Goal: Task Accomplishment & Management: Complete application form

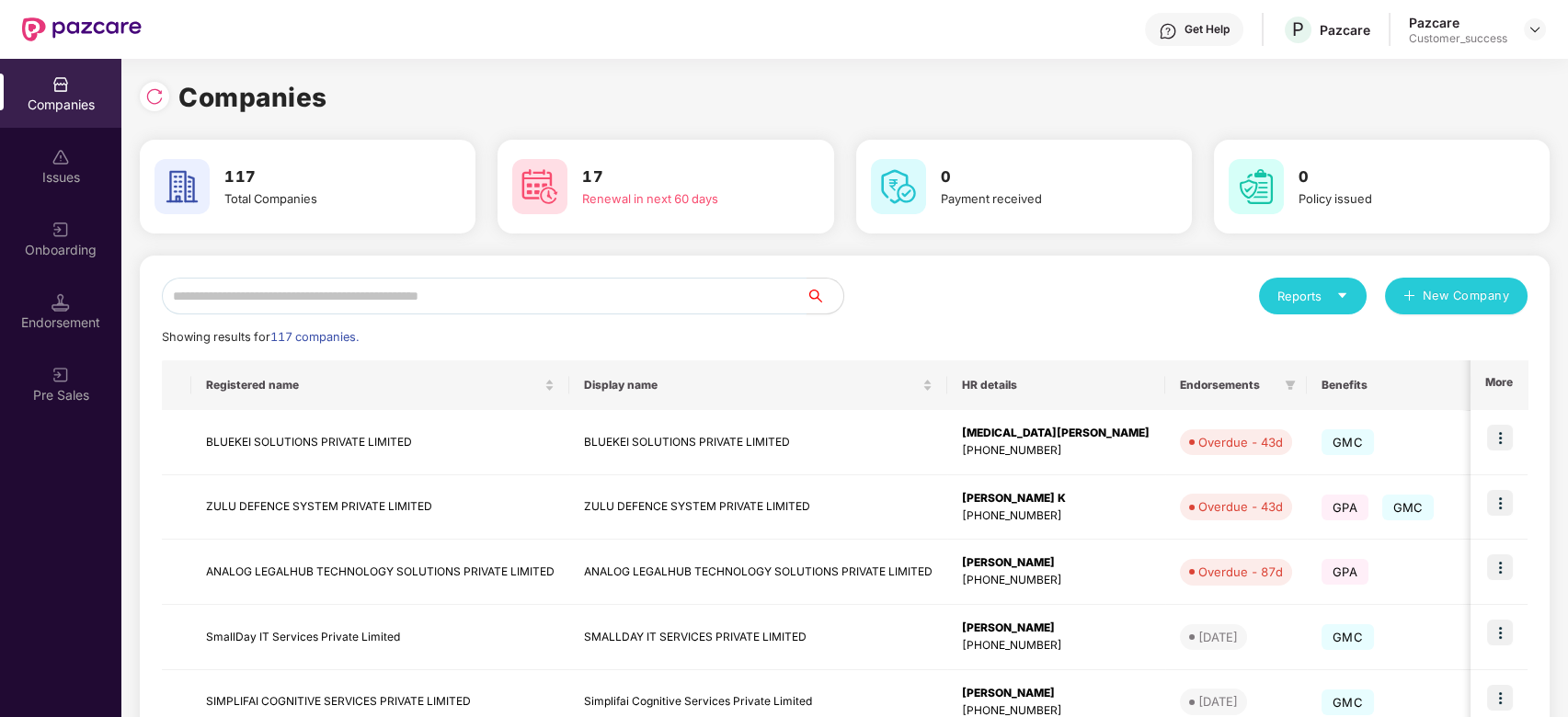
click at [405, 305] on input "text" at bounding box center [484, 296] width 645 height 37
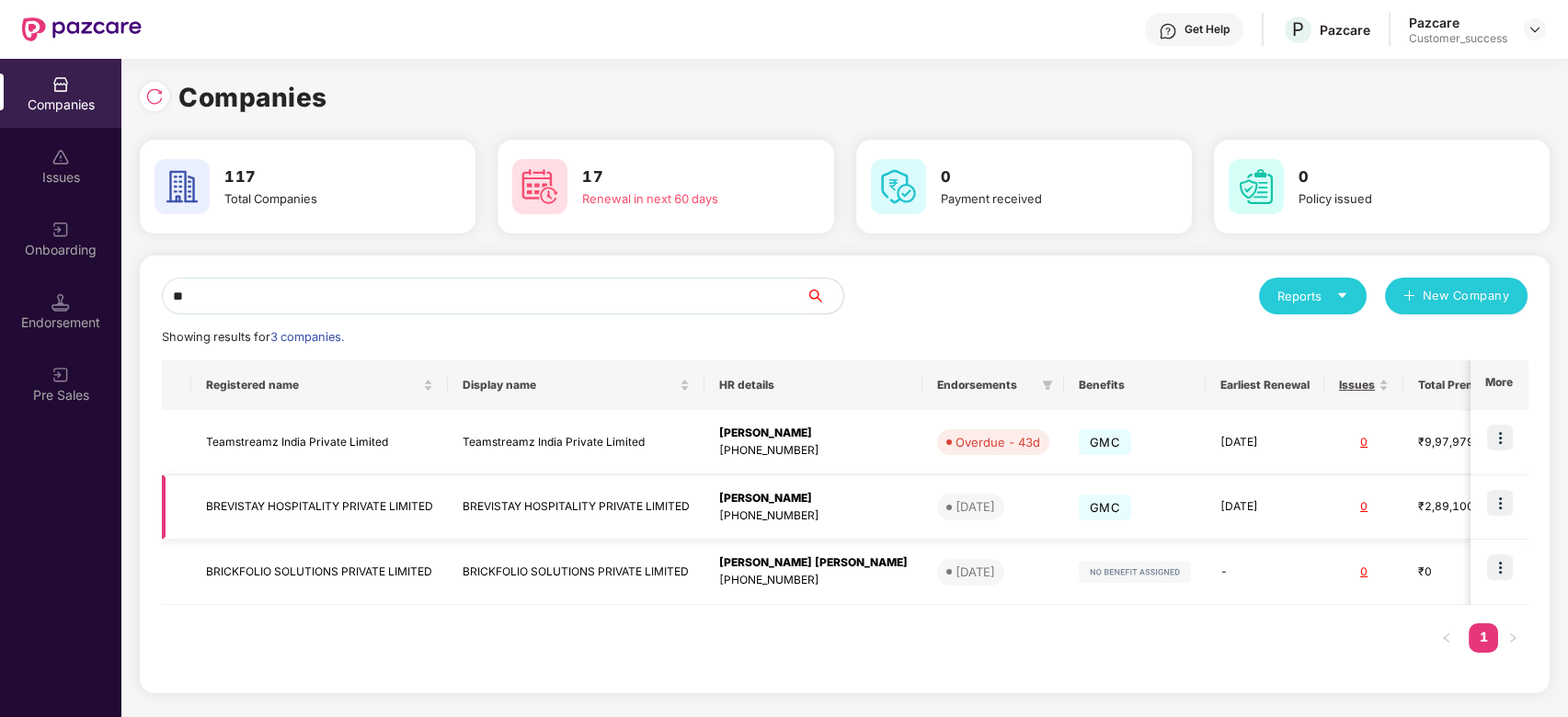
type input "**"
click at [1502, 505] on img at bounding box center [1500, 503] width 26 height 26
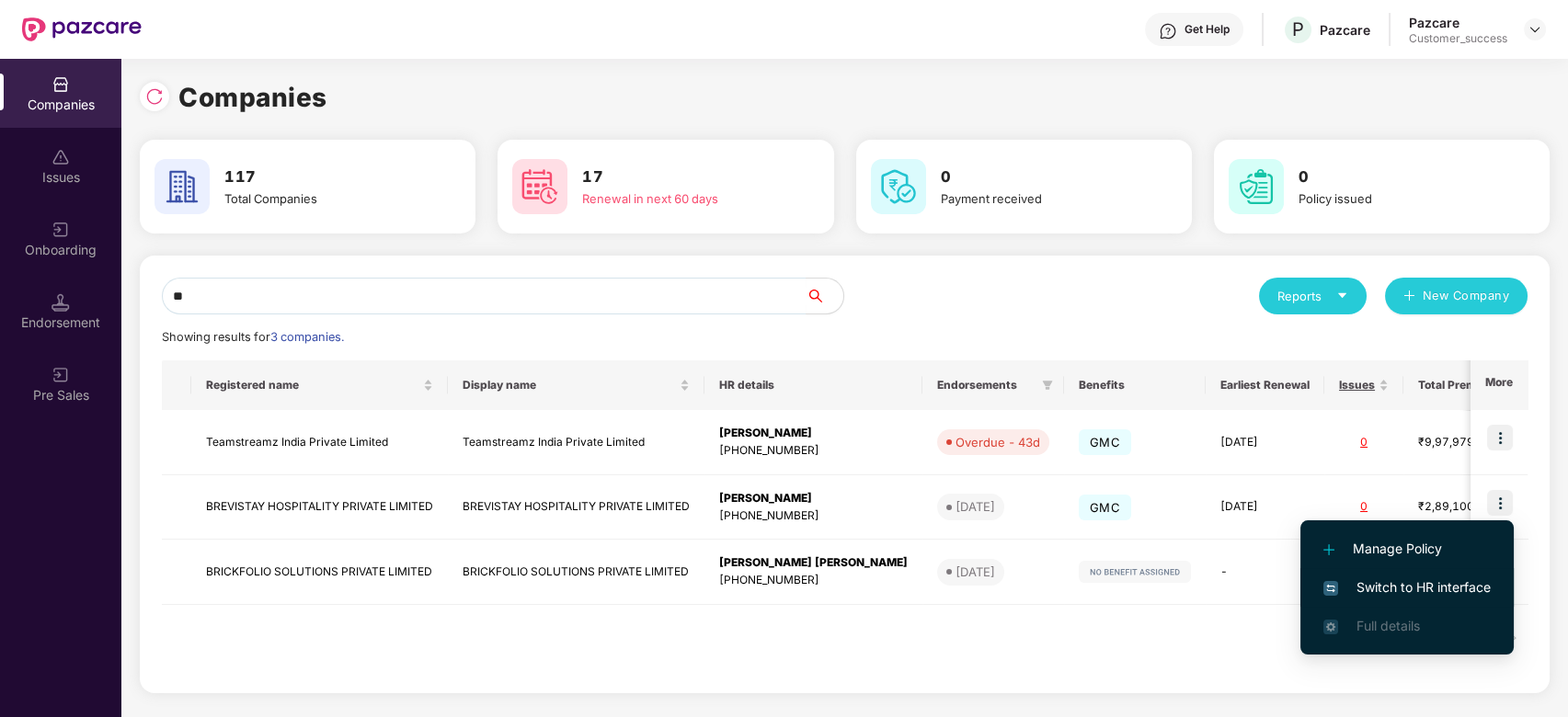
click at [1389, 580] on span "Switch to HR interface" at bounding box center [1407, 587] width 167 height 20
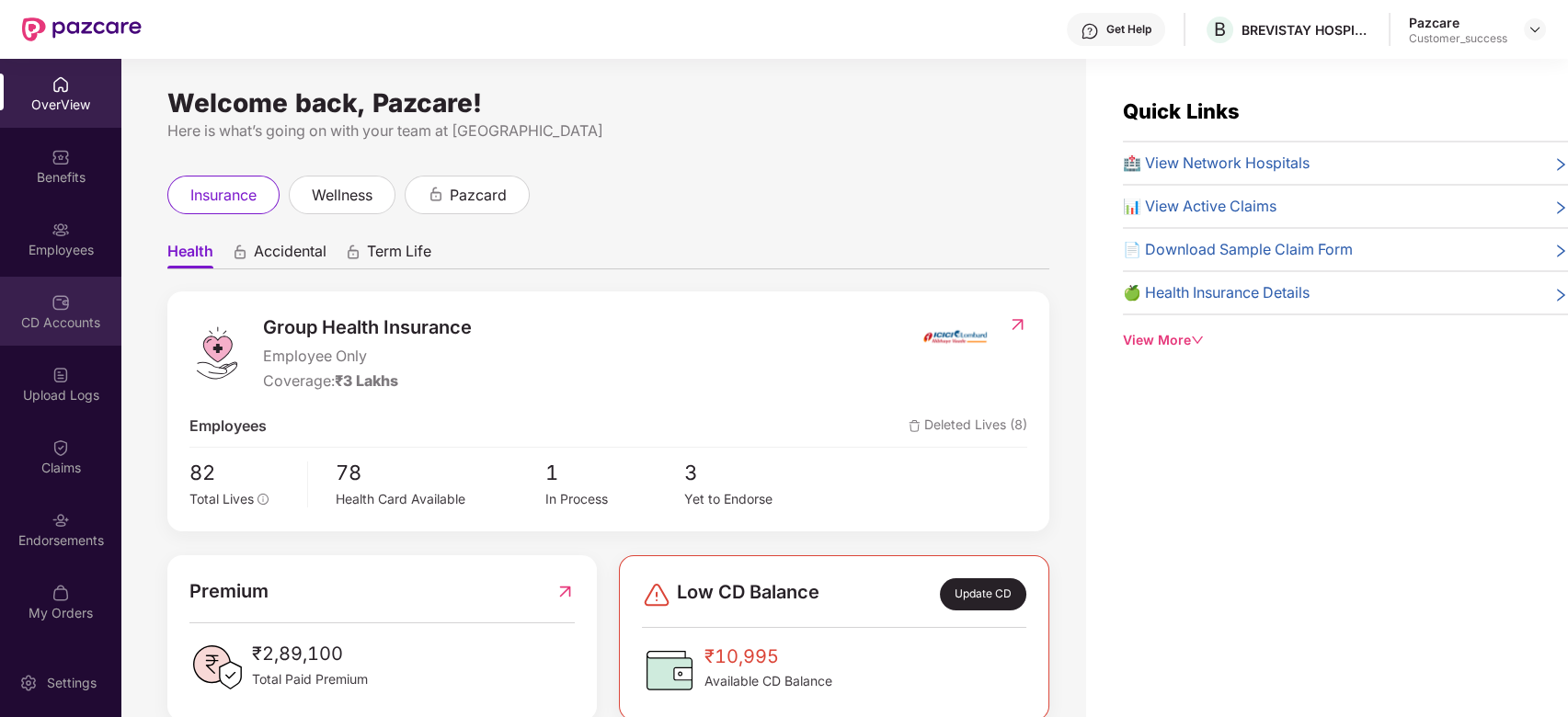
click at [55, 293] on img at bounding box center [61, 302] width 18 height 18
click at [57, 300] on img at bounding box center [61, 302] width 18 height 18
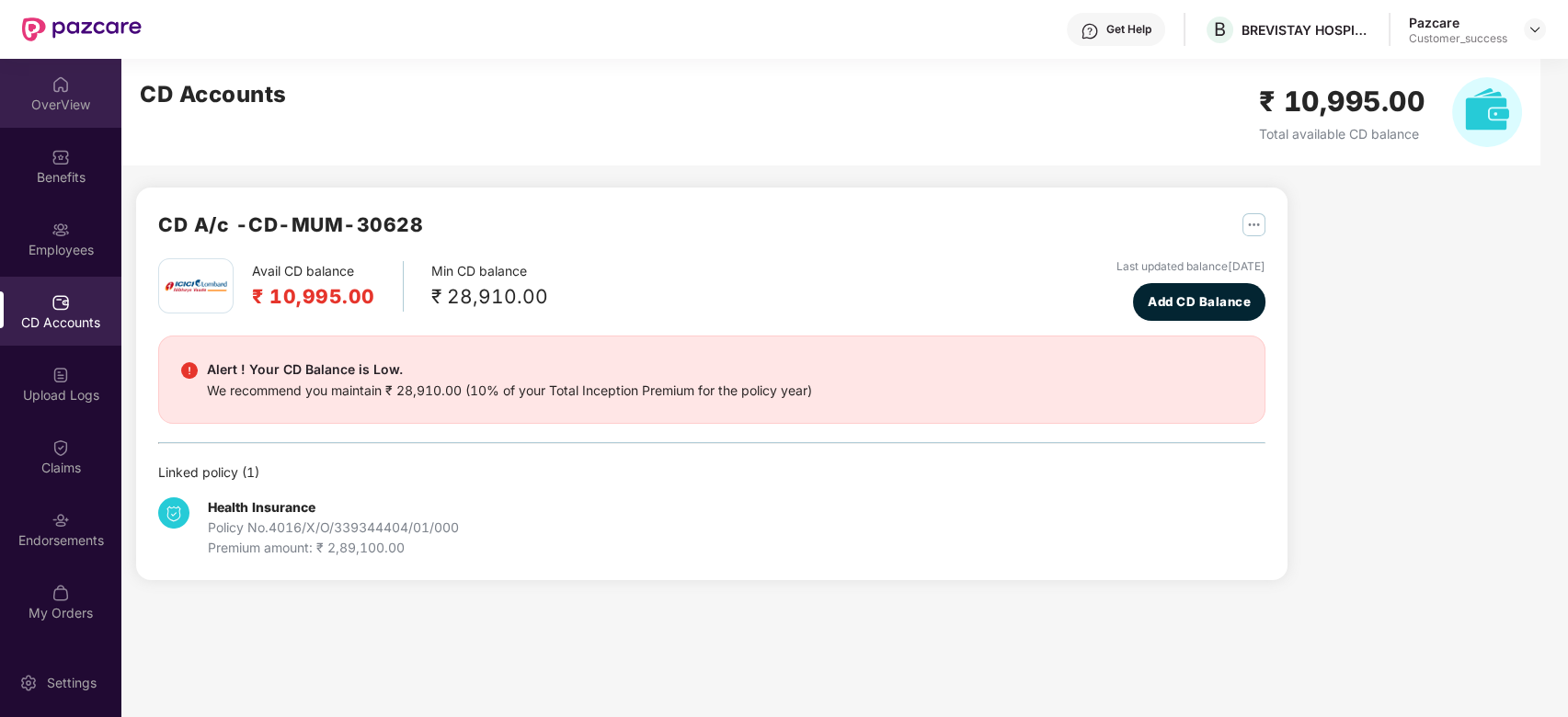
click at [62, 69] on div "OverView" at bounding box center [61, 93] width 121 height 69
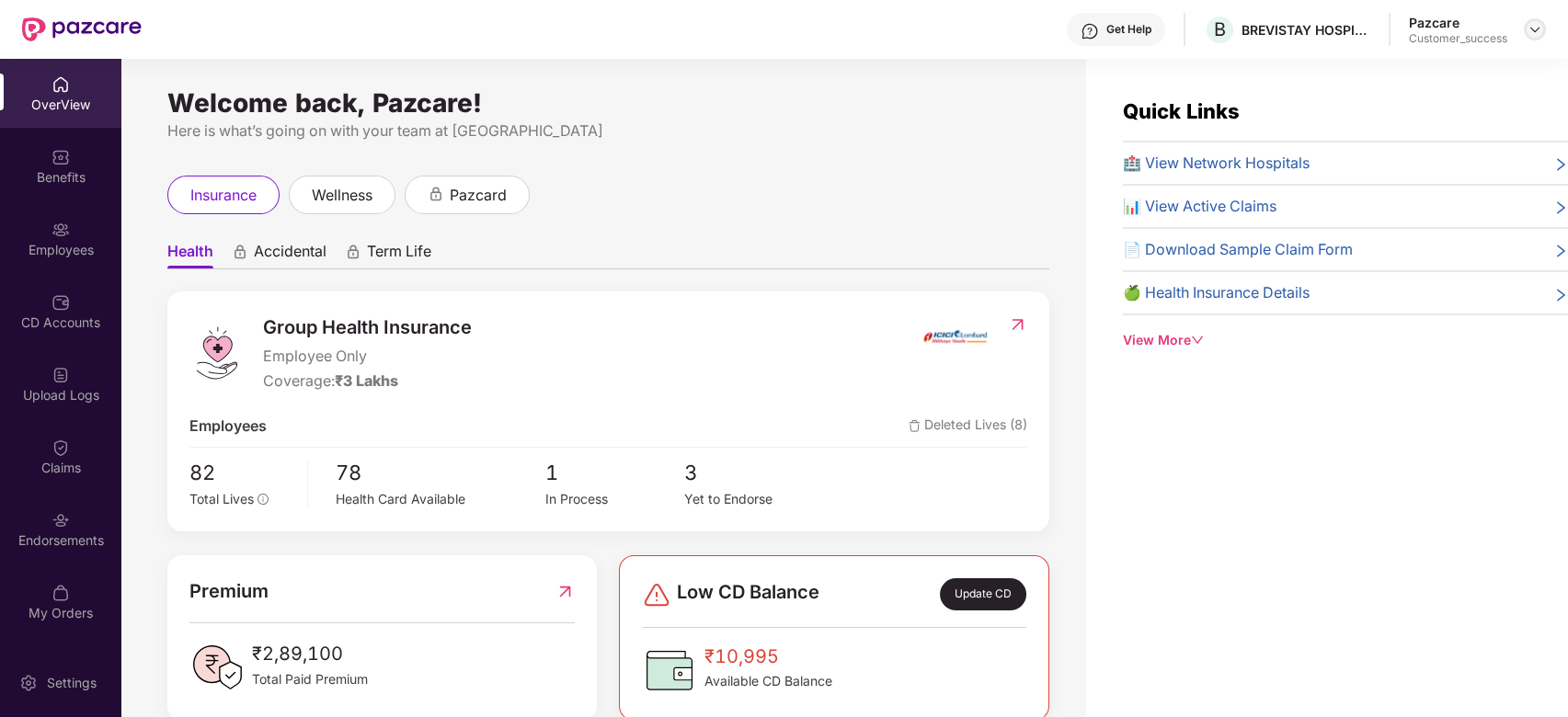
click at [1538, 28] on img at bounding box center [1535, 29] width 15 height 15
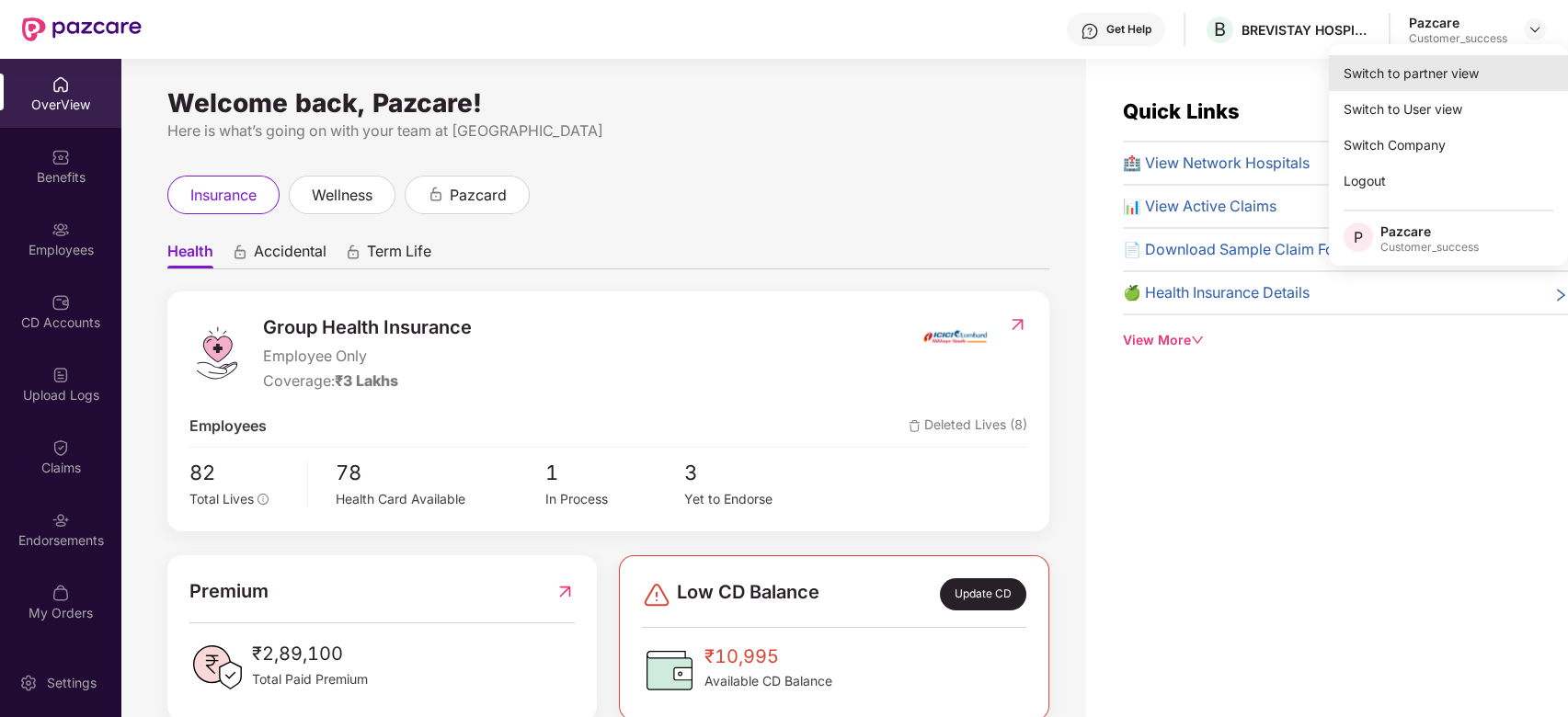
click at [1405, 66] on div "Switch to partner view" at bounding box center [1448, 73] width 239 height 36
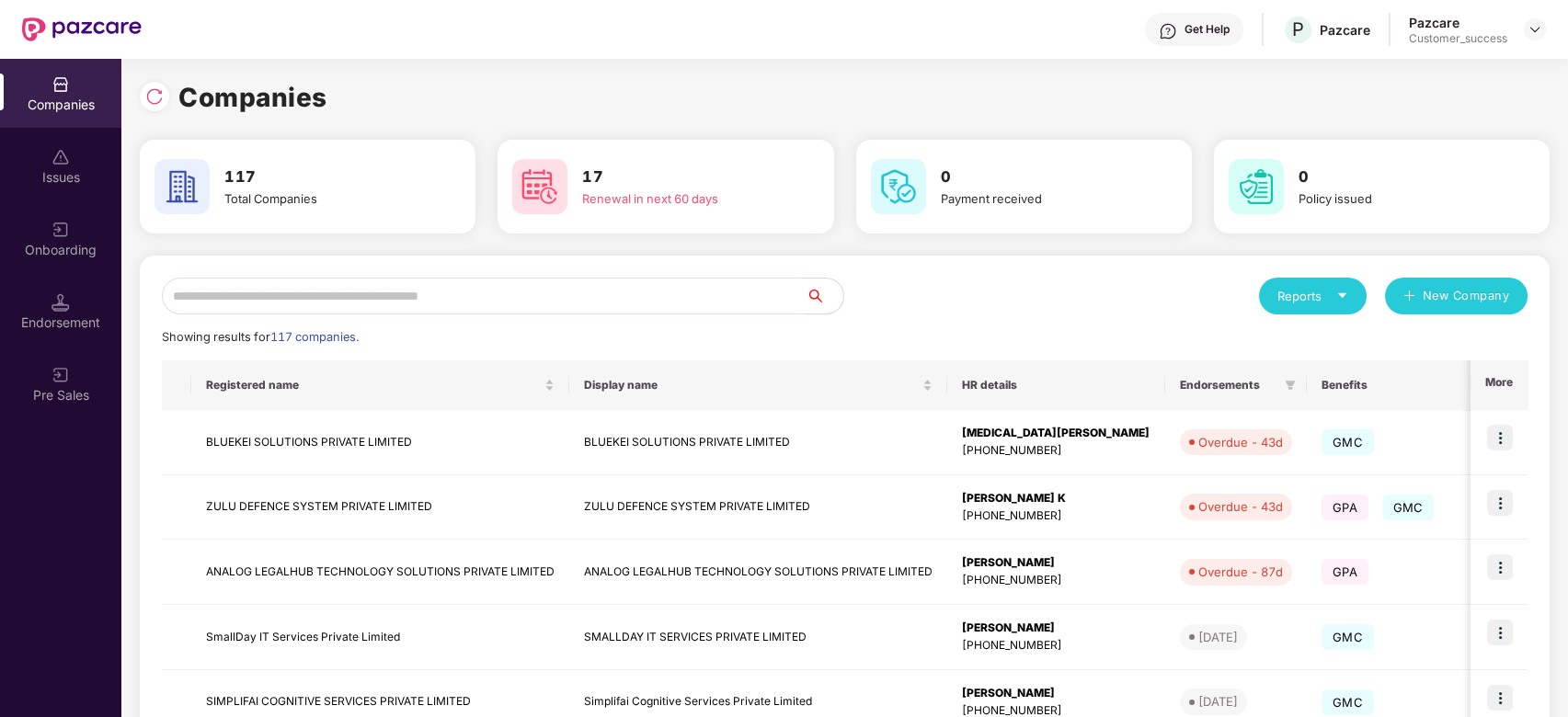
click at [539, 293] on input "text" at bounding box center [484, 296] width 645 height 37
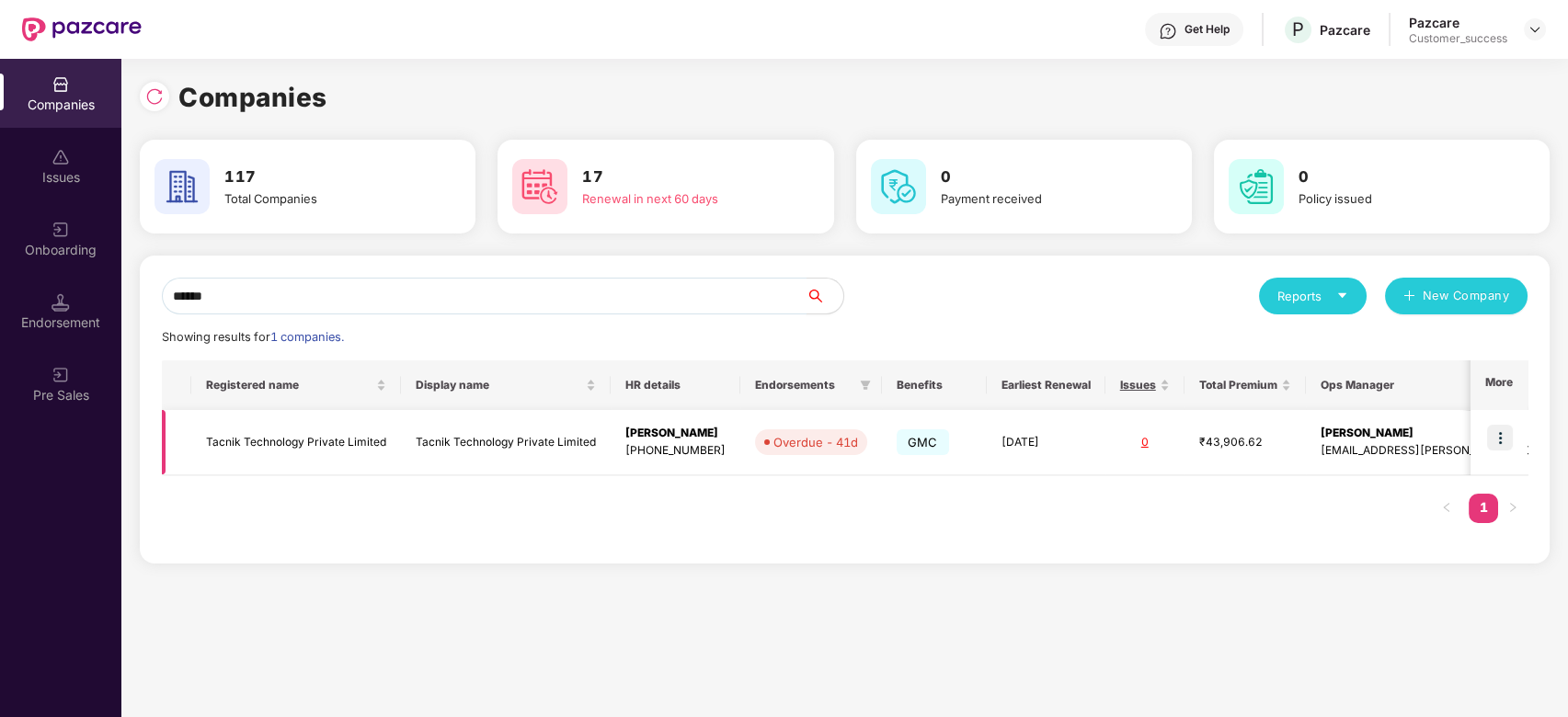
type input "******"
click at [1505, 439] on img at bounding box center [1500, 438] width 26 height 26
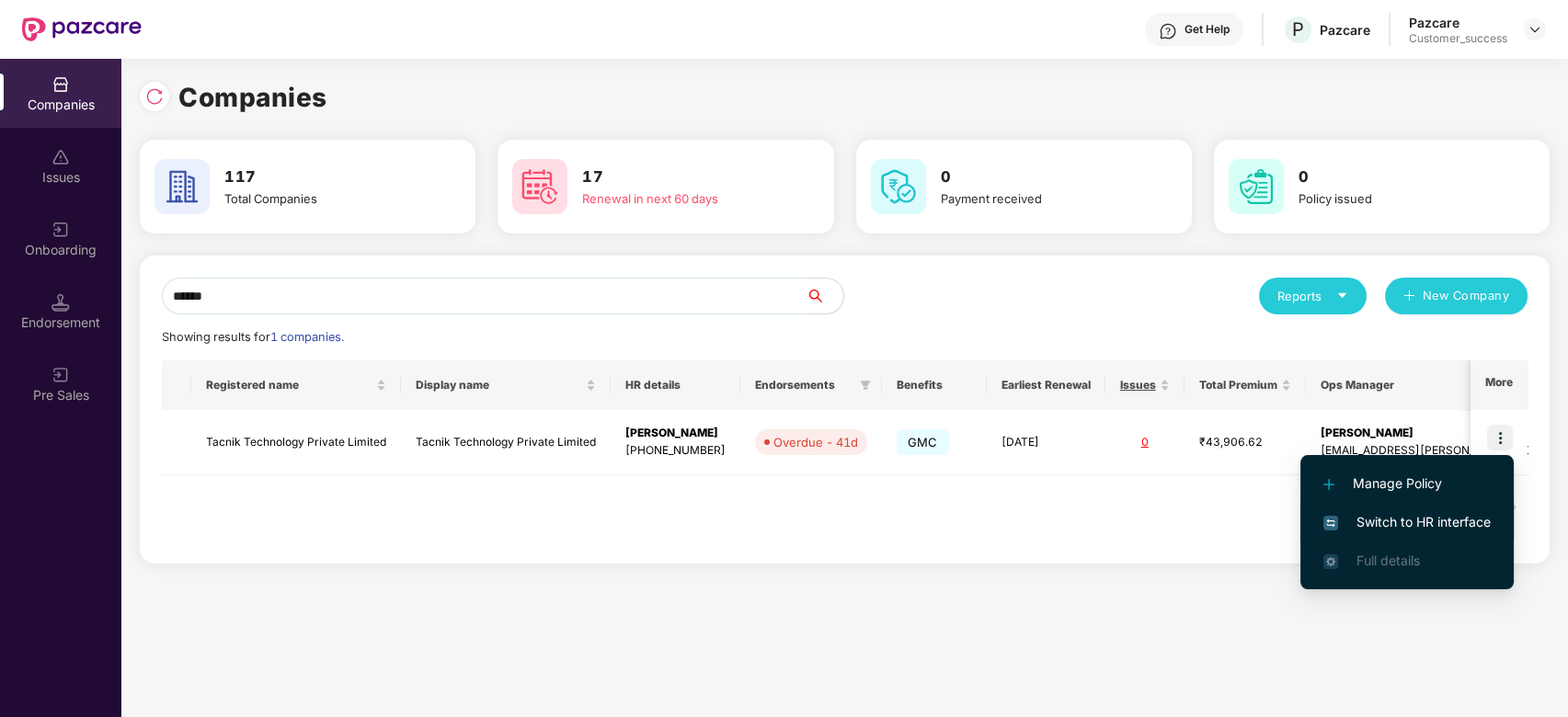
click at [1403, 518] on span "Switch to HR interface" at bounding box center [1407, 522] width 167 height 20
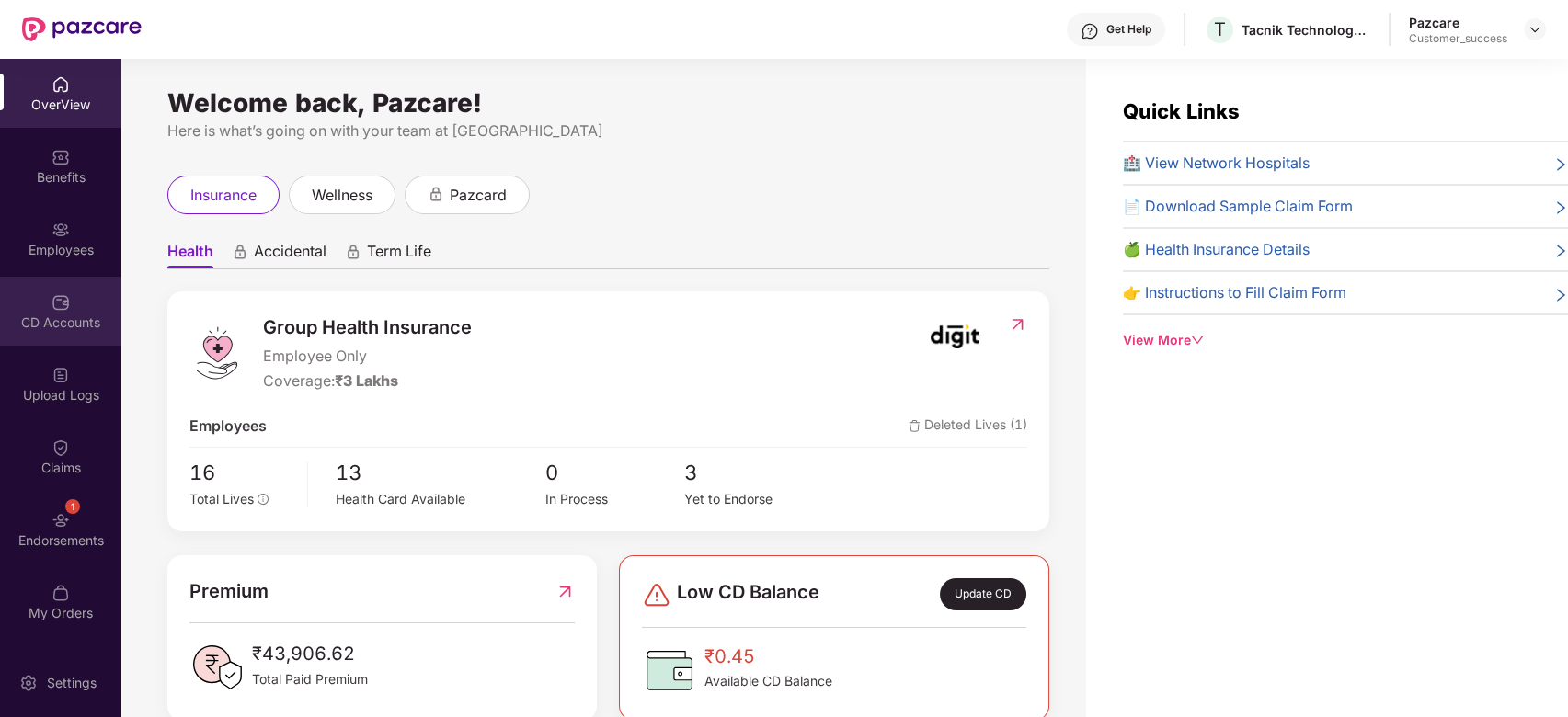
click at [63, 305] on img at bounding box center [61, 302] width 18 height 18
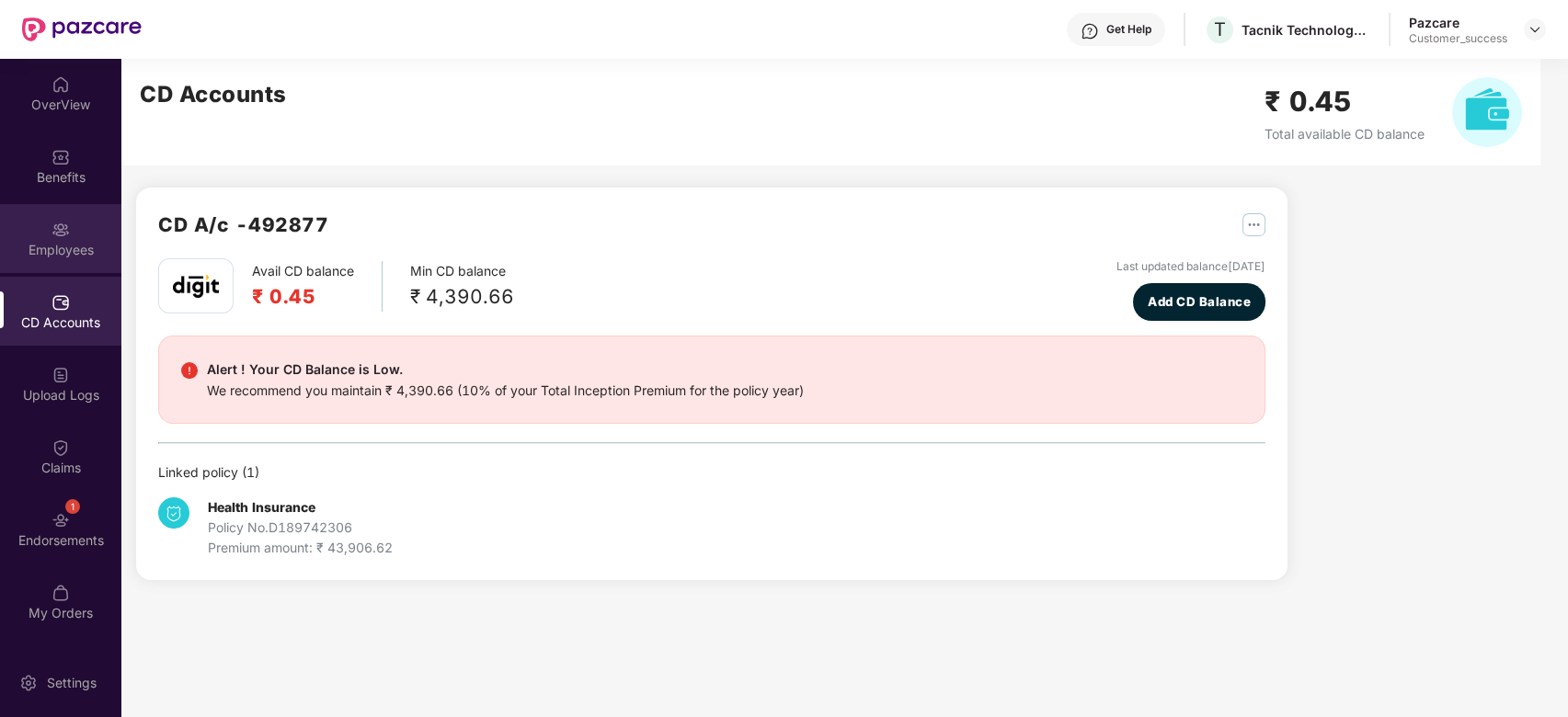
click at [61, 232] on img at bounding box center [61, 230] width 18 height 18
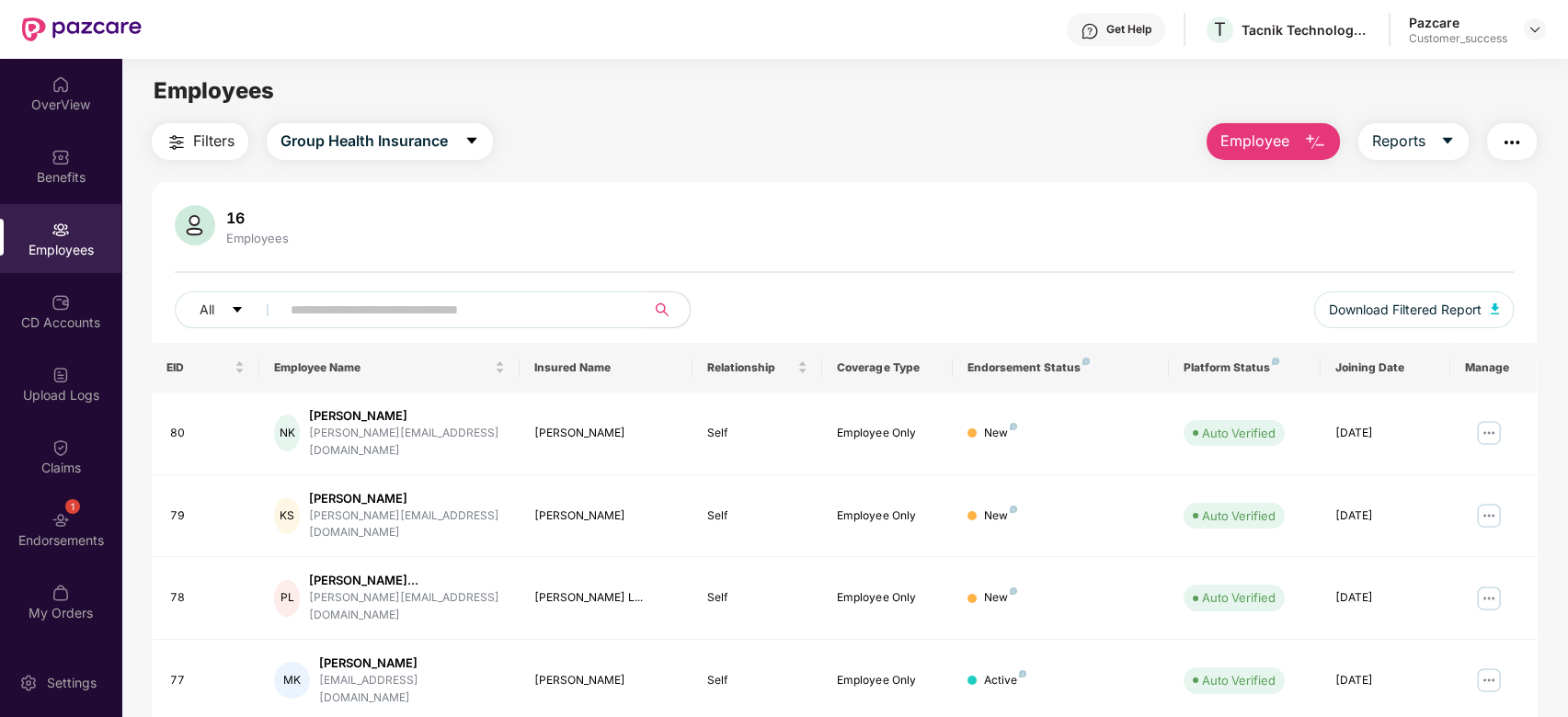
click at [331, 318] on input "text" at bounding box center [455, 310] width 330 height 28
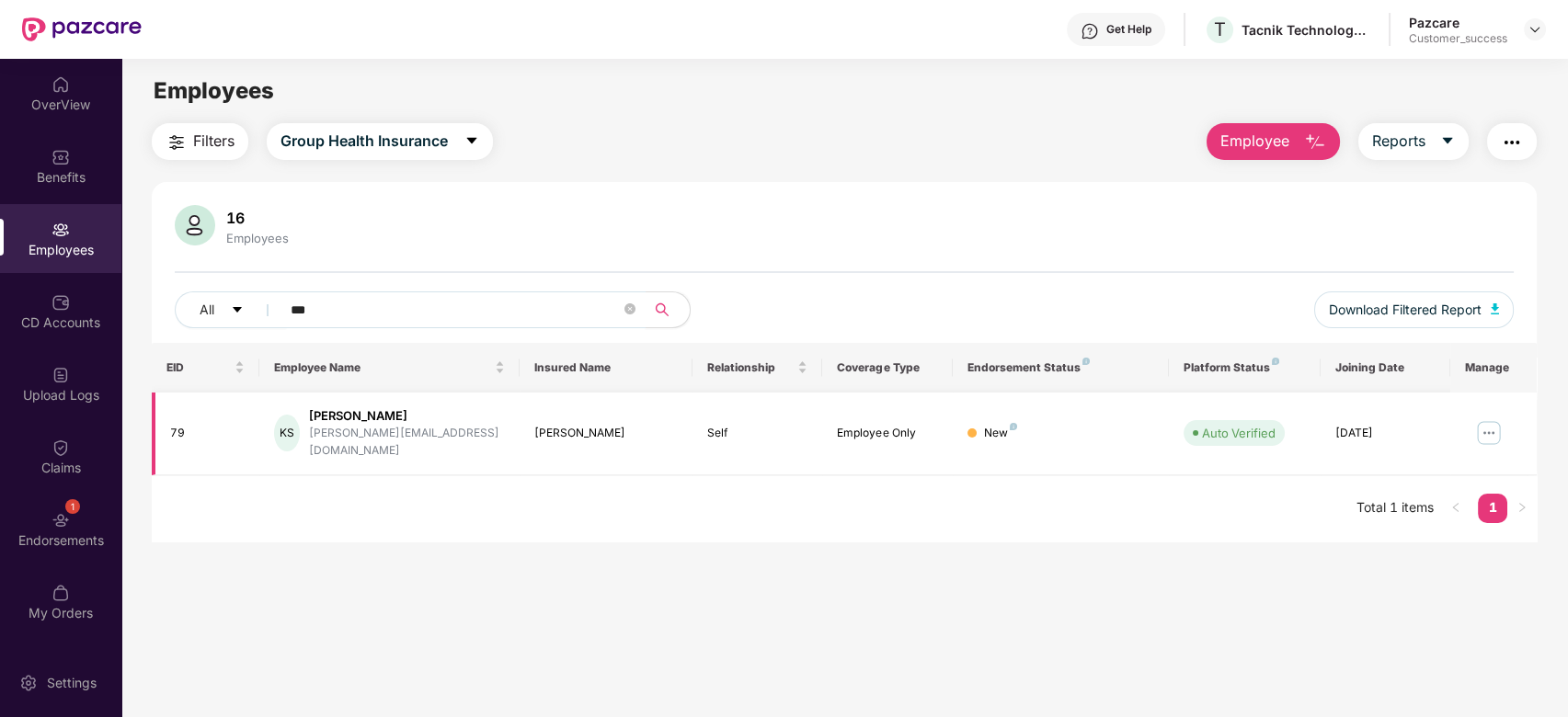
type input "***"
click at [1486, 425] on img at bounding box center [1489, 433] width 29 height 29
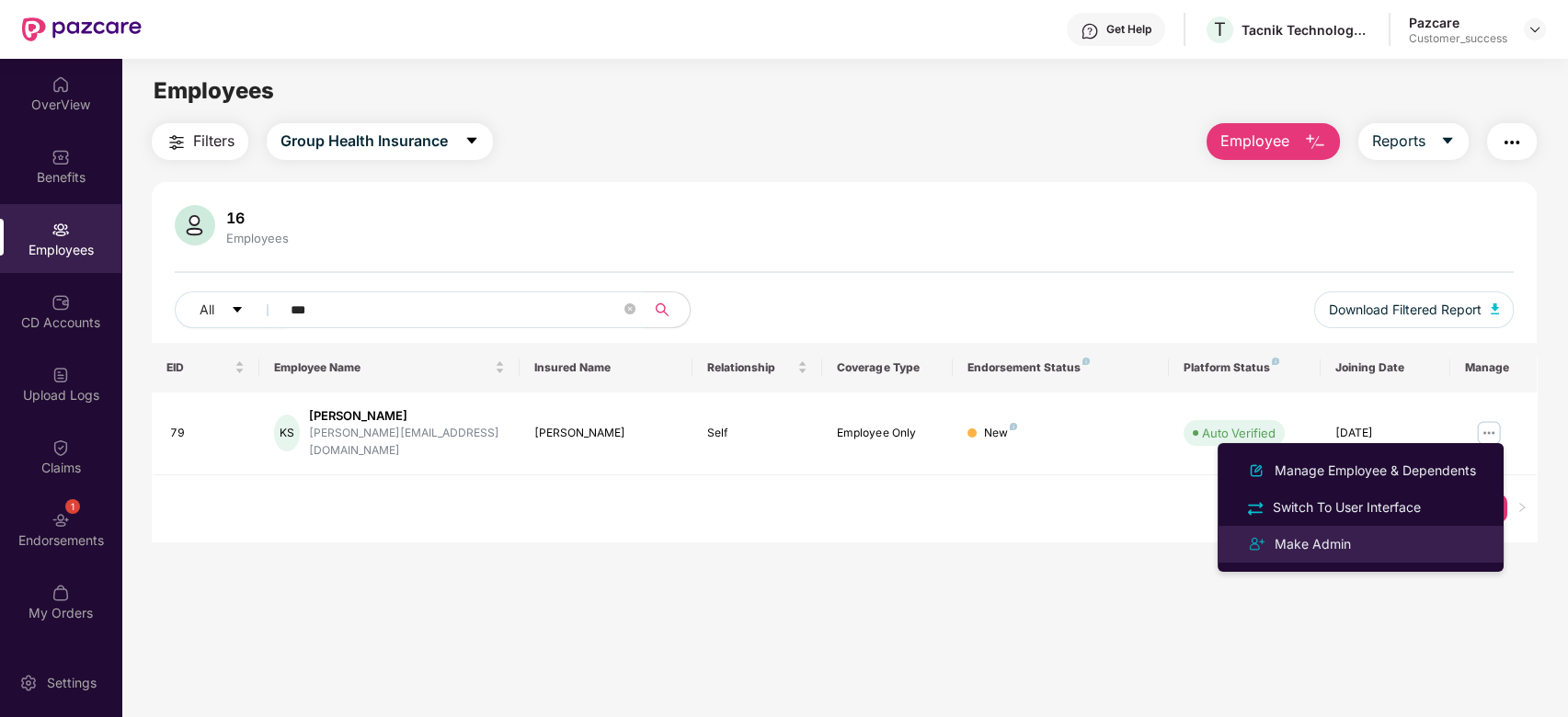
click at [1308, 550] on div "Make Admin" at bounding box center [1312, 544] width 84 height 20
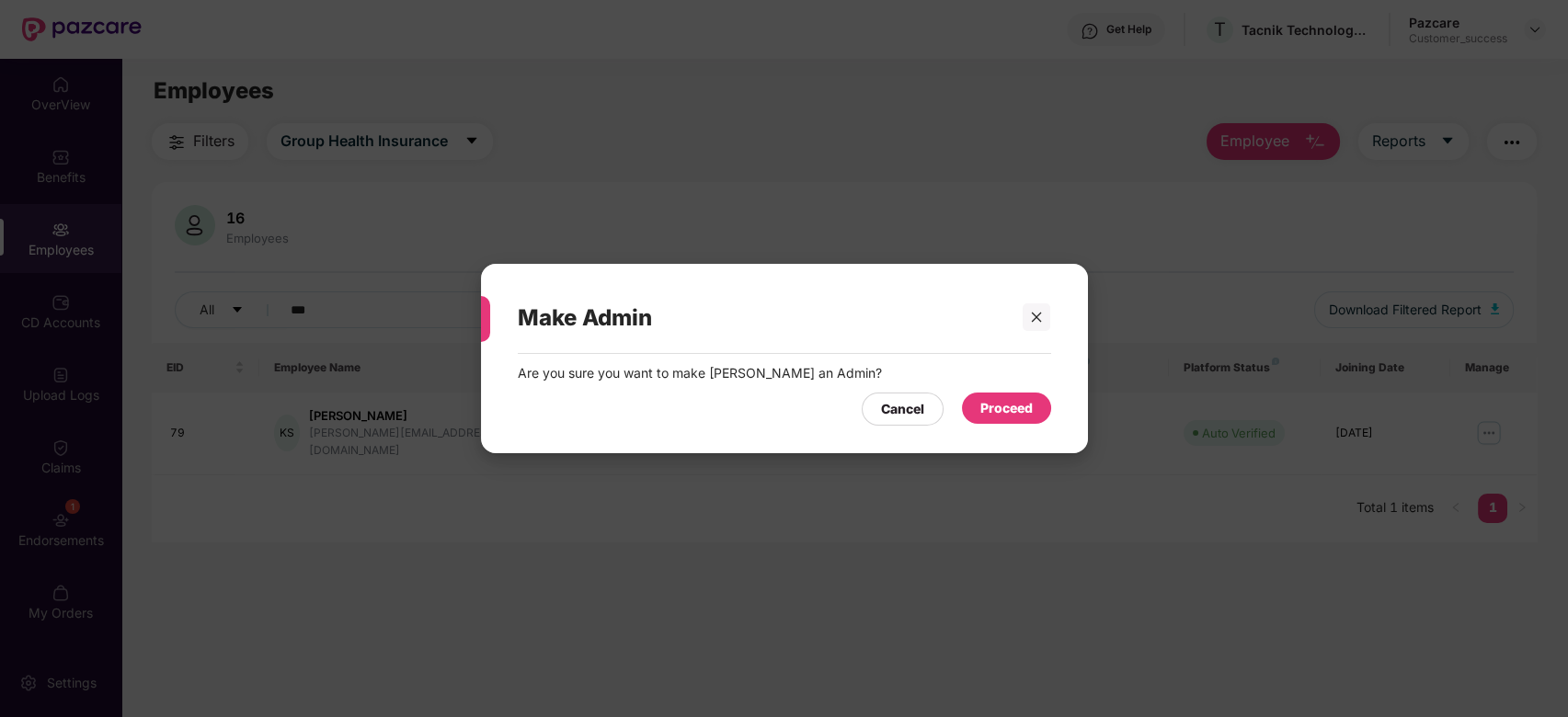
click at [1013, 409] on div "Proceed" at bounding box center [1006, 408] width 52 height 20
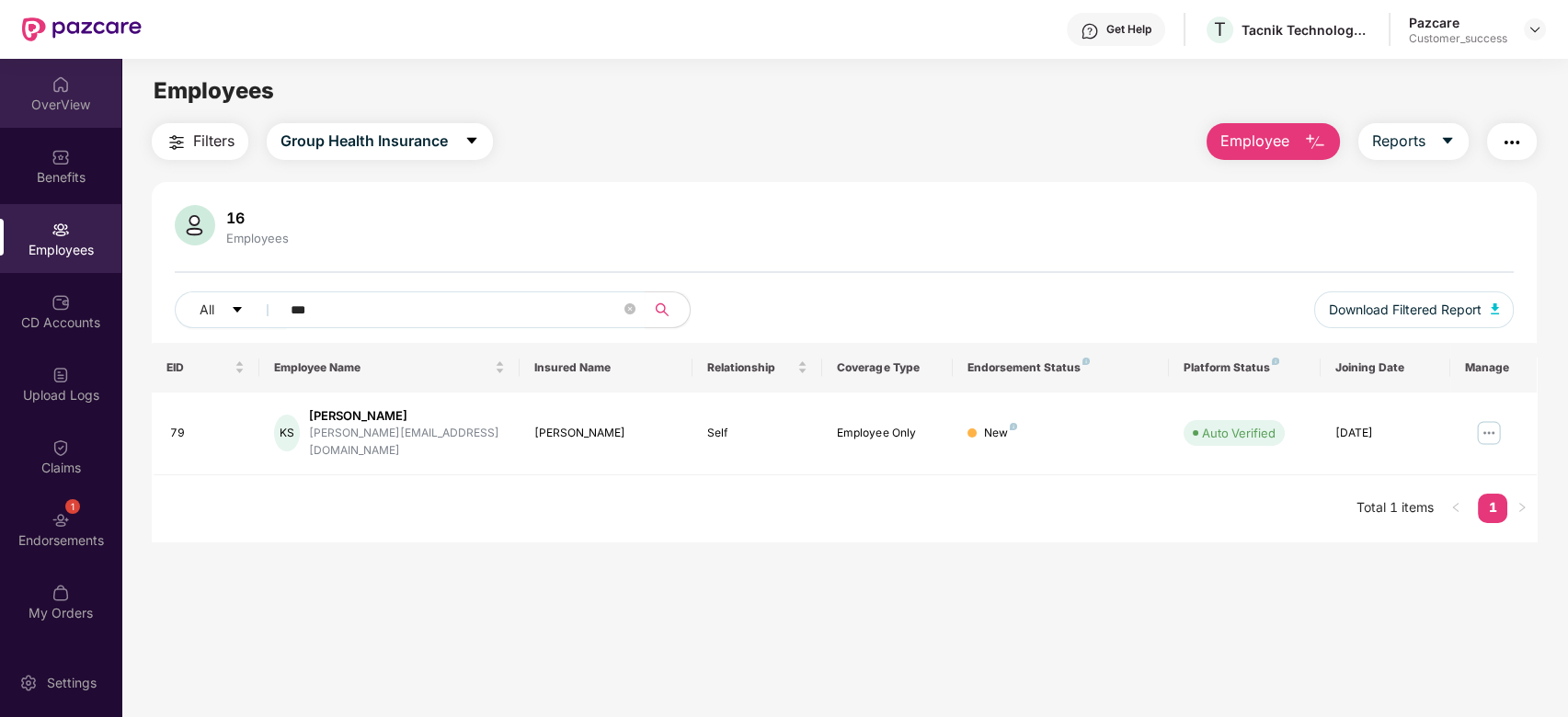
click at [73, 83] on div "OverView" at bounding box center [61, 93] width 121 height 69
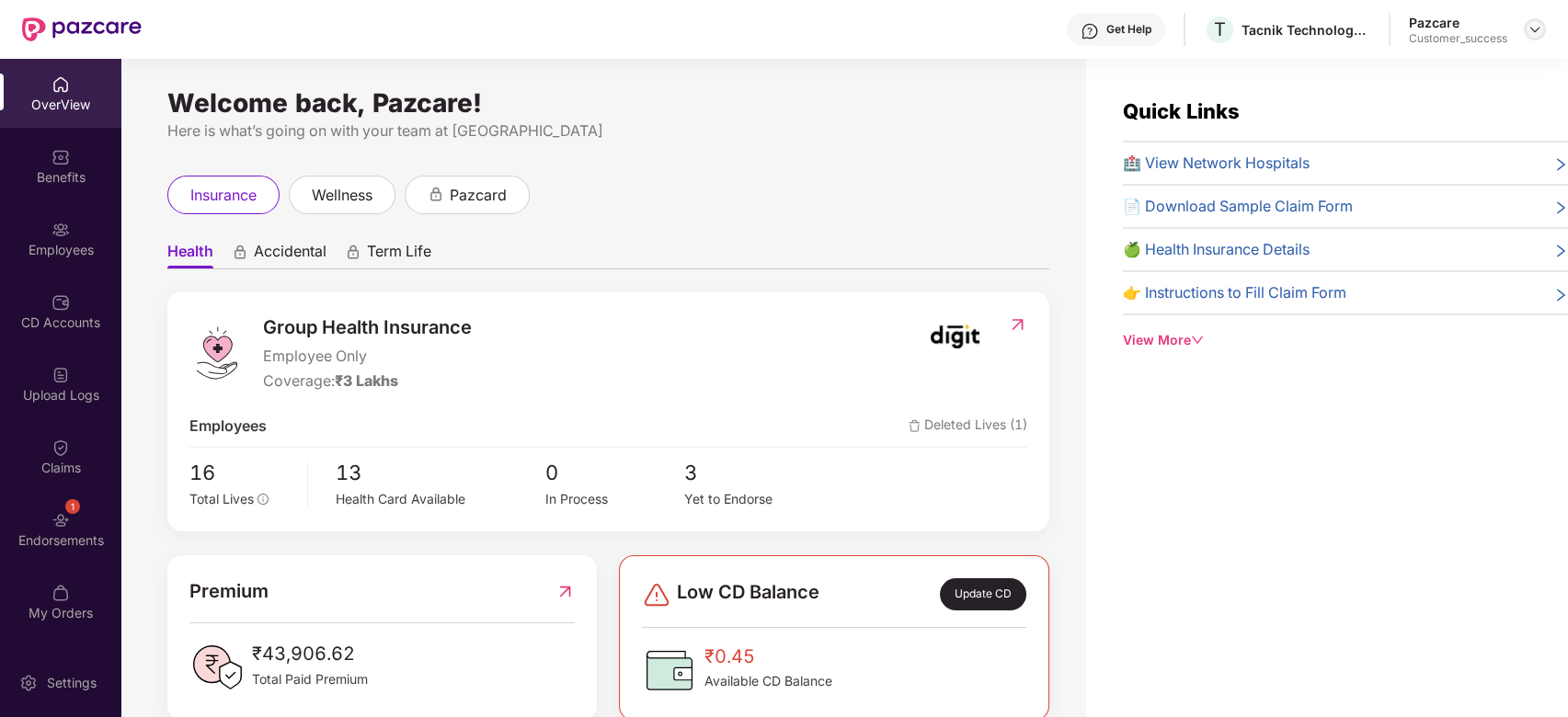
click at [1532, 22] on img at bounding box center [1535, 29] width 15 height 15
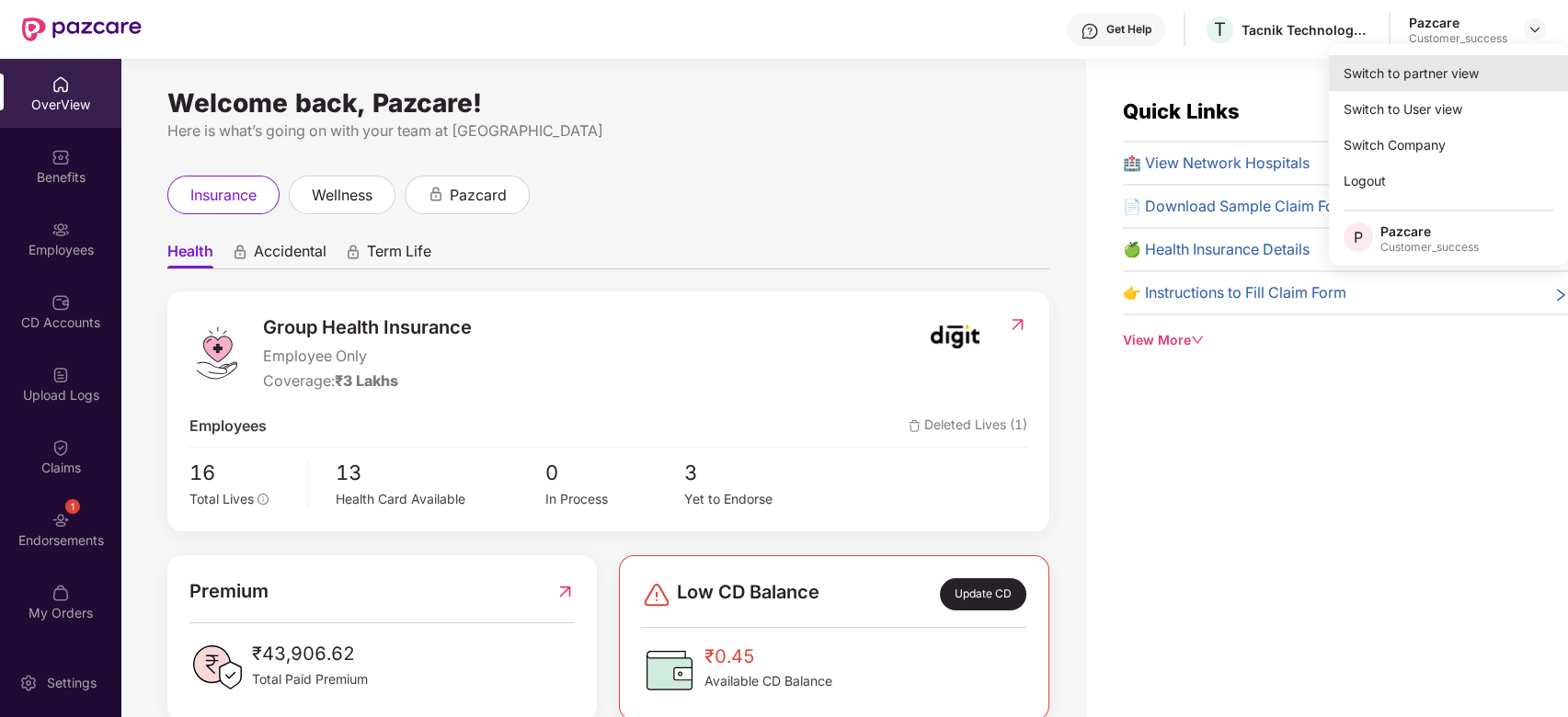
click at [1416, 76] on div "Switch to partner view" at bounding box center [1448, 73] width 239 height 36
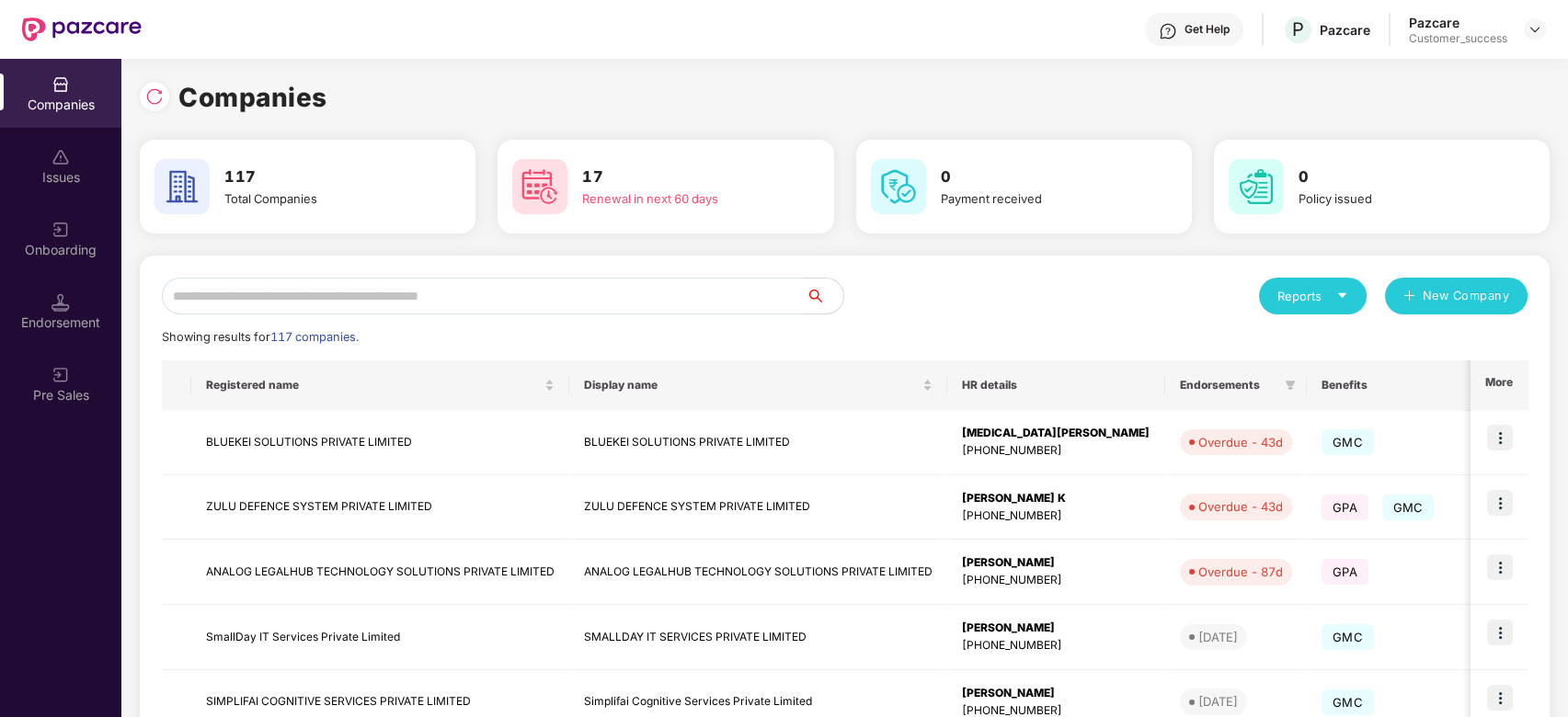
click at [552, 293] on input "text" at bounding box center [484, 296] width 645 height 37
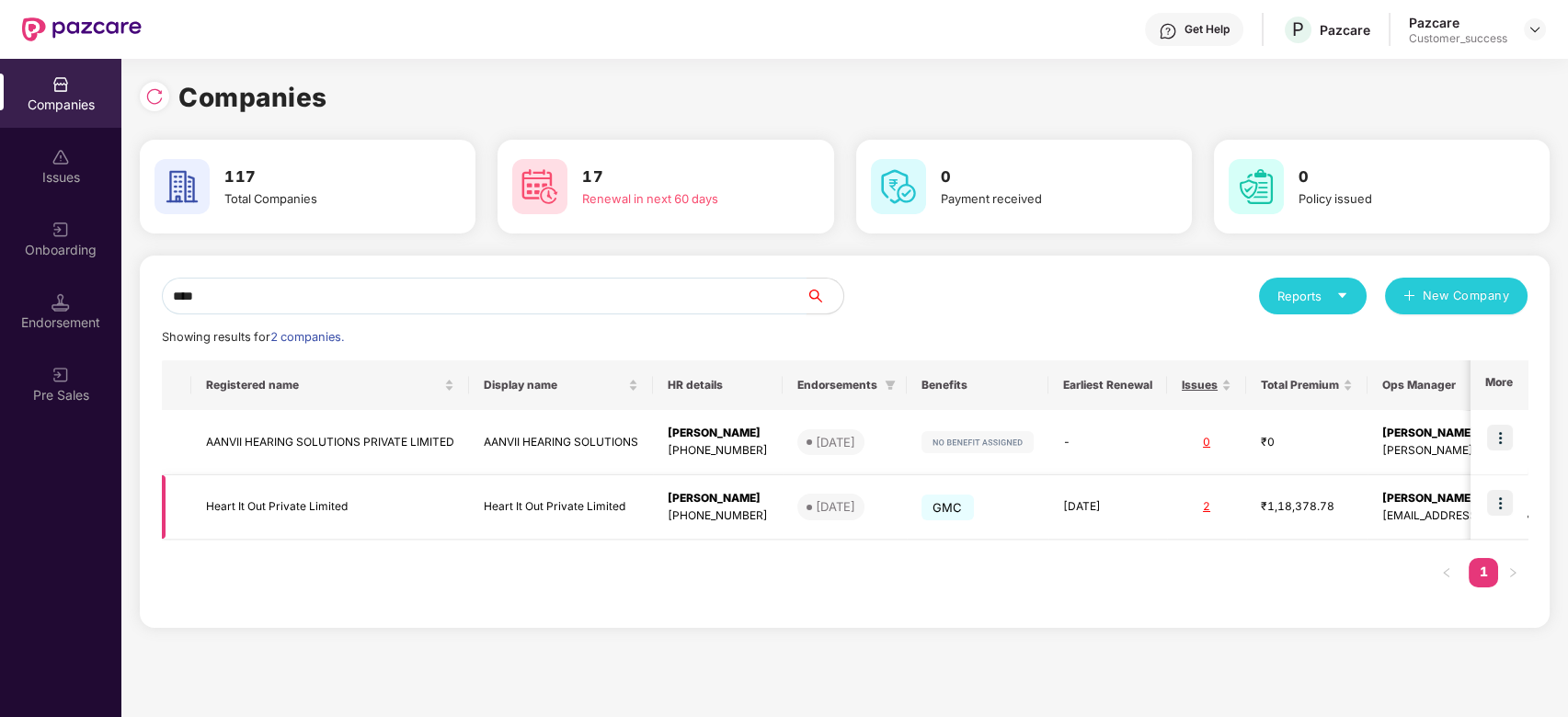
type input "****"
click at [1507, 505] on img at bounding box center [1500, 503] width 26 height 26
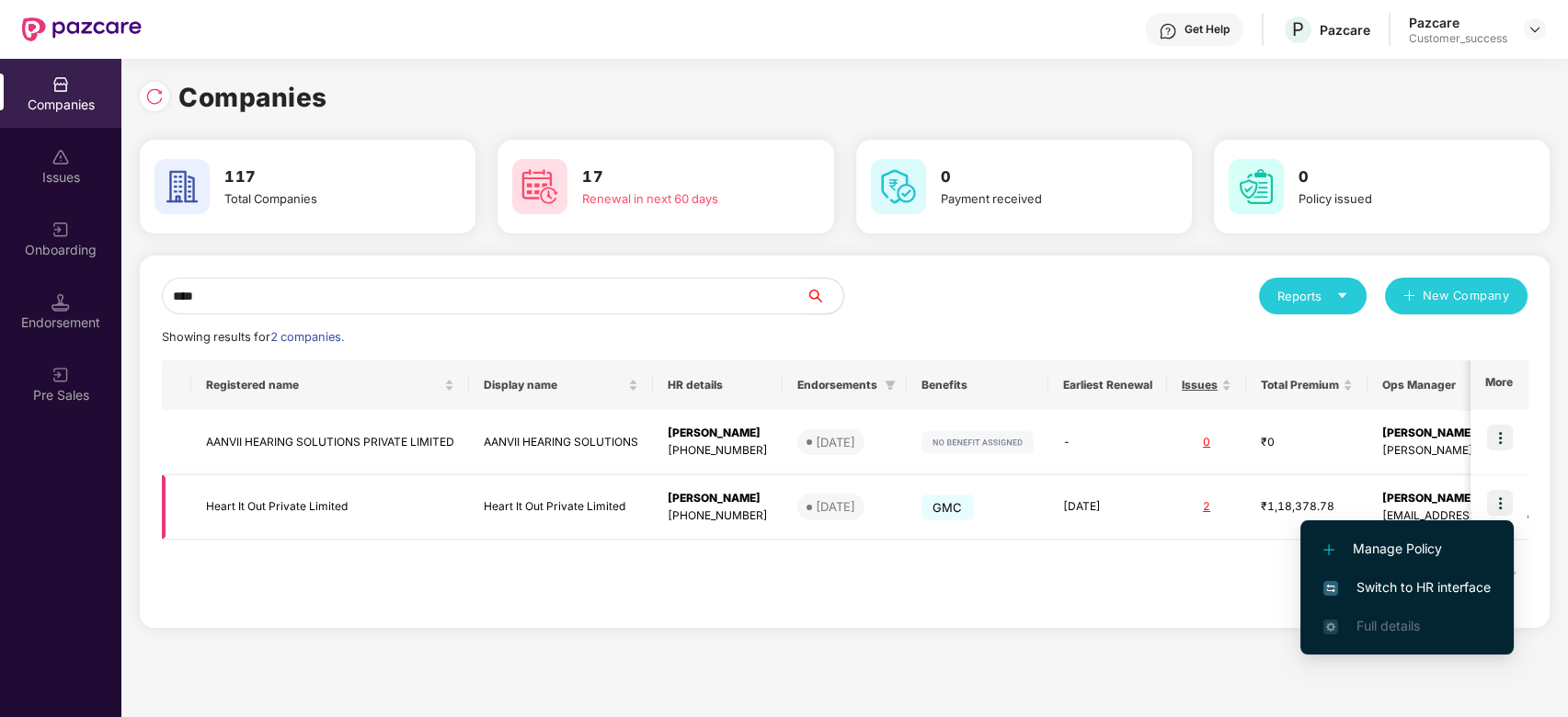
click at [1494, 502] on img at bounding box center [1500, 503] width 26 height 26
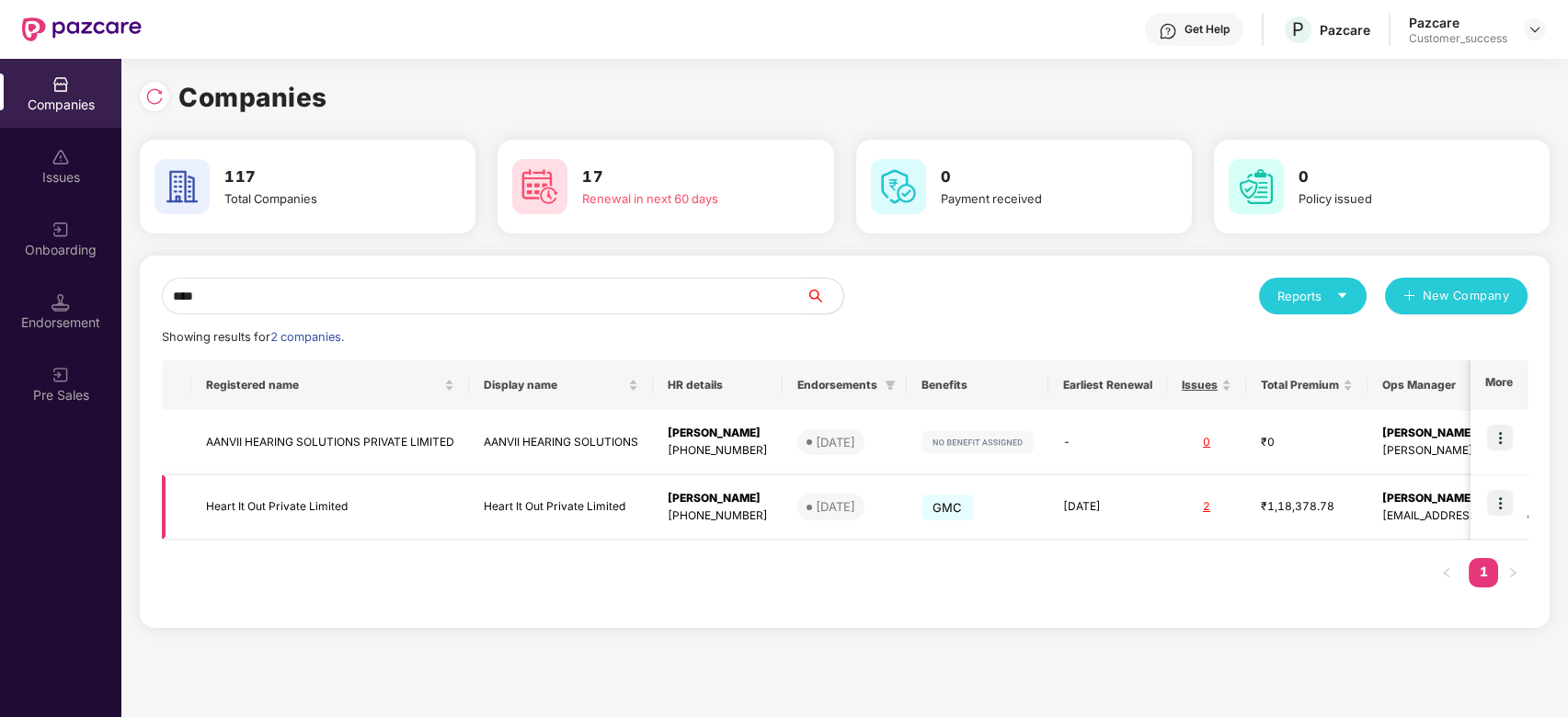
click at [1493, 502] on img at bounding box center [1500, 503] width 26 height 26
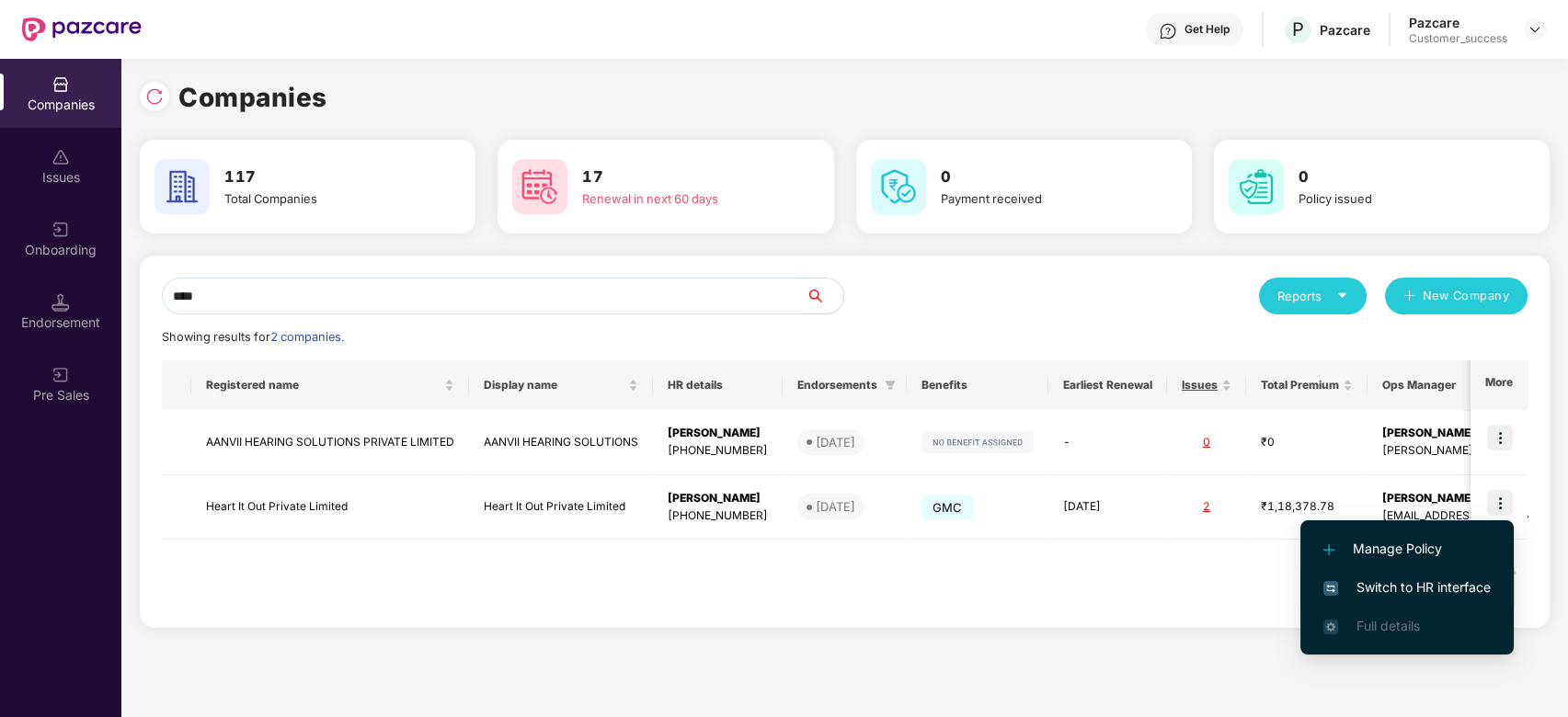
click at [1380, 583] on span "Switch to HR interface" at bounding box center [1407, 587] width 167 height 20
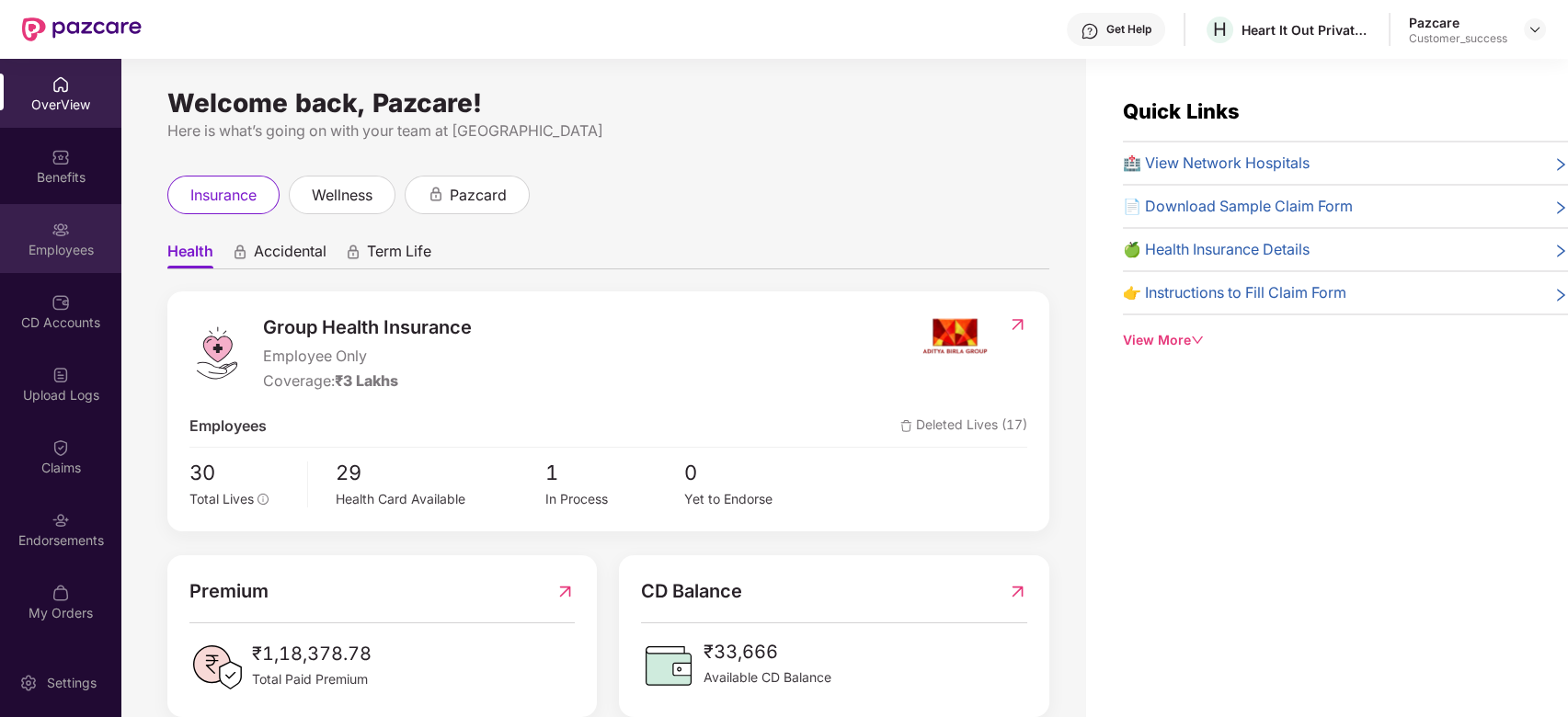
click at [63, 219] on div at bounding box center [61, 228] width 18 height 18
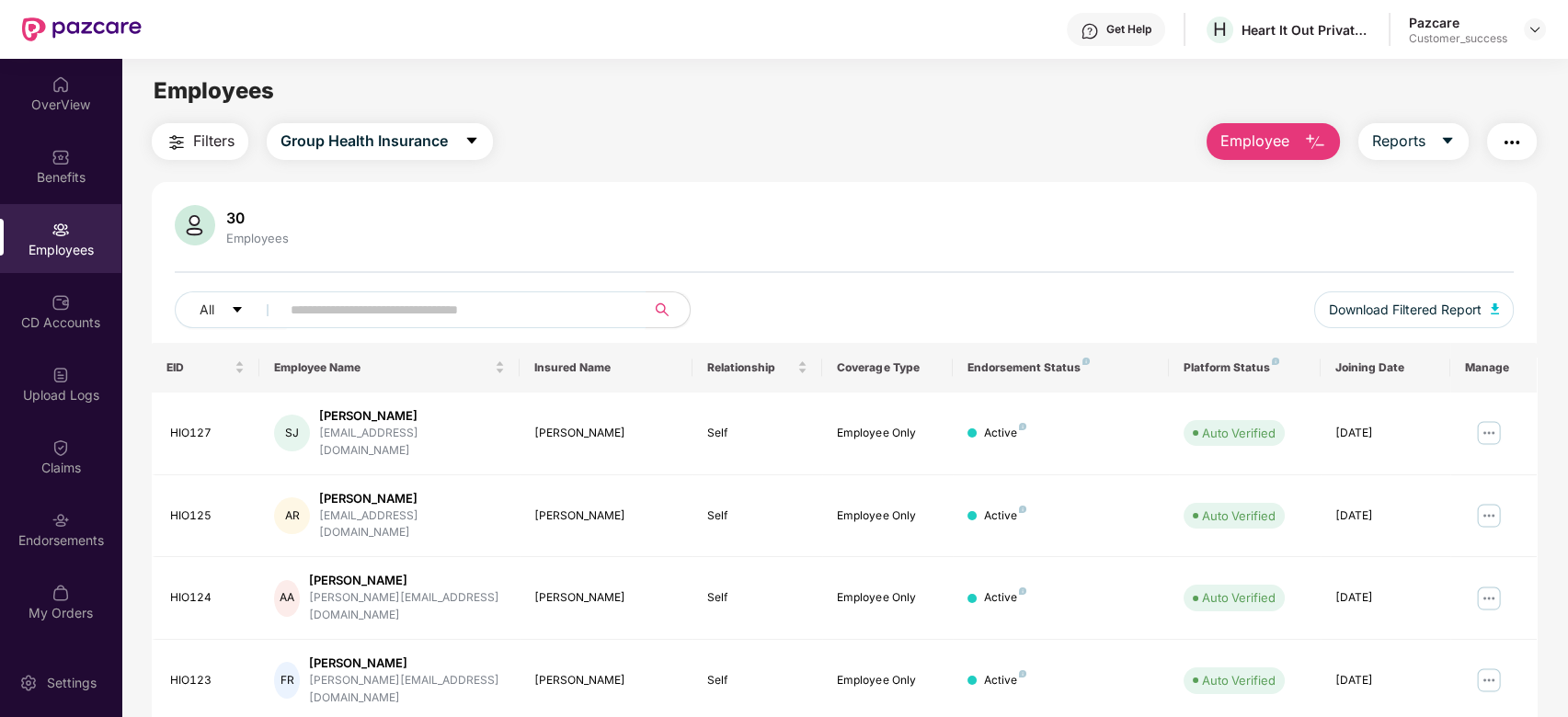
click at [441, 313] on input "text" at bounding box center [455, 310] width 330 height 28
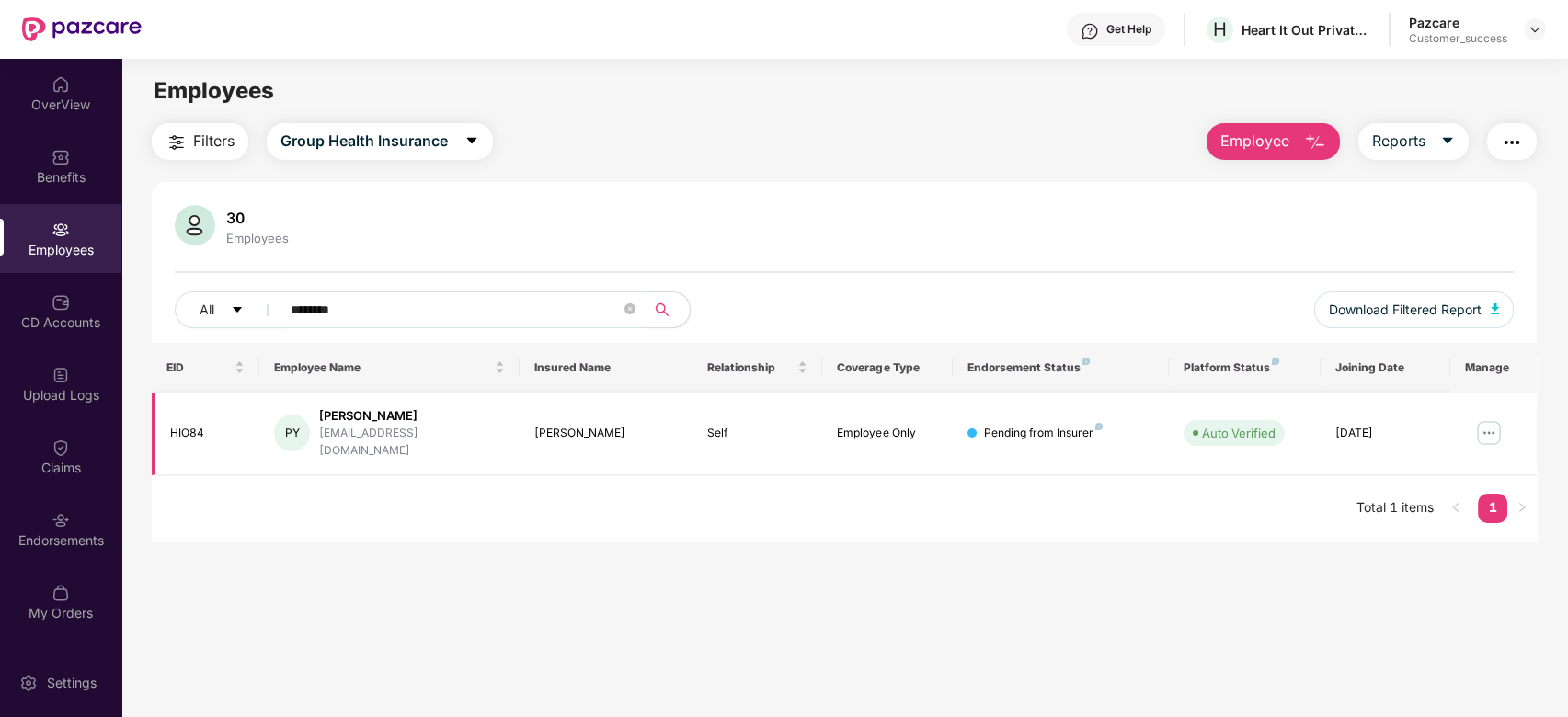
type input "********"
click at [1487, 423] on img at bounding box center [1489, 433] width 29 height 29
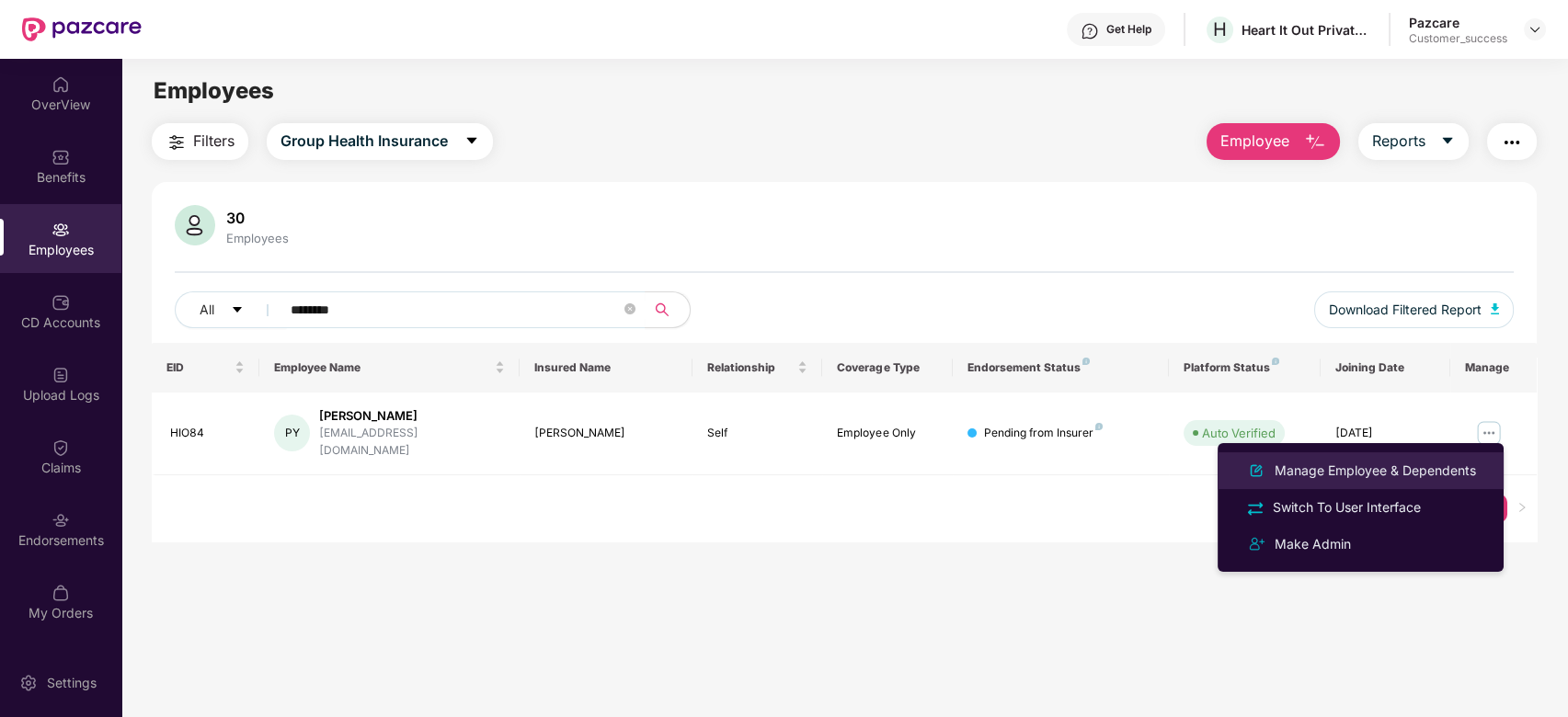
click at [1327, 468] on div "Manage Employee & Dependents" at bounding box center [1375, 471] width 209 height 20
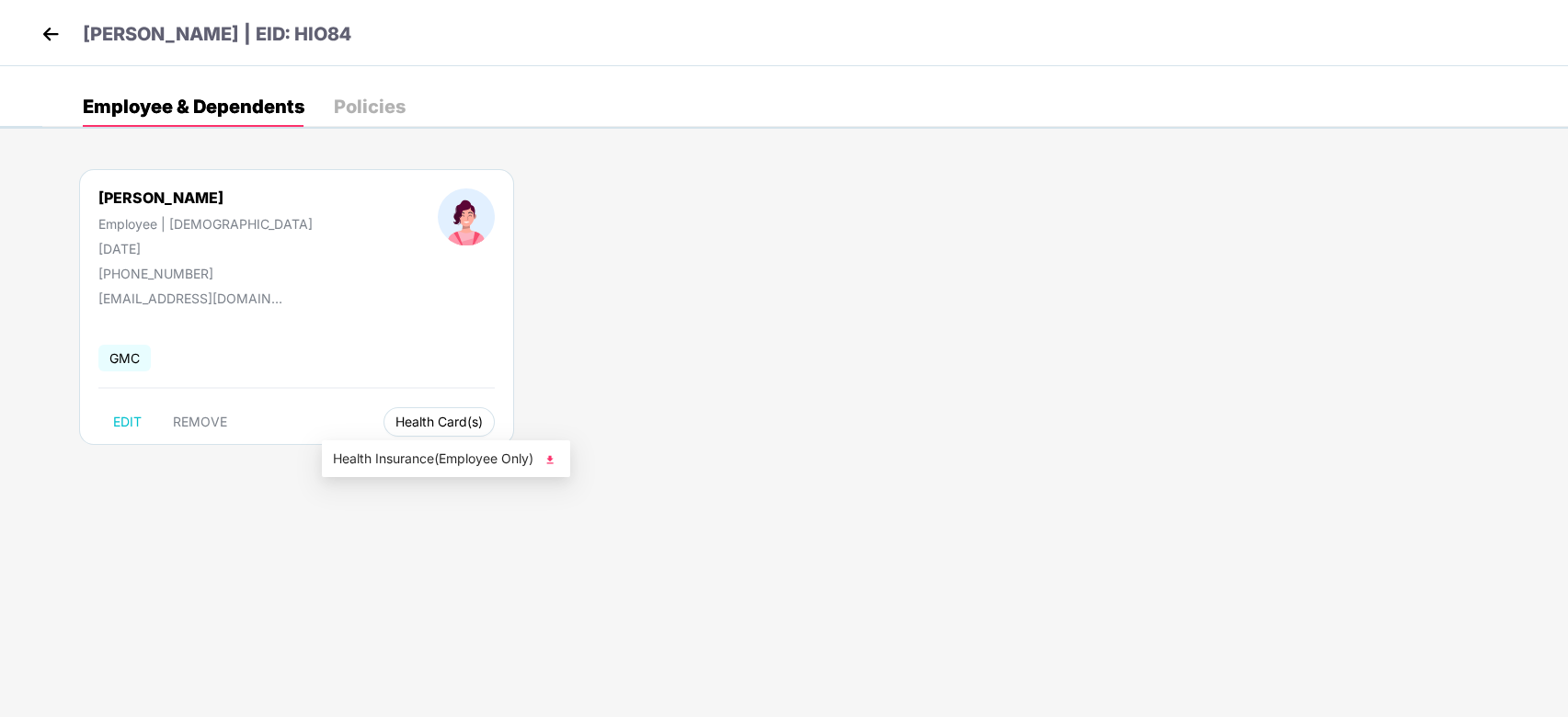
click at [395, 423] on span "Health Card(s)" at bounding box center [439, 422] width 87 height 9
click at [427, 456] on span "Health Insurance(Employee Only)" at bounding box center [446, 459] width 226 height 20
click at [54, 34] on img at bounding box center [51, 34] width 28 height 28
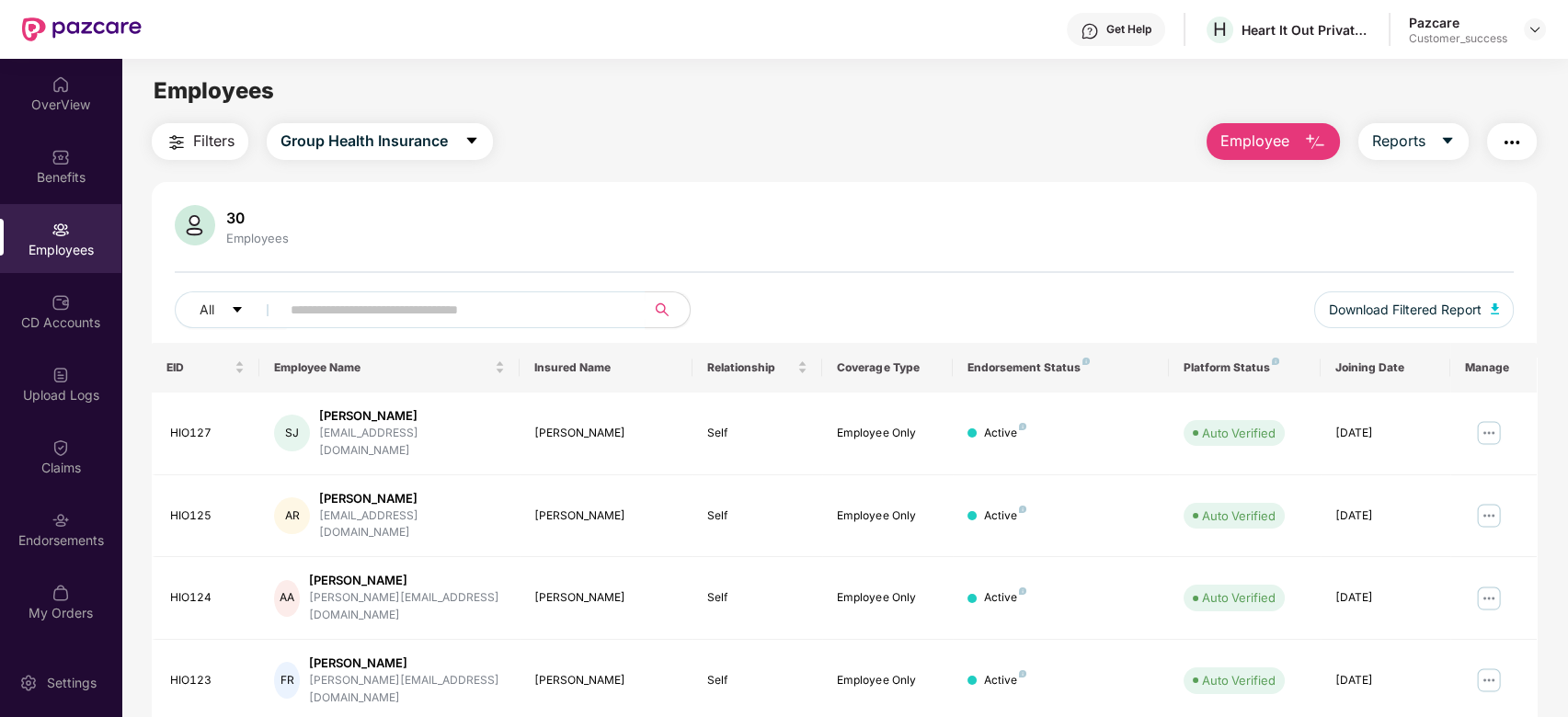
click at [1545, 31] on header "Get Help H Heart It Out Private Limited Pazcare Customer_success" at bounding box center [784, 29] width 1568 height 59
click at [1533, 28] on img at bounding box center [1535, 29] width 15 height 15
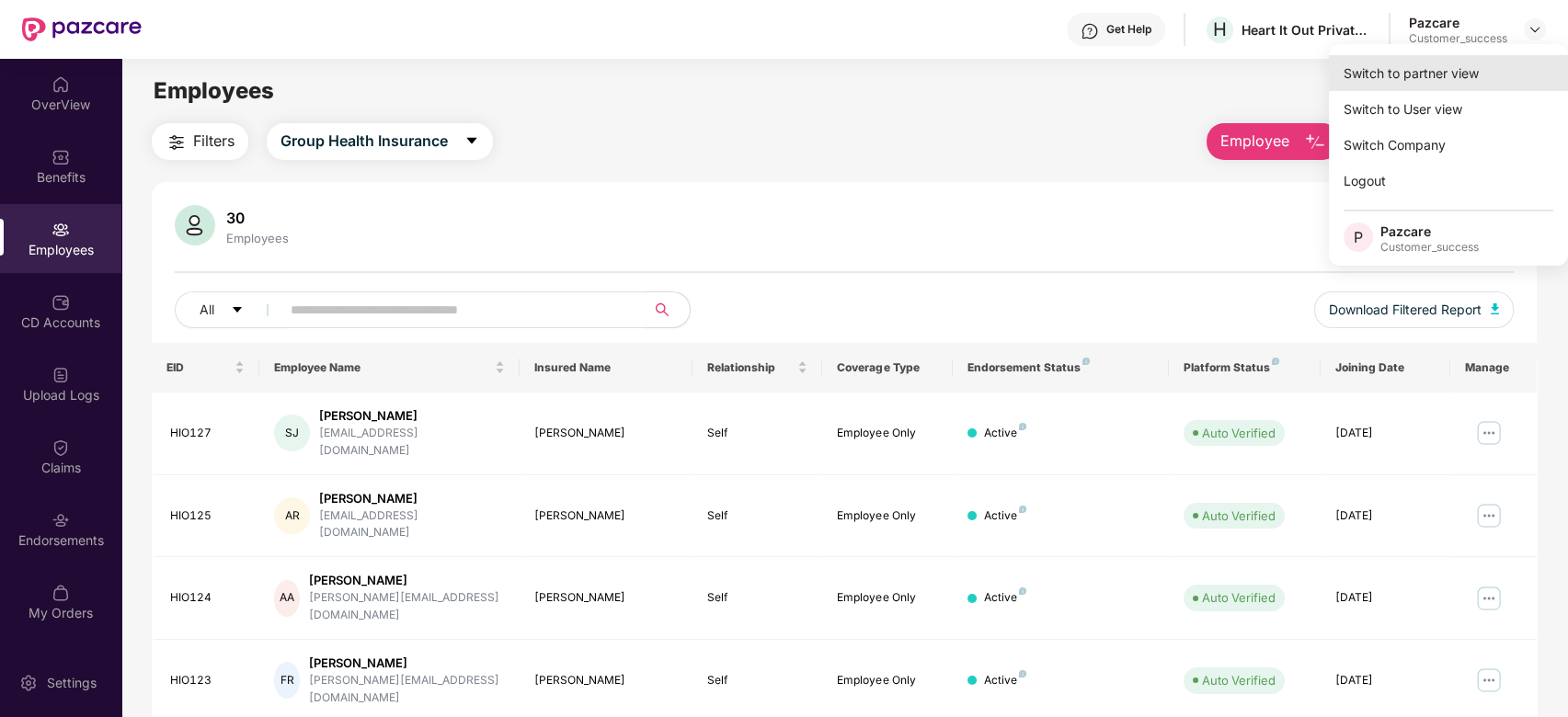
click at [1462, 65] on div "Switch to partner view" at bounding box center [1448, 73] width 239 height 36
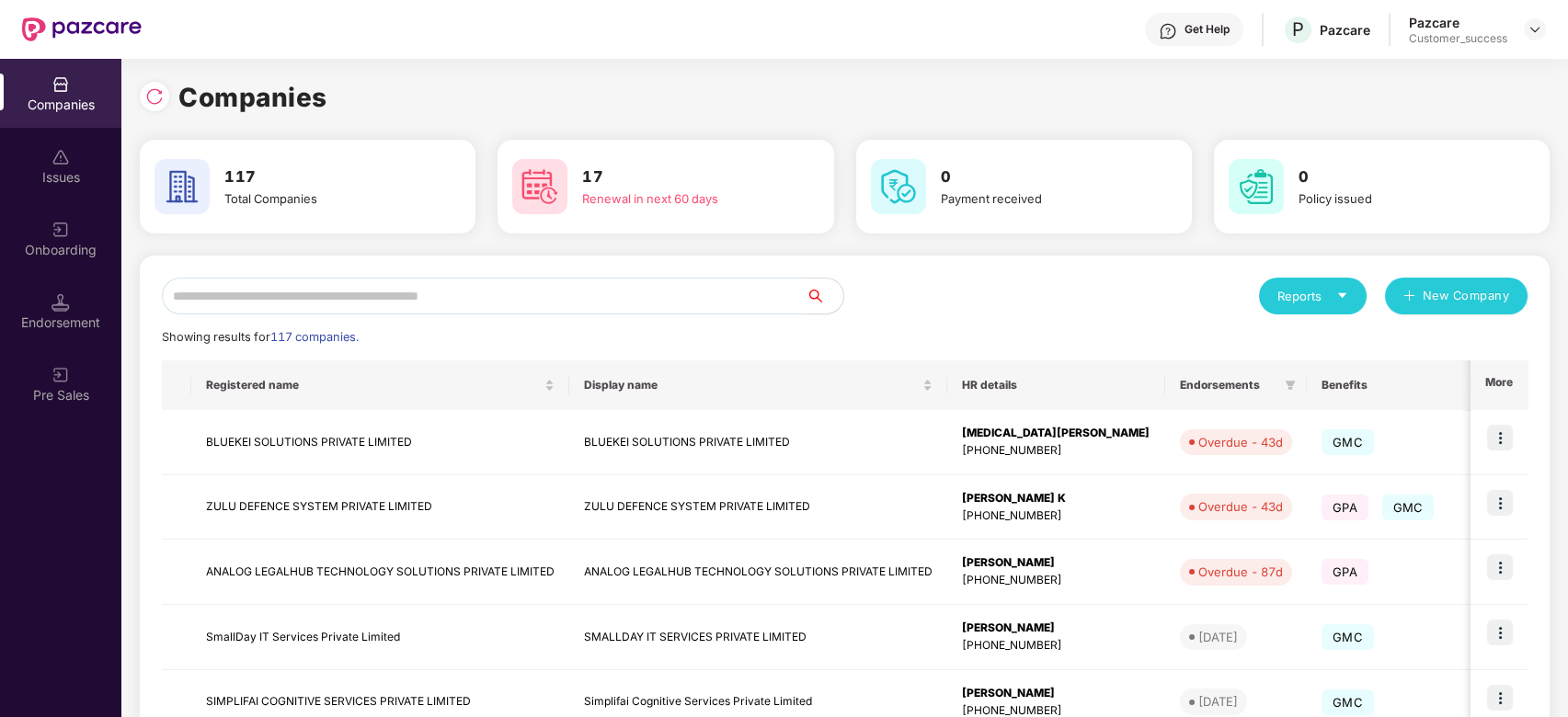
click at [644, 299] on input "text" at bounding box center [484, 296] width 645 height 37
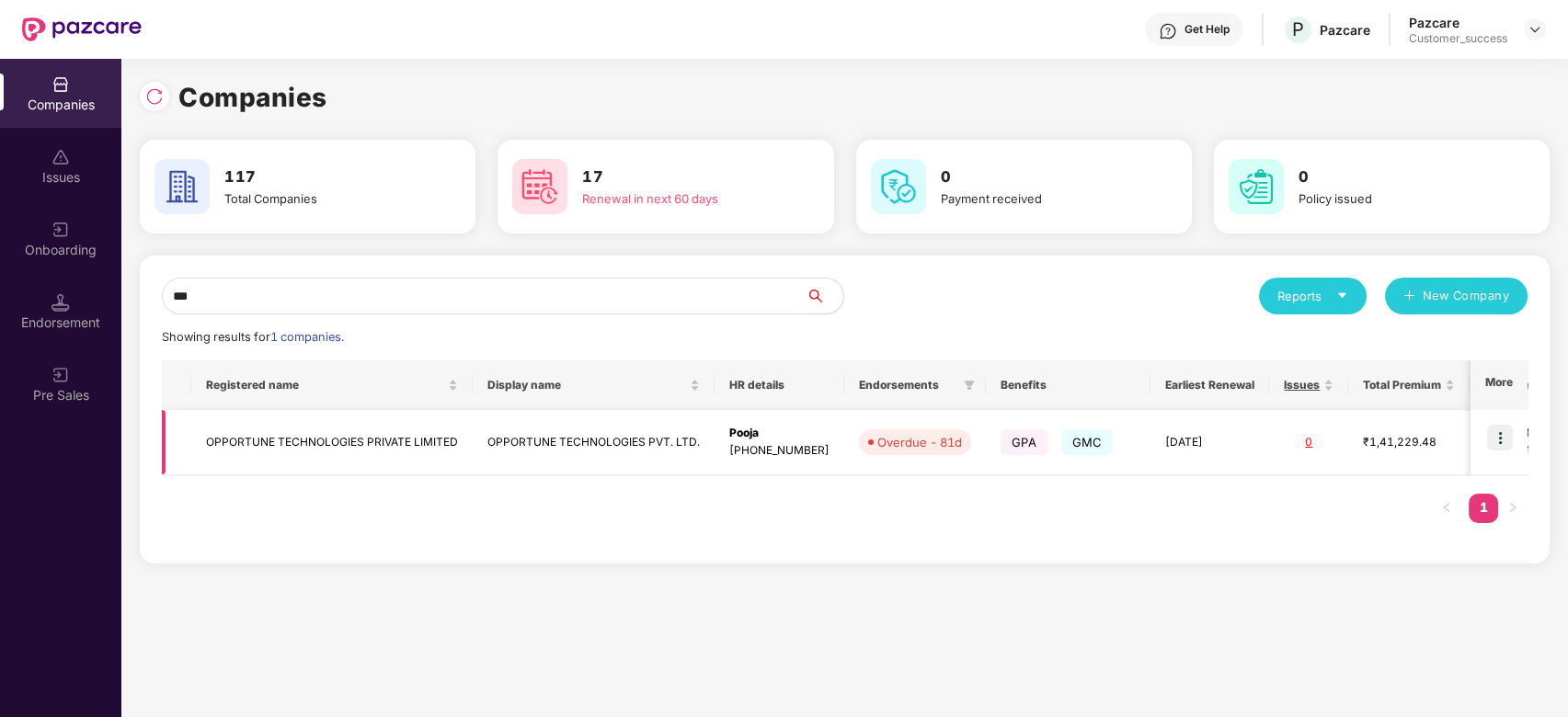
type input "***"
click at [359, 464] on td "OPPORTUNE TECHNOLOGIES PRIVATE LIMITED" at bounding box center [332, 442] width 281 height 65
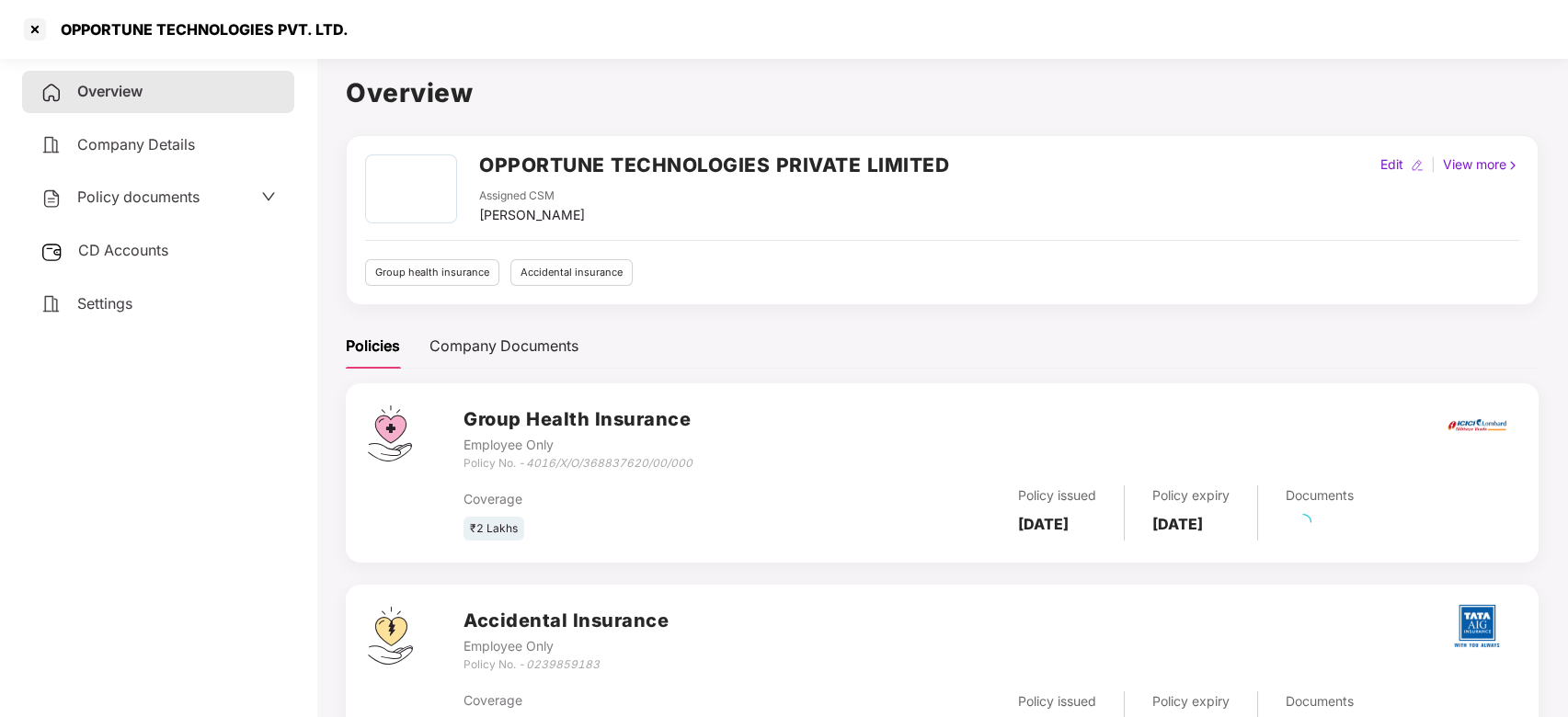
click at [132, 195] on span "Policy documents" at bounding box center [138, 197] width 122 height 18
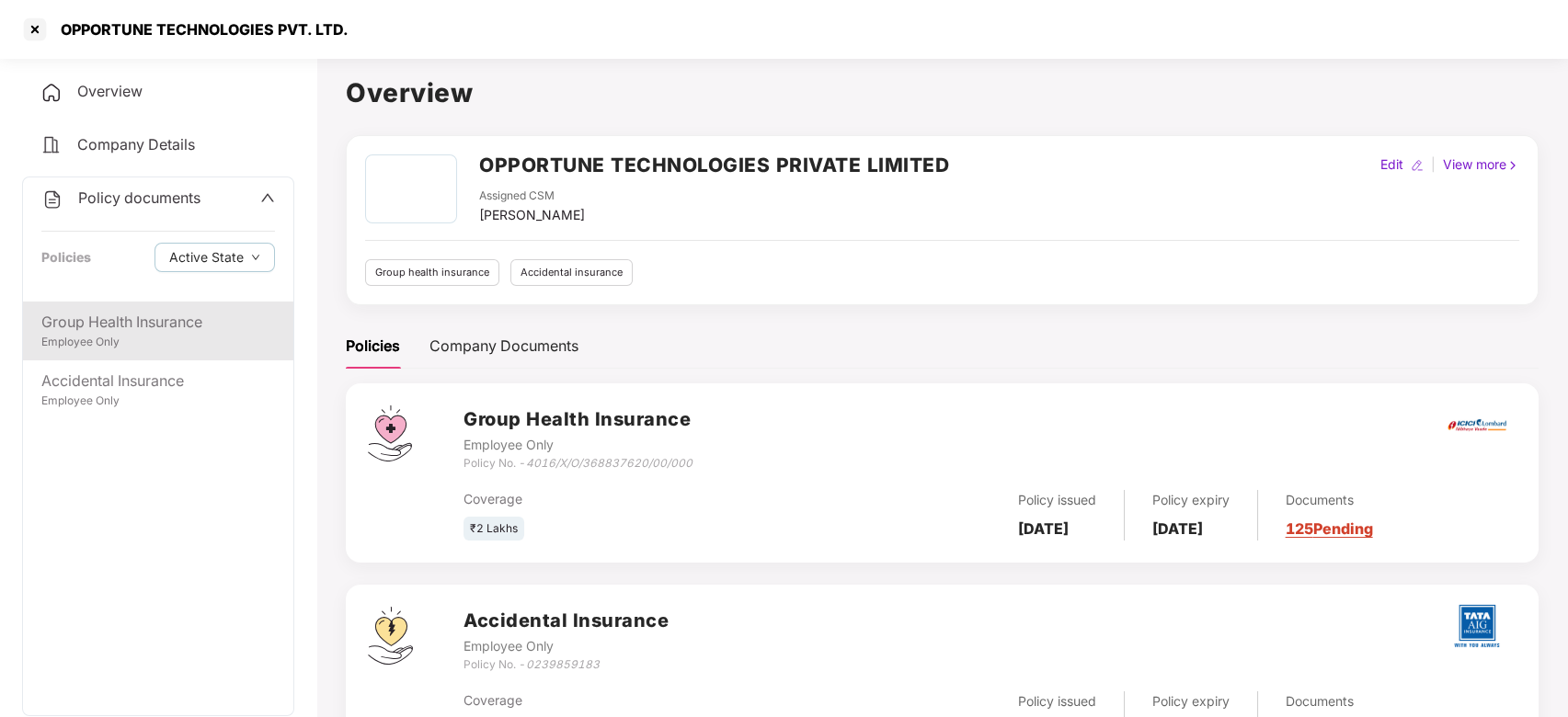
click at [88, 302] on div "Group Health Insurance Employee Only" at bounding box center [158, 331] width 270 height 59
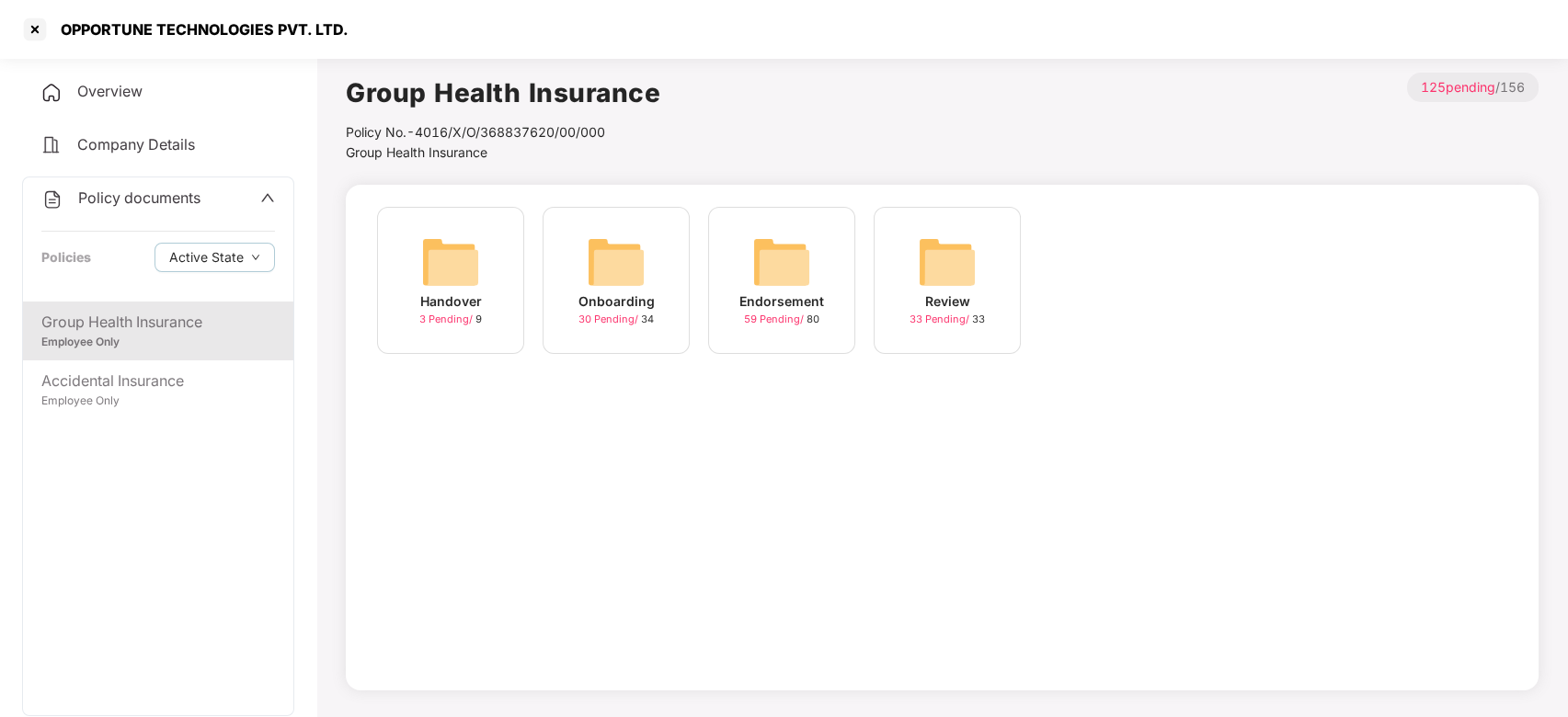
click at [769, 263] on img at bounding box center [782, 262] width 59 height 59
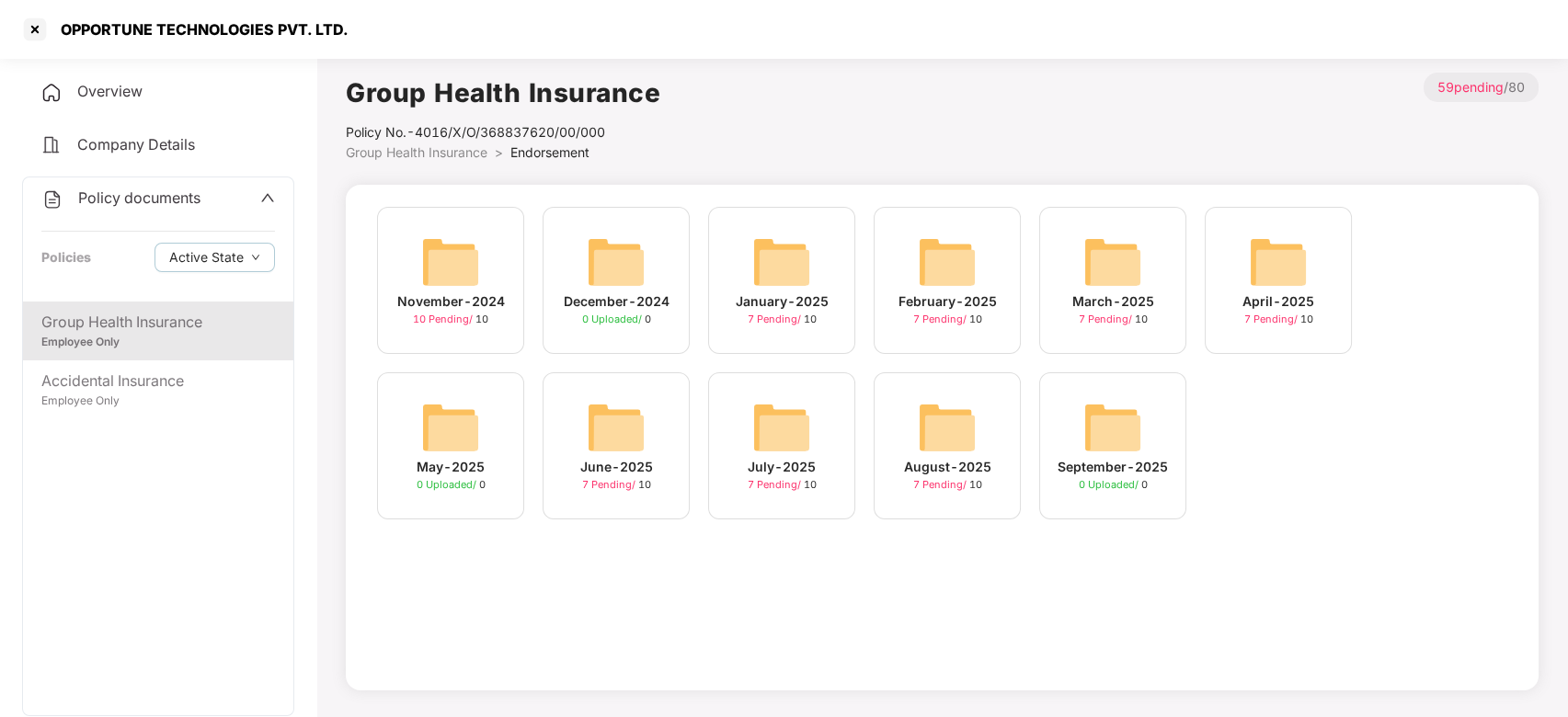
click at [1082, 446] on div "September-2025 0 Uploaded / 0" at bounding box center [1113, 446] width 147 height 147
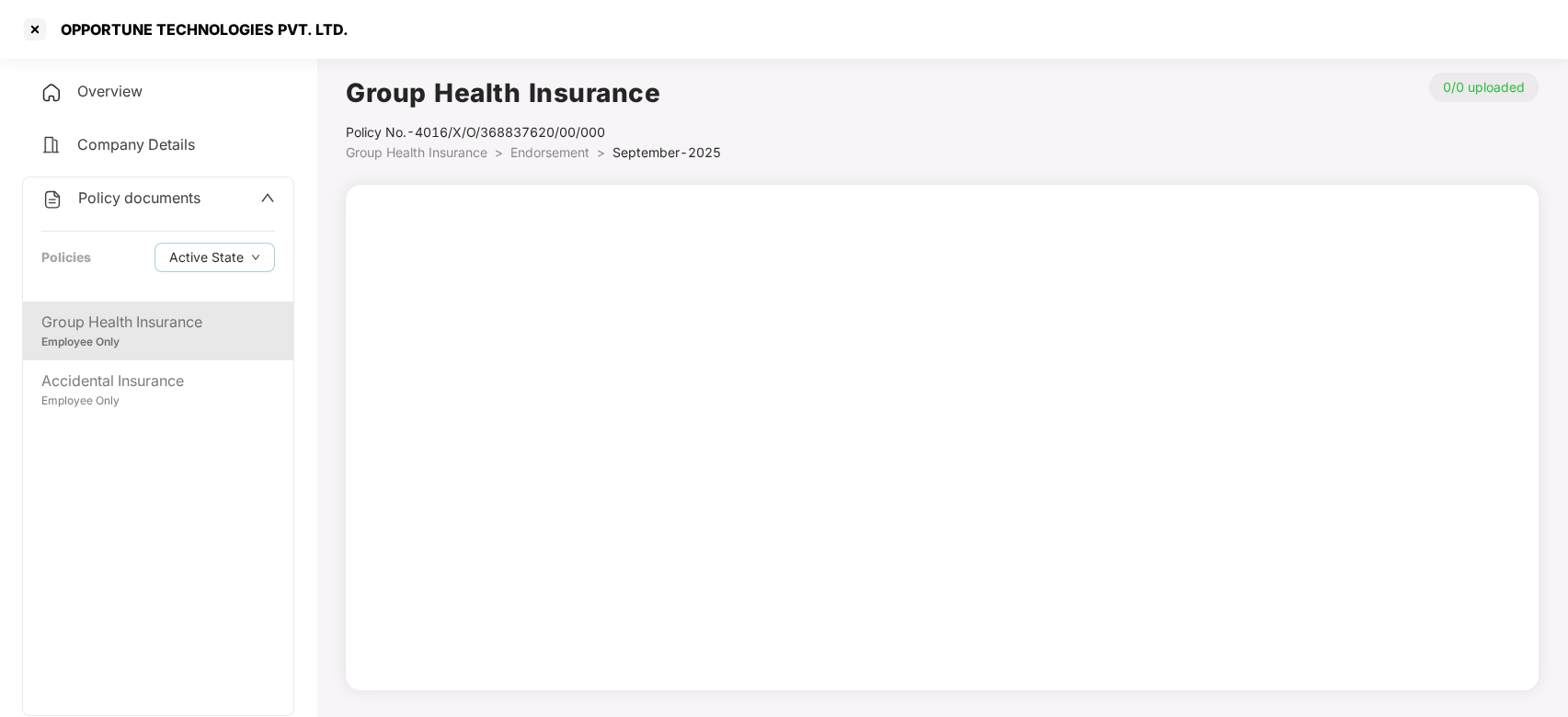
click at [544, 149] on span "Endorsement" at bounding box center [550, 152] width 79 height 16
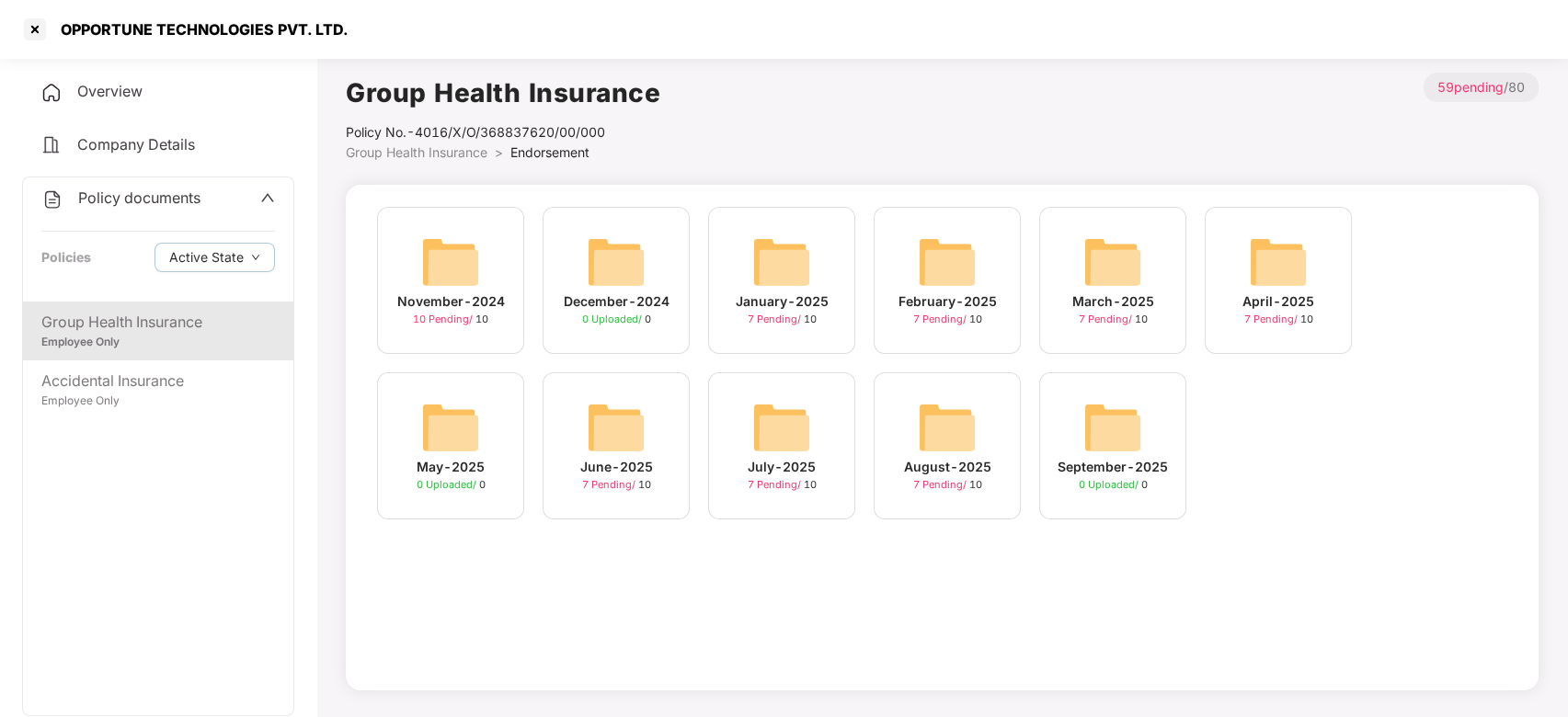
click at [955, 409] on img at bounding box center [947, 427] width 59 height 59
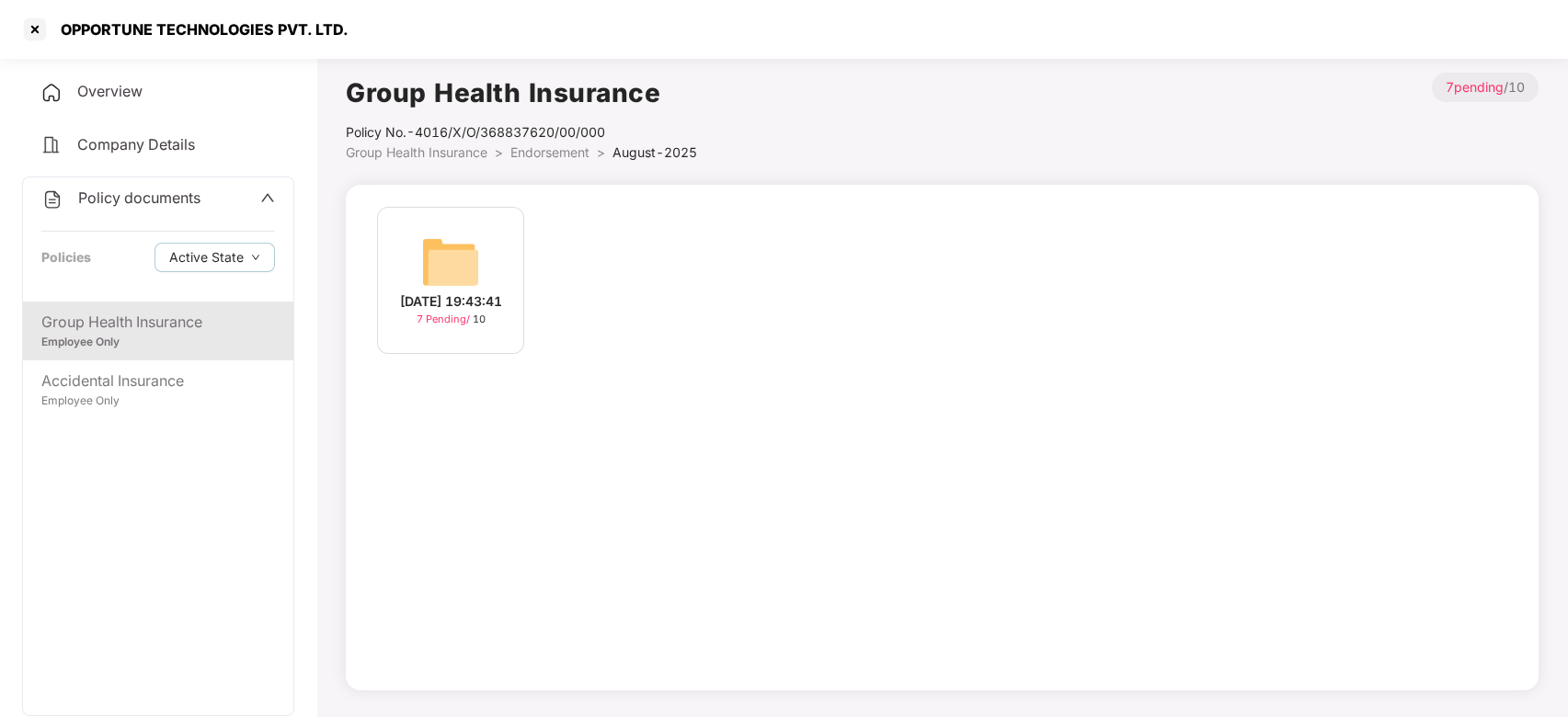
click at [452, 261] on img at bounding box center [451, 262] width 59 height 59
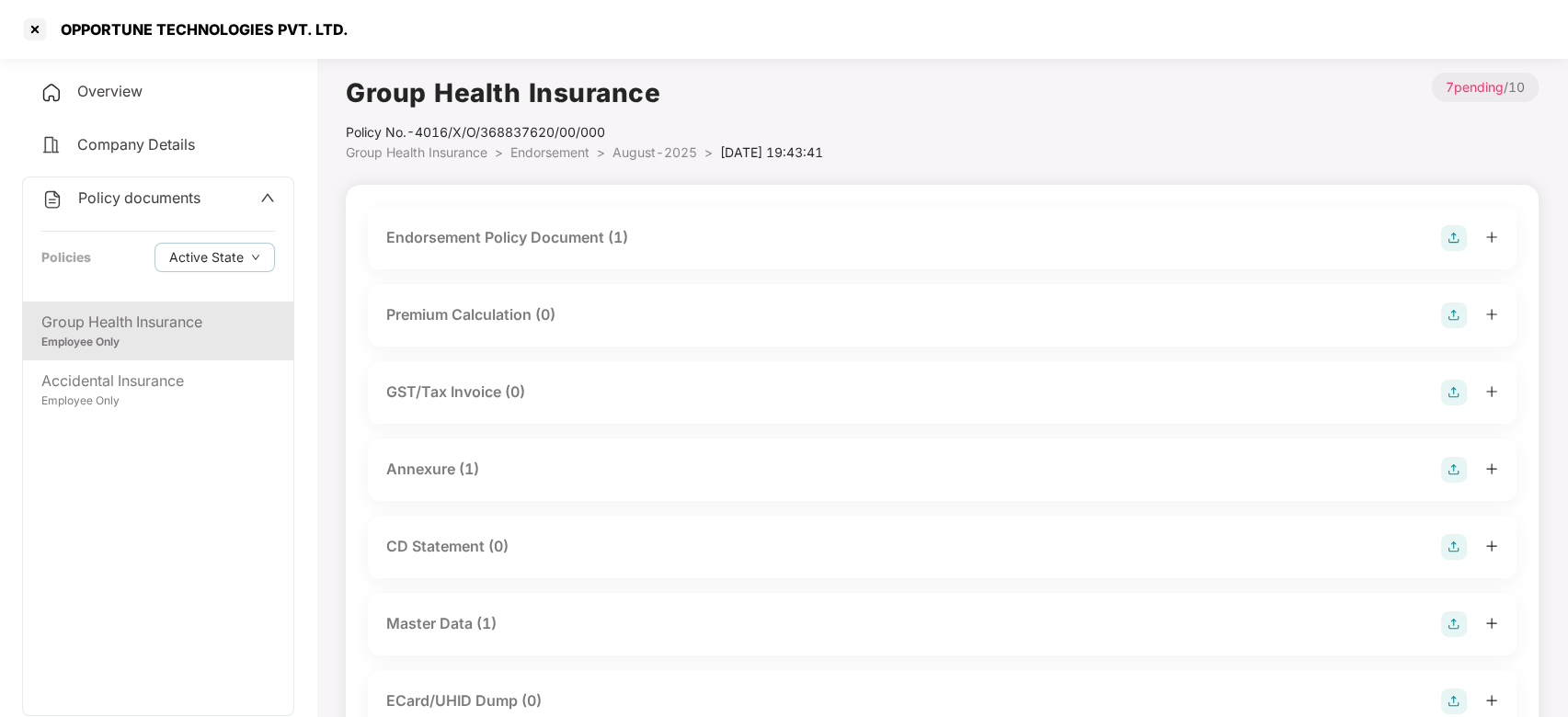
click at [500, 620] on div "Master Data (1)" at bounding box center [942, 624] width 1112 height 26
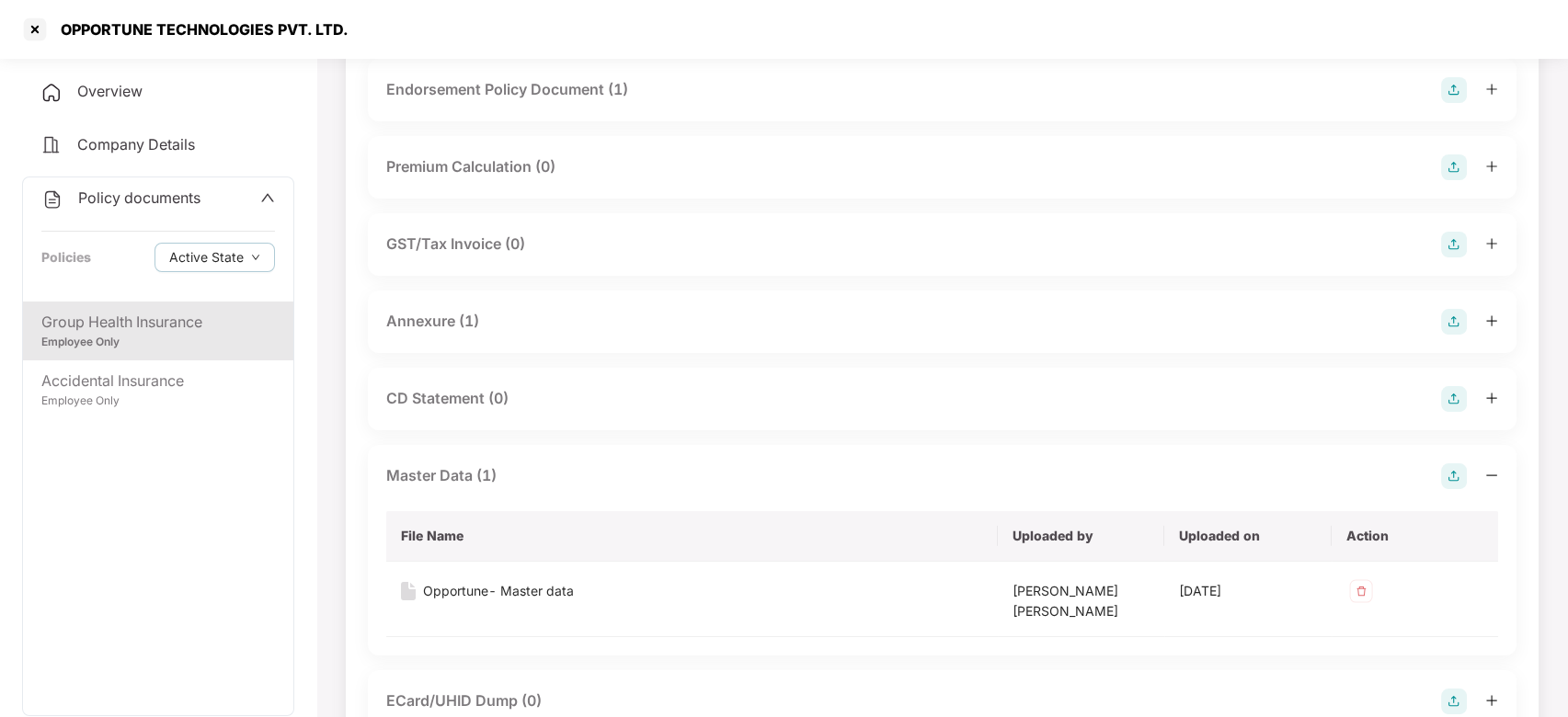
scroll to position [149, 0]
click at [536, 584] on div "Opportune- Master data" at bounding box center [498, 590] width 151 height 20
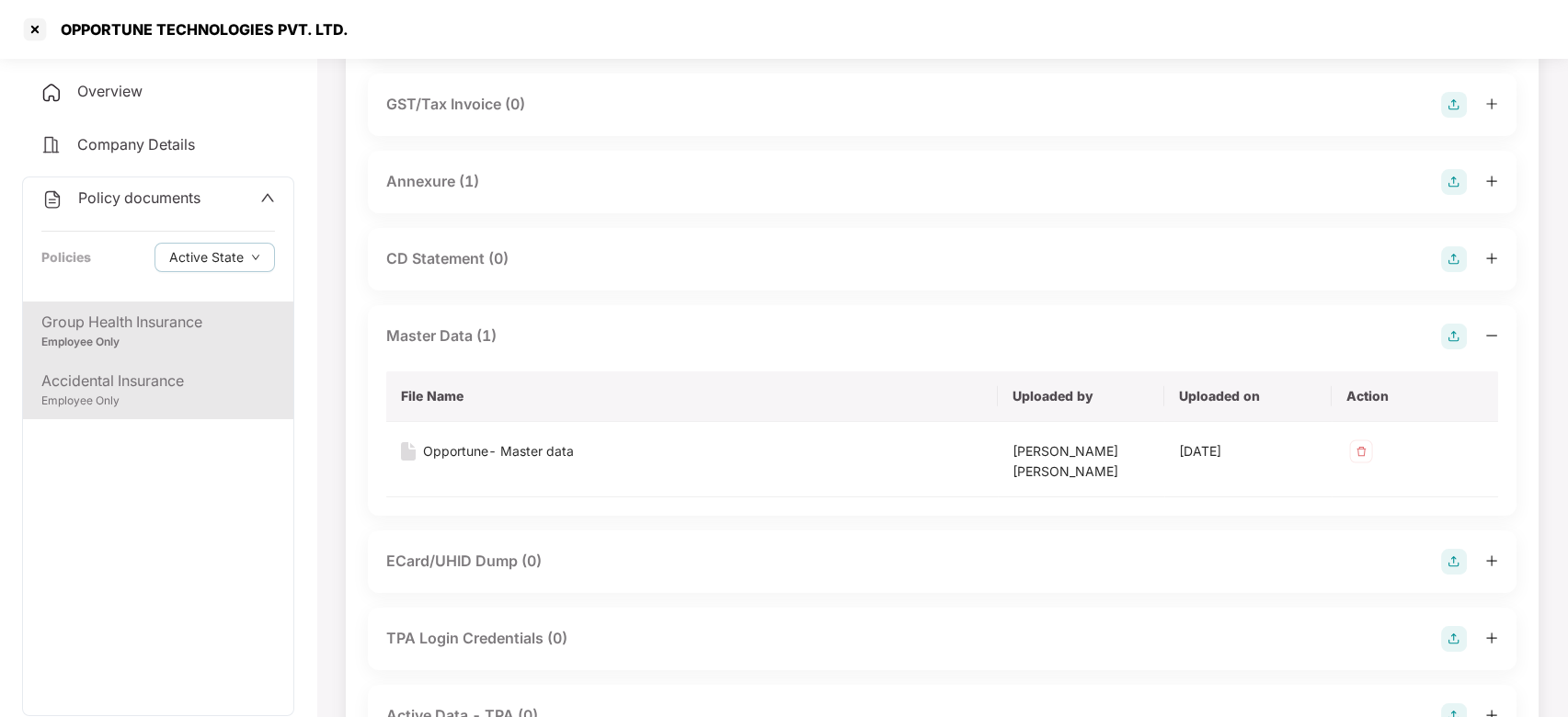
click at [132, 396] on div "Employee Only" at bounding box center [158, 401] width 234 height 17
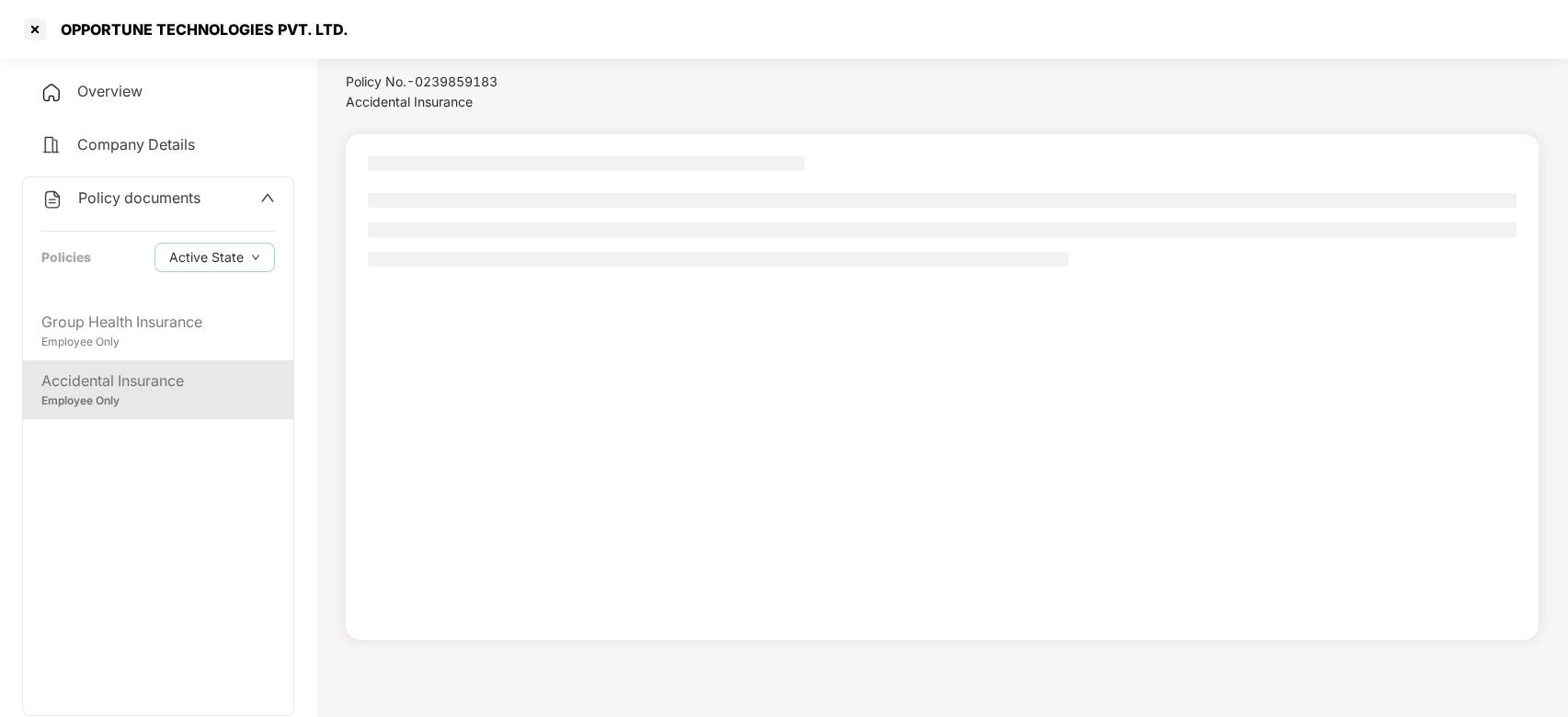
scroll to position [51, 0]
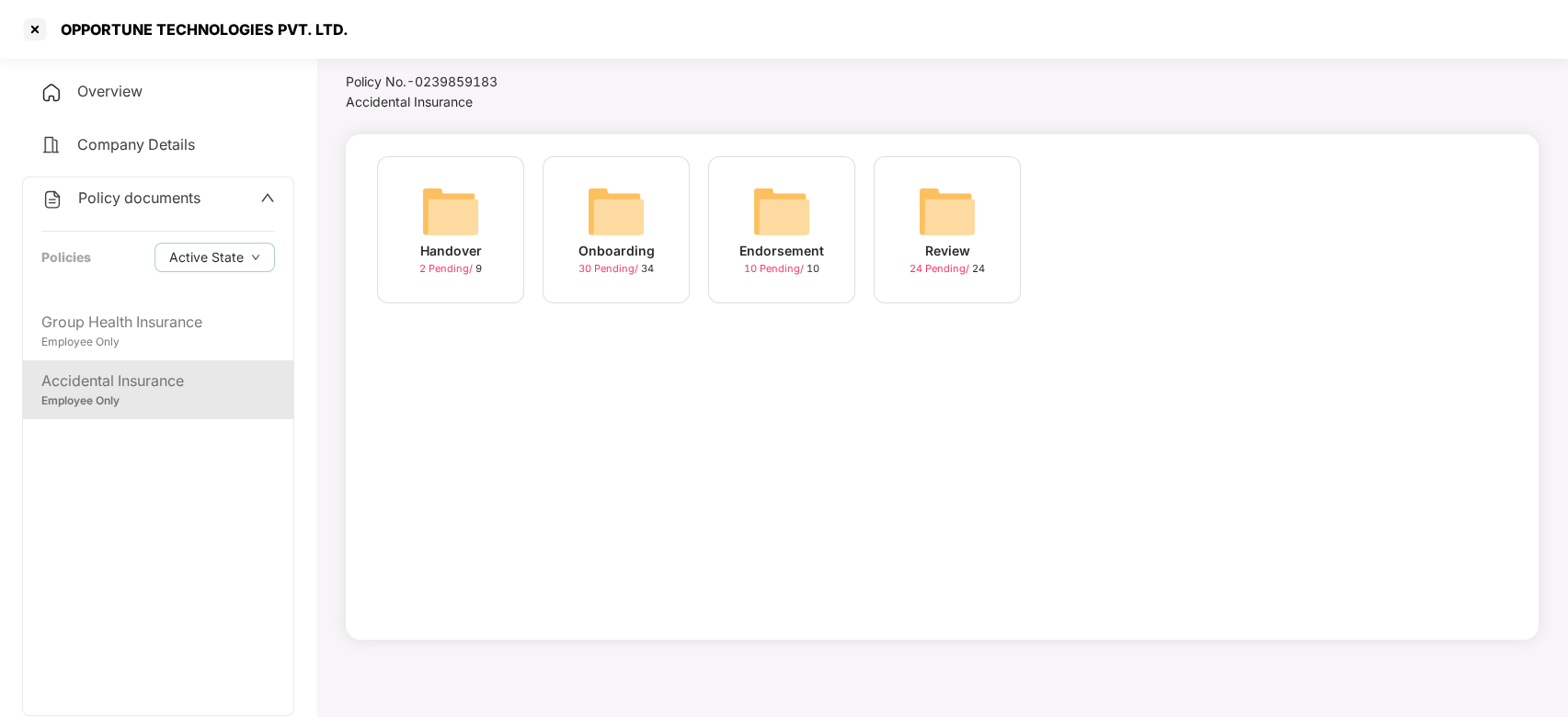
click at [766, 195] on img at bounding box center [782, 211] width 59 height 59
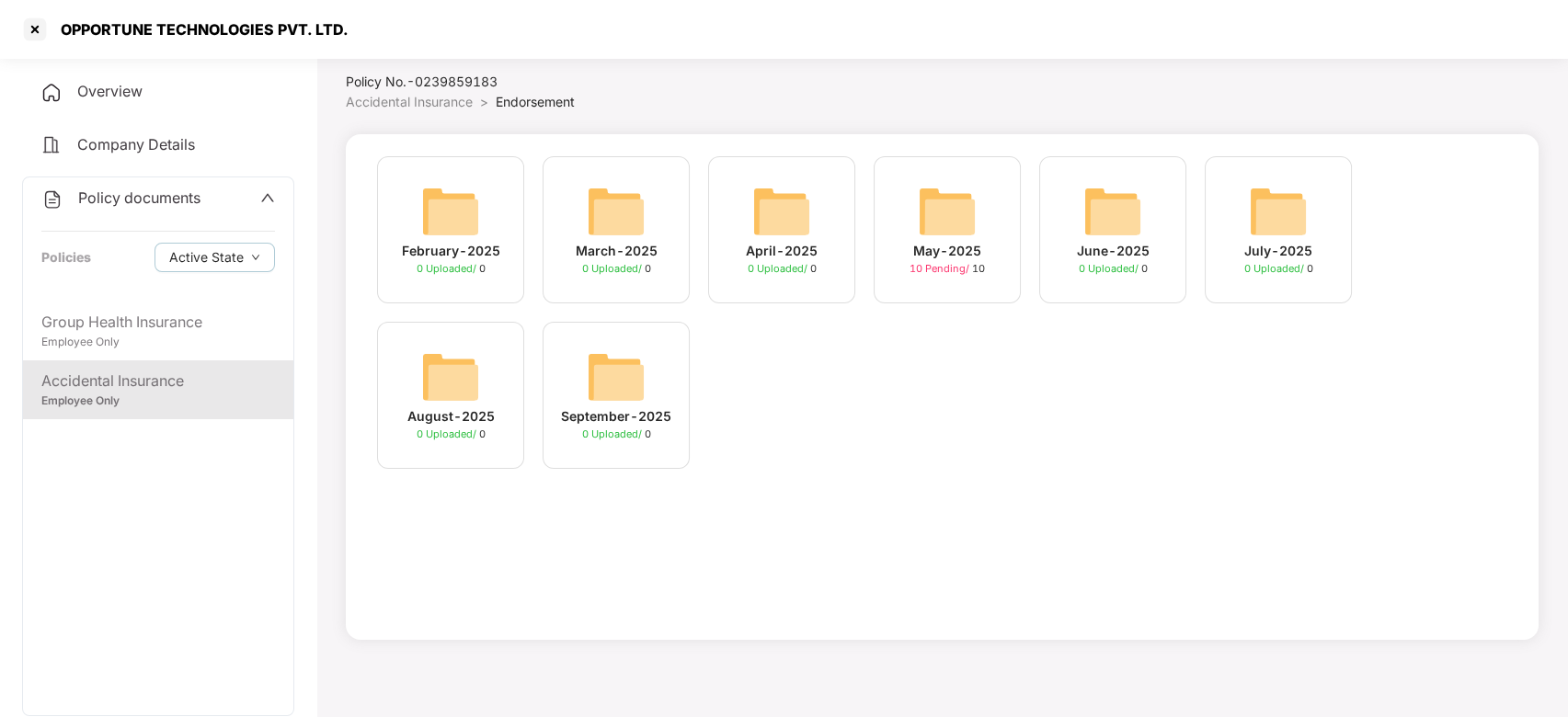
click at [589, 355] on img at bounding box center [616, 377] width 59 height 59
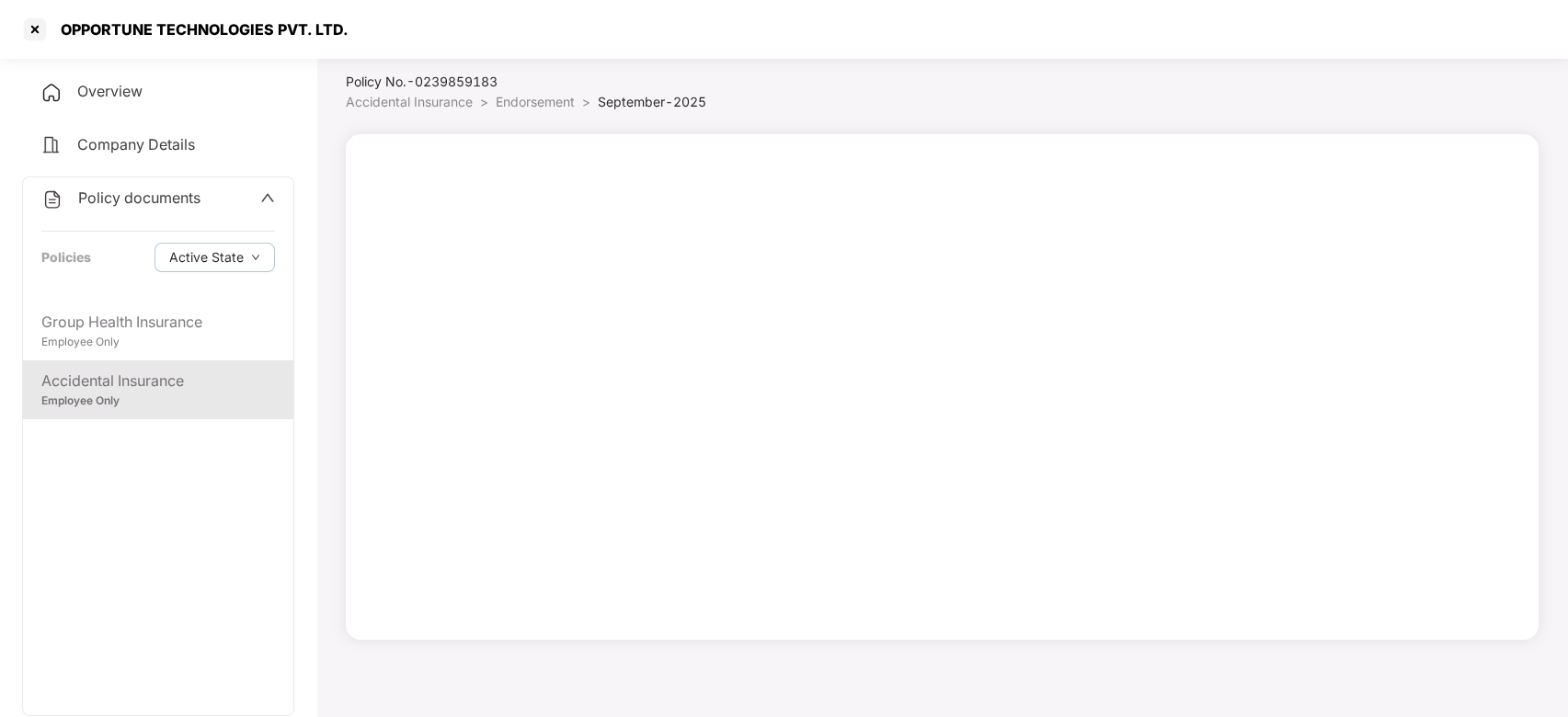
click at [518, 110] on li "Endorsement >" at bounding box center [546, 102] width 102 height 20
click at [527, 103] on span "Endorsement" at bounding box center [535, 101] width 79 height 16
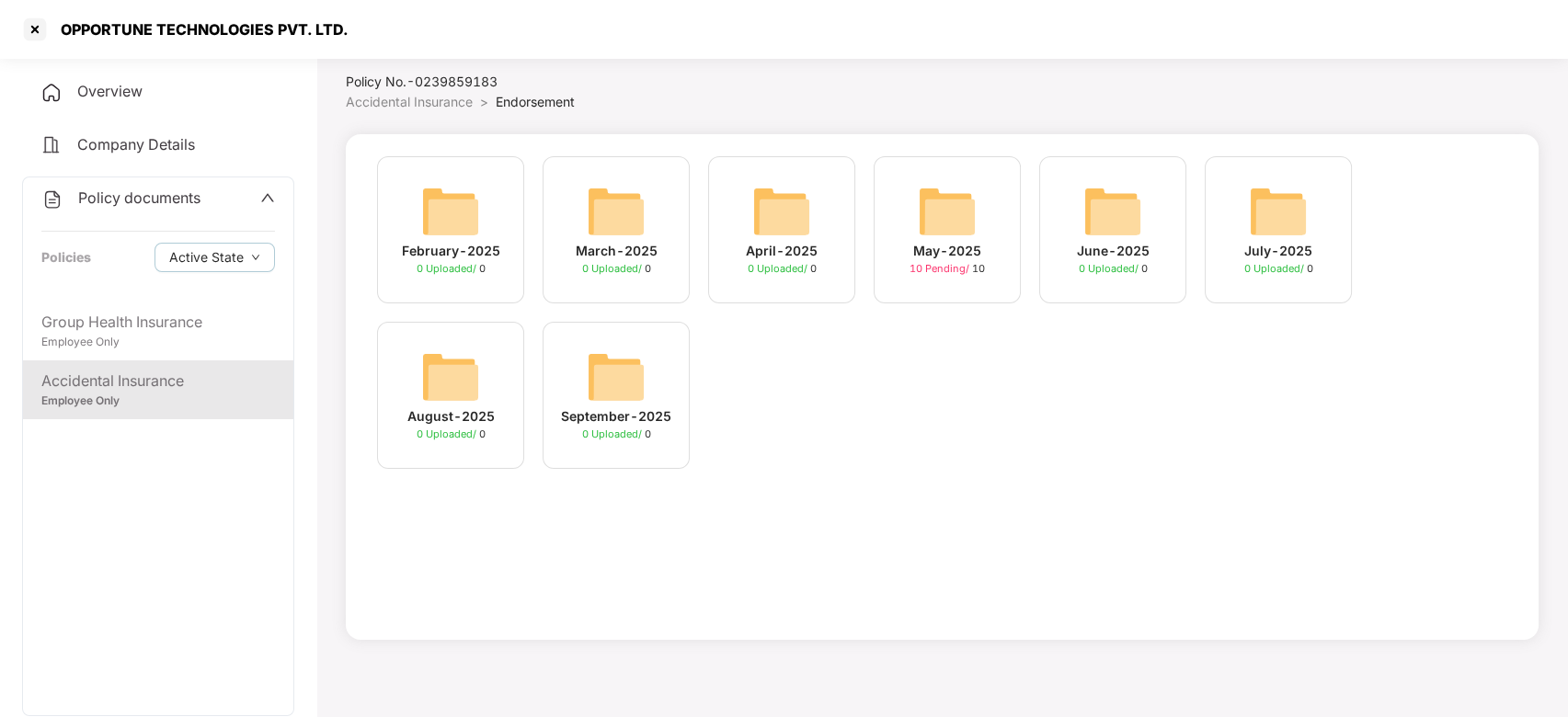
click at [458, 385] on img at bounding box center [451, 377] width 59 height 59
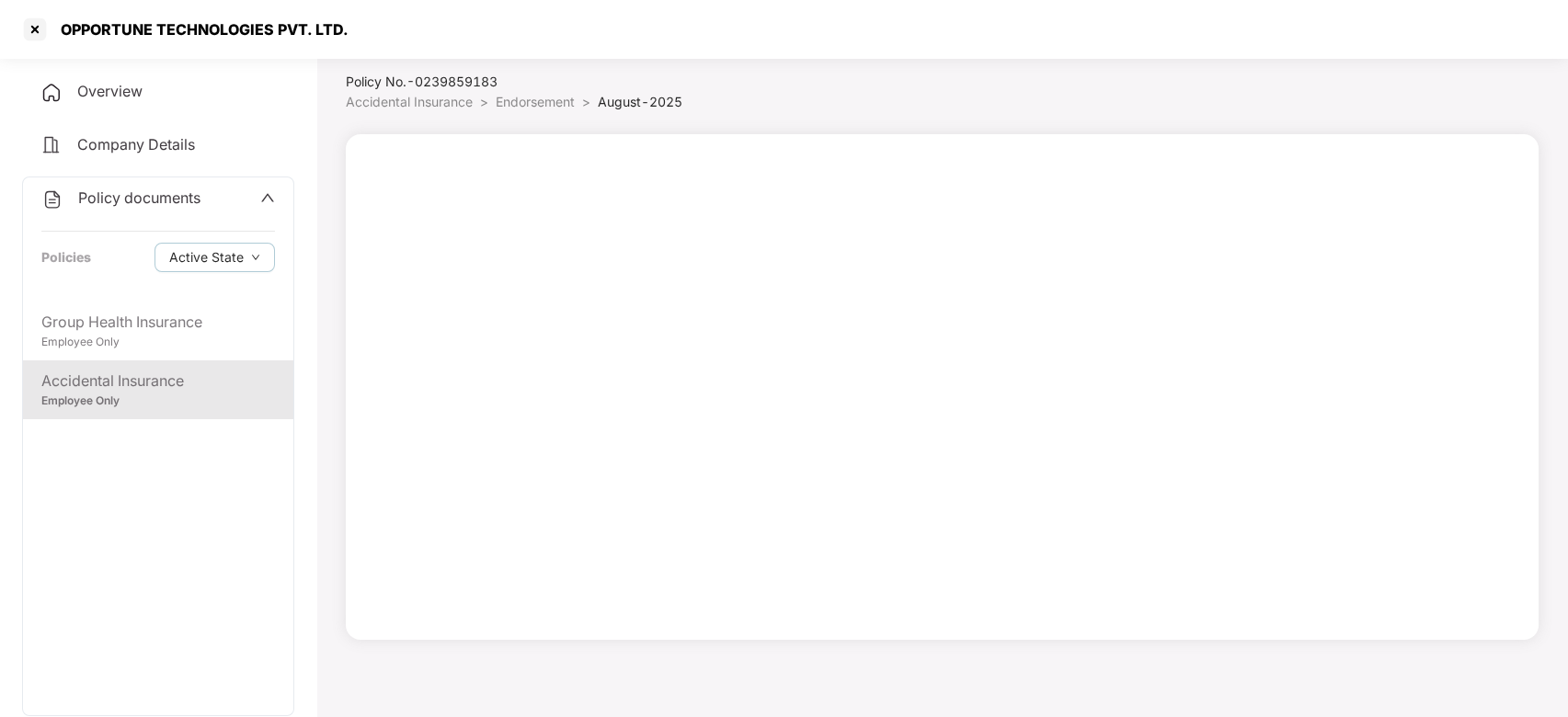
click at [519, 101] on span "Endorsement" at bounding box center [535, 101] width 79 height 16
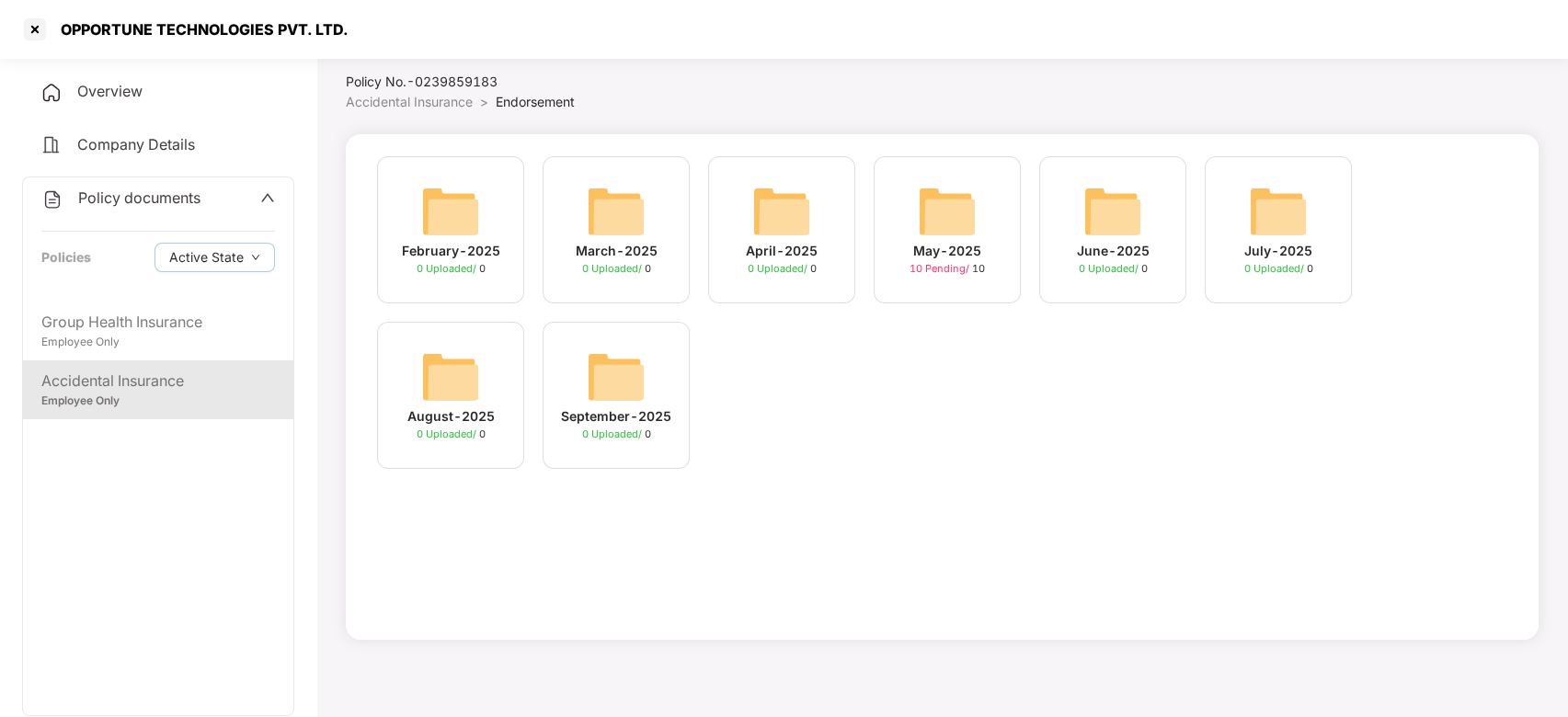
click at [1272, 195] on img at bounding box center [1278, 211] width 59 height 59
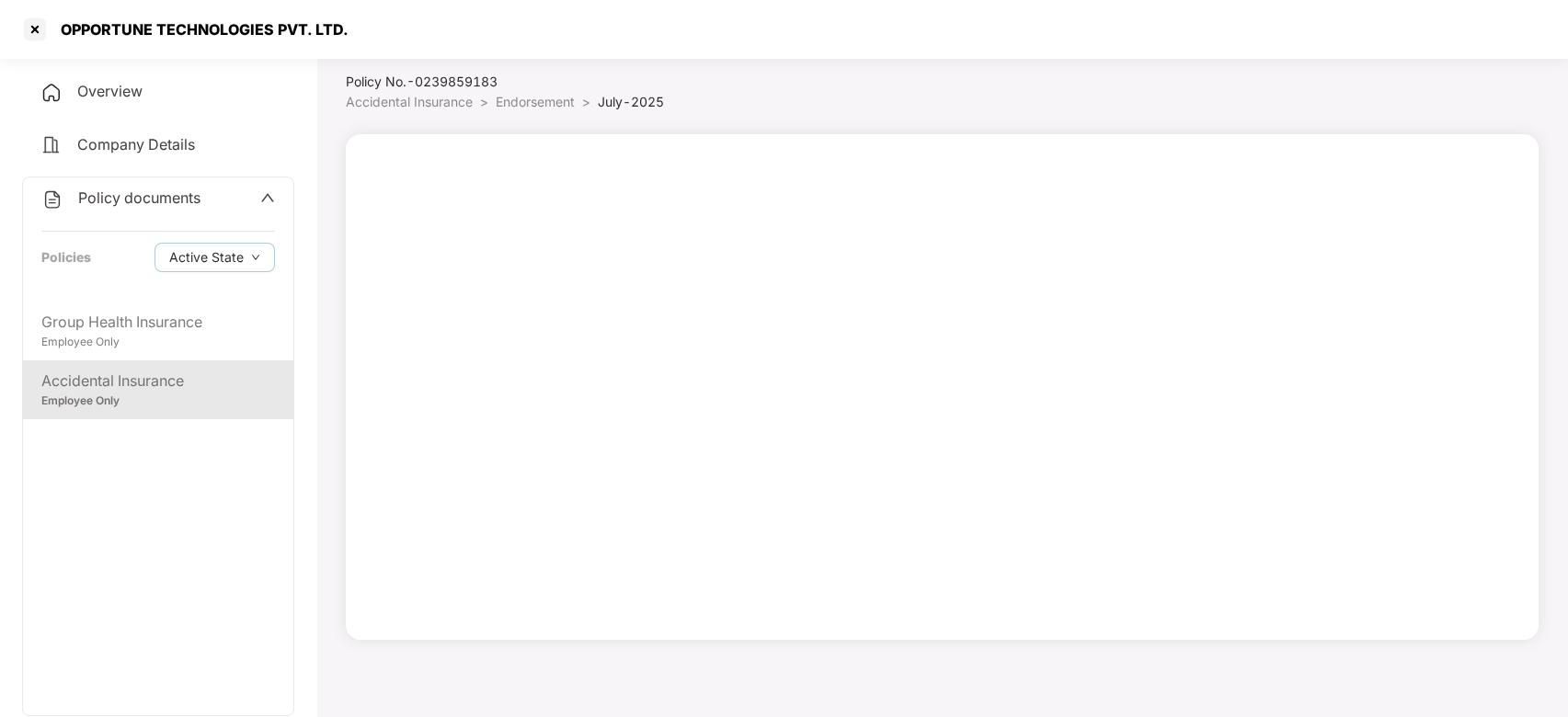
click at [521, 101] on span "Endorsement" at bounding box center [535, 101] width 79 height 16
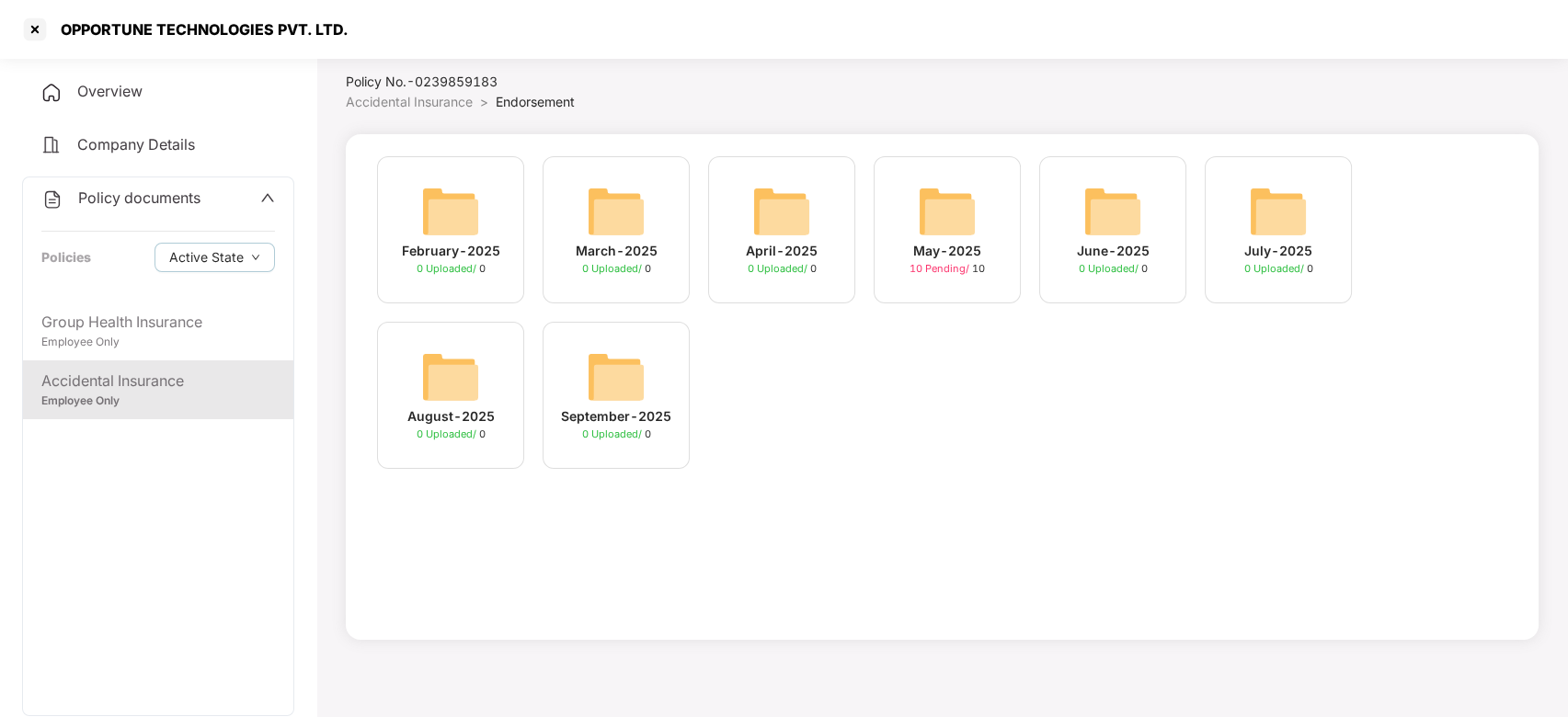
click at [1124, 201] on img at bounding box center [1113, 211] width 59 height 59
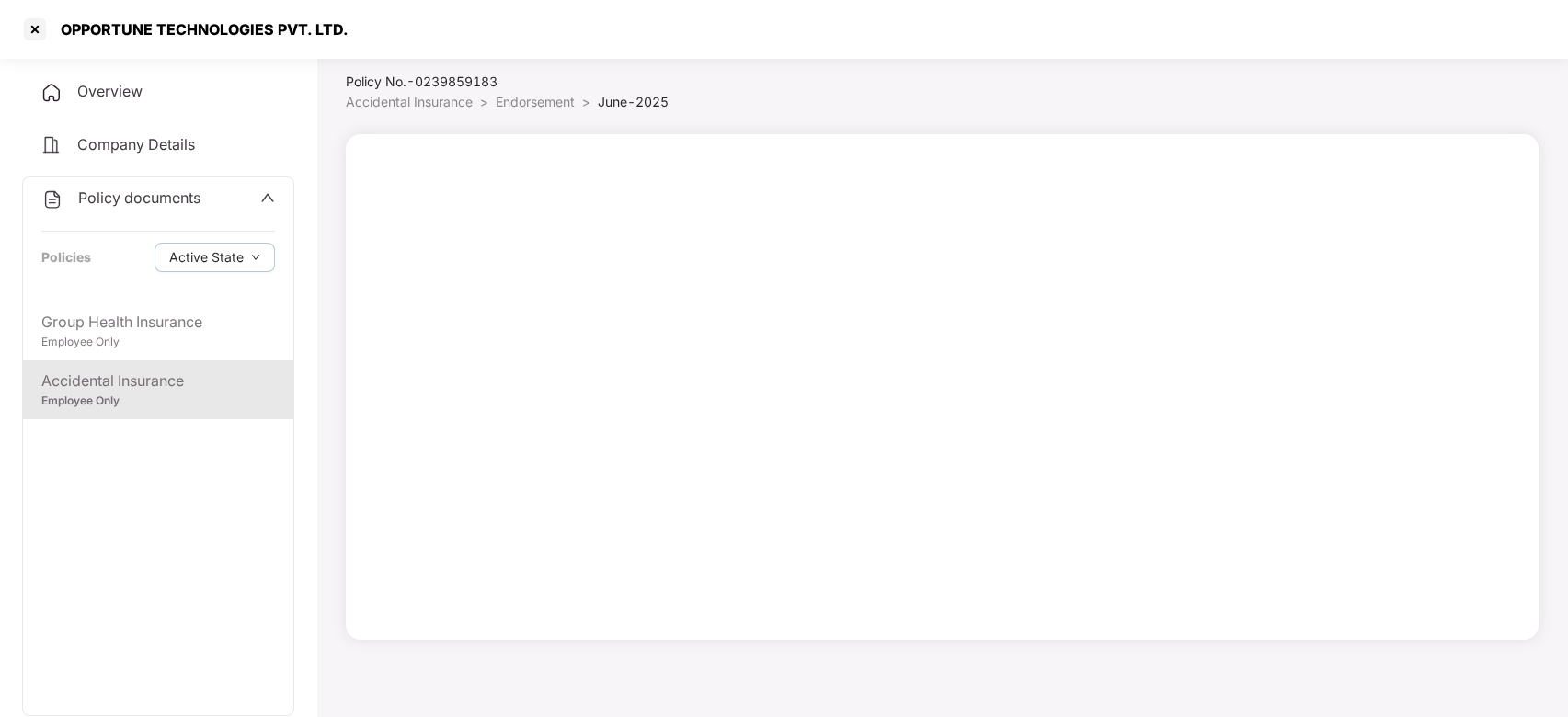
click at [511, 106] on span "Endorsement" at bounding box center [535, 101] width 79 height 16
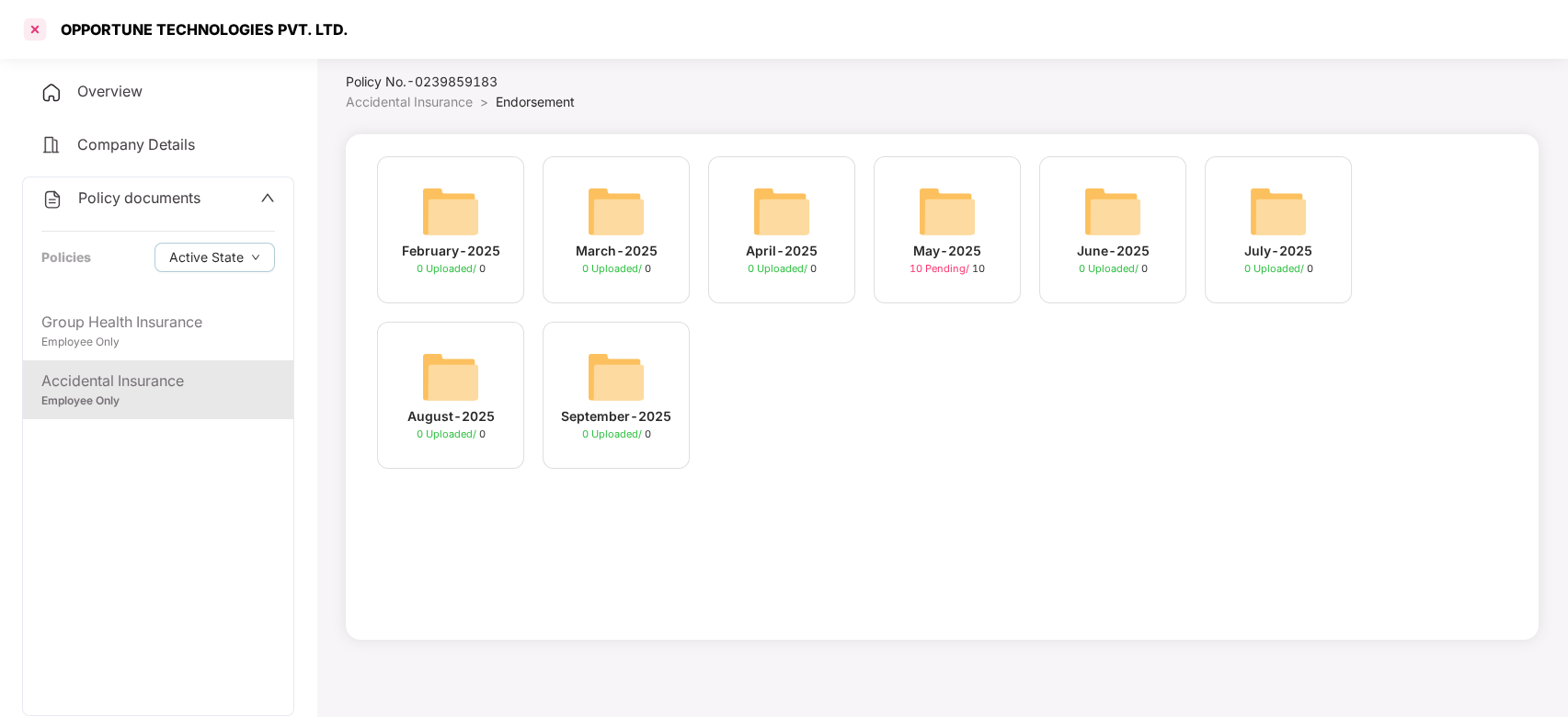
click at [30, 31] on div at bounding box center [35, 29] width 29 height 29
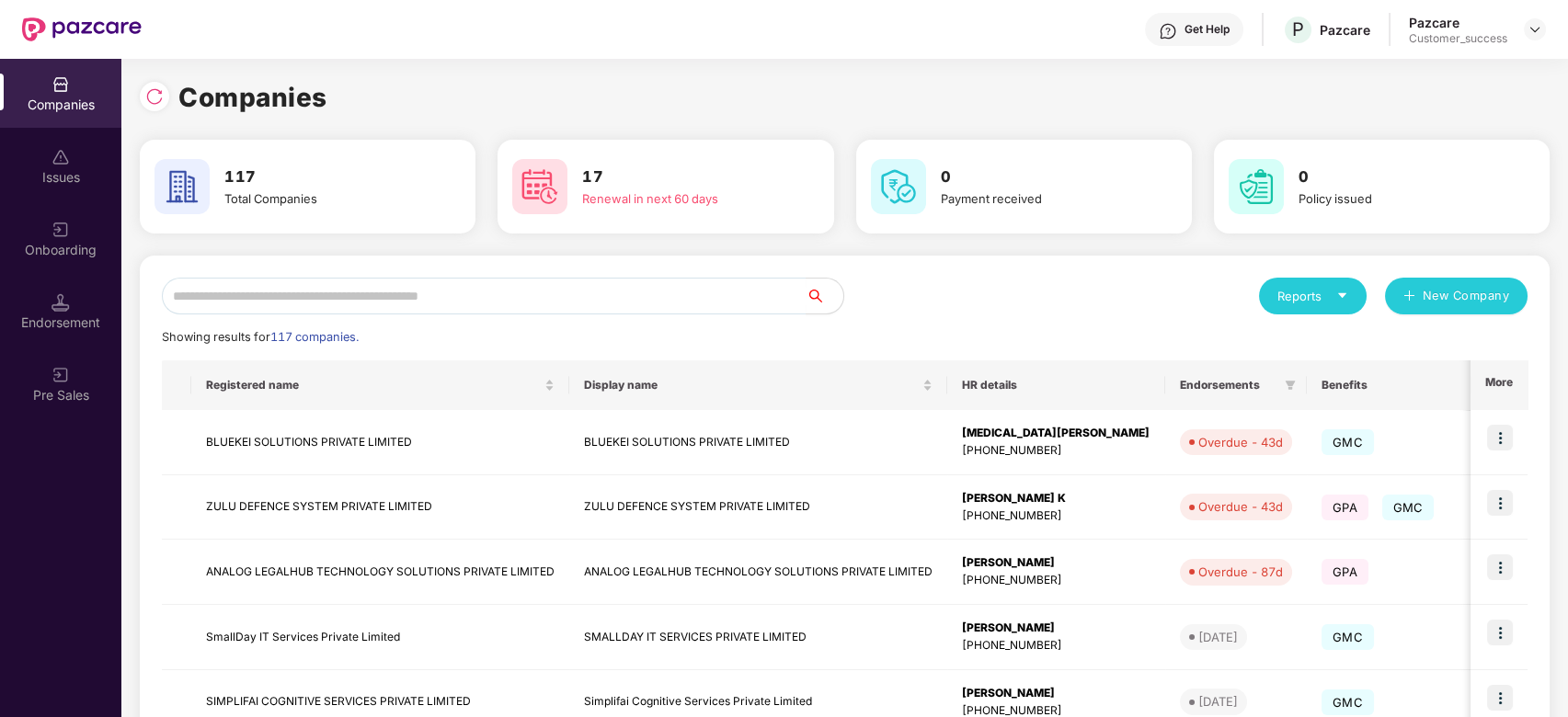
scroll to position [0, 0]
click at [324, 276] on div "Reports New Company Showing results for 117 companies. Registered name Display …" at bounding box center [844, 700] width 1410 height 891
click at [324, 288] on input "text" at bounding box center [484, 296] width 645 height 37
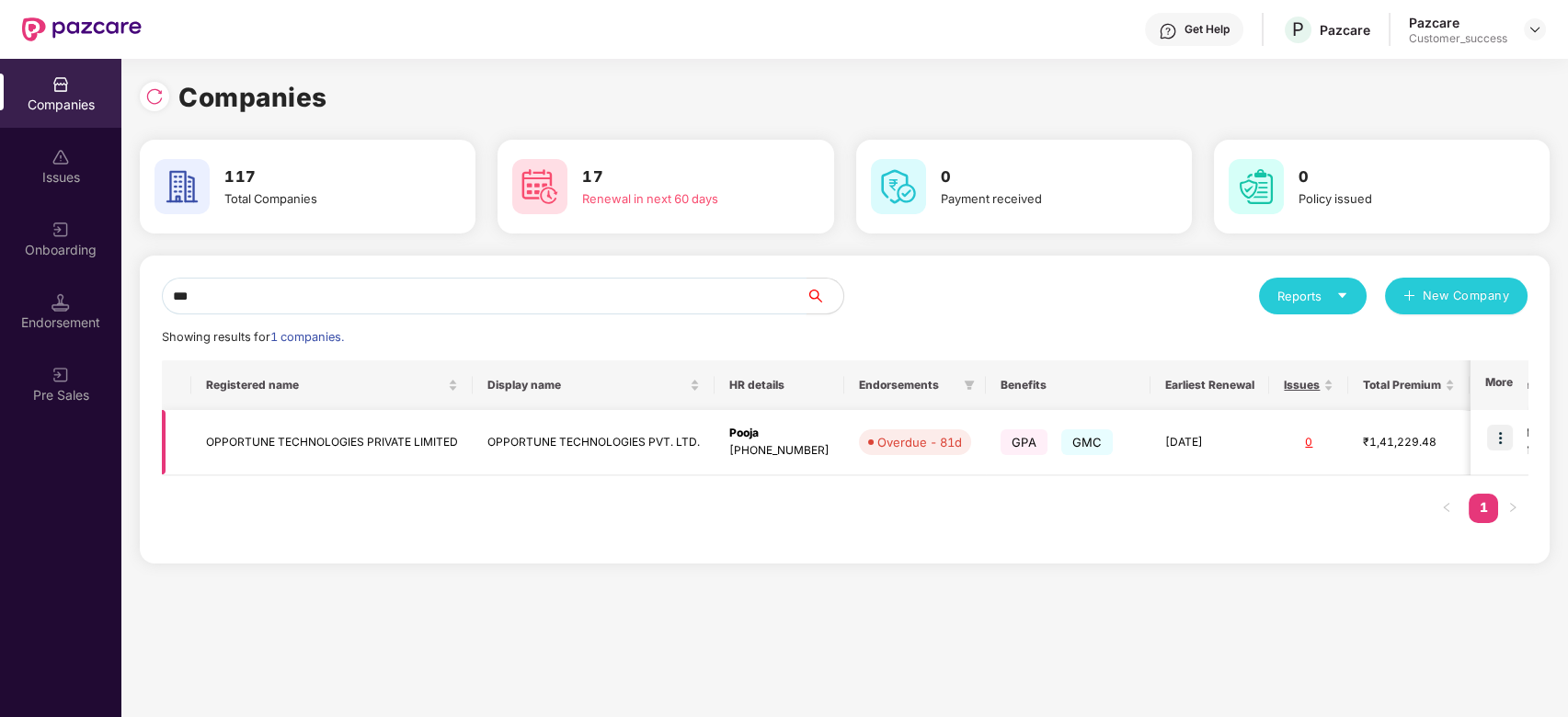
type input "***"
click at [1507, 437] on img at bounding box center [1500, 438] width 26 height 26
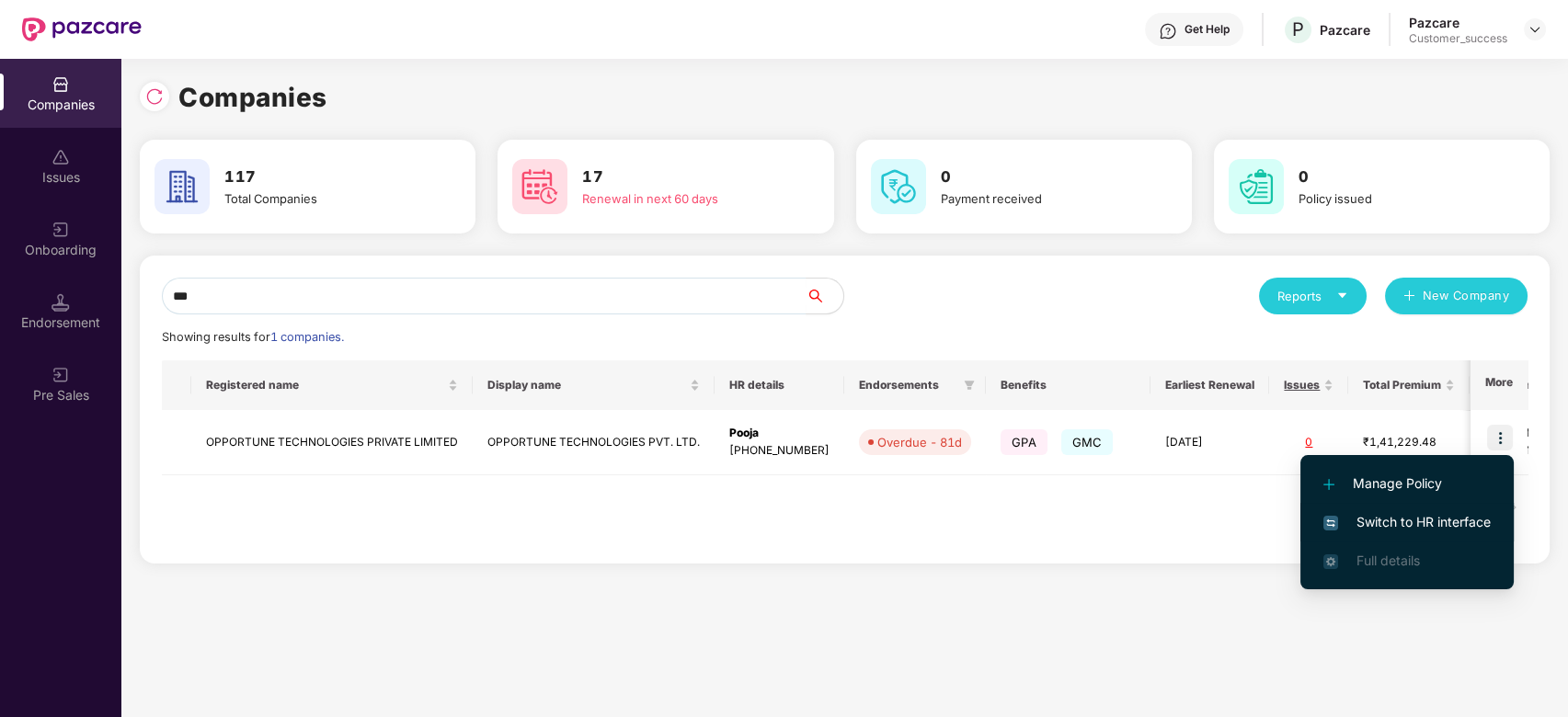
click at [1431, 512] on span "Switch to HR interface" at bounding box center [1407, 522] width 167 height 20
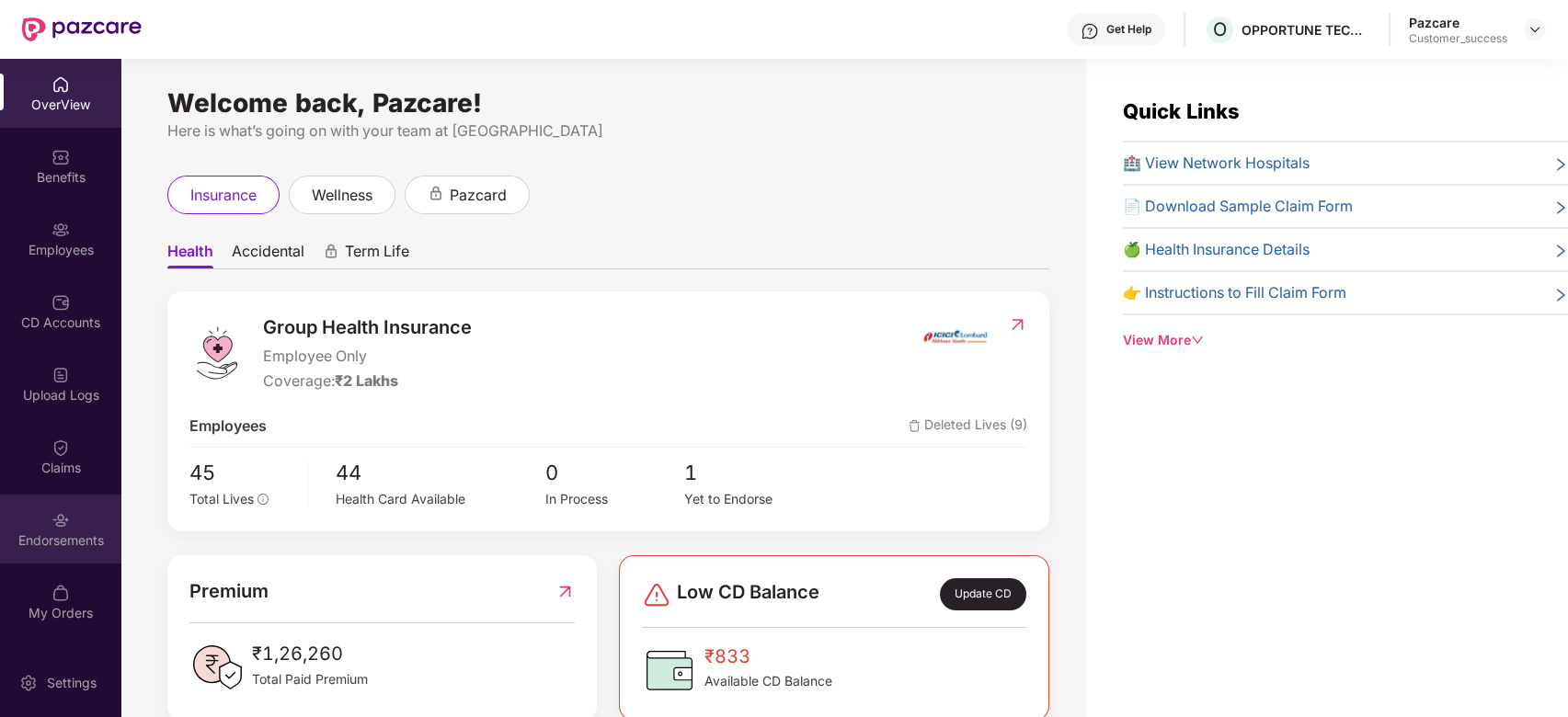
click at [54, 529] on div "Endorsements" at bounding box center [61, 529] width 121 height 69
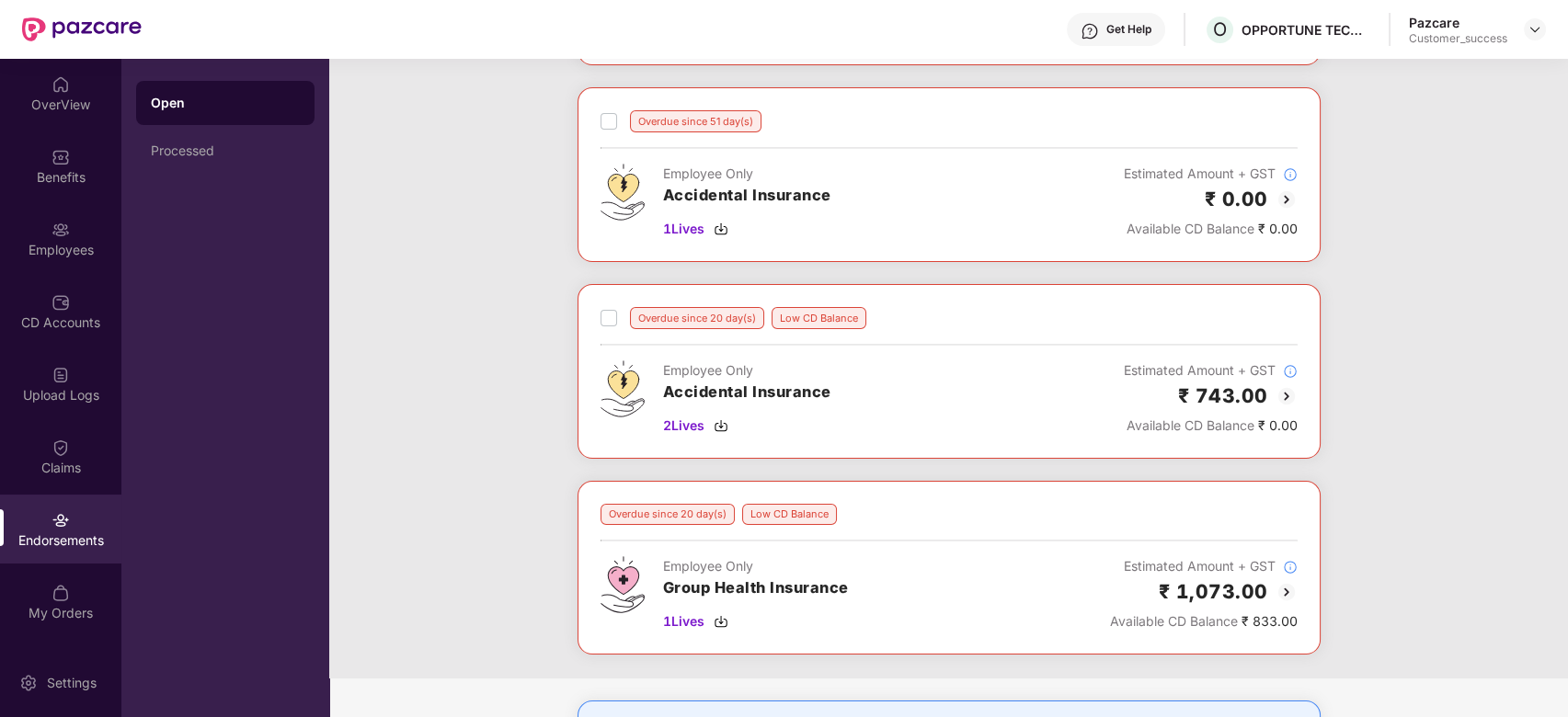
scroll to position [245, 0]
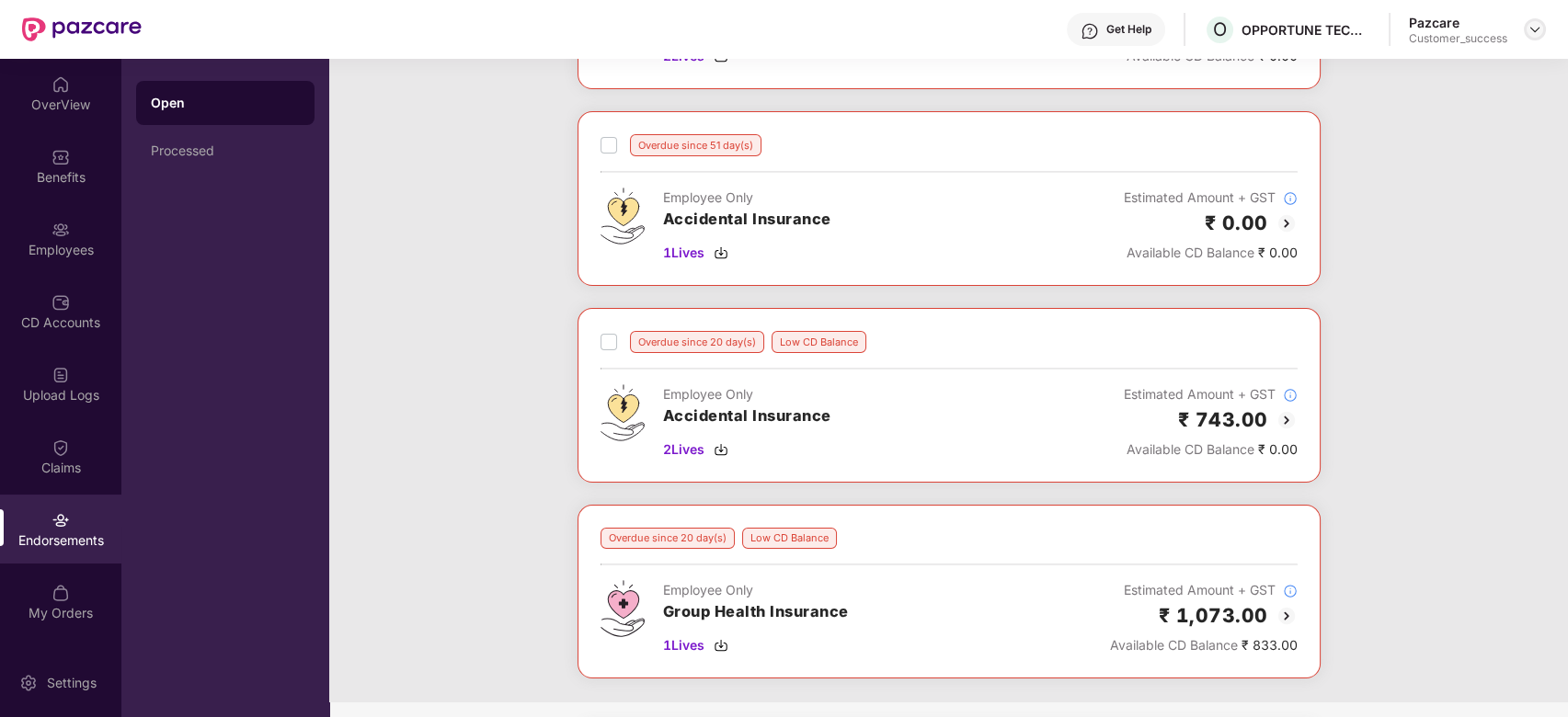
click at [1535, 28] on img at bounding box center [1535, 29] width 15 height 15
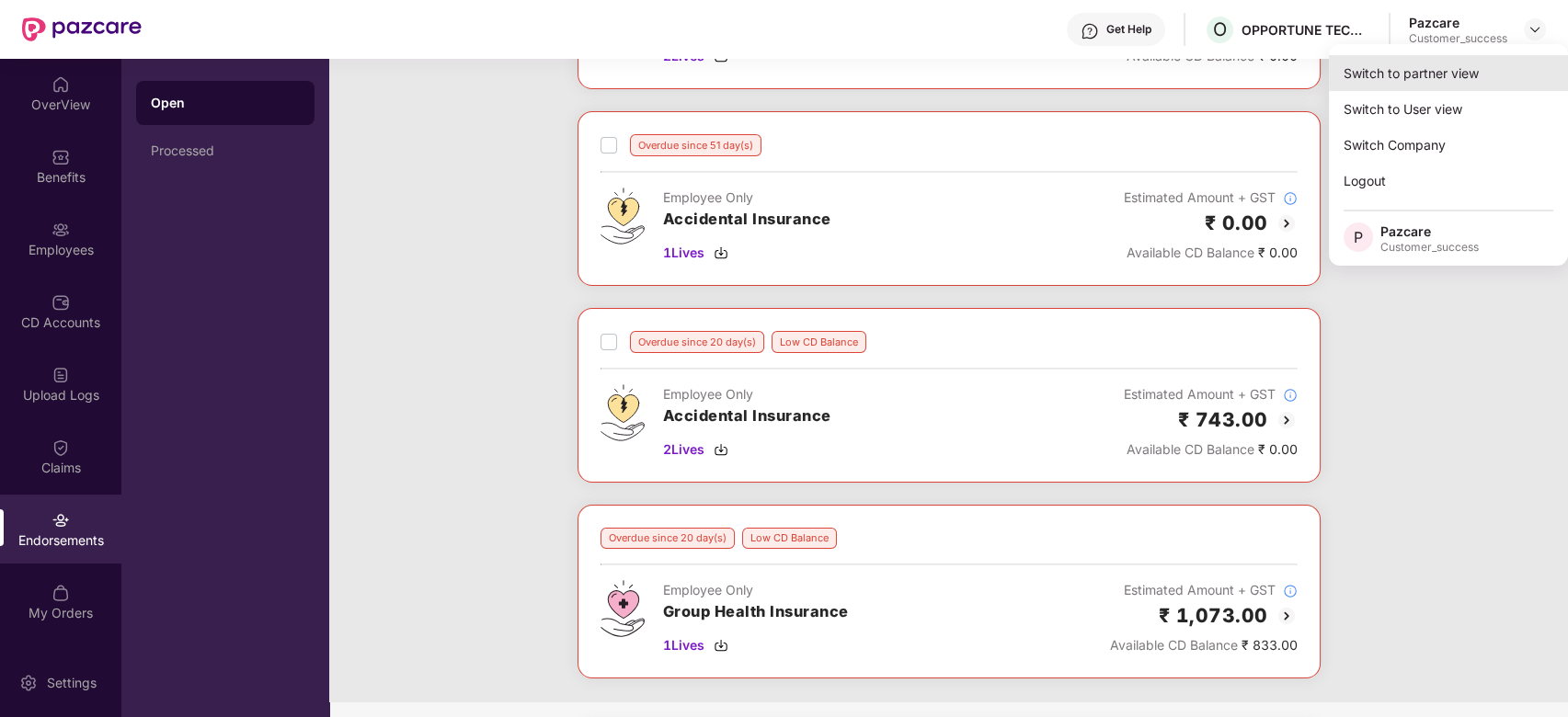
click at [1426, 63] on div "Switch to partner view" at bounding box center [1448, 73] width 239 height 36
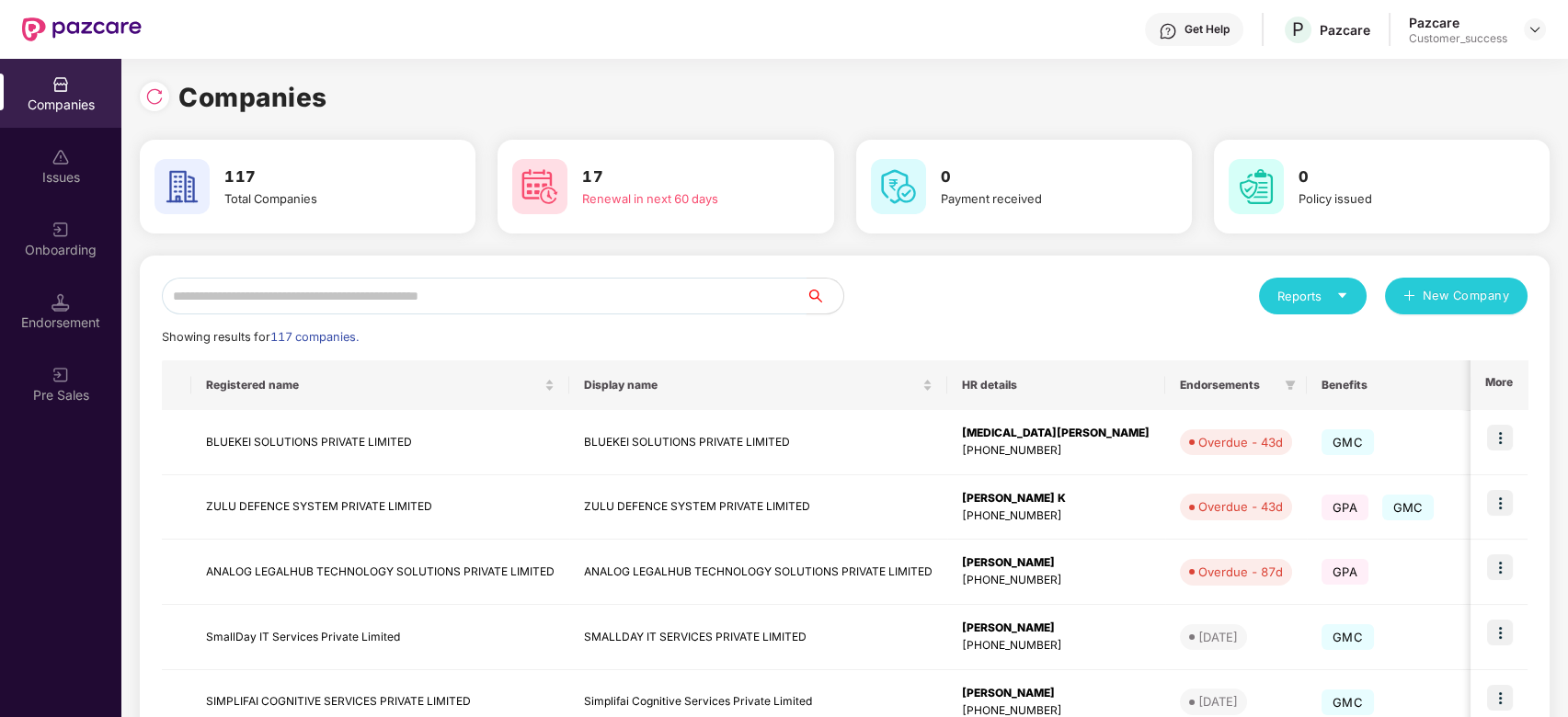
click at [545, 288] on input "text" at bounding box center [484, 296] width 645 height 37
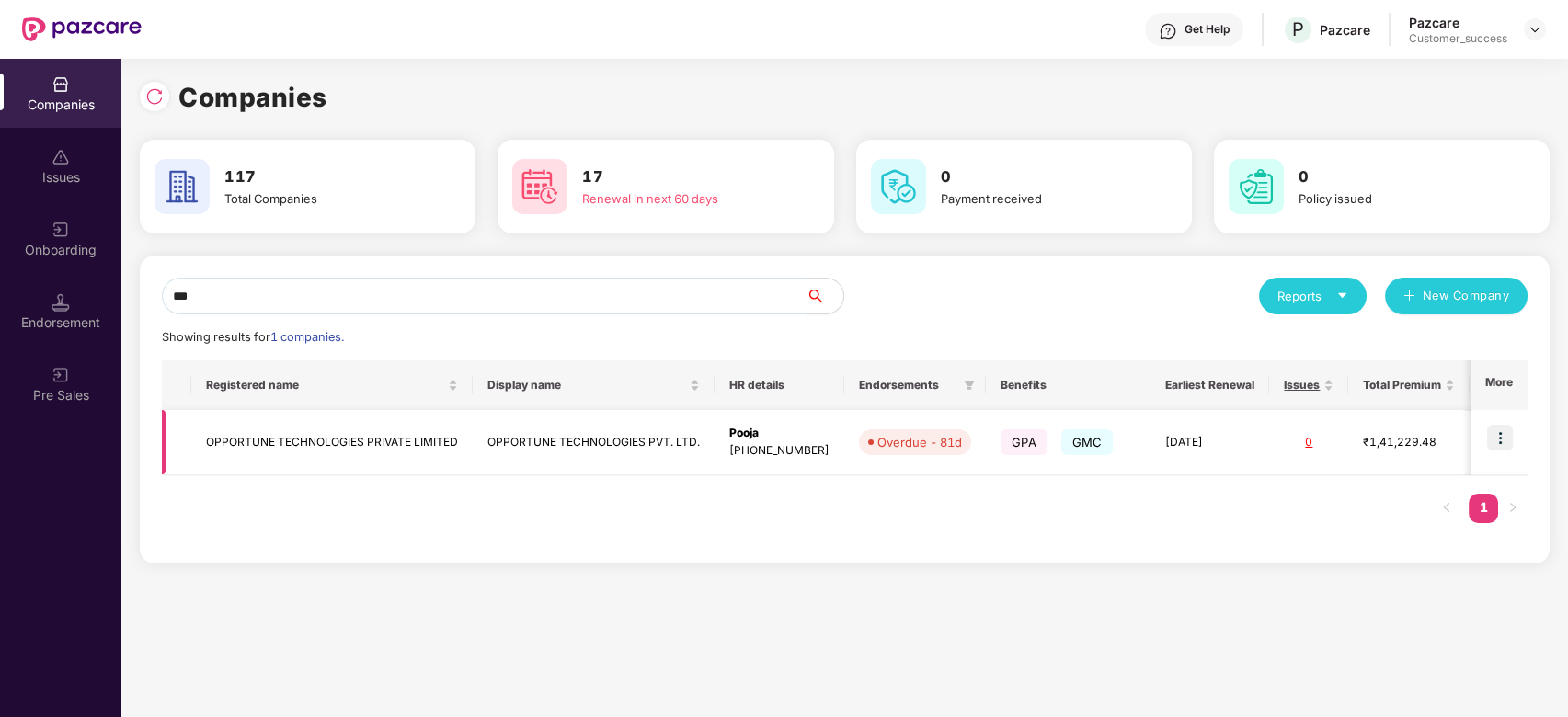
type input "***"
click at [279, 449] on td "OPPORTUNE TECHNOLOGIES PRIVATE LIMITED" at bounding box center [332, 442] width 281 height 65
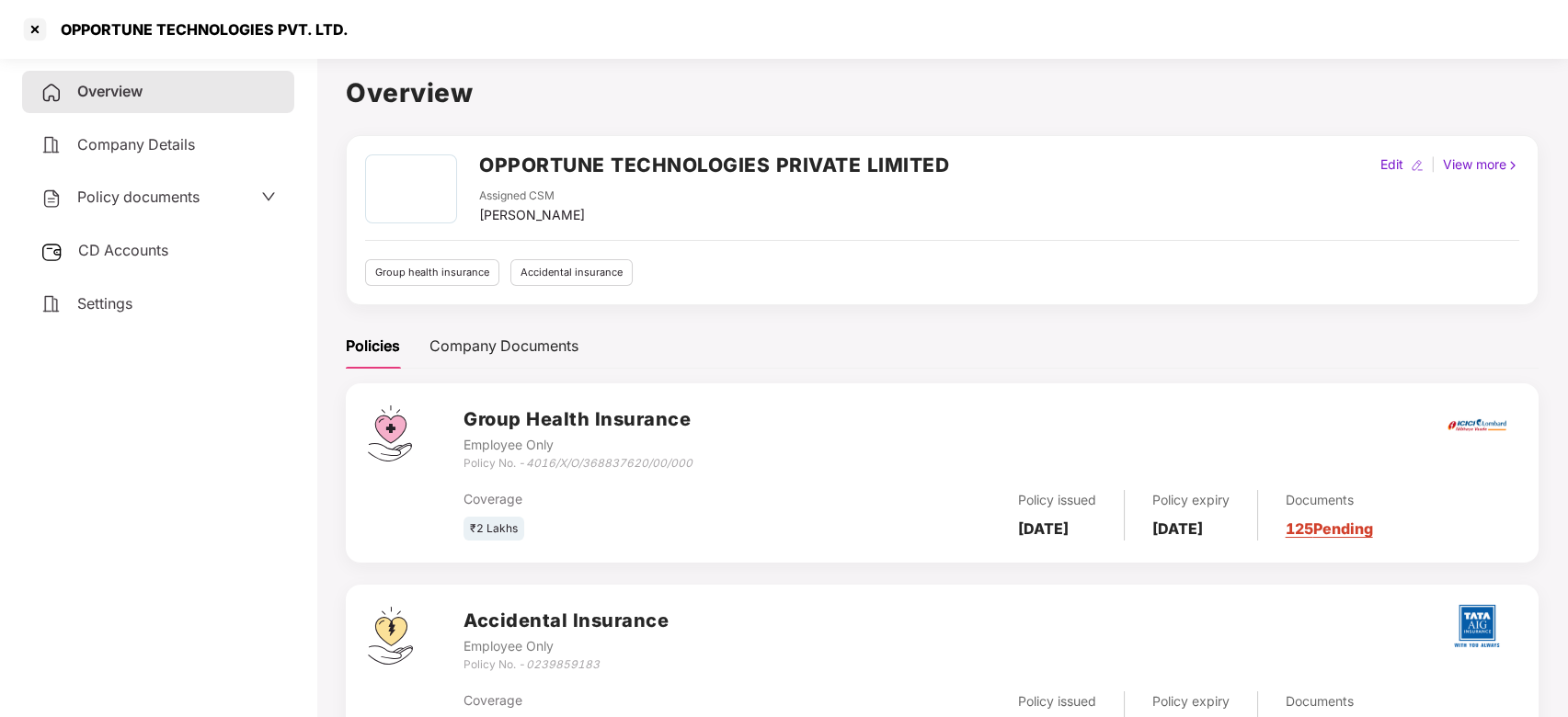
click at [118, 195] on span "Policy documents" at bounding box center [138, 197] width 122 height 18
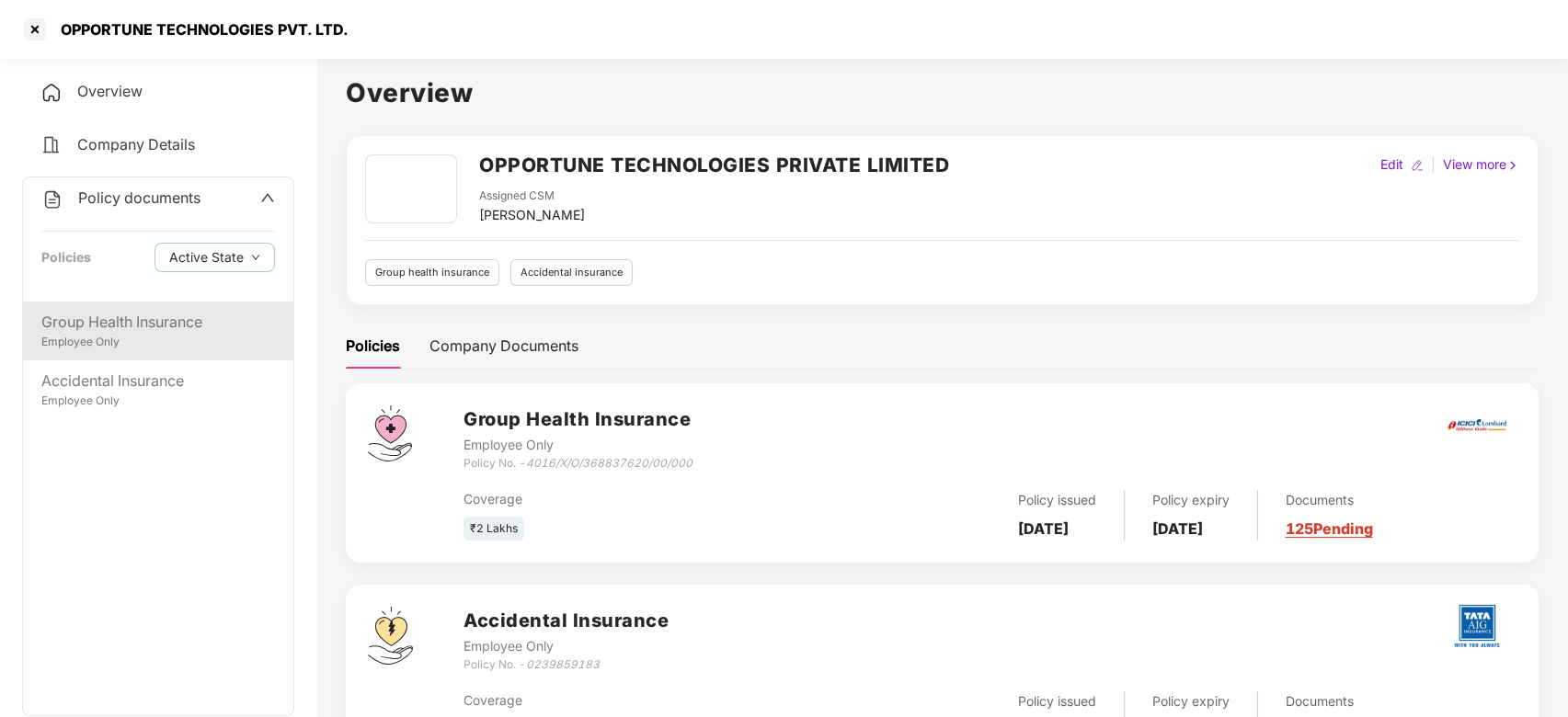
click at [120, 335] on div "Employee Only" at bounding box center [158, 342] width 234 height 17
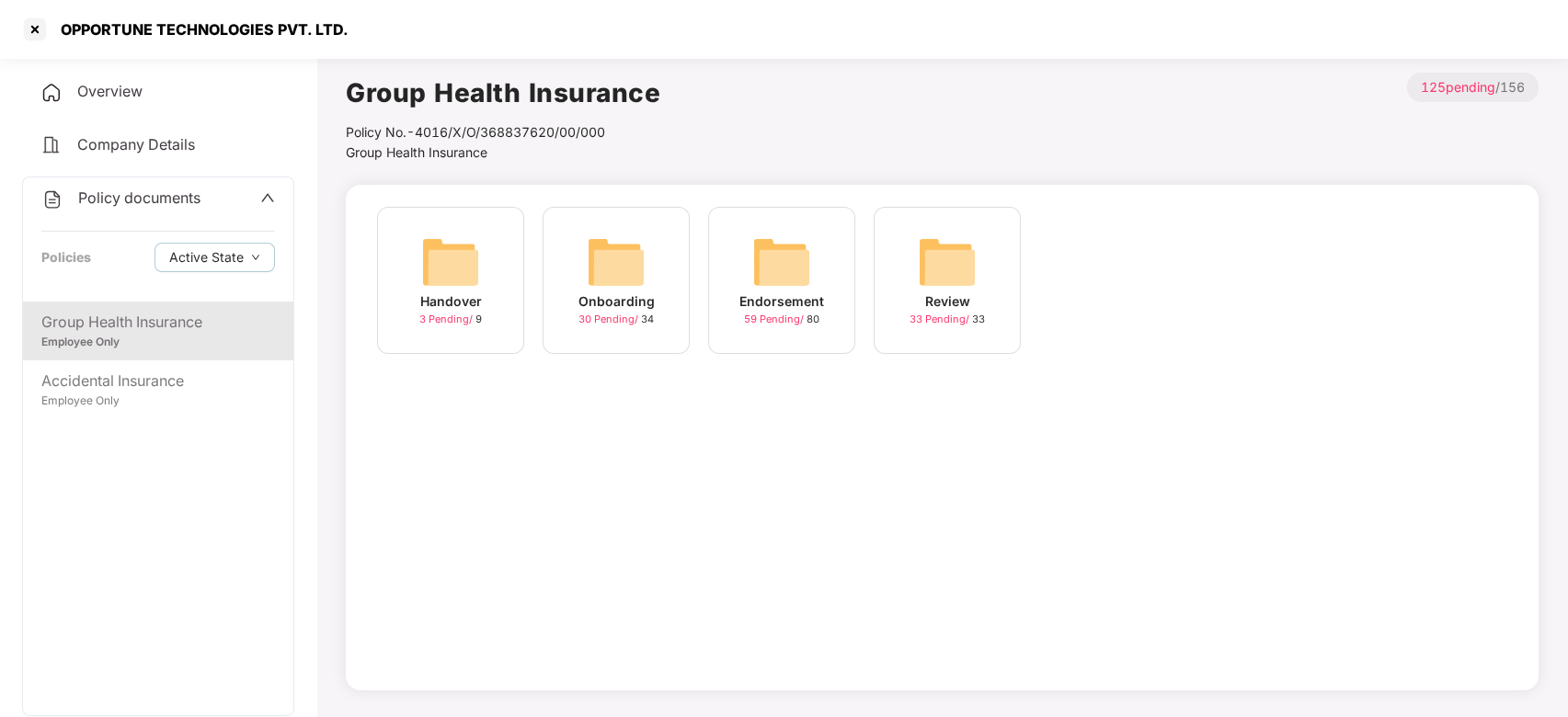
click at [785, 246] on img at bounding box center [782, 262] width 59 height 59
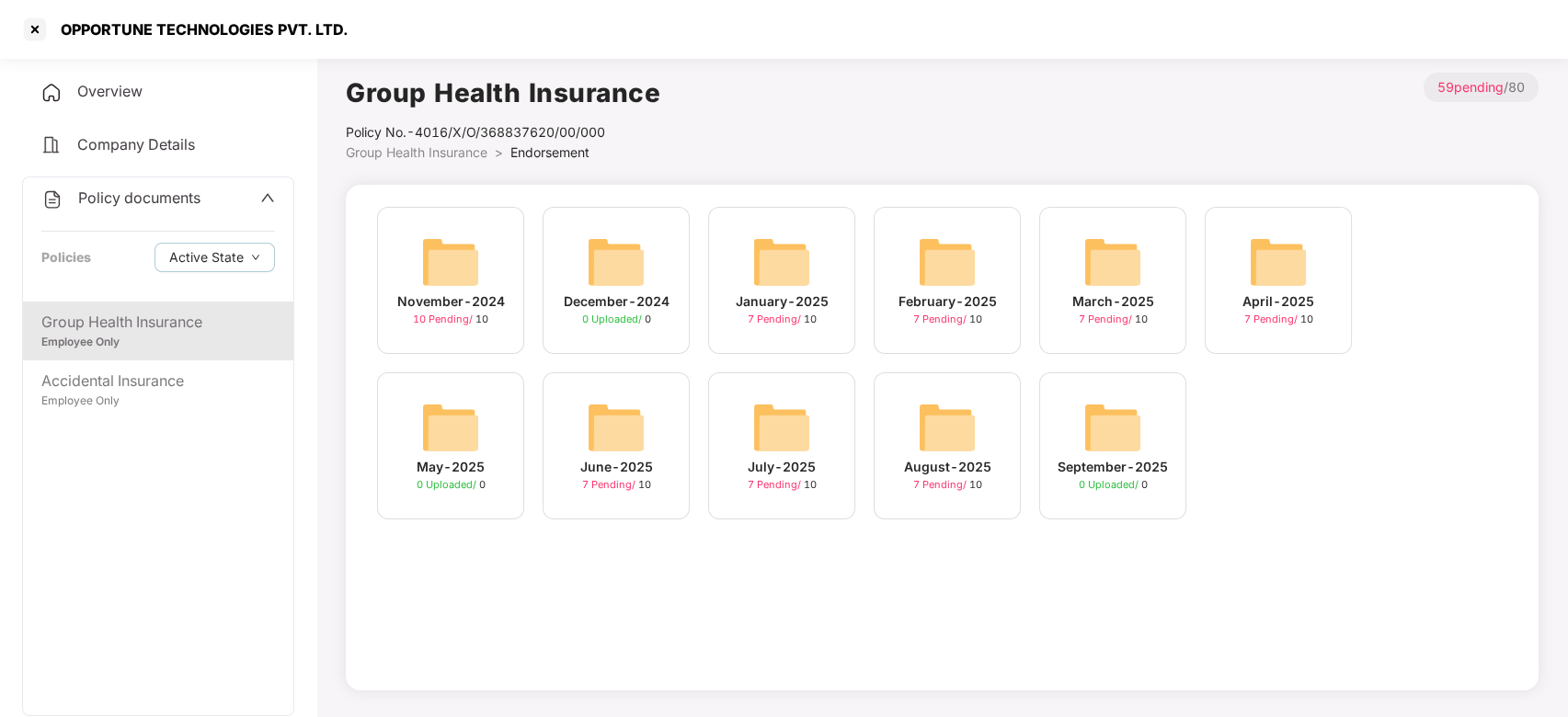
click at [946, 413] on img at bounding box center [947, 427] width 59 height 59
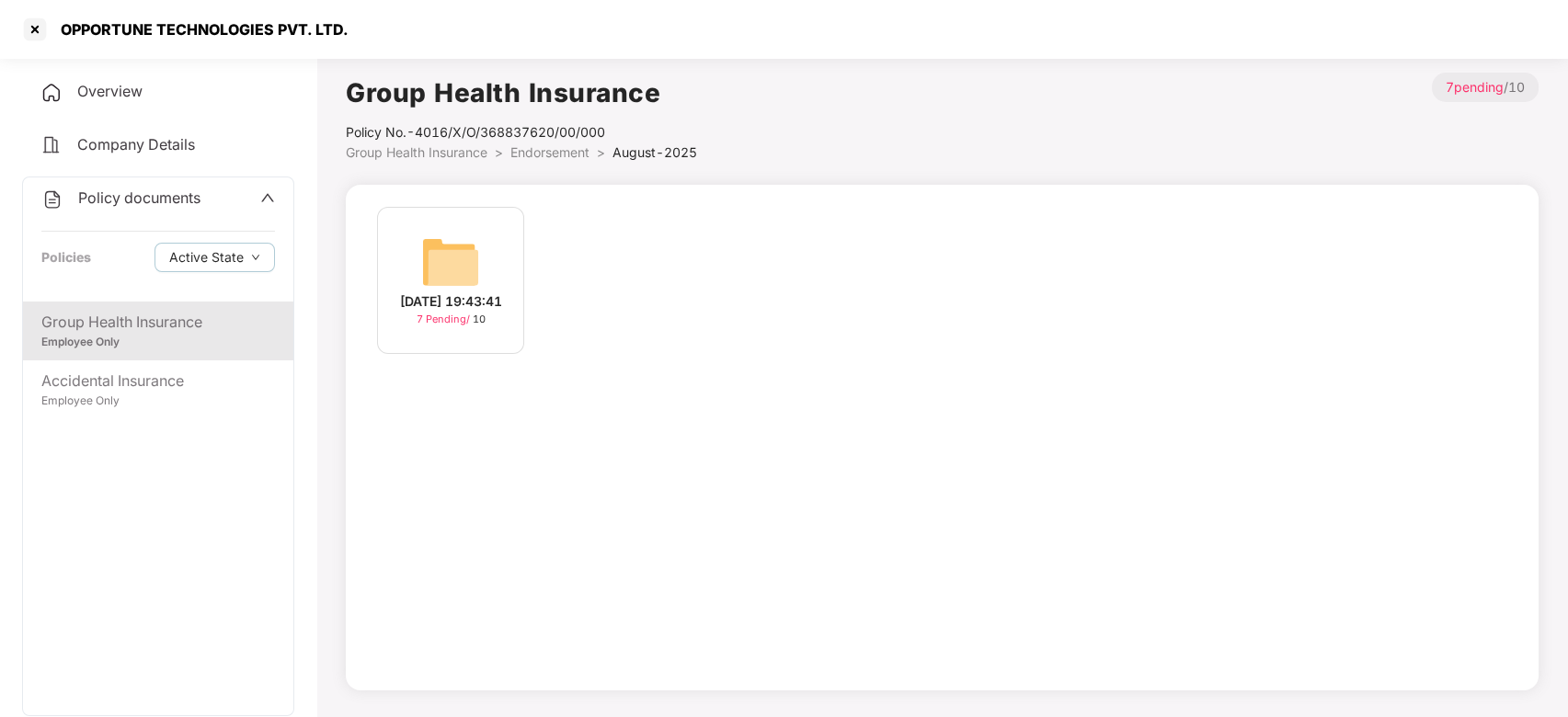
click at [466, 244] on img at bounding box center [451, 262] width 59 height 59
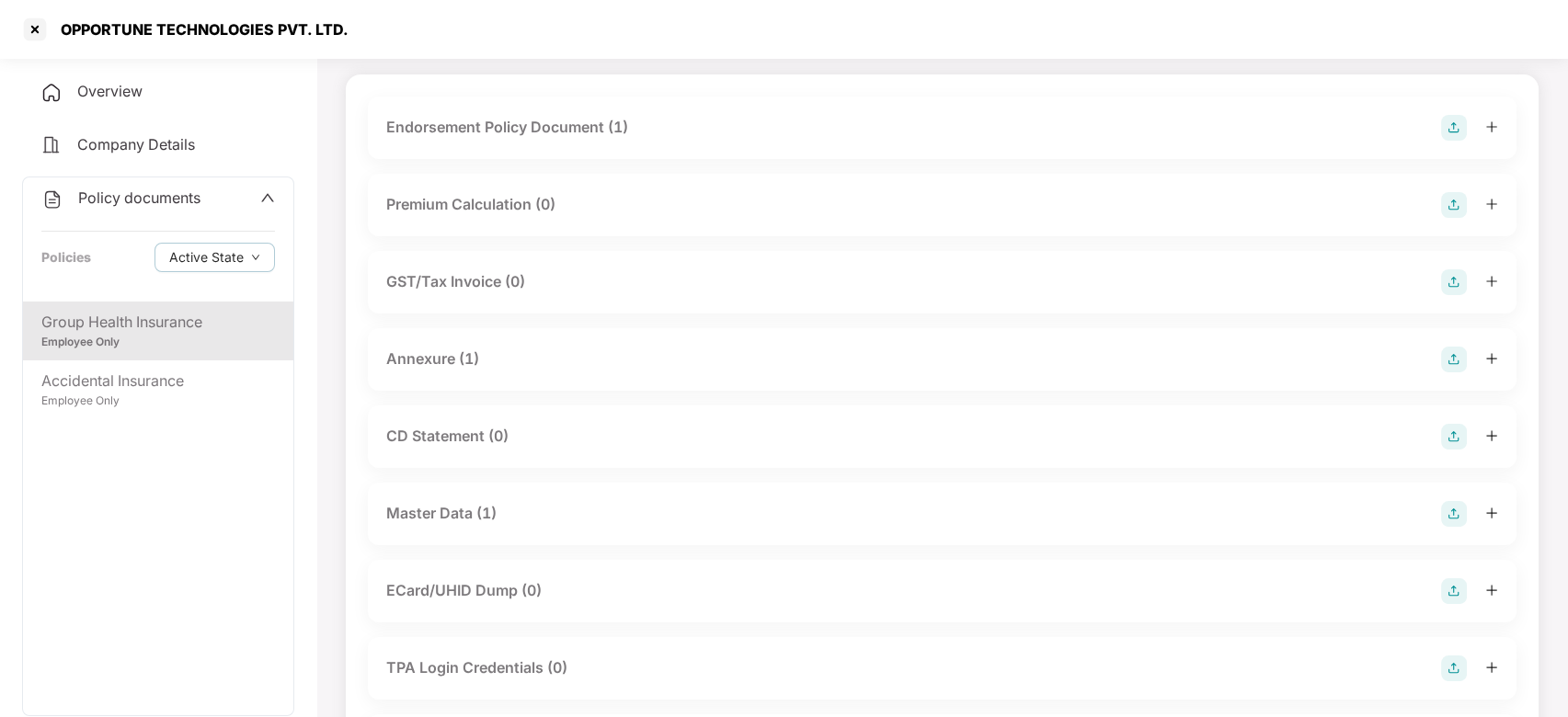
scroll to position [112, 0]
click at [469, 519] on div "Master Data (1)" at bounding box center [441, 511] width 110 height 23
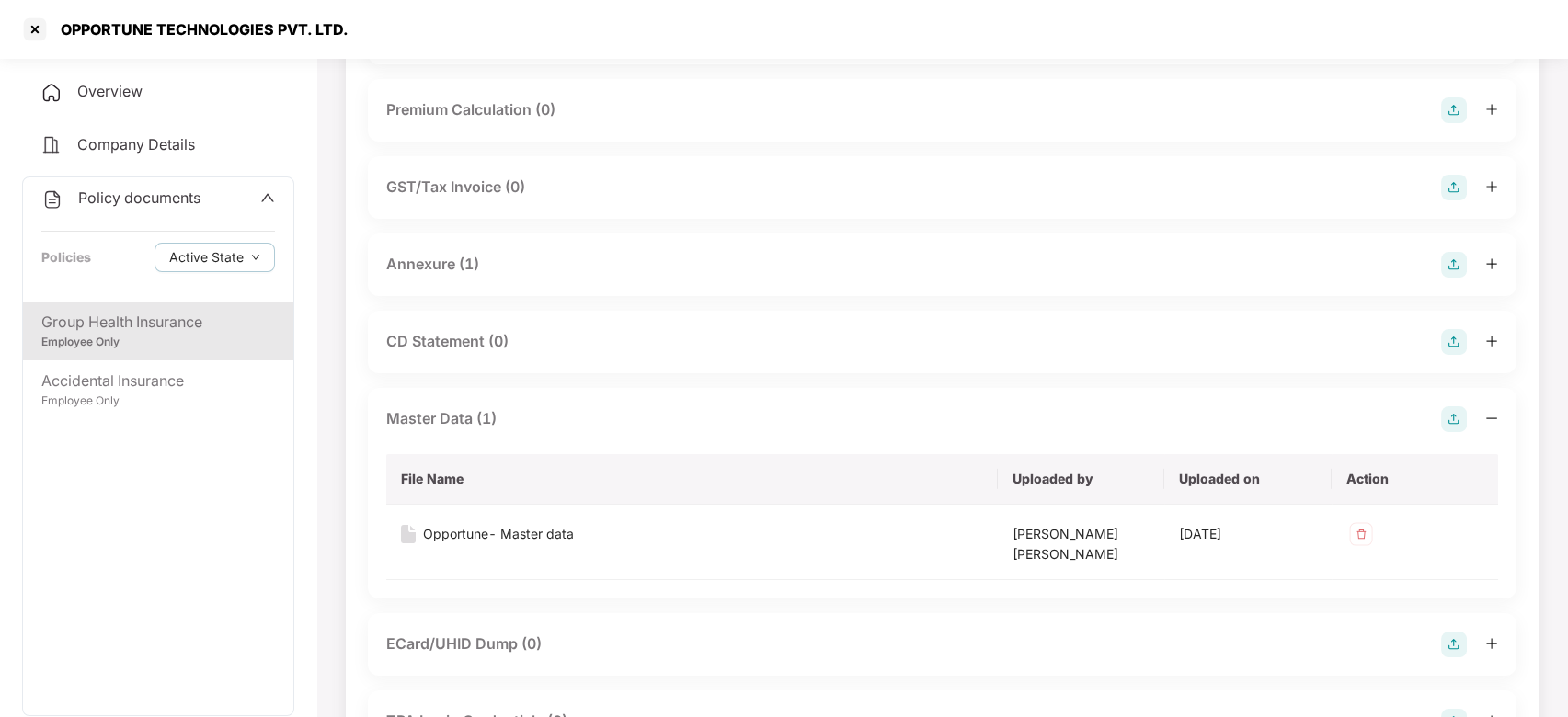
scroll to position [206, 0]
drag, startPoint x: 1172, startPoint y: 529, endPoint x: 1273, endPoint y: 531, distance: 101.0
click at [1273, 531] on td "[DATE]" at bounding box center [1247, 541] width 166 height 75
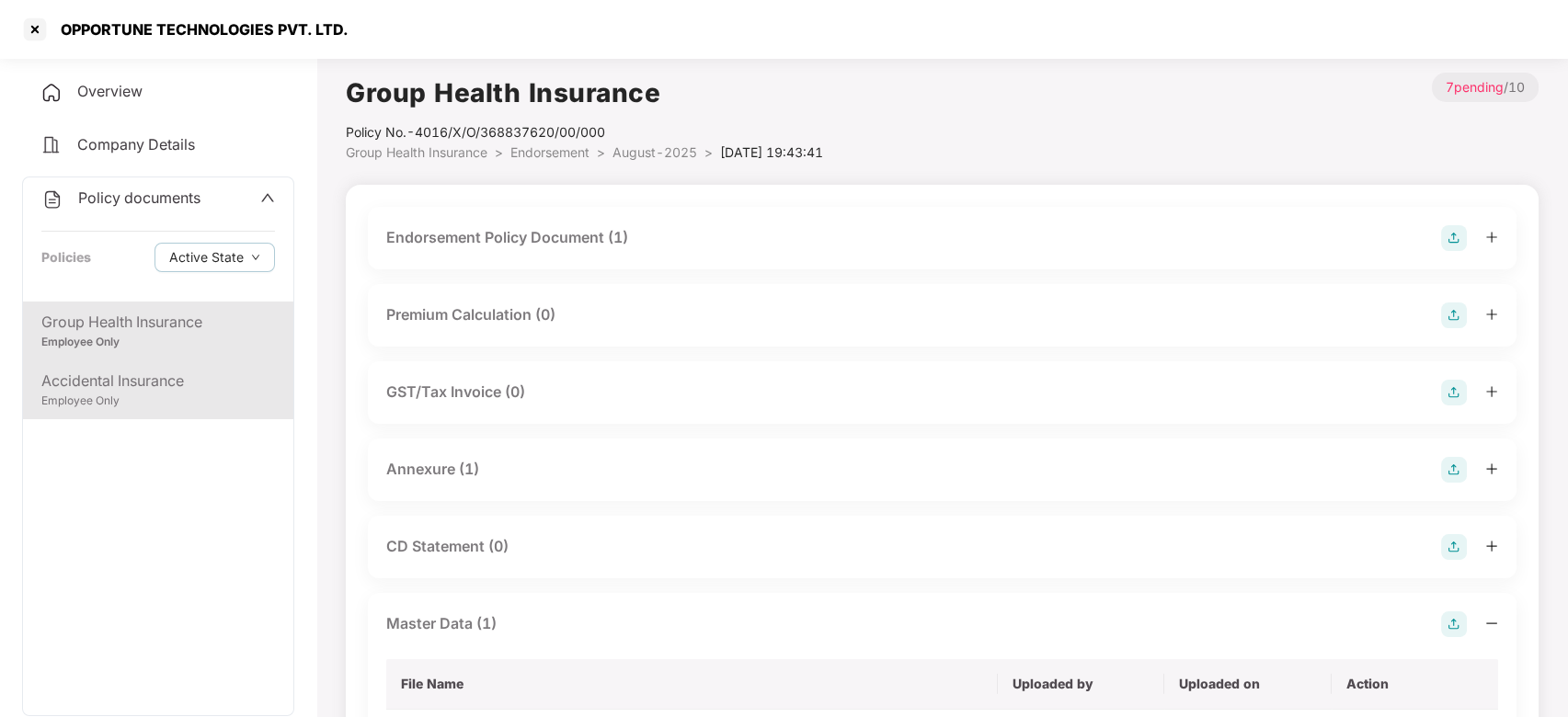
click at [158, 404] on div "Employee Only" at bounding box center [158, 401] width 234 height 17
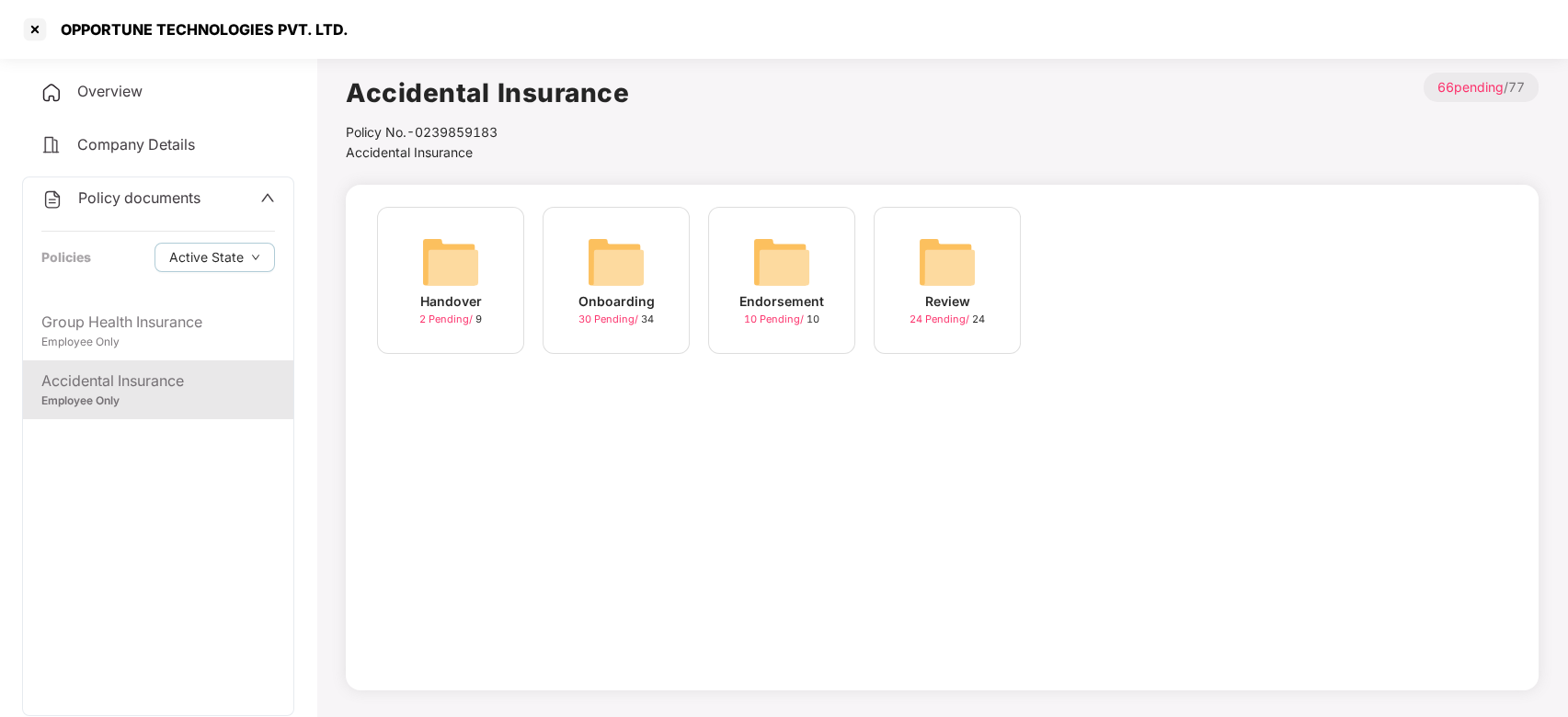
click at [796, 268] on img at bounding box center [782, 262] width 59 height 59
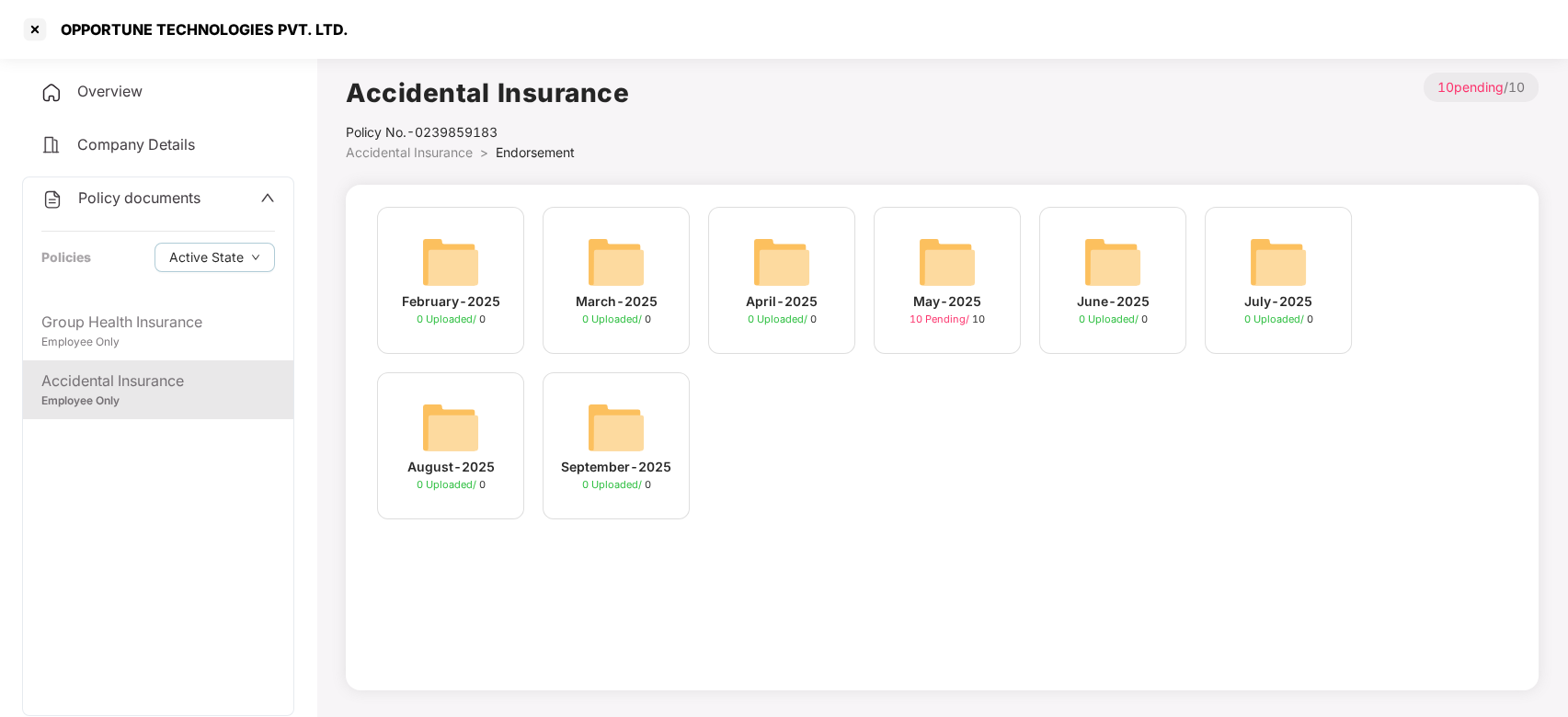
click at [931, 237] on img at bounding box center [947, 262] width 59 height 59
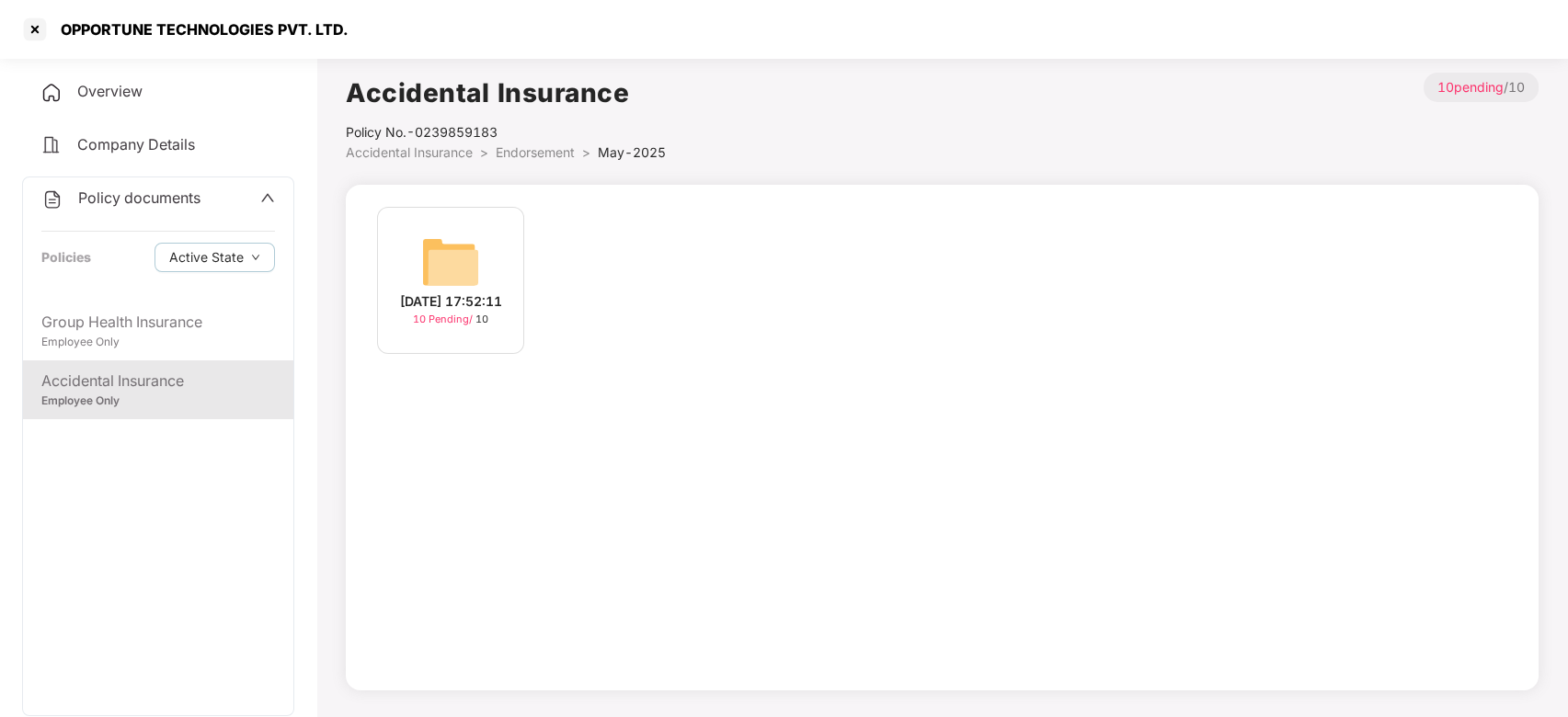
click at [441, 278] on img at bounding box center [451, 262] width 59 height 59
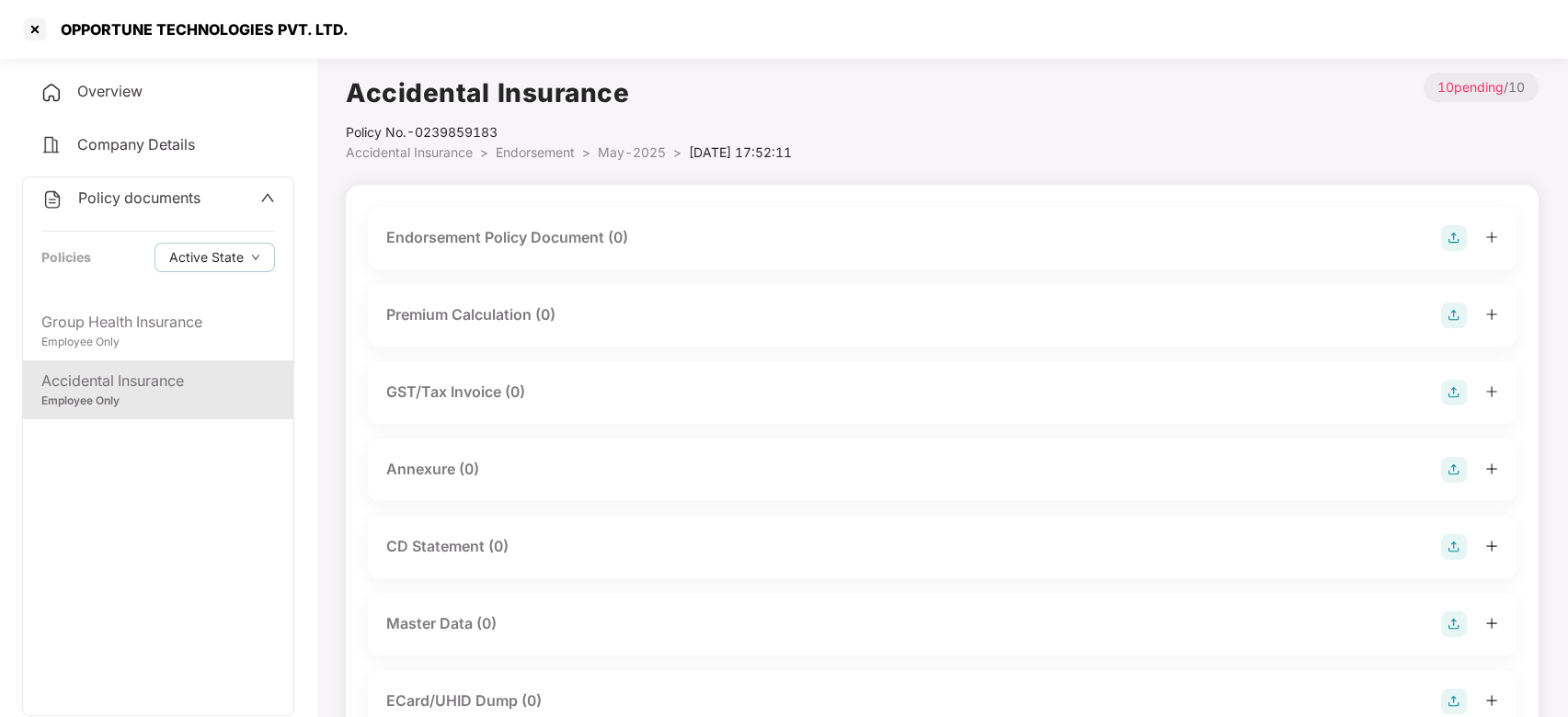
click at [626, 156] on span "May-2025" at bounding box center [632, 152] width 68 height 16
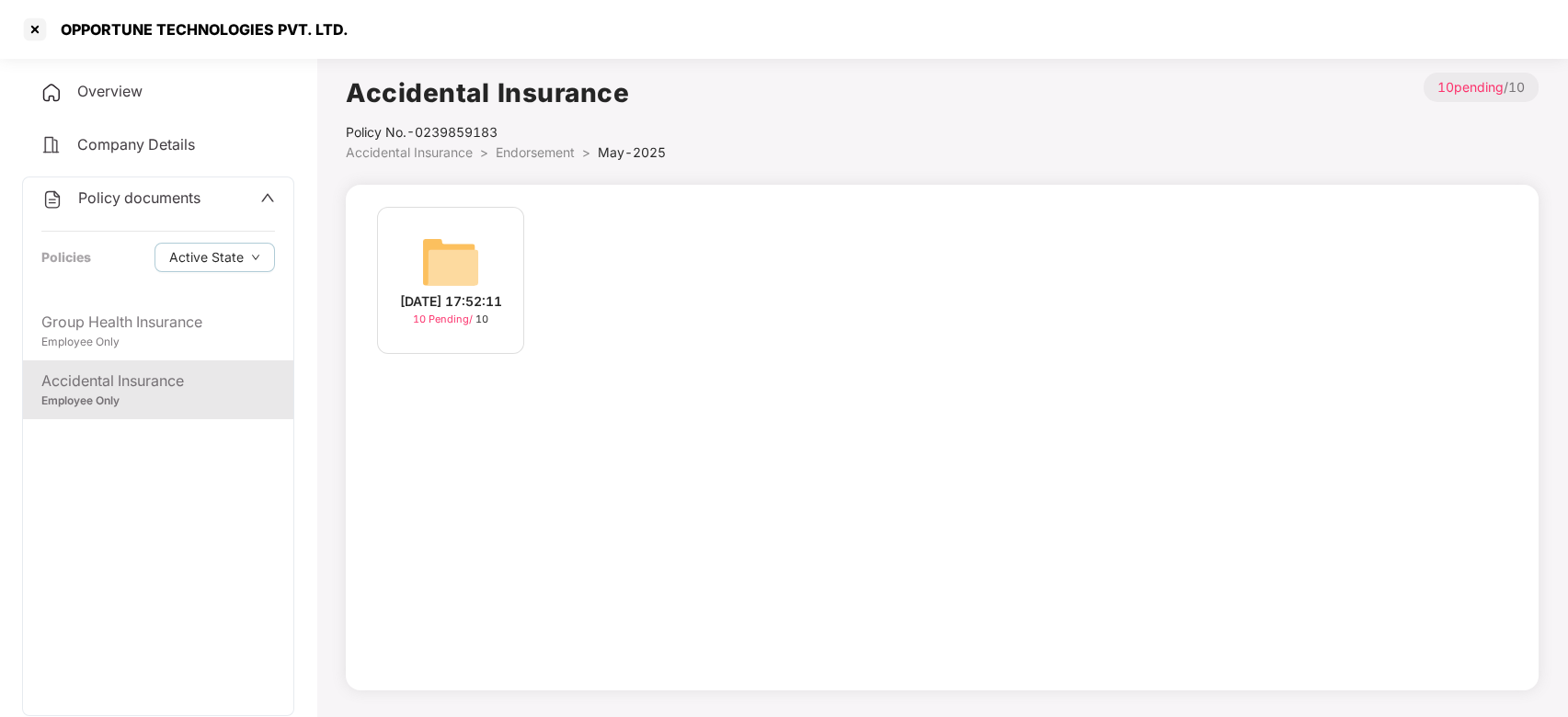
click at [521, 148] on span "Endorsement" at bounding box center [535, 152] width 79 height 16
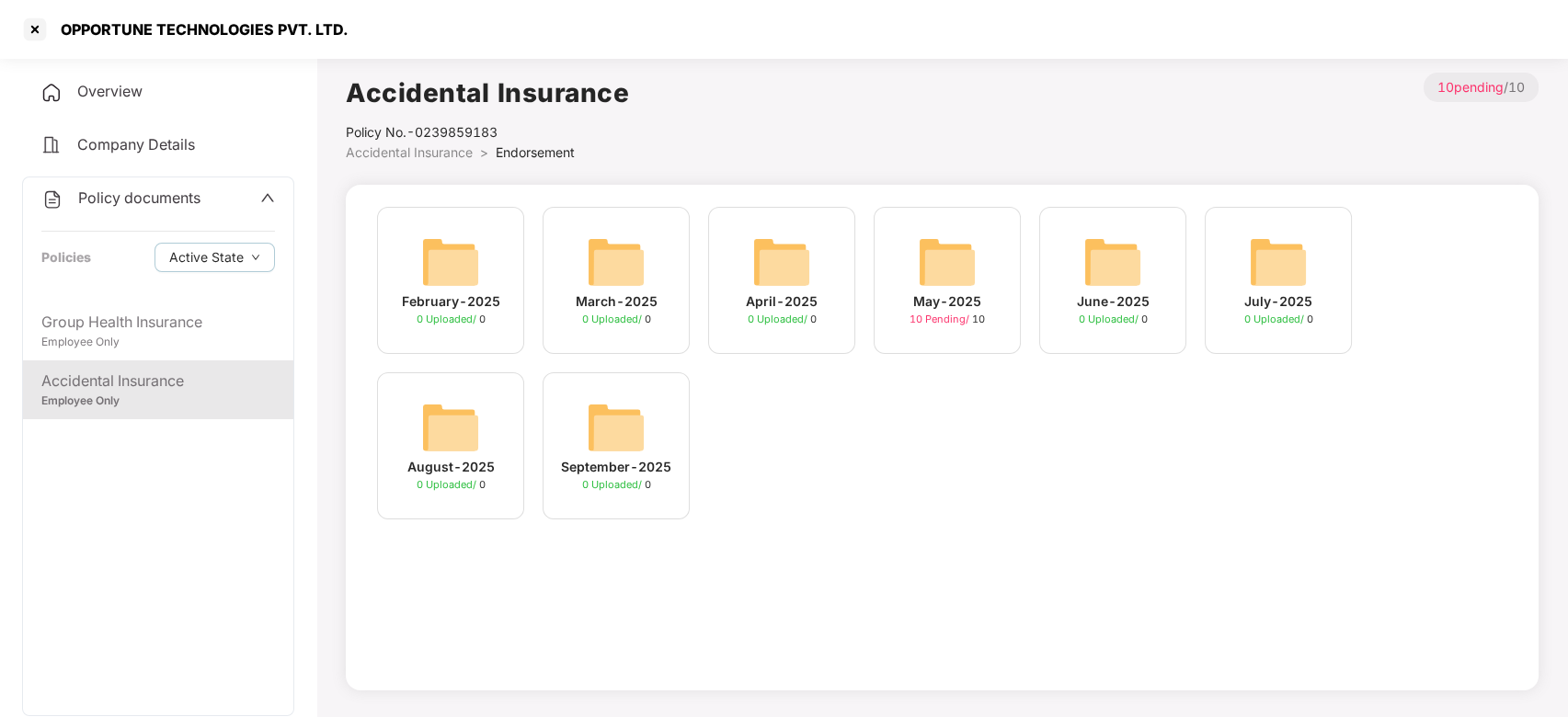
click at [1113, 272] on img at bounding box center [1113, 262] width 59 height 59
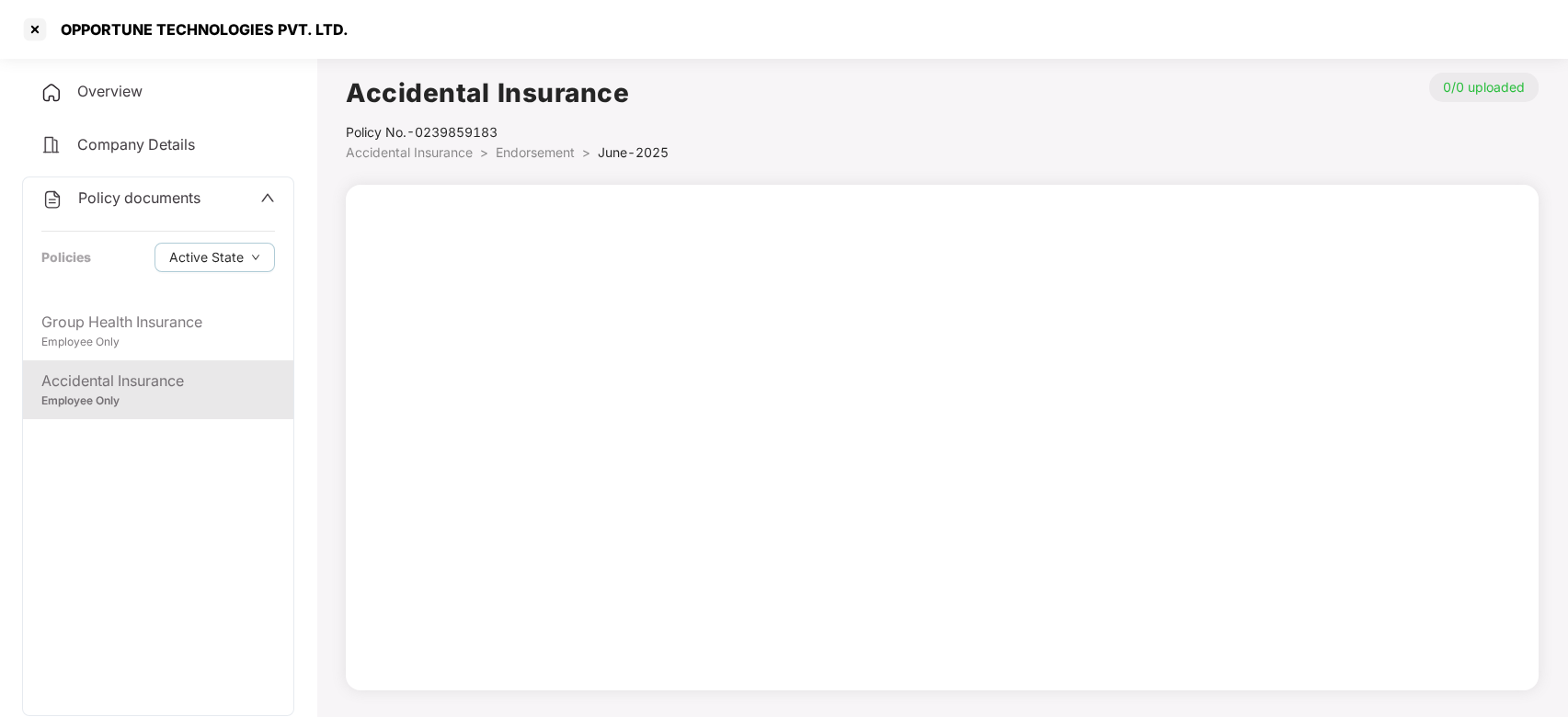
click at [525, 146] on span "Endorsement" at bounding box center [535, 152] width 79 height 16
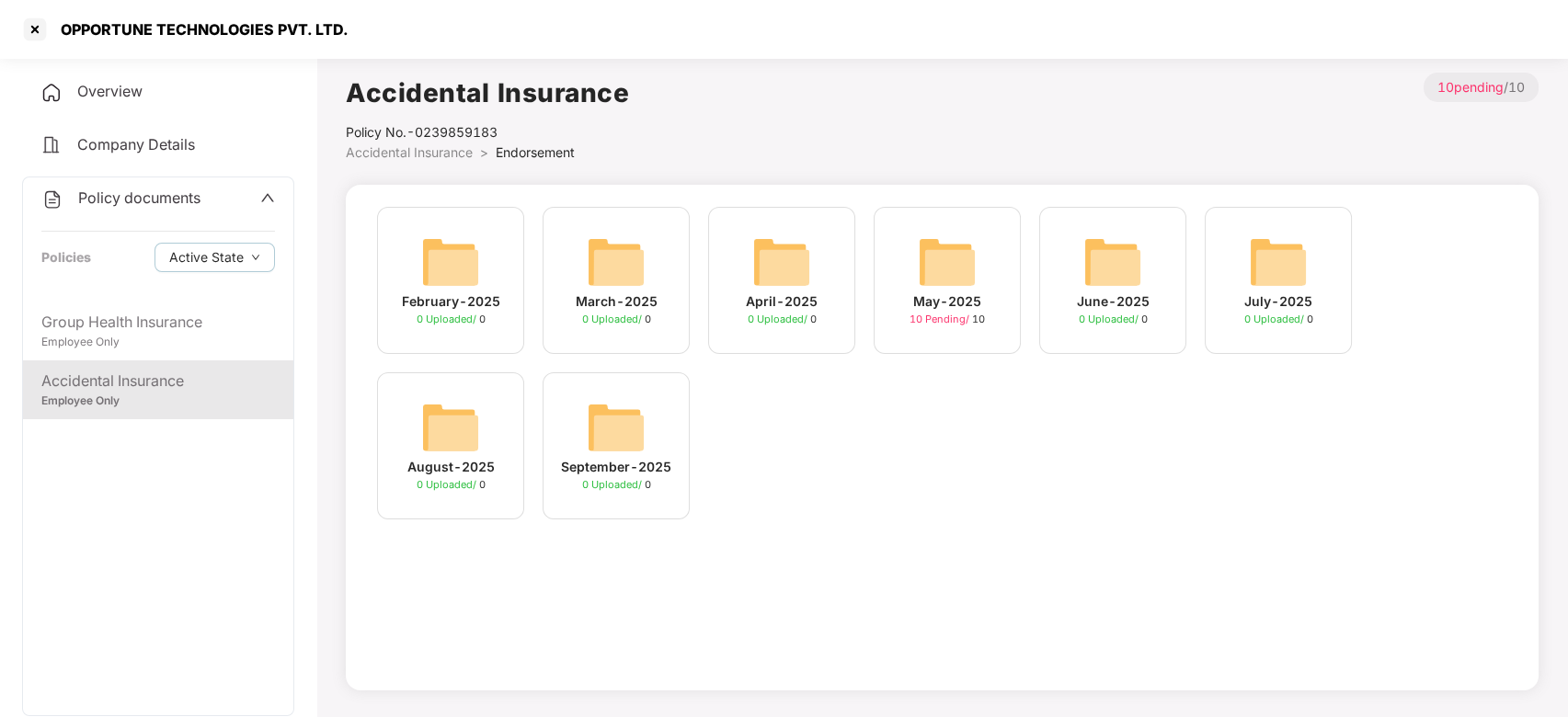
click at [1253, 275] on img at bounding box center [1278, 262] width 59 height 59
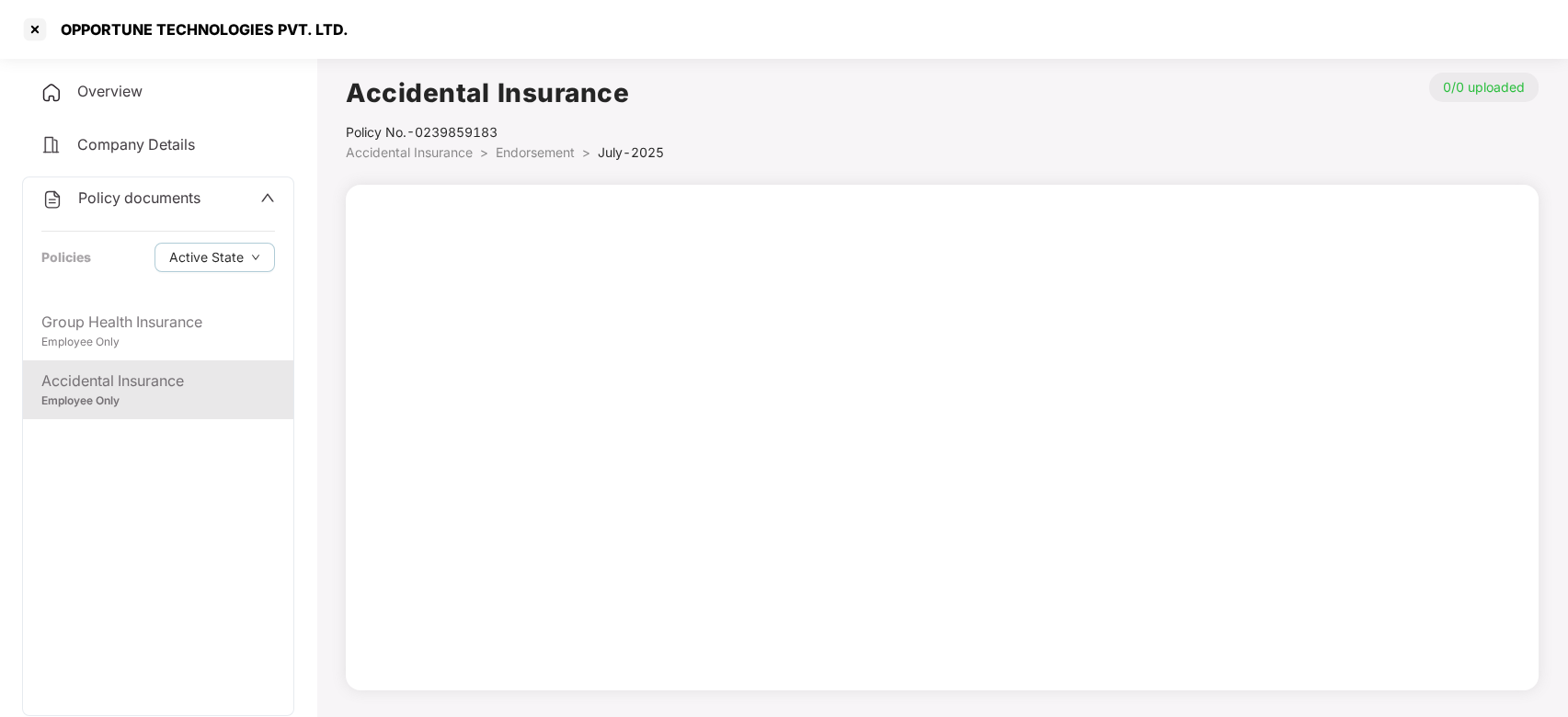
click at [543, 150] on span "Endorsement" at bounding box center [535, 152] width 79 height 16
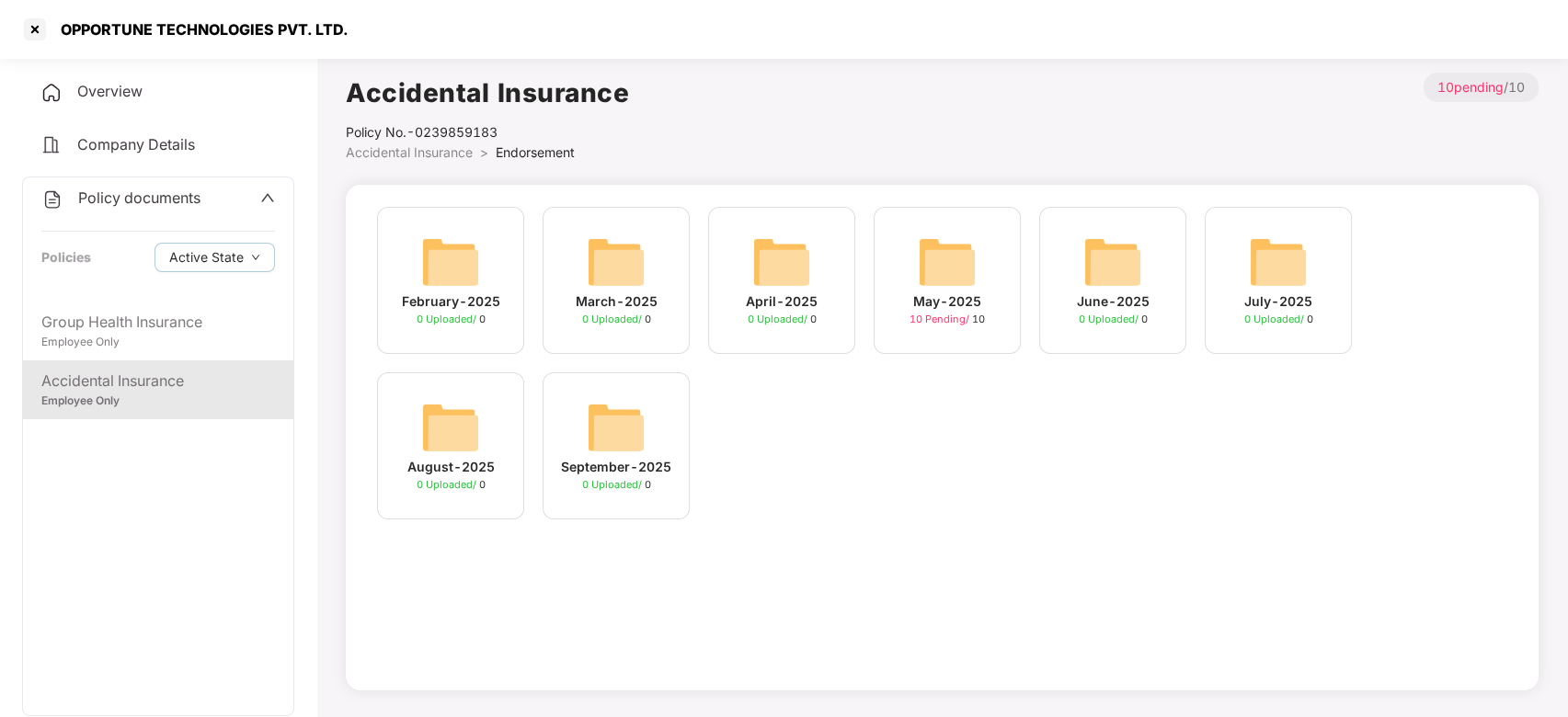
click at [421, 393] on div "August-2025 0 Uploaded / 0" at bounding box center [451, 446] width 147 height 147
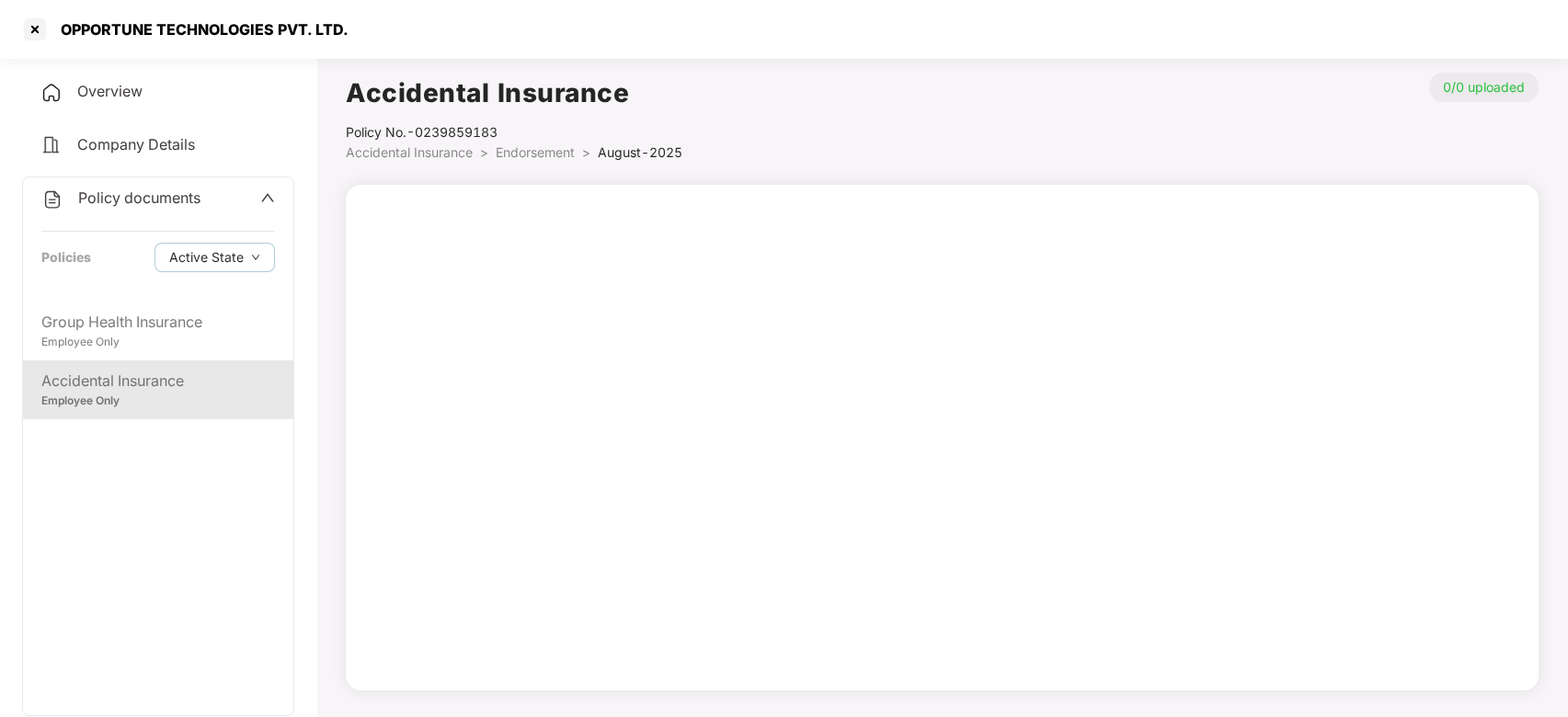
click at [529, 154] on span "Endorsement" at bounding box center [535, 152] width 79 height 16
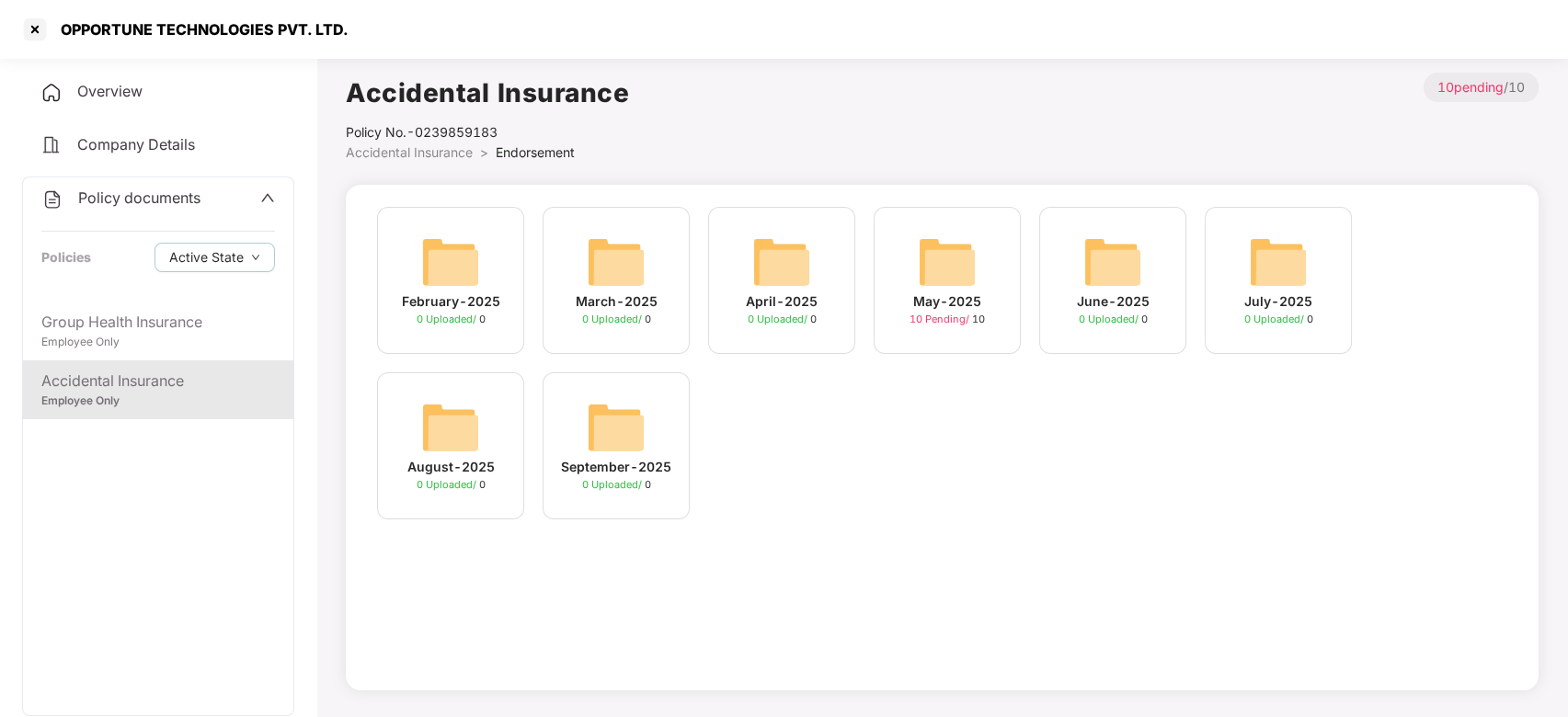
click at [610, 399] on img at bounding box center [616, 427] width 59 height 59
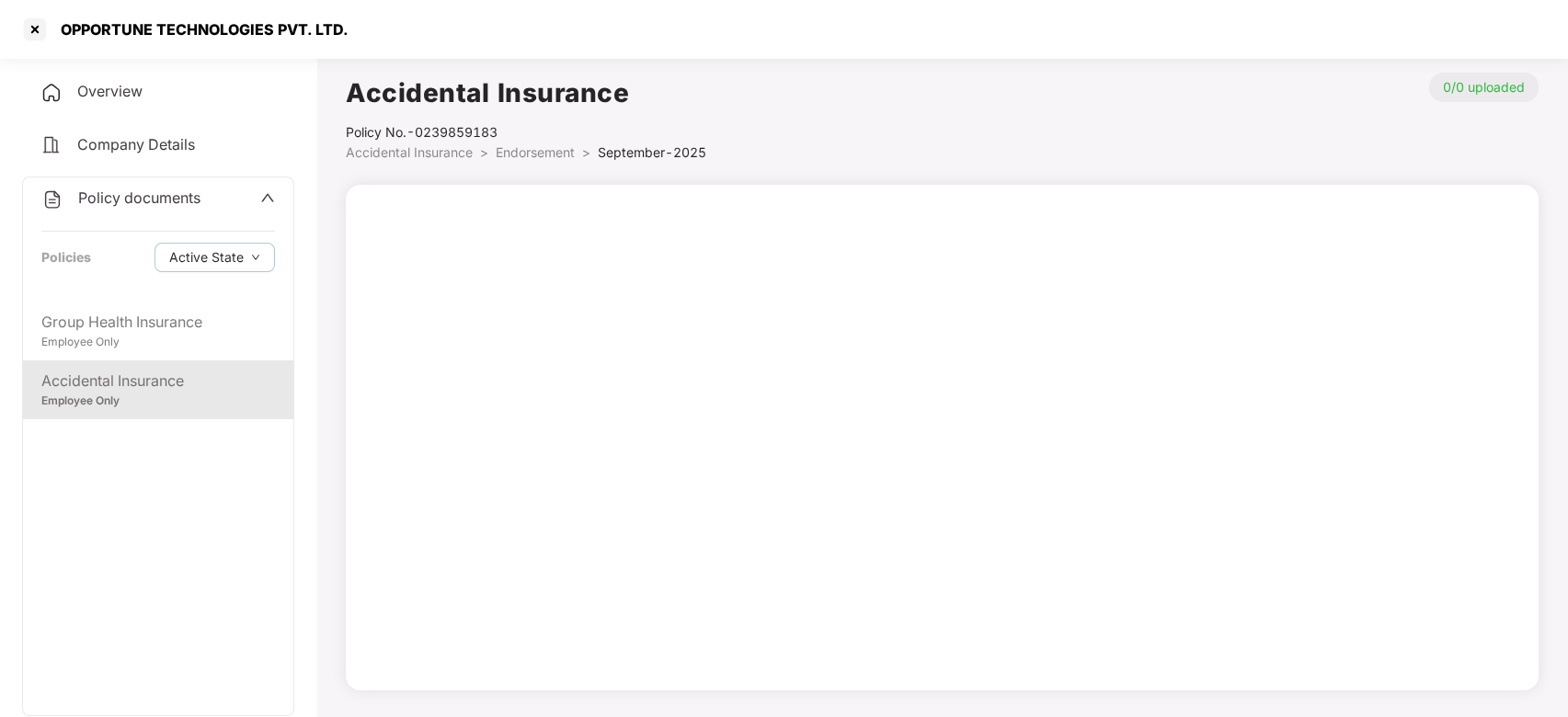
click at [540, 159] on li "Endorsement >" at bounding box center [546, 153] width 102 height 20
click at [539, 156] on span "Endorsement" at bounding box center [535, 152] width 79 height 16
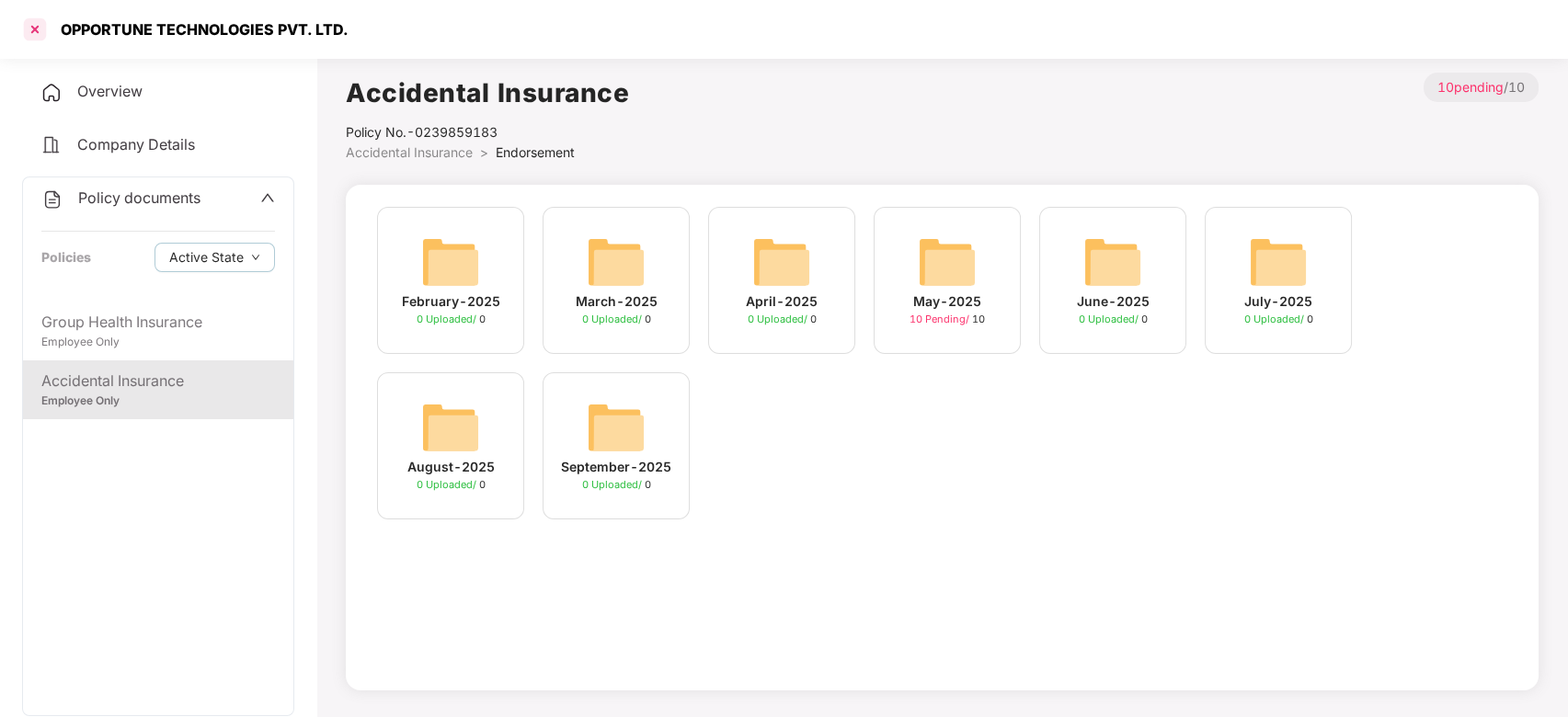
click at [32, 33] on div at bounding box center [35, 29] width 29 height 29
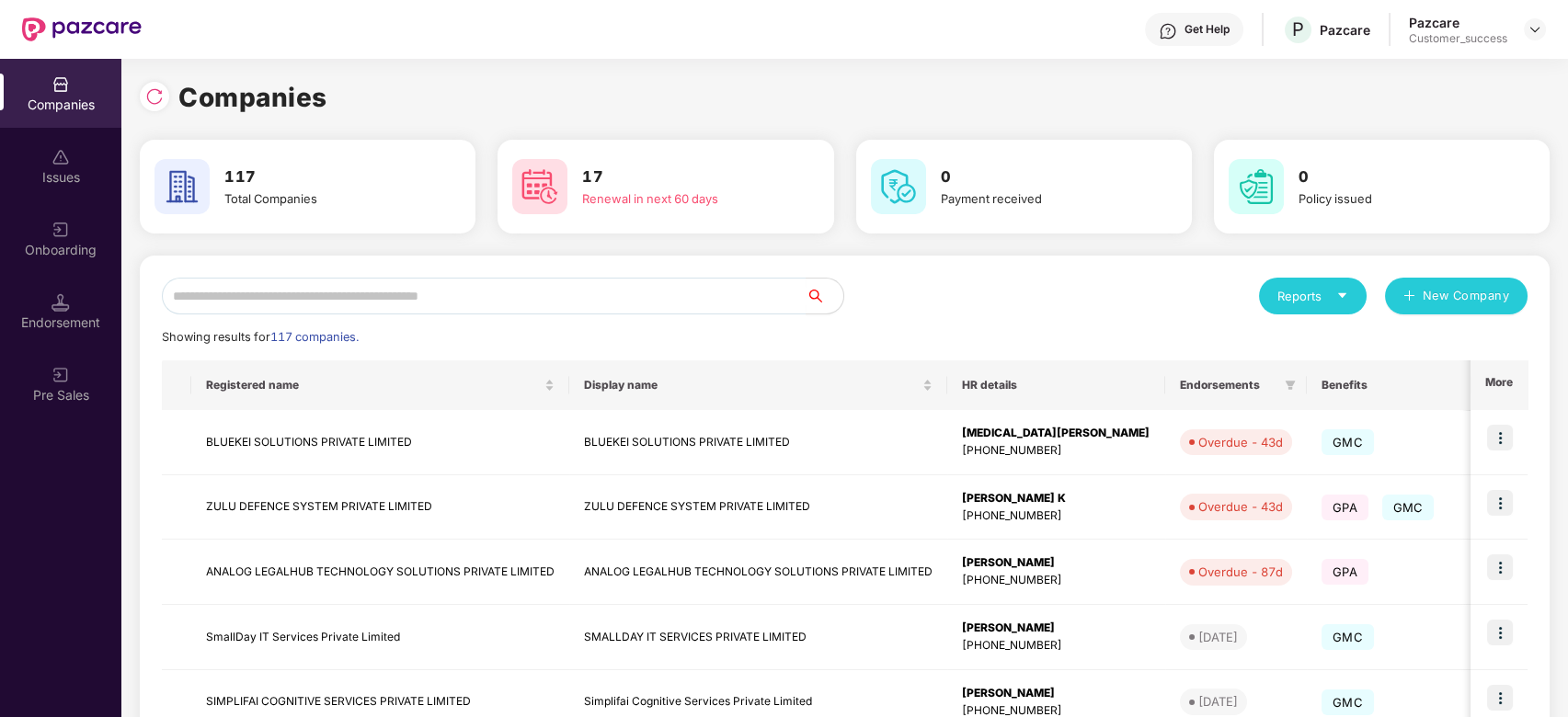
click at [1482, 23] on div "Pazcare" at bounding box center [1458, 22] width 98 height 17
click at [1530, 23] on img at bounding box center [1535, 29] width 15 height 15
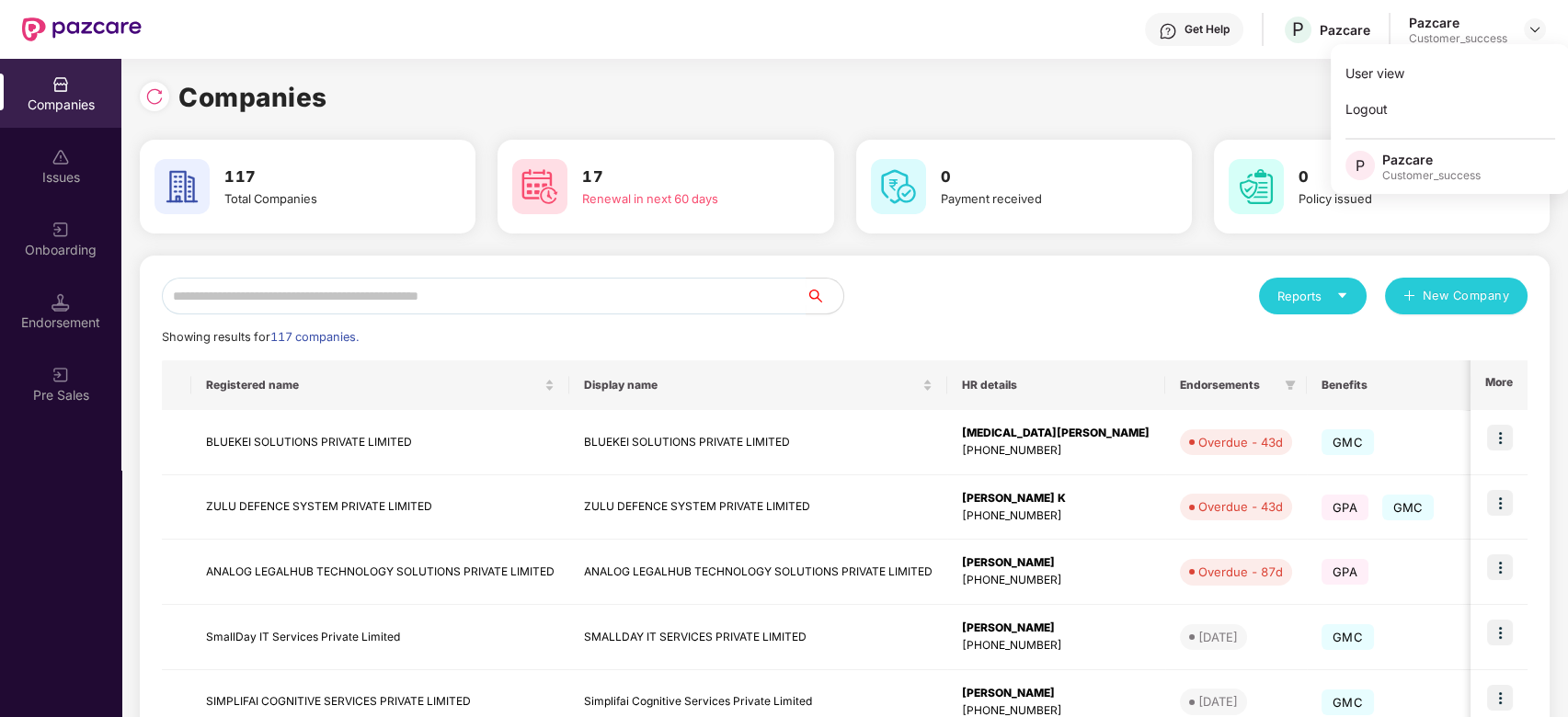
click at [1098, 112] on div "Companies" at bounding box center [844, 97] width 1410 height 40
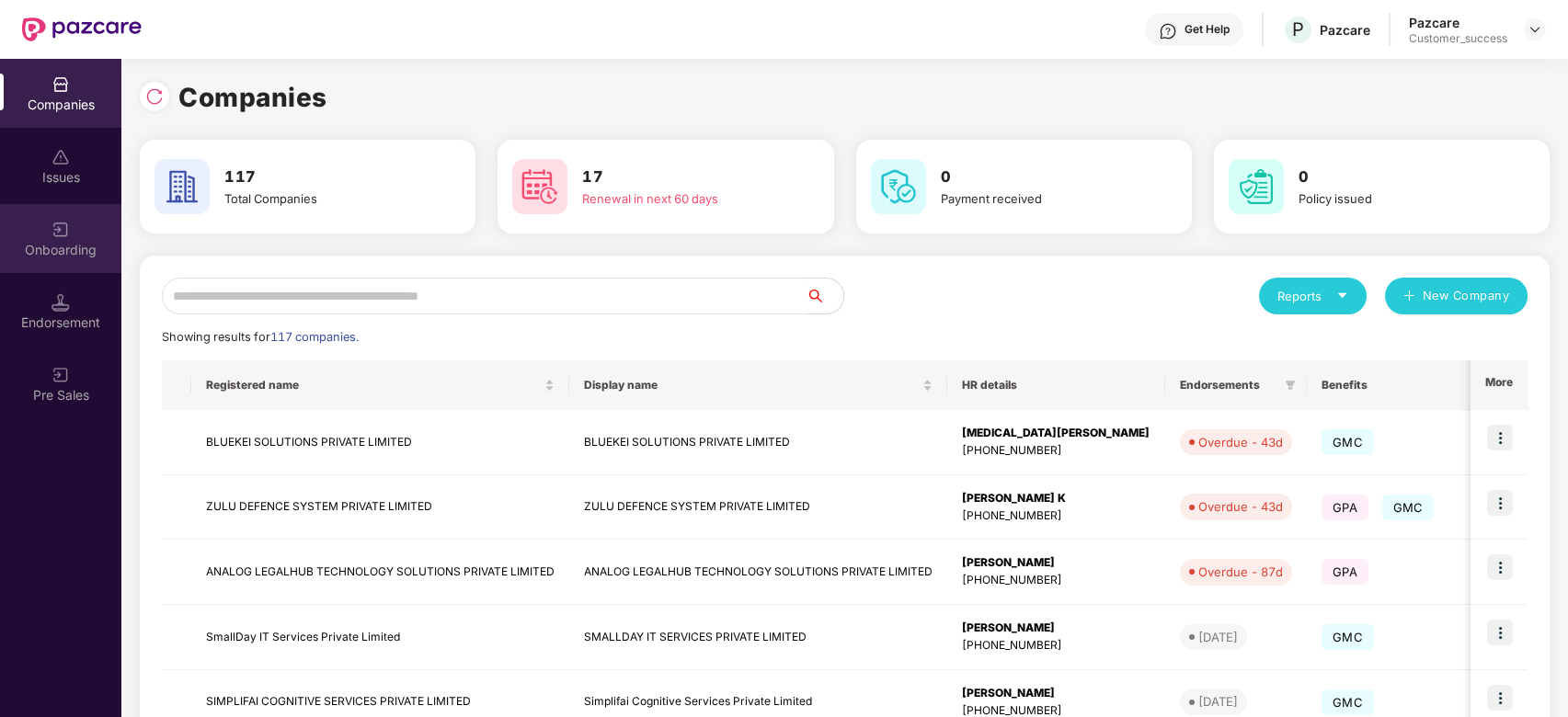
click at [63, 245] on div "Onboarding" at bounding box center [61, 250] width 121 height 18
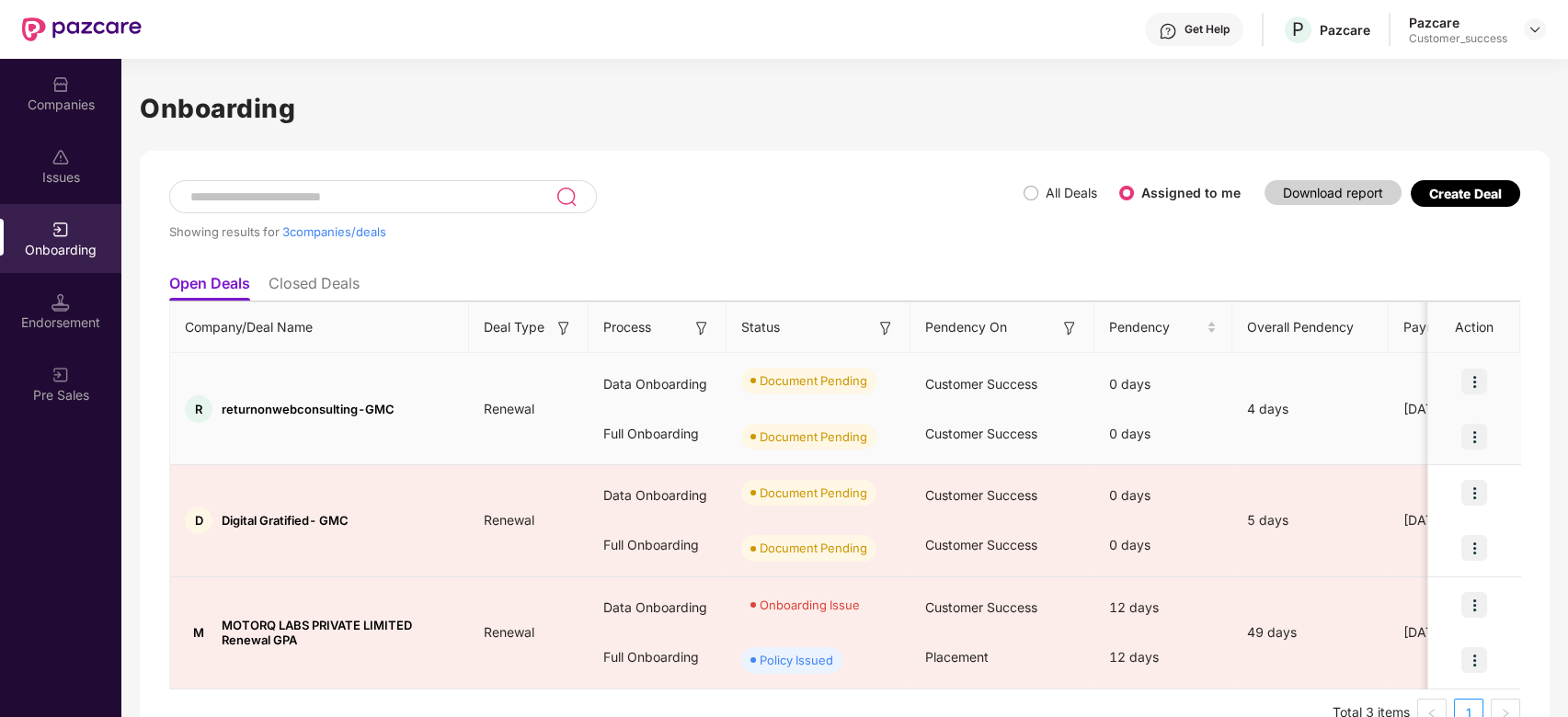
click at [1473, 379] on img at bounding box center [1474, 381] width 26 height 26
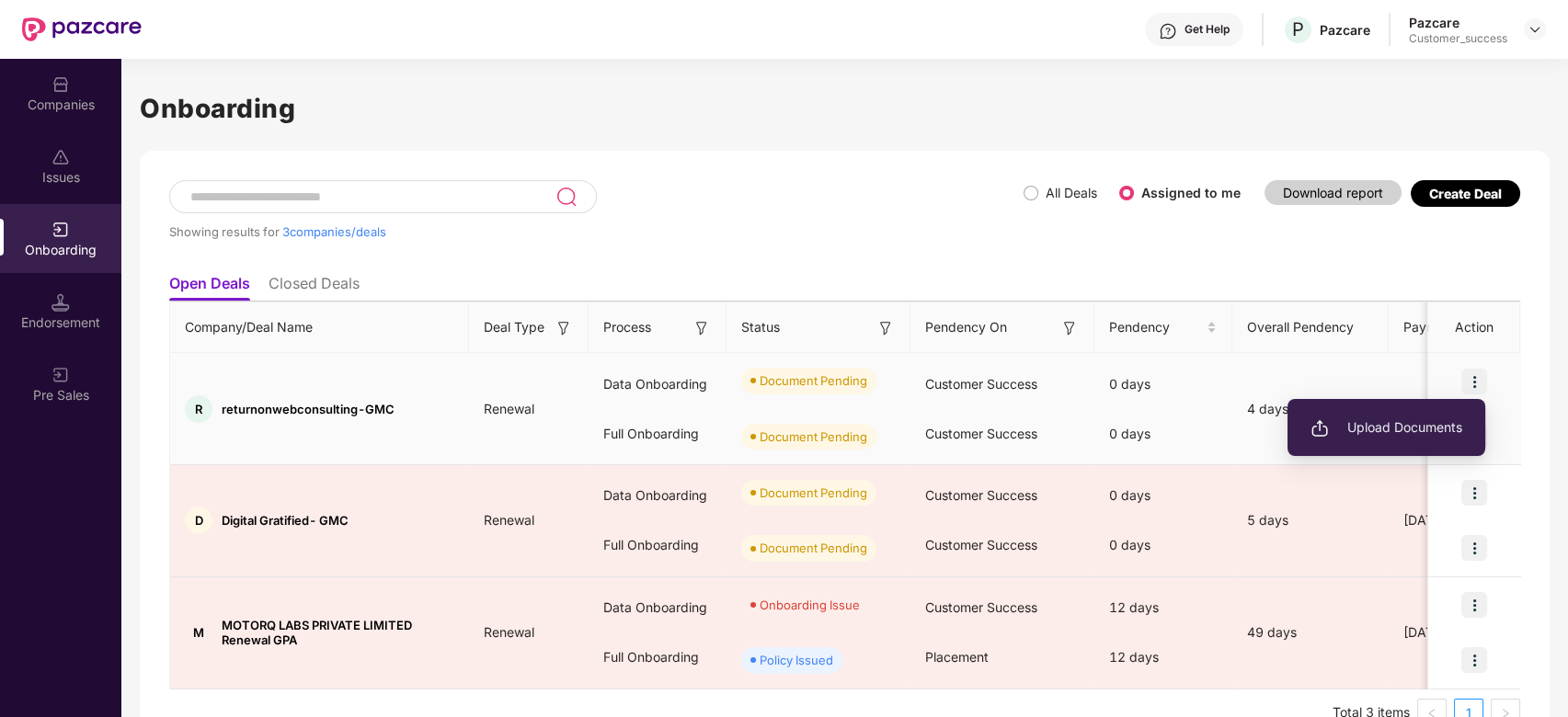
click at [1399, 424] on span "Upload Documents" at bounding box center [1386, 427] width 152 height 20
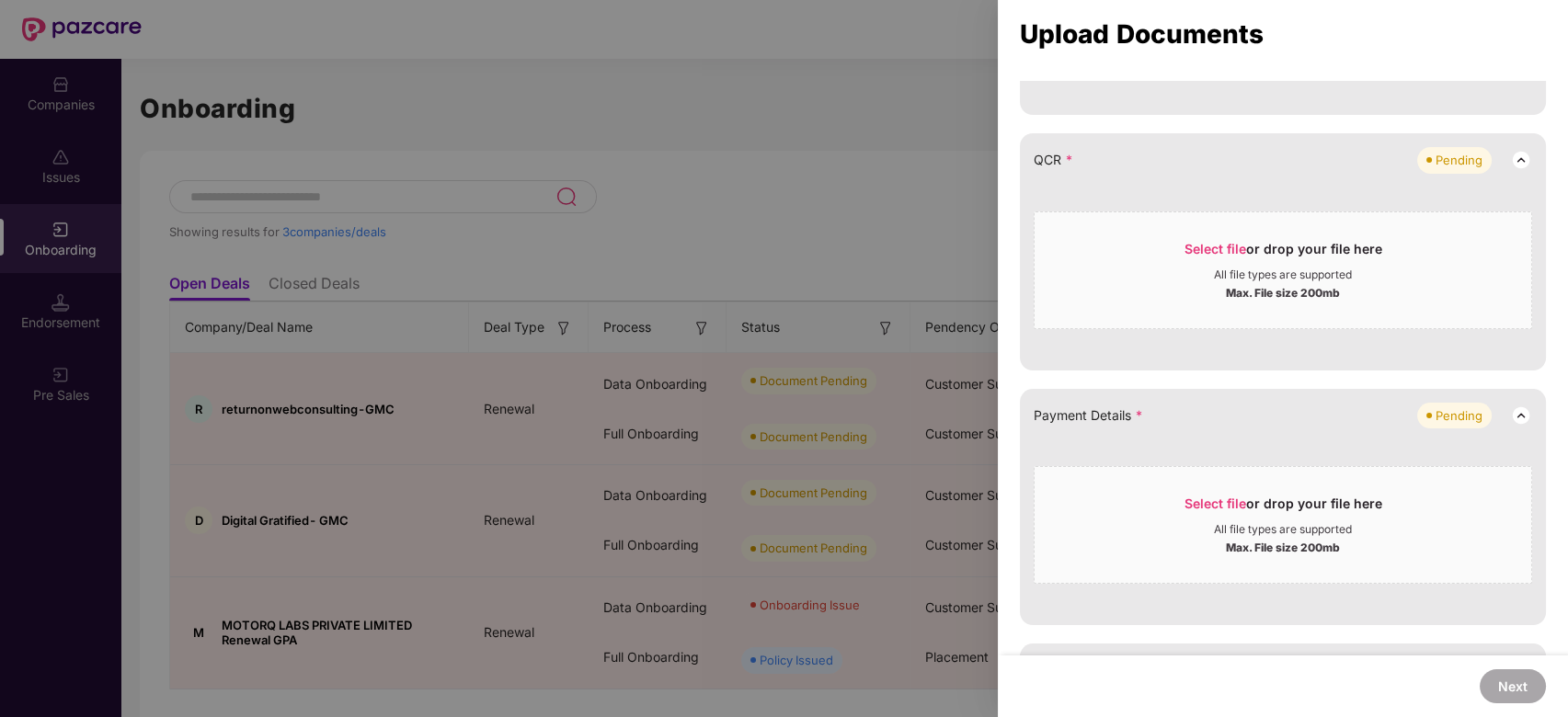
scroll to position [791, 0]
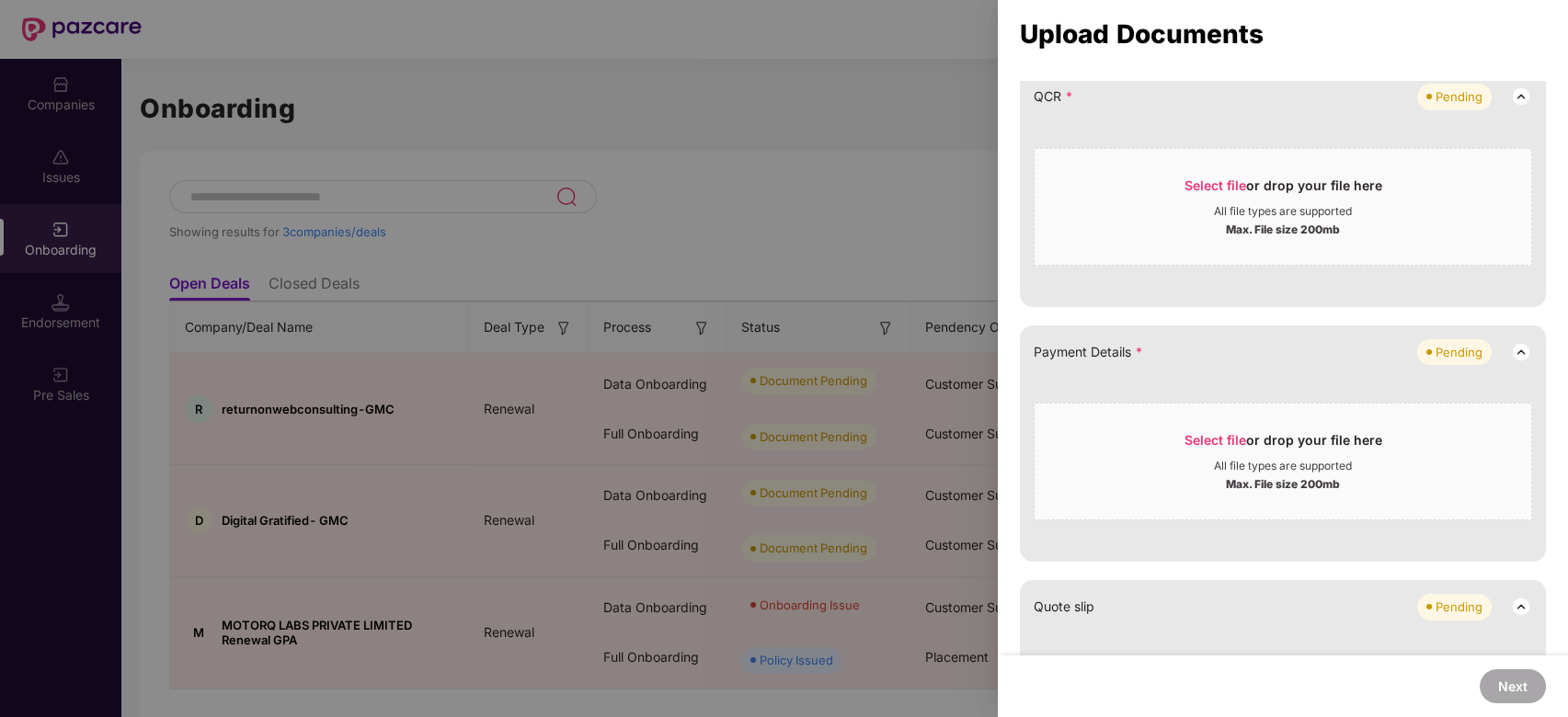
click at [765, 141] on div at bounding box center [784, 358] width 1568 height 717
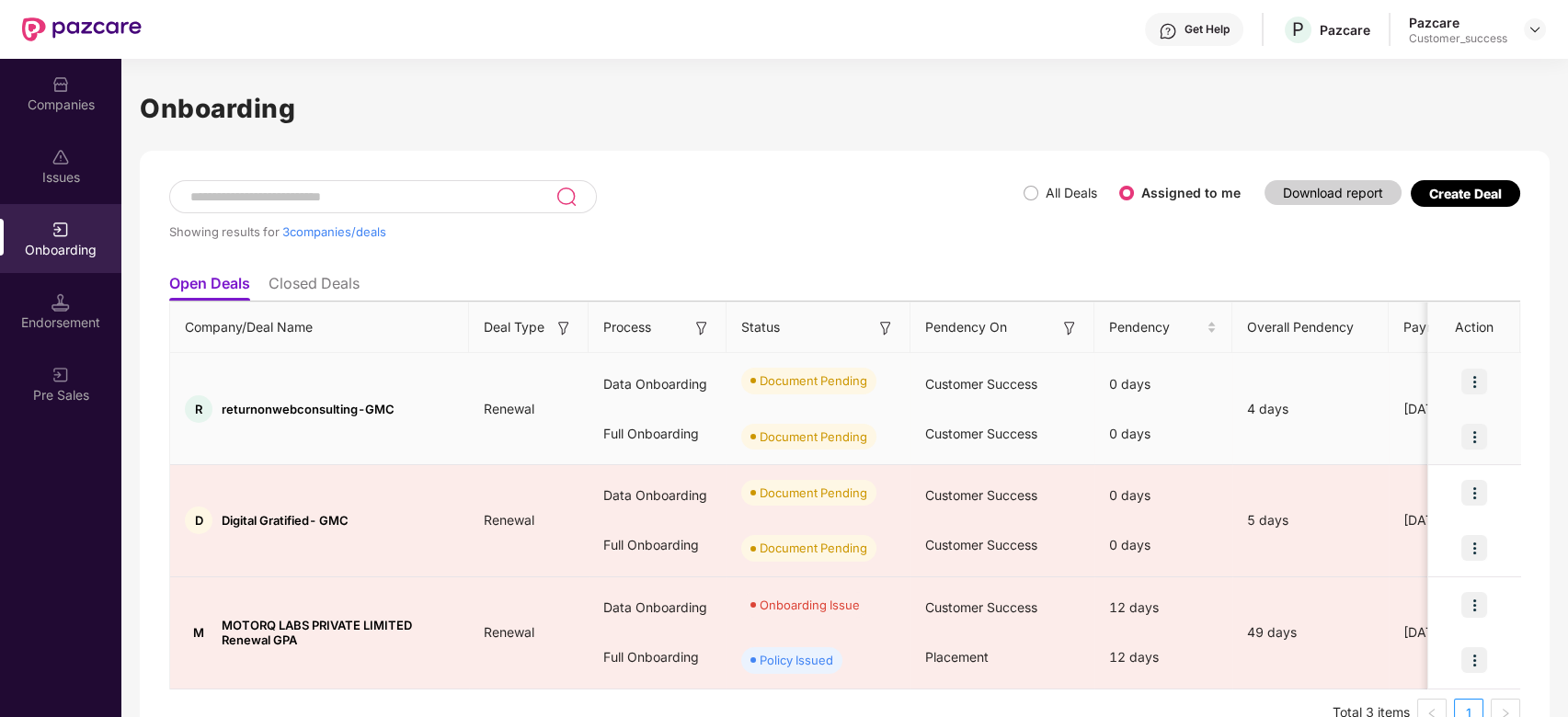
click at [1476, 430] on img at bounding box center [1474, 437] width 26 height 26
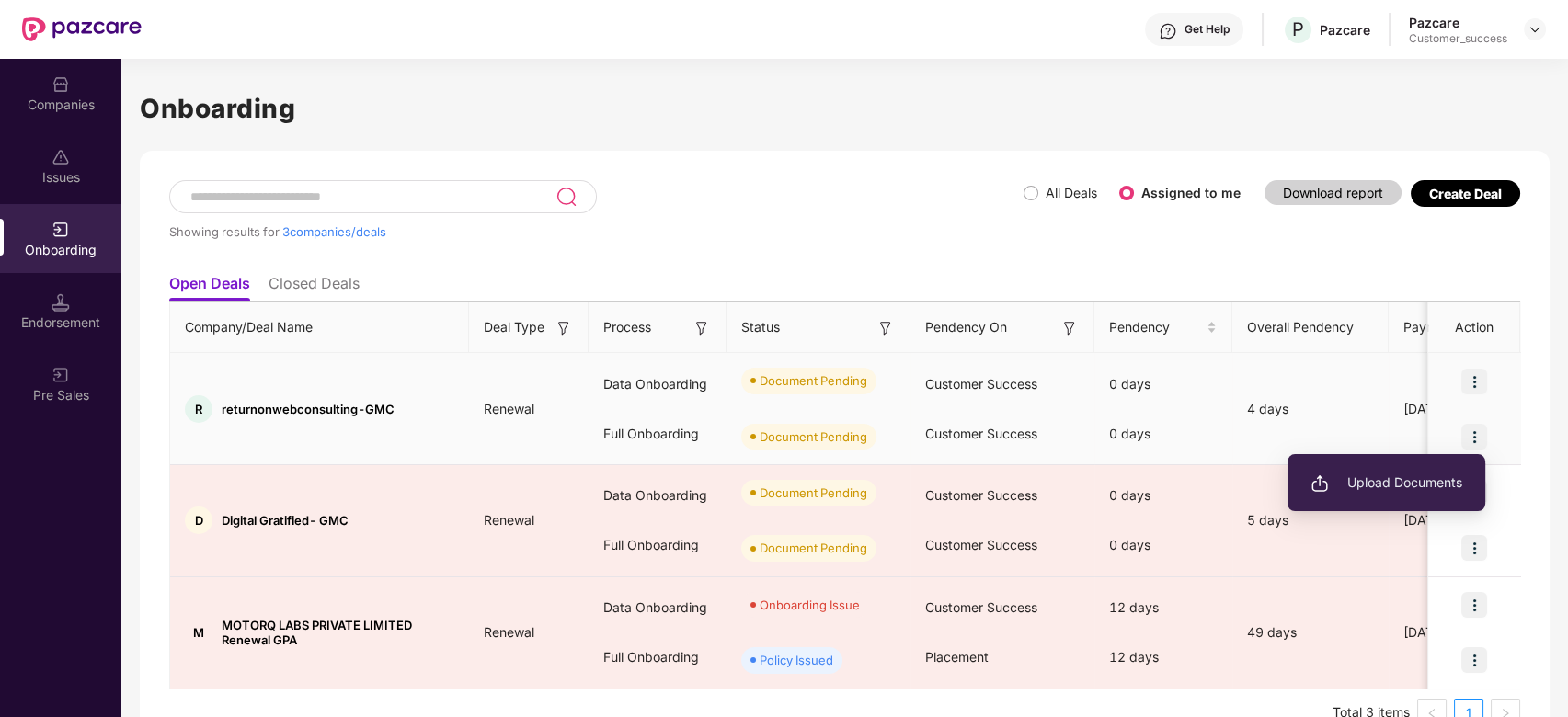
click at [1389, 489] on span "Upload Documents" at bounding box center [1386, 483] width 152 height 20
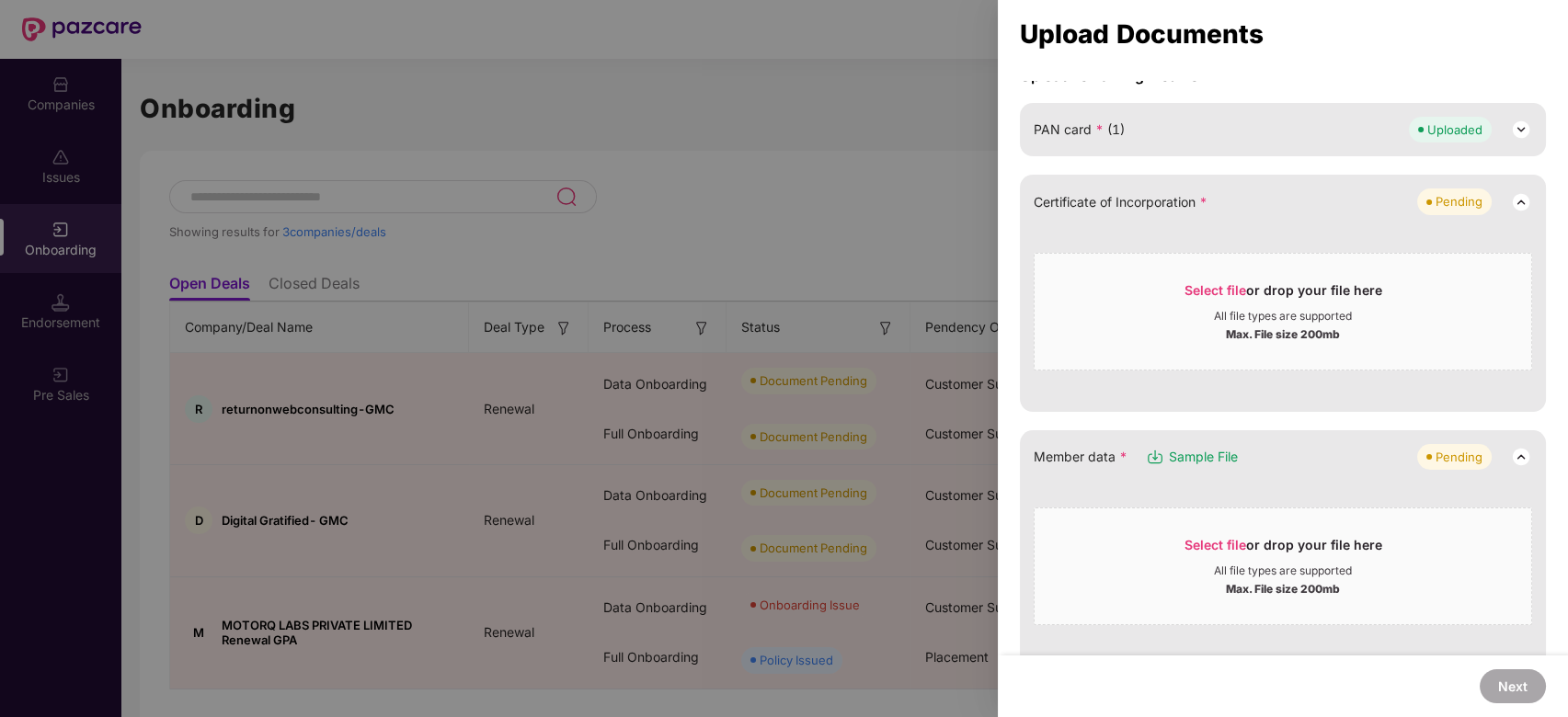
scroll to position [0, 0]
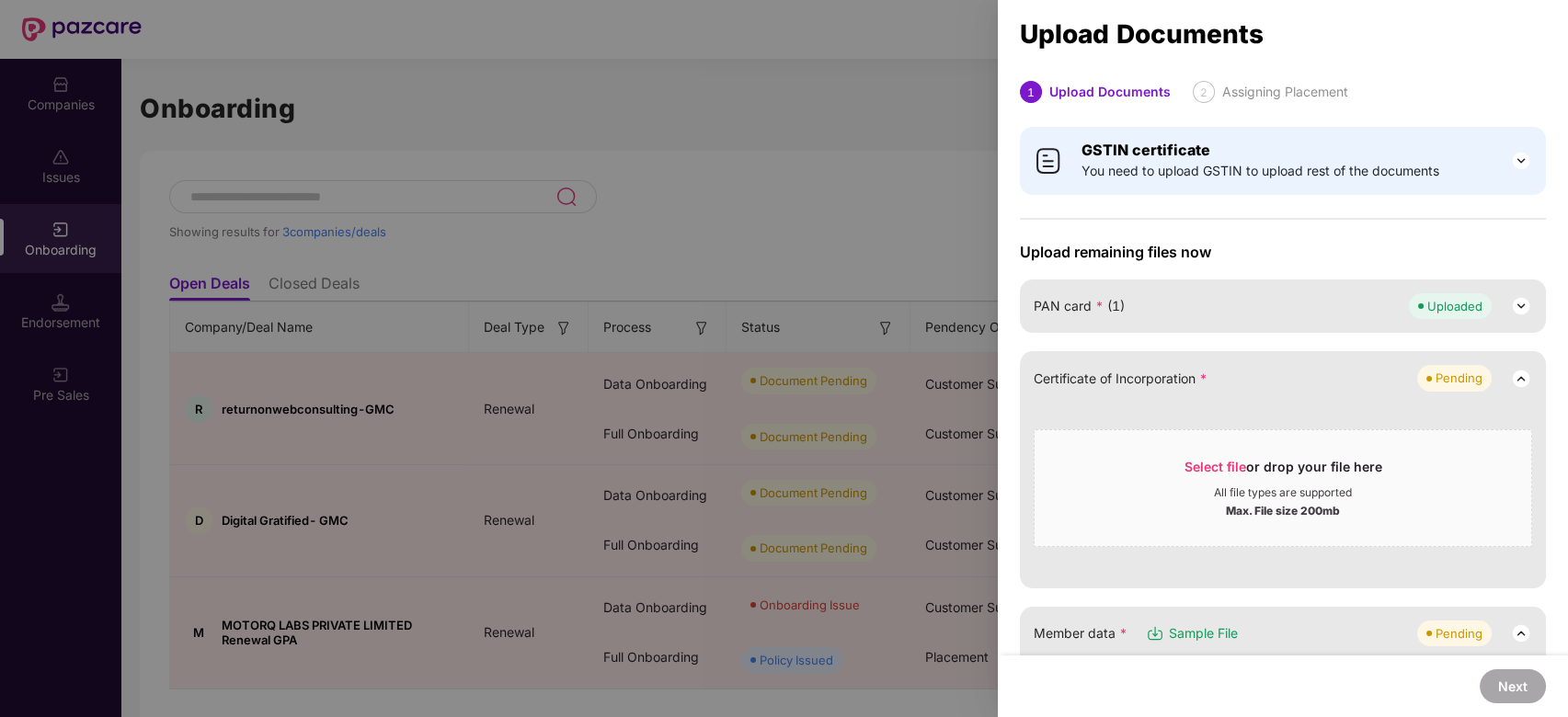
click at [920, 65] on div at bounding box center [784, 358] width 1568 height 717
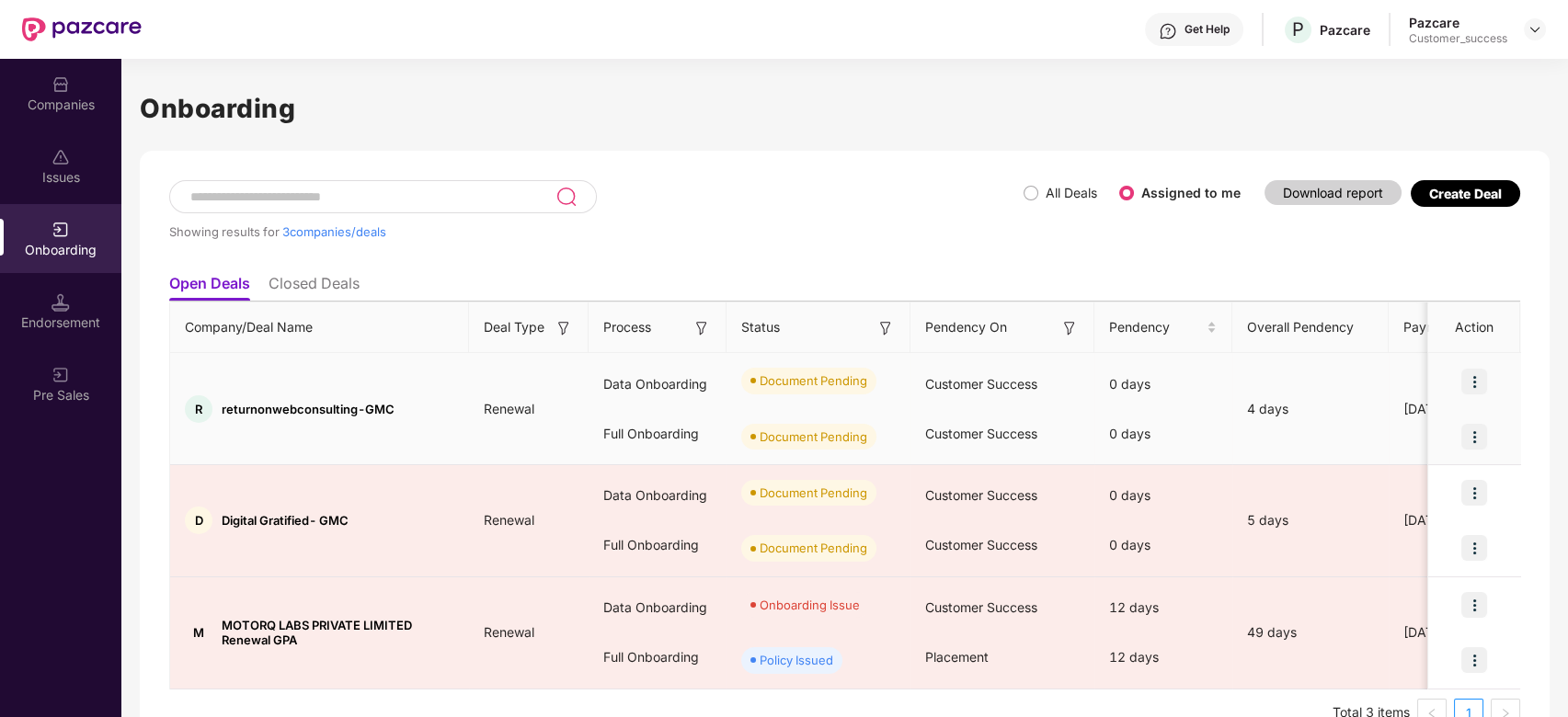
scroll to position [39, 0]
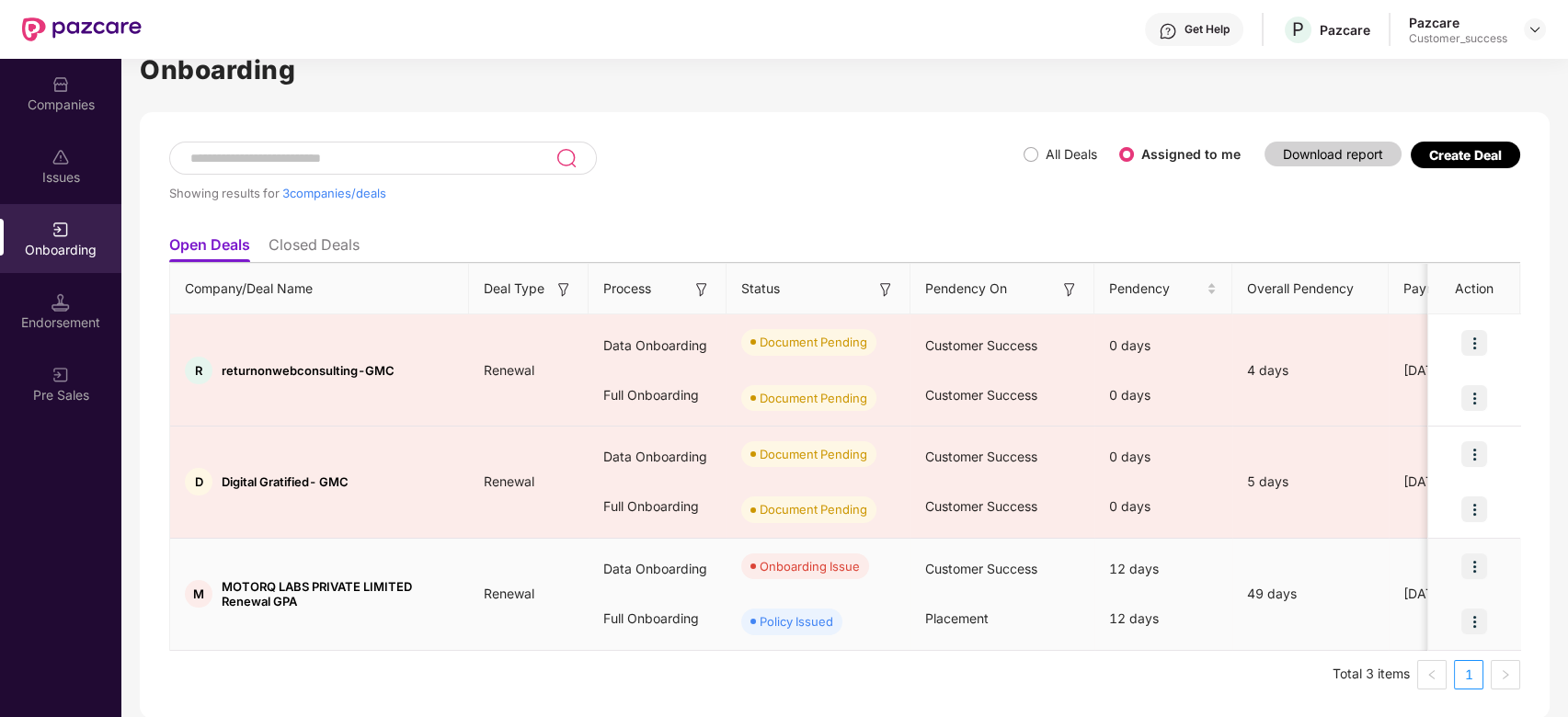
click at [1474, 569] on img at bounding box center [1474, 566] width 26 height 26
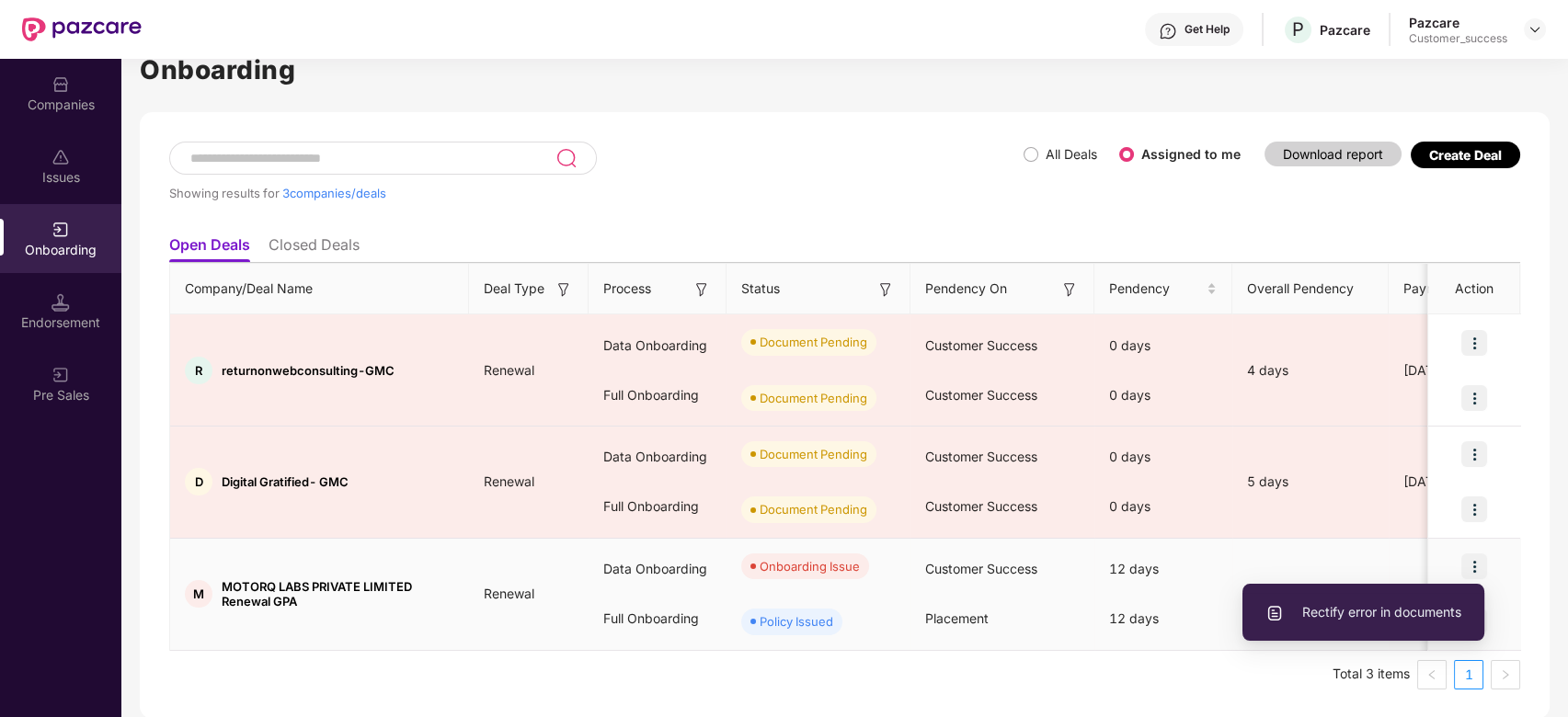
click at [1397, 609] on span "Rectify error in documents" at bounding box center [1363, 612] width 196 height 20
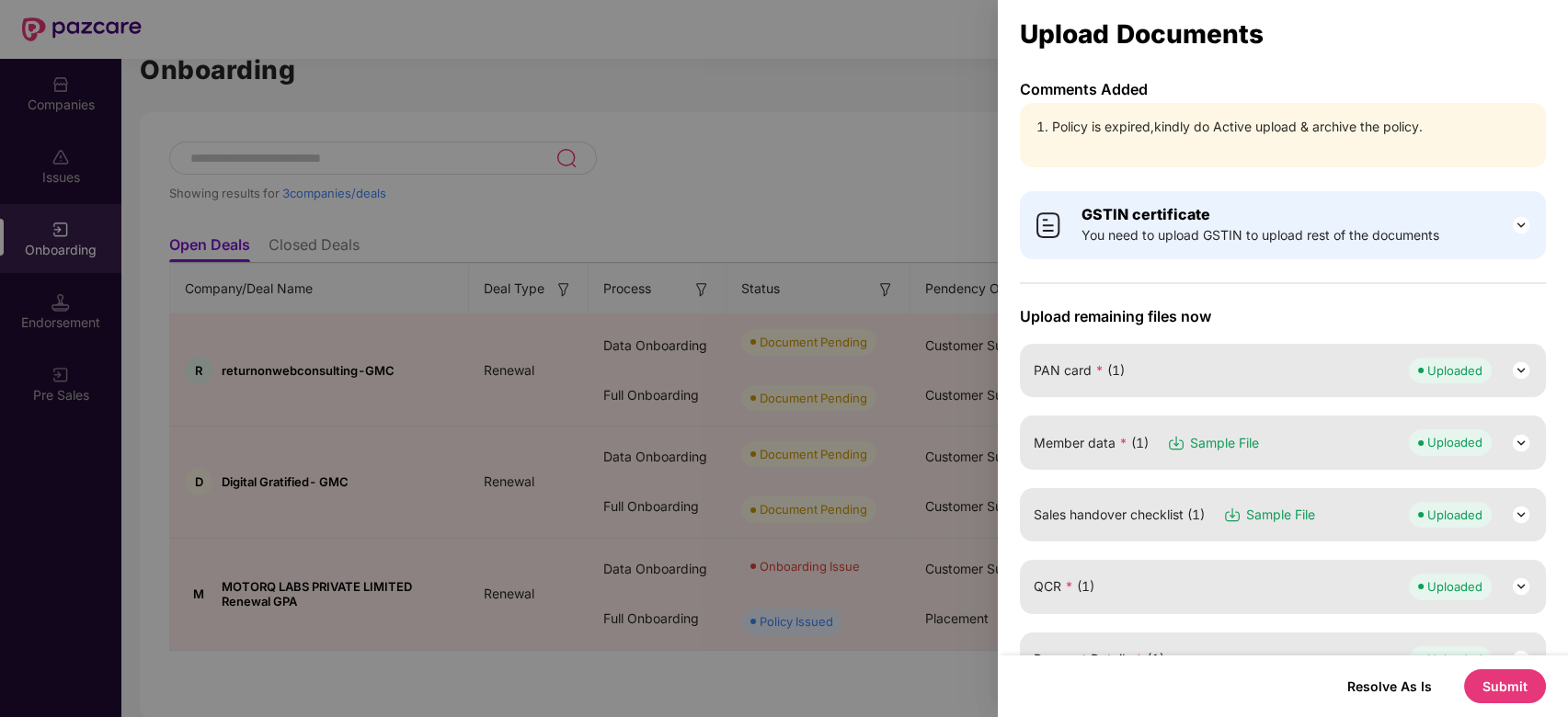
scroll to position [0, 0]
click at [904, 90] on div at bounding box center [784, 358] width 1568 height 717
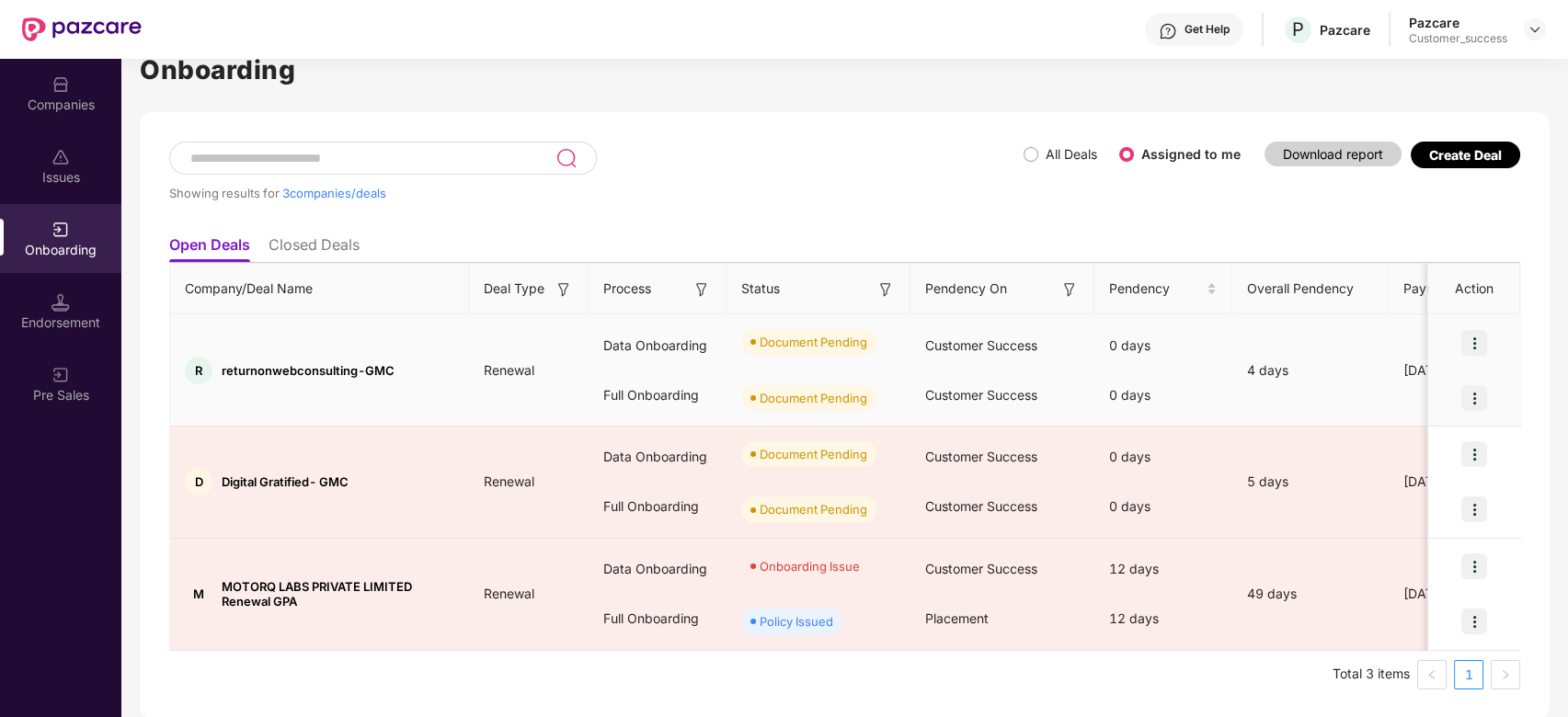
click at [1479, 339] on img at bounding box center [1474, 343] width 26 height 26
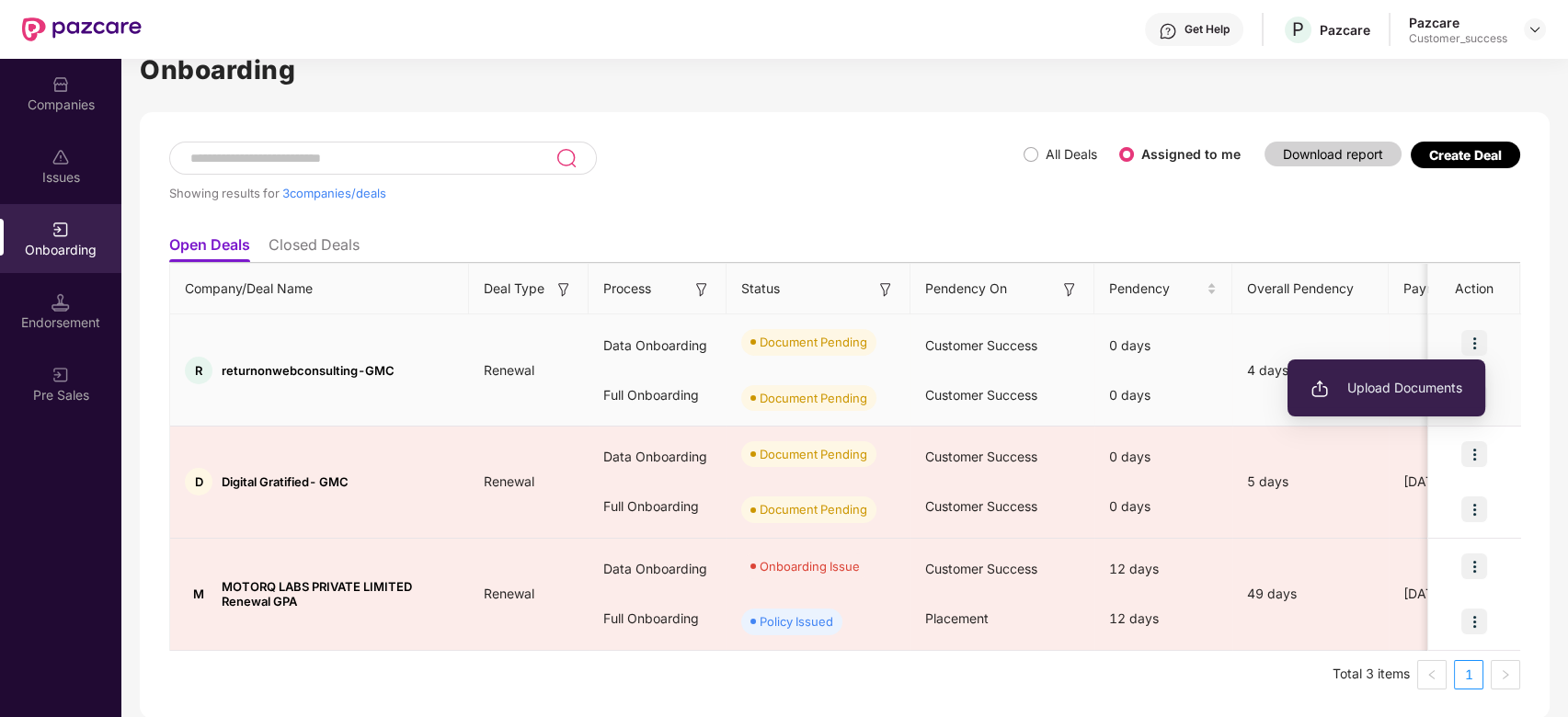
click at [1393, 379] on span "Upload Documents" at bounding box center [1386, 388] width 152 height 20
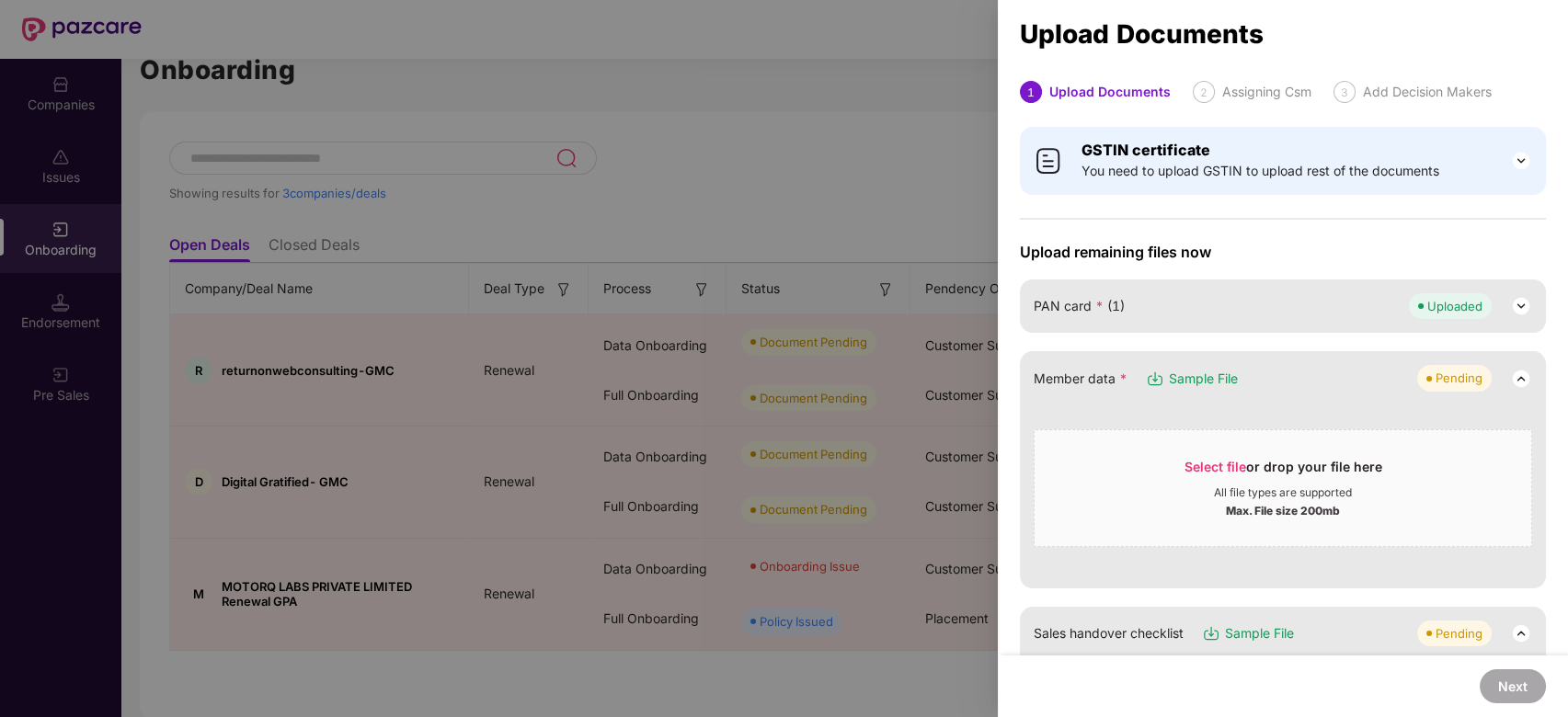
click at [853, 155] on div at bounding box center [784, 358] width 1568 height 717
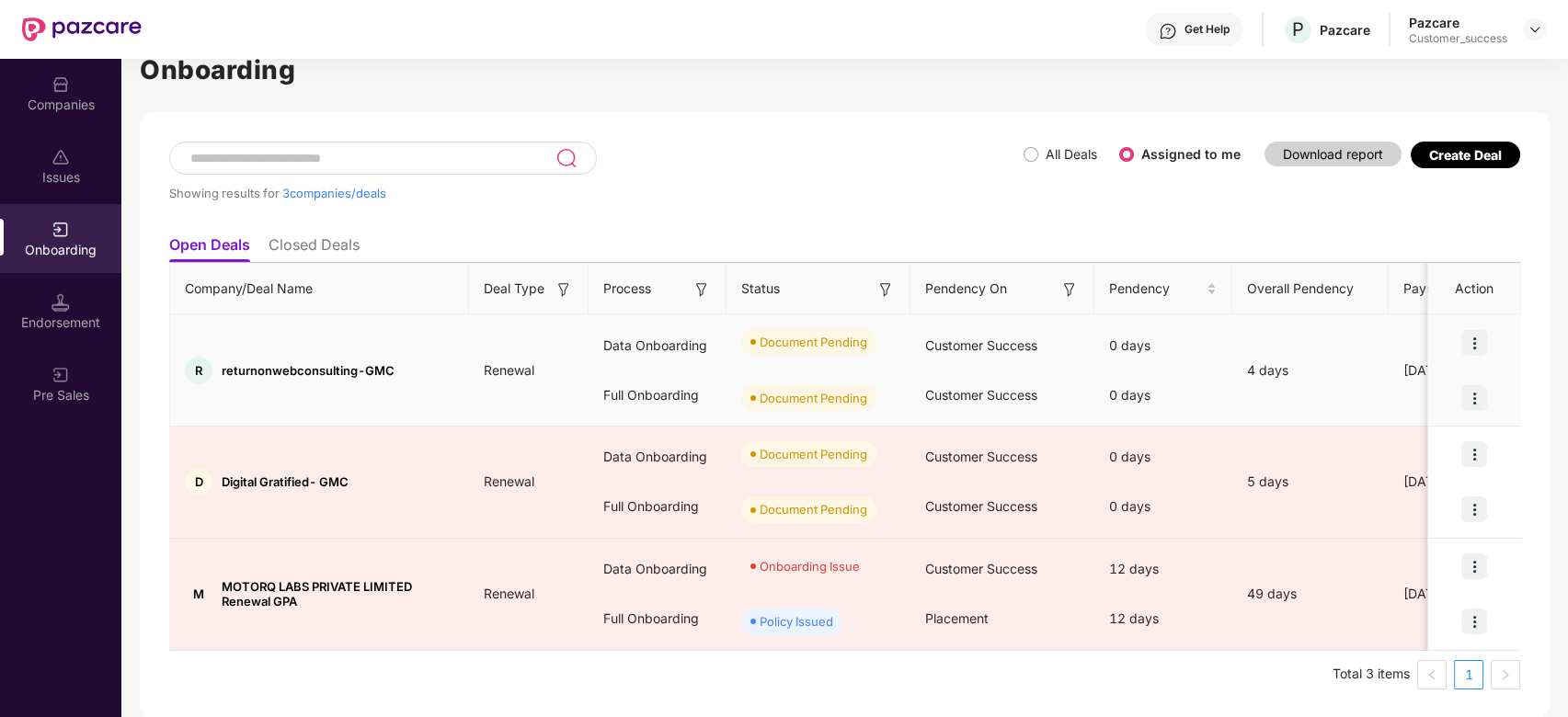
click at [1479, 344] on img at bounding box center [1474, 343] width 26 height 26
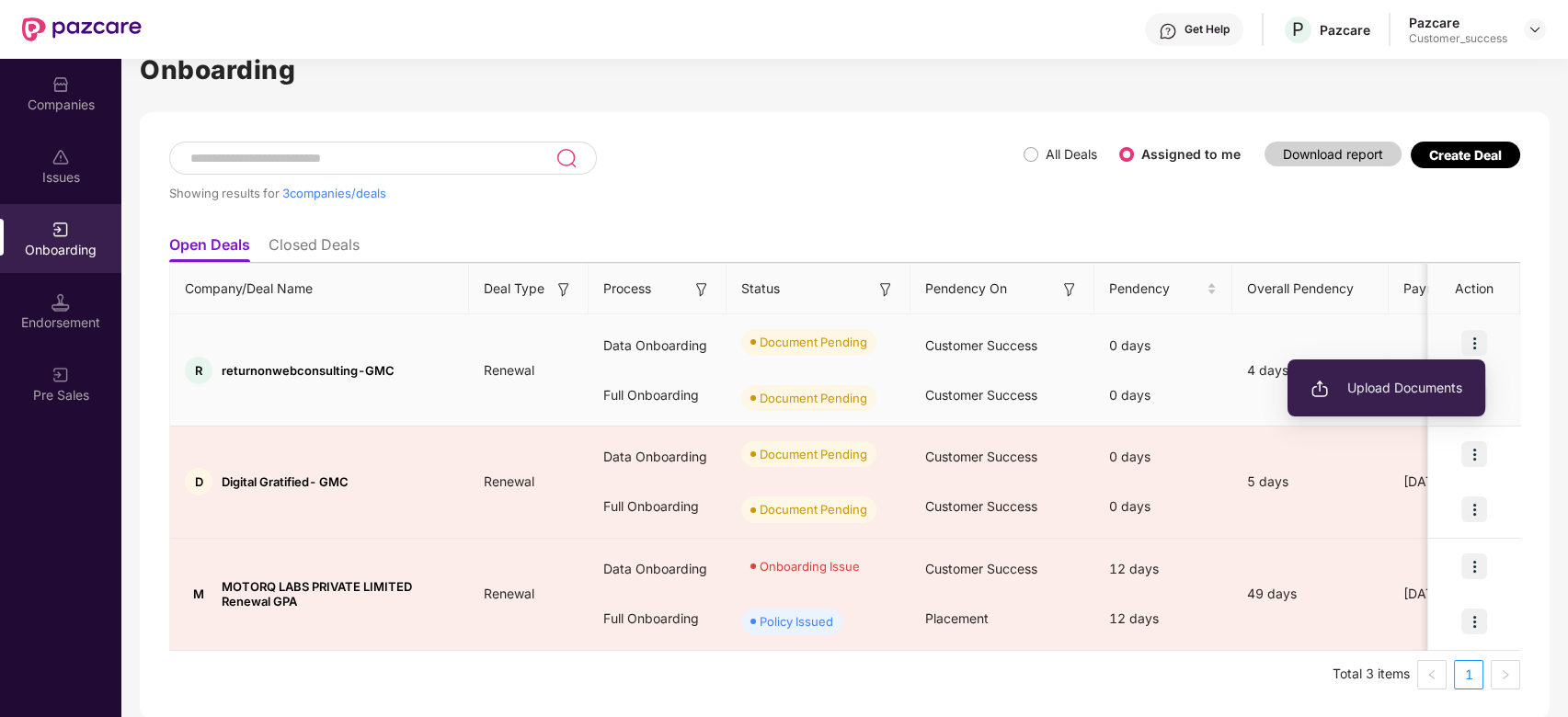
click at [1393, 403] on li "Upload Documents" at bounding box center [1386, 388] width 198 height 39
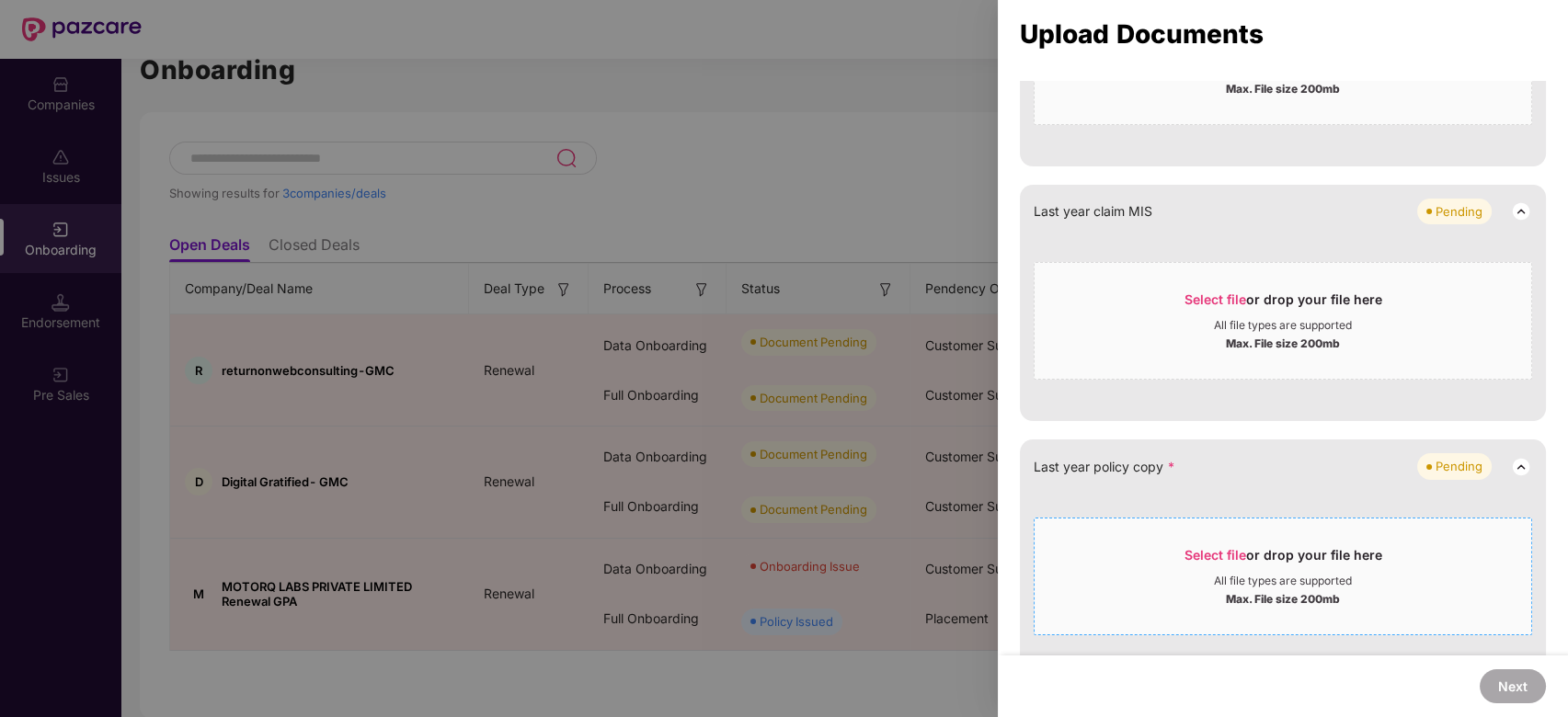
scroll to position [1724, 0]
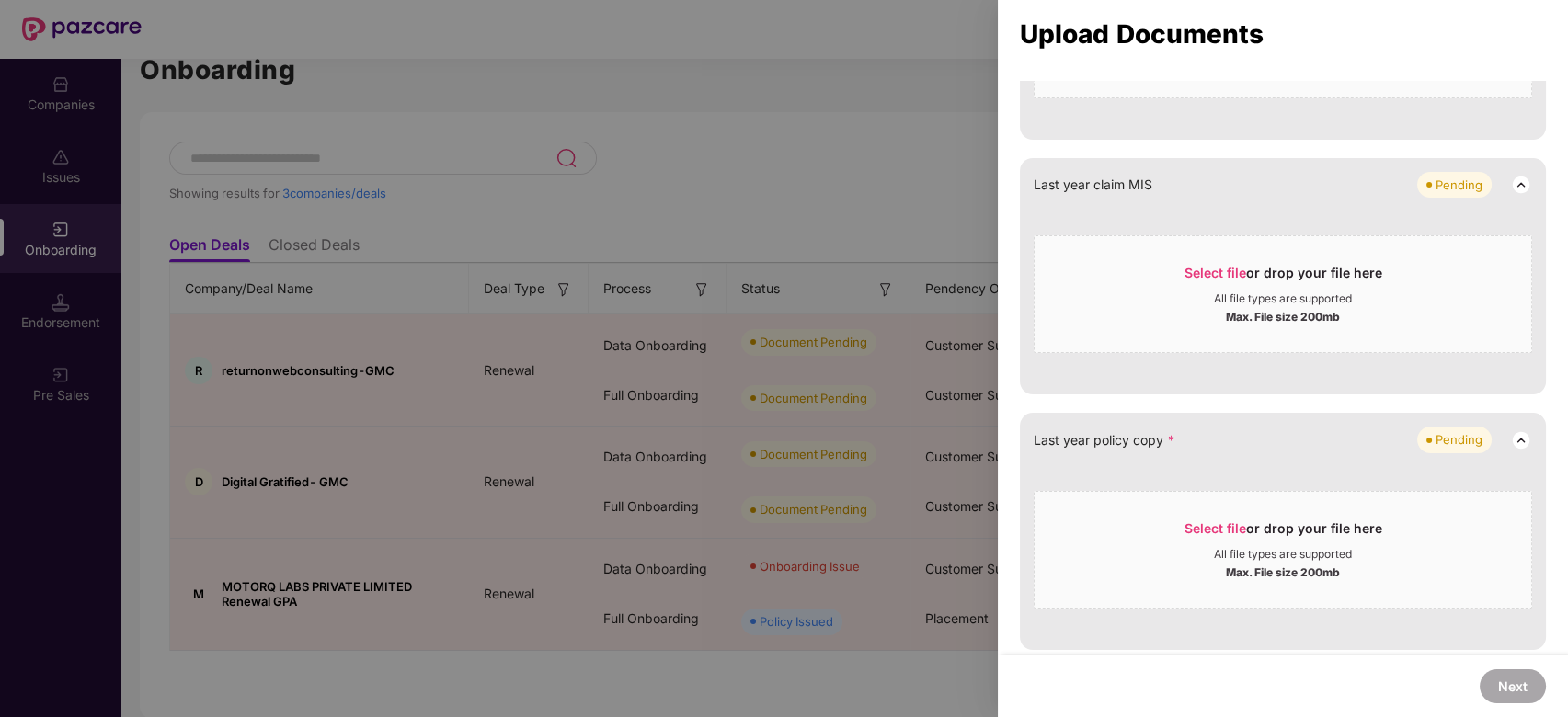
click at [811, 135] on div at bounding box center [784, 358] width 1568 height 717
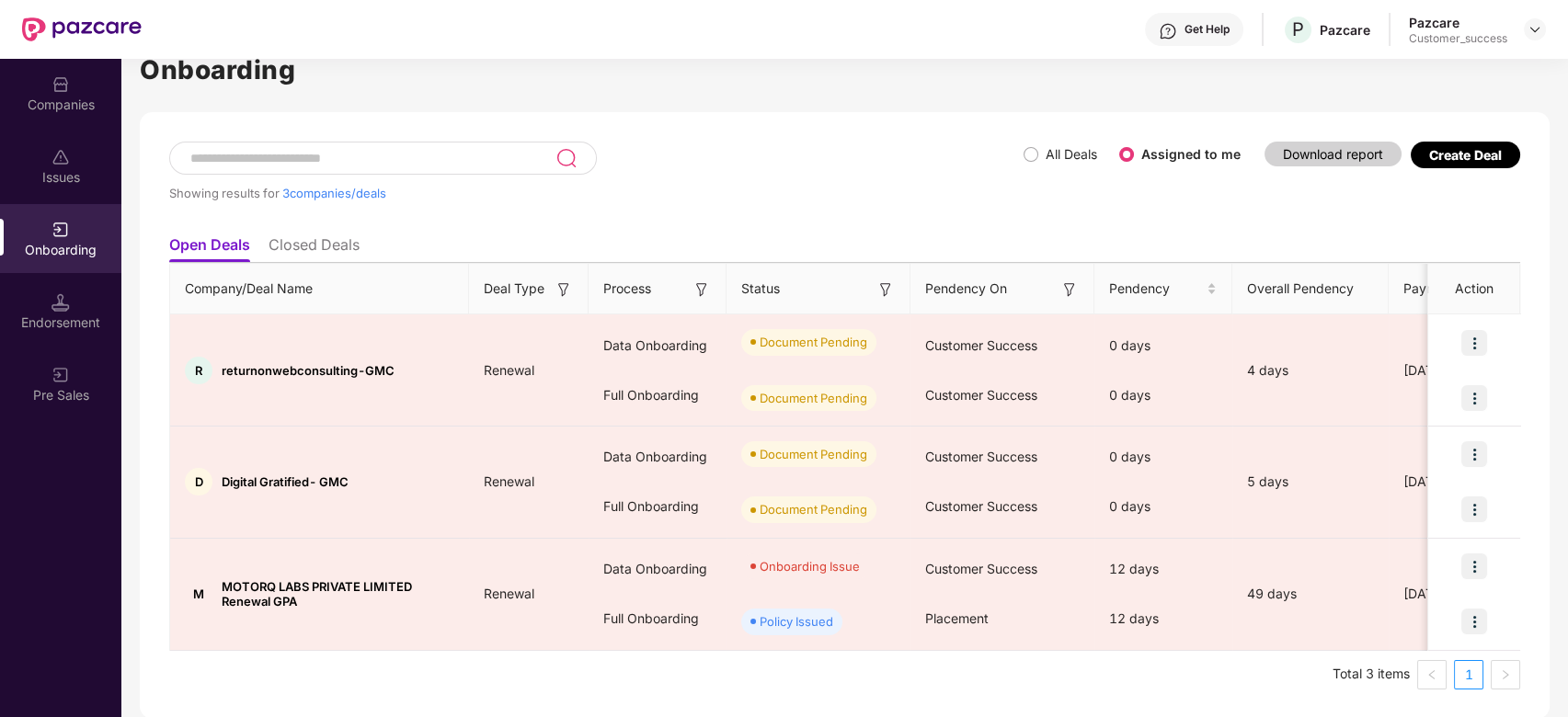
scroll to position [0, 0]
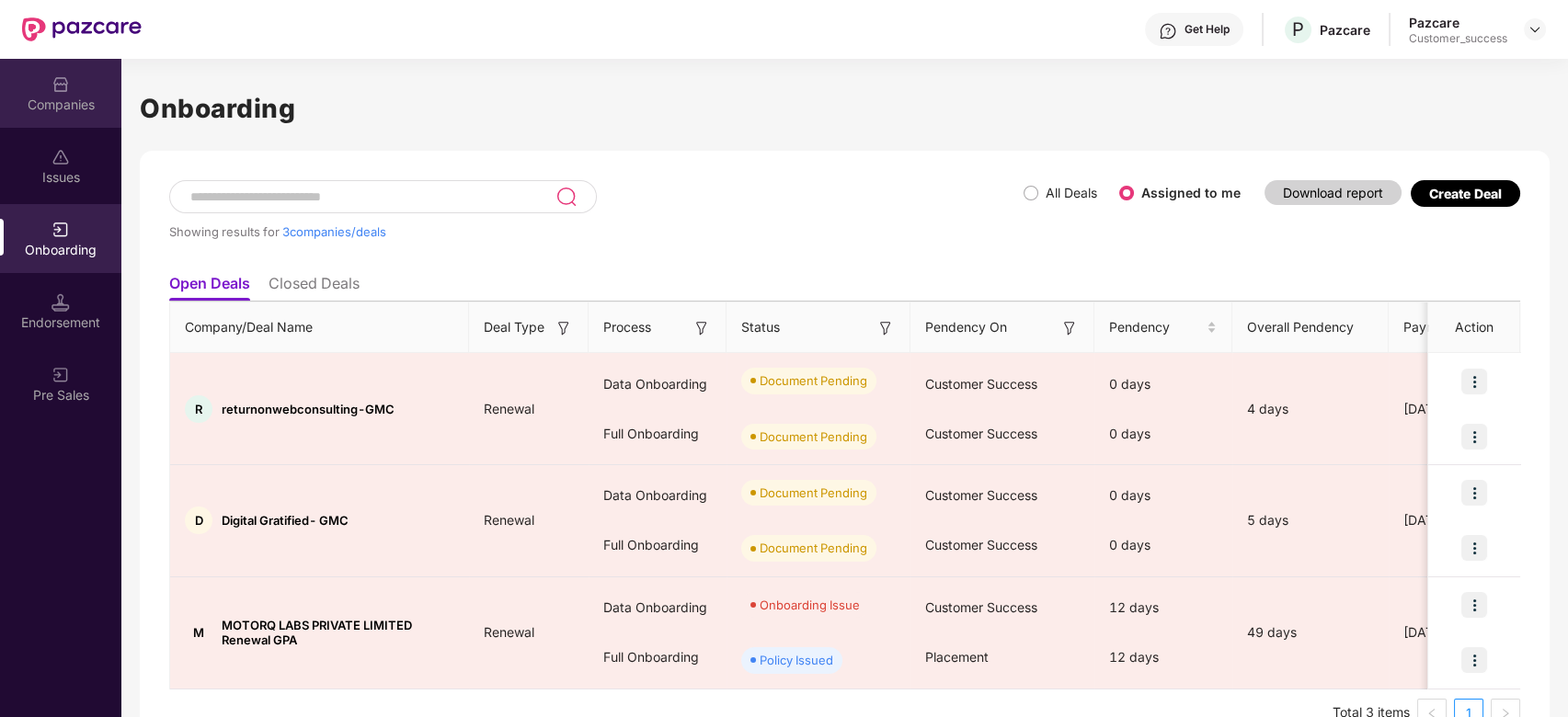
click at [62, 92] on div "Companies" at bounding box center [61, 93] width 121 height 69
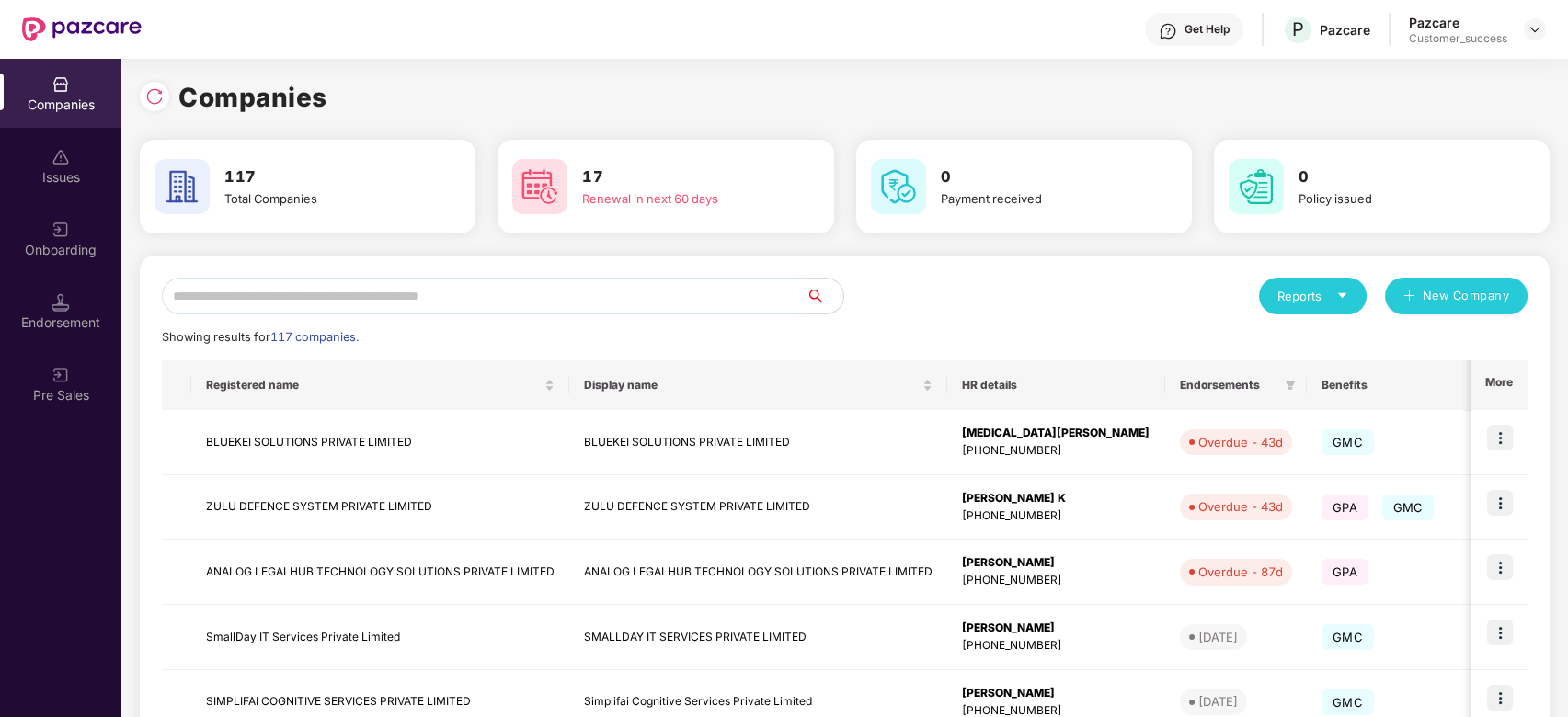
click at [286, 311] on input "text" at bounding box center [484, 296] width 645 height 37
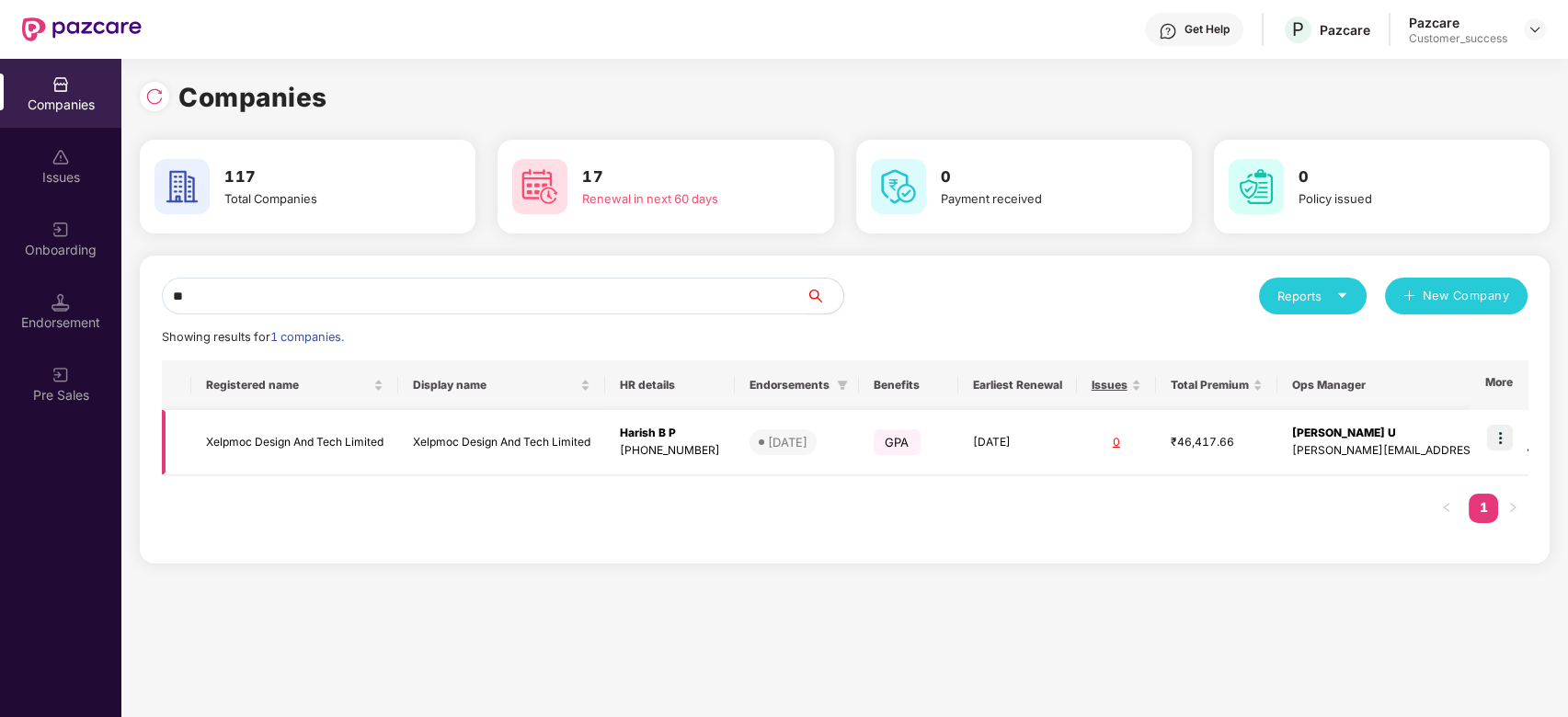
scroll to position [0, 1]
type input "**"
click at [318, 433] on td "Xelpmoc Design And Tech Limited" at bounding box center [294, 442] width 207 height 65
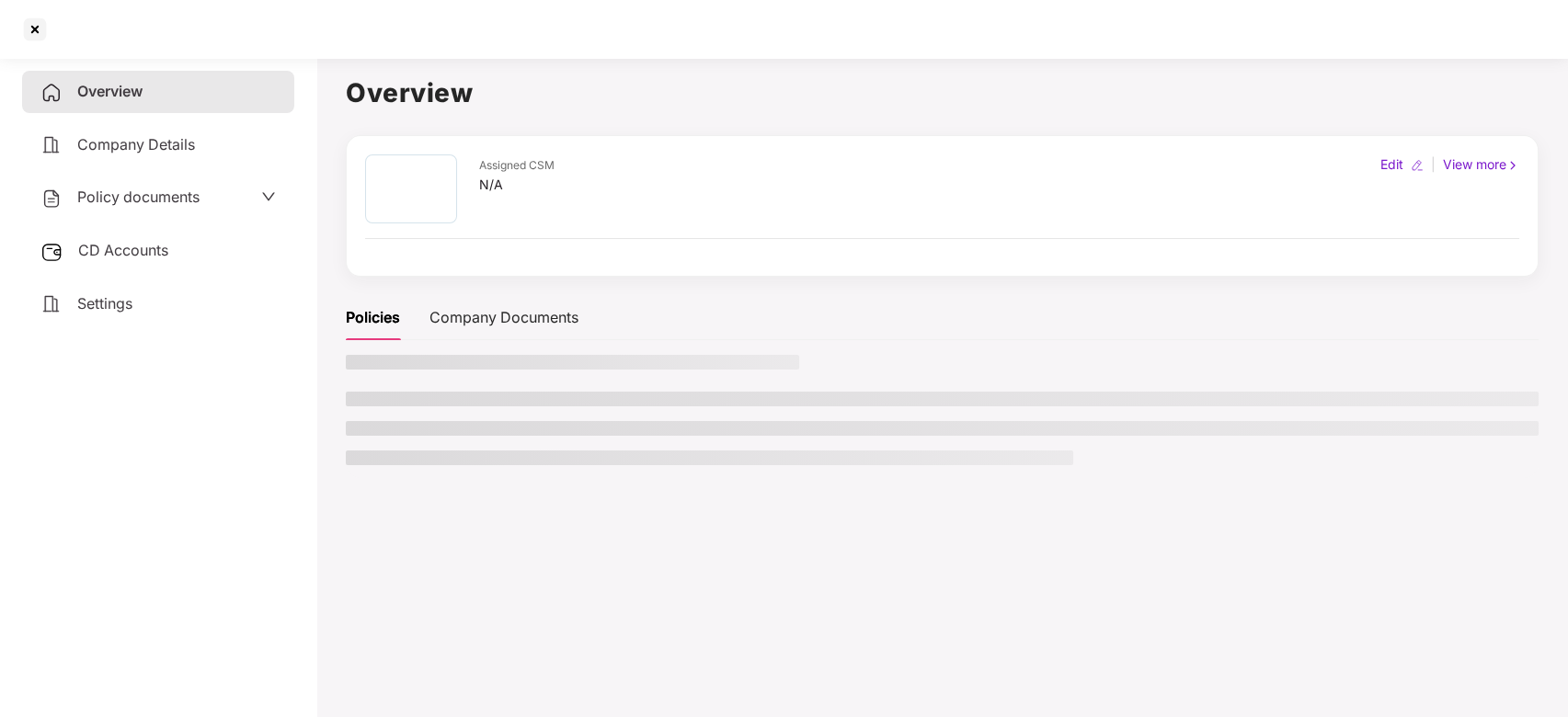
click at [318, 433] on main "Overview Assigned CSM N/A Edit | View more Policies Company Documents" at bounding box center [942, 409] width 1252 height 717
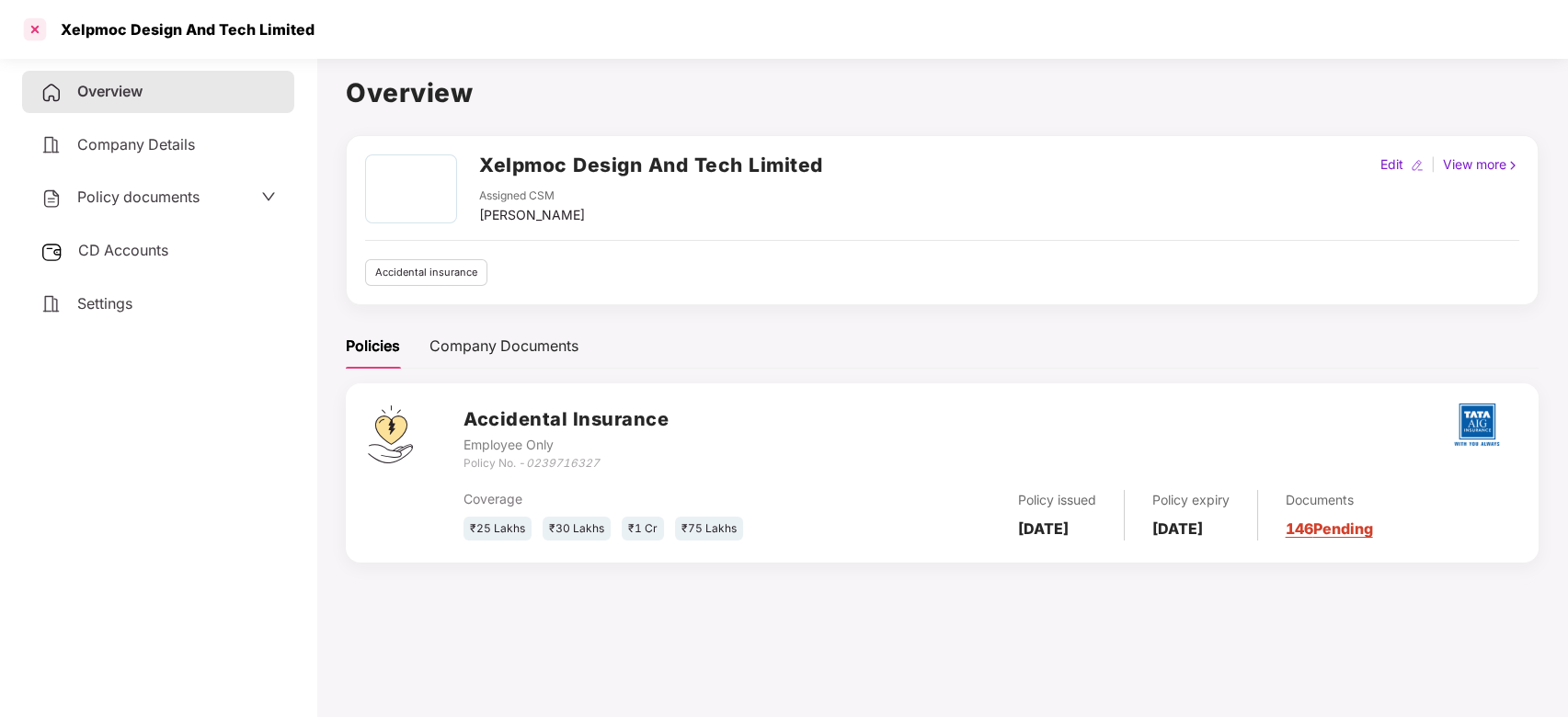
click at [40, 36] on div at bounding box center [35, 29] width 29 height 29
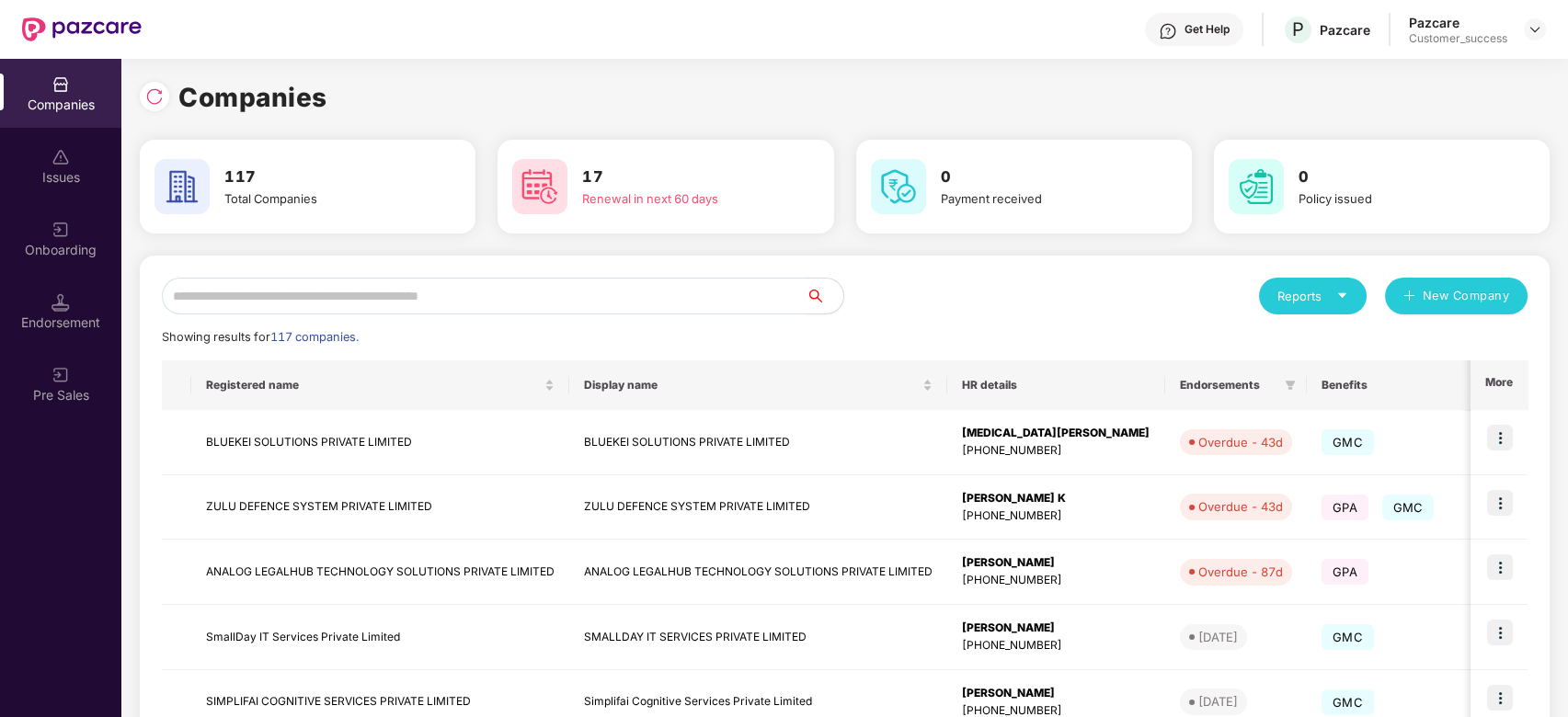
click at [368, 298] on input "text" at bounding box center [484, 296] width 645 height 37
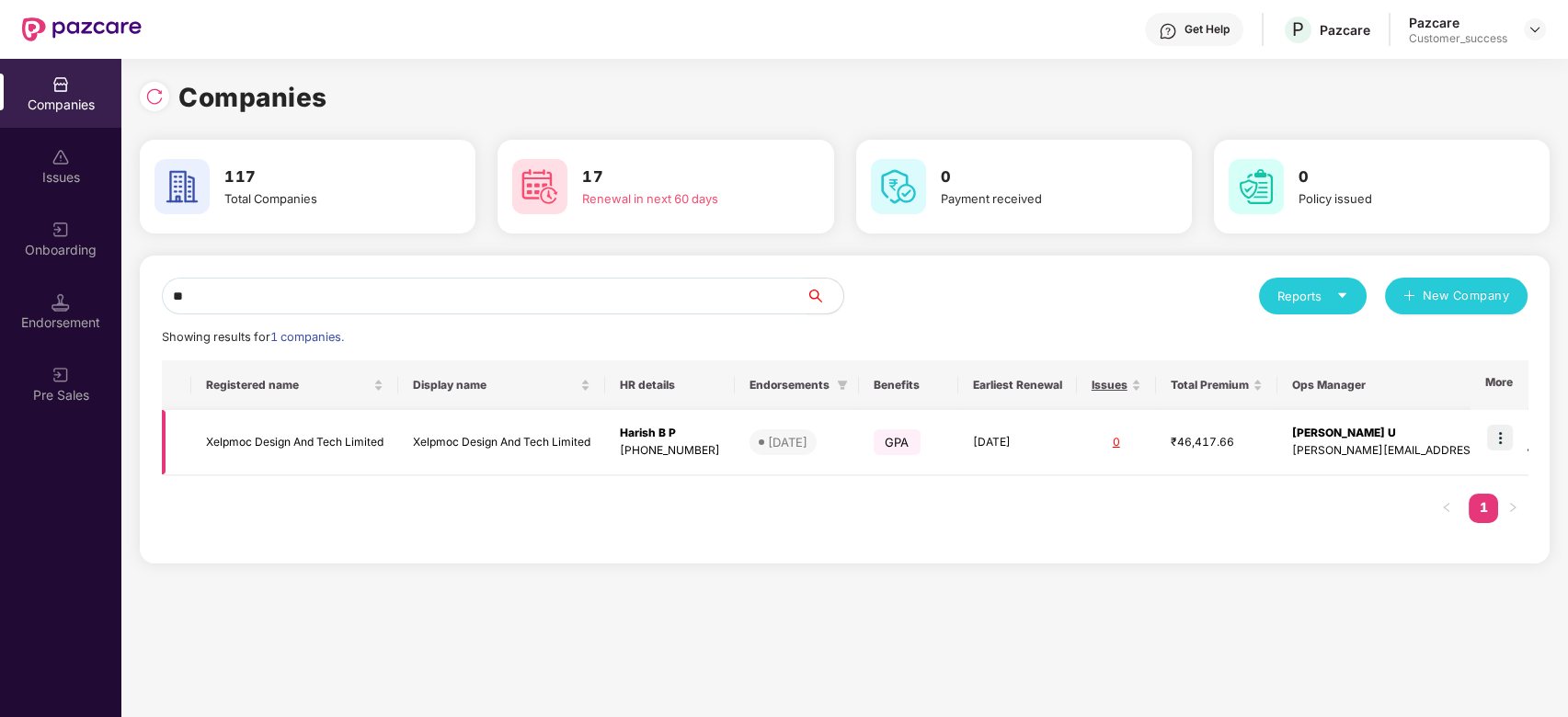
type input "**"
click at [255, 441] on td "Xelpmoc Design And Tech Limited" at bounding box center [294, 442] width 207 height 65
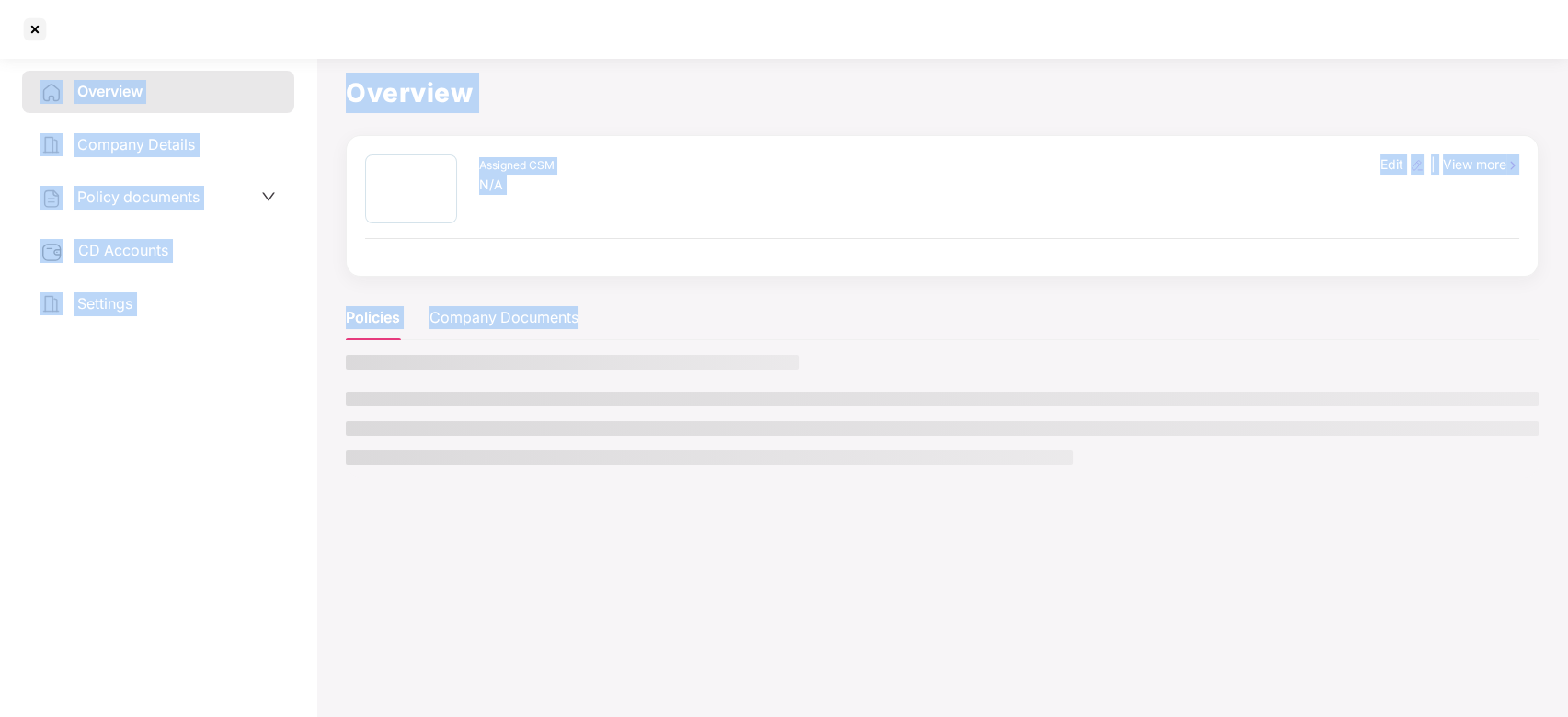
click at [255, 441] on div "Overview Company Details Policy documents CD Accounts Settings" at bounding box center [158, 383] width 272 height 626
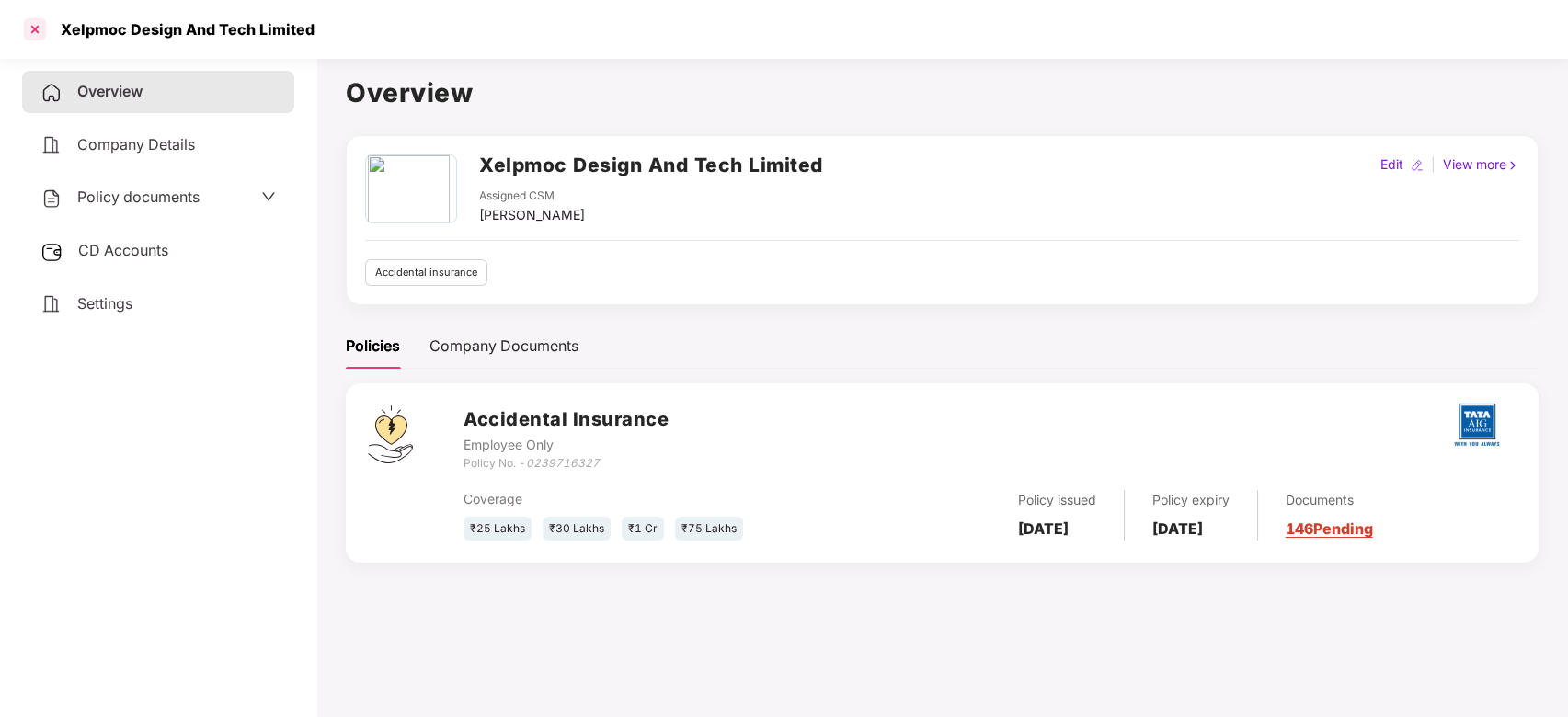
click at [34, 31] on div at bounding box center [35, 29] width 29 height 29
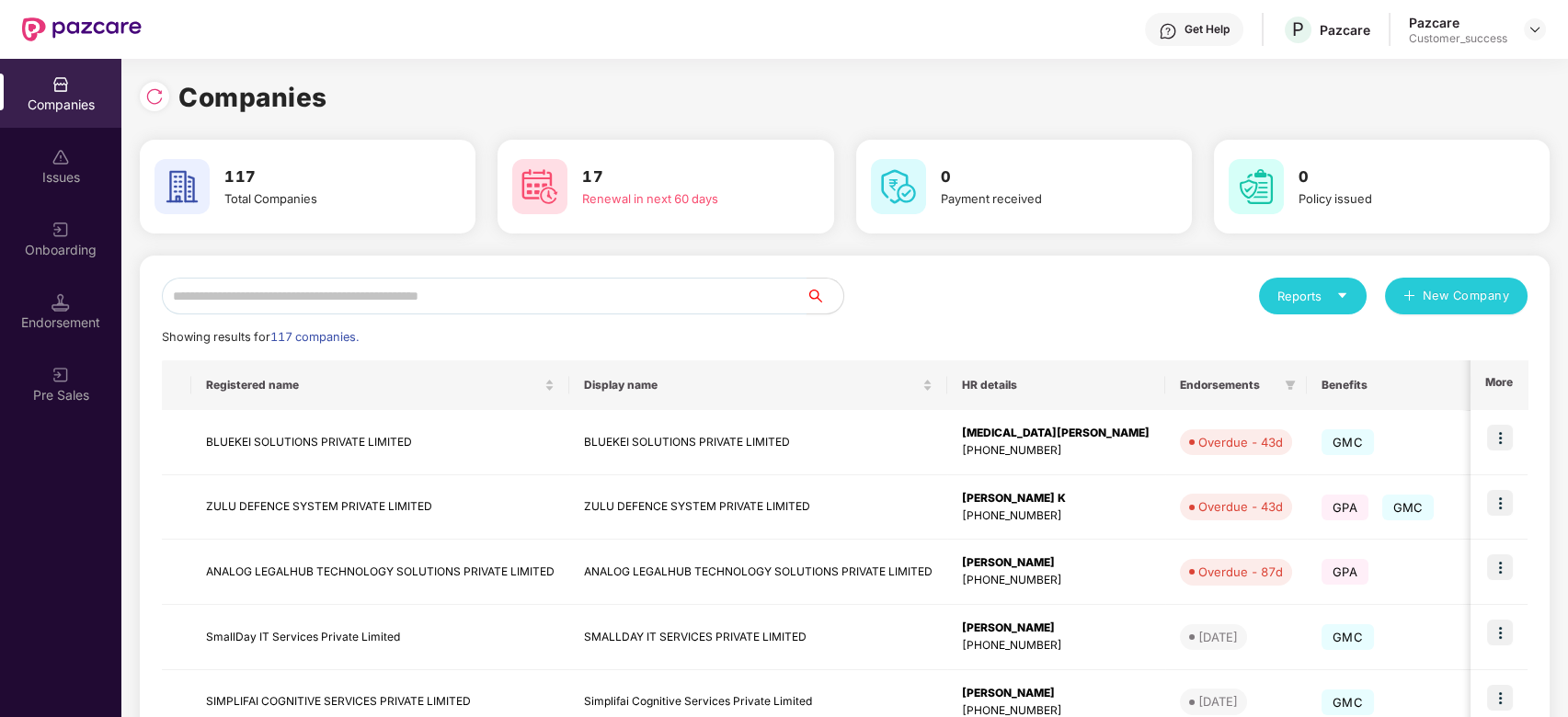
click at [463, 288] on input "text" at bounding box center [484, 296] width 645 height 37
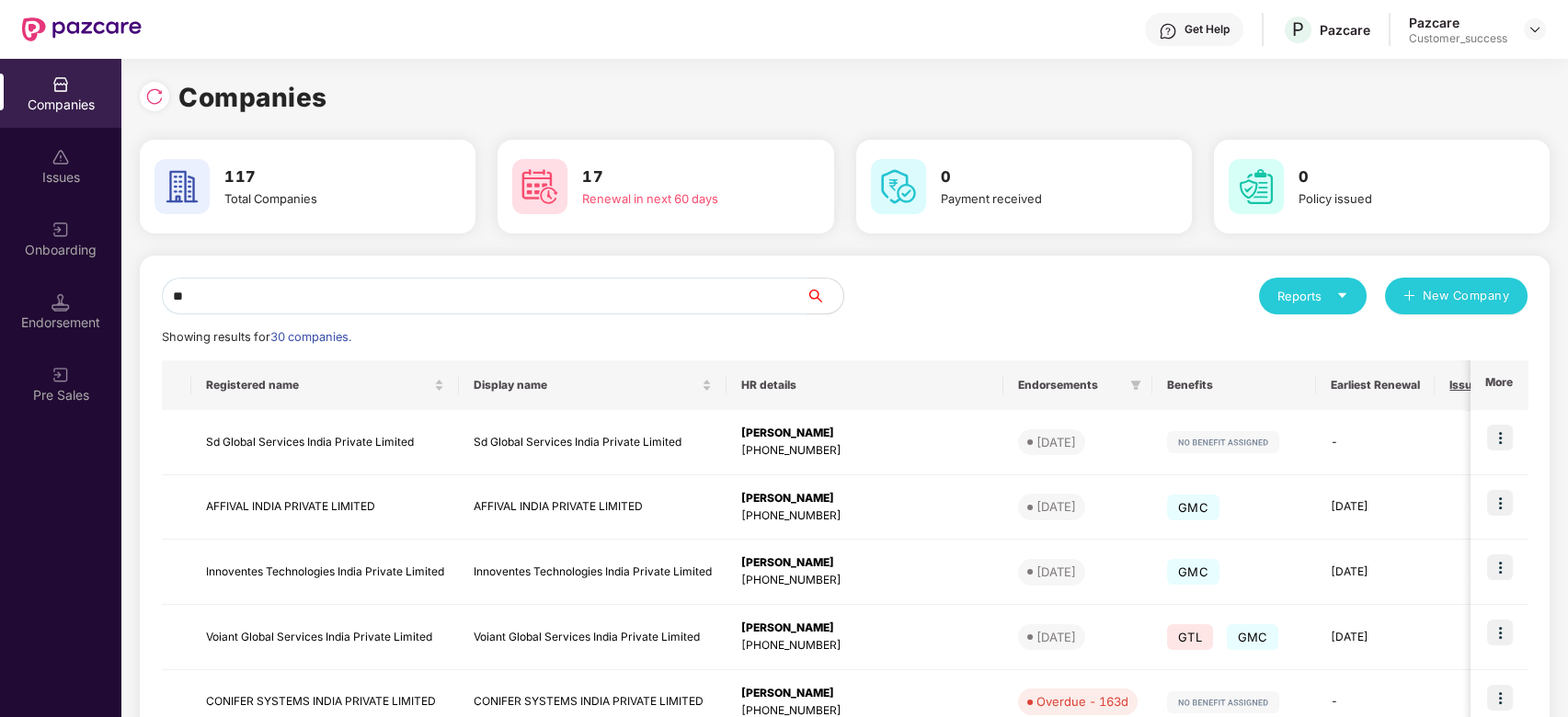
type input "*"
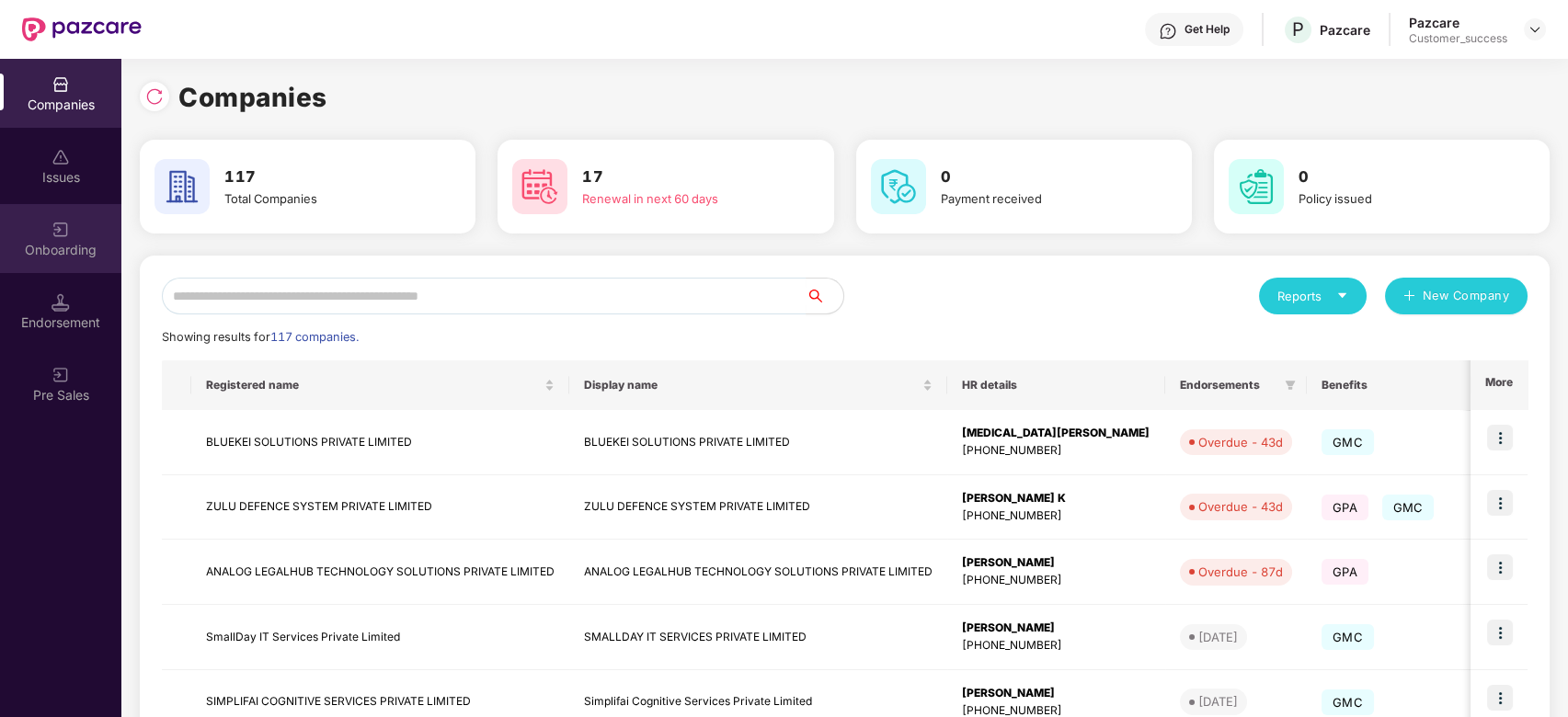
click at [66, 236] on img at bounding box center [61, 230] width 18 height 18
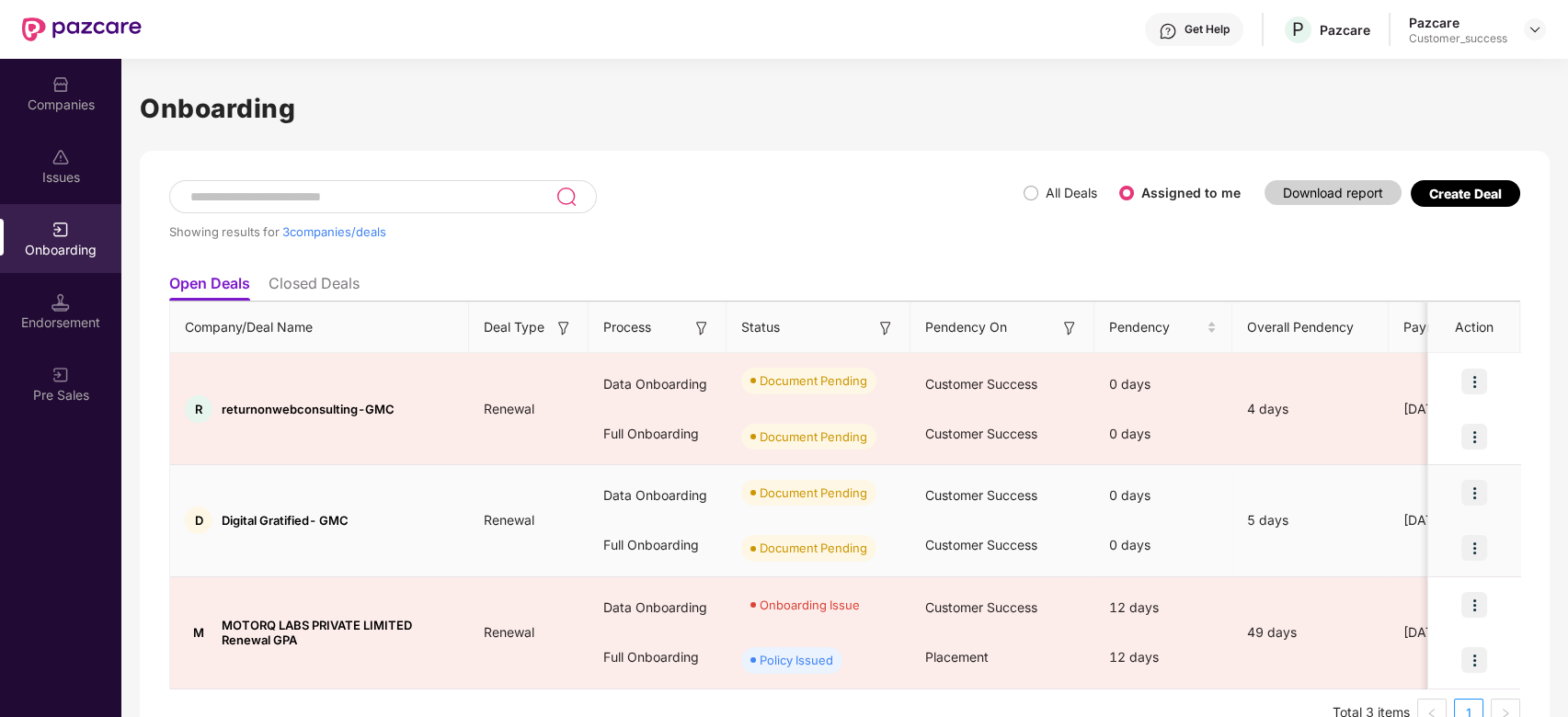
click at [1481, 492] on img at bounding box center [1474, 493] width 26 height 26
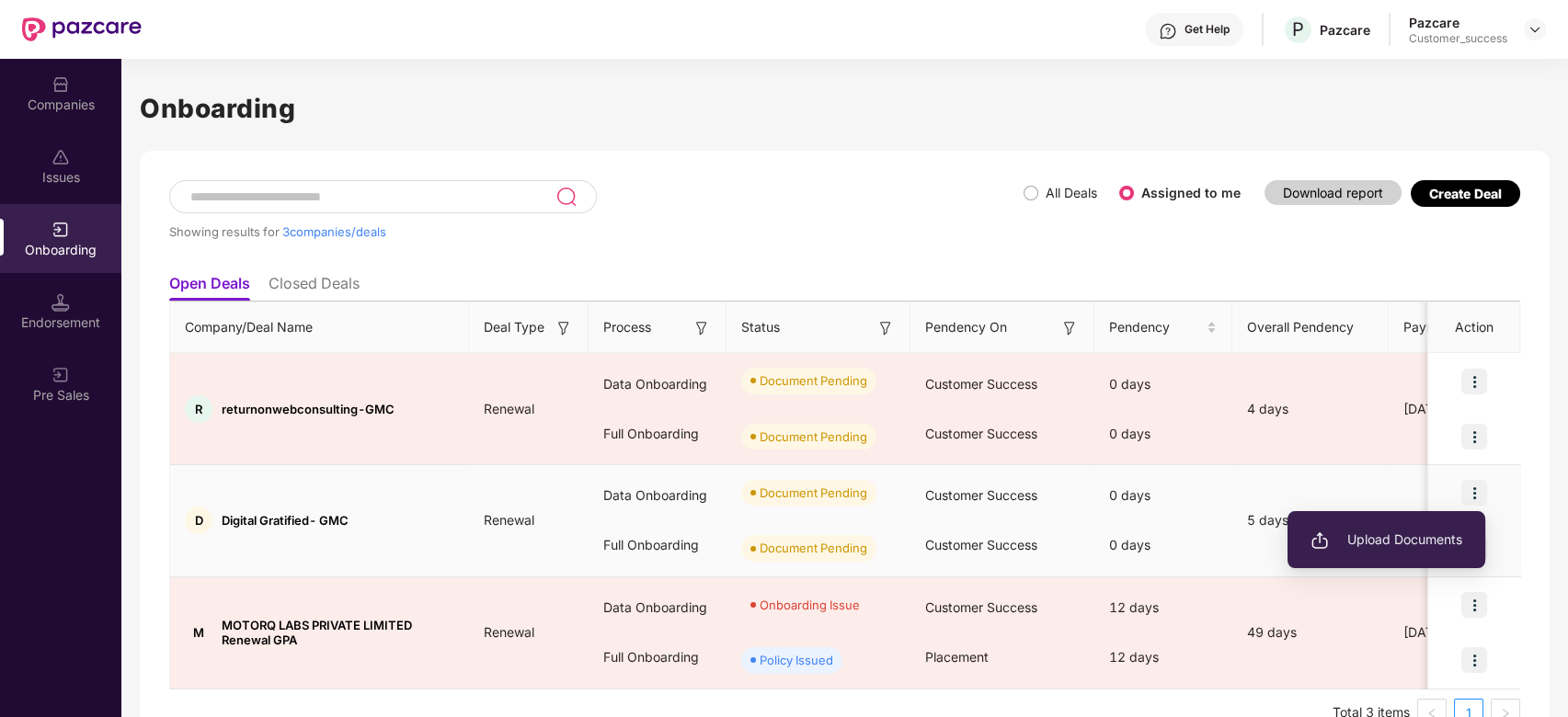
click at [1399, 554] on li "Upload Documents" at bounding box center [1386, 540] width 198 height 39
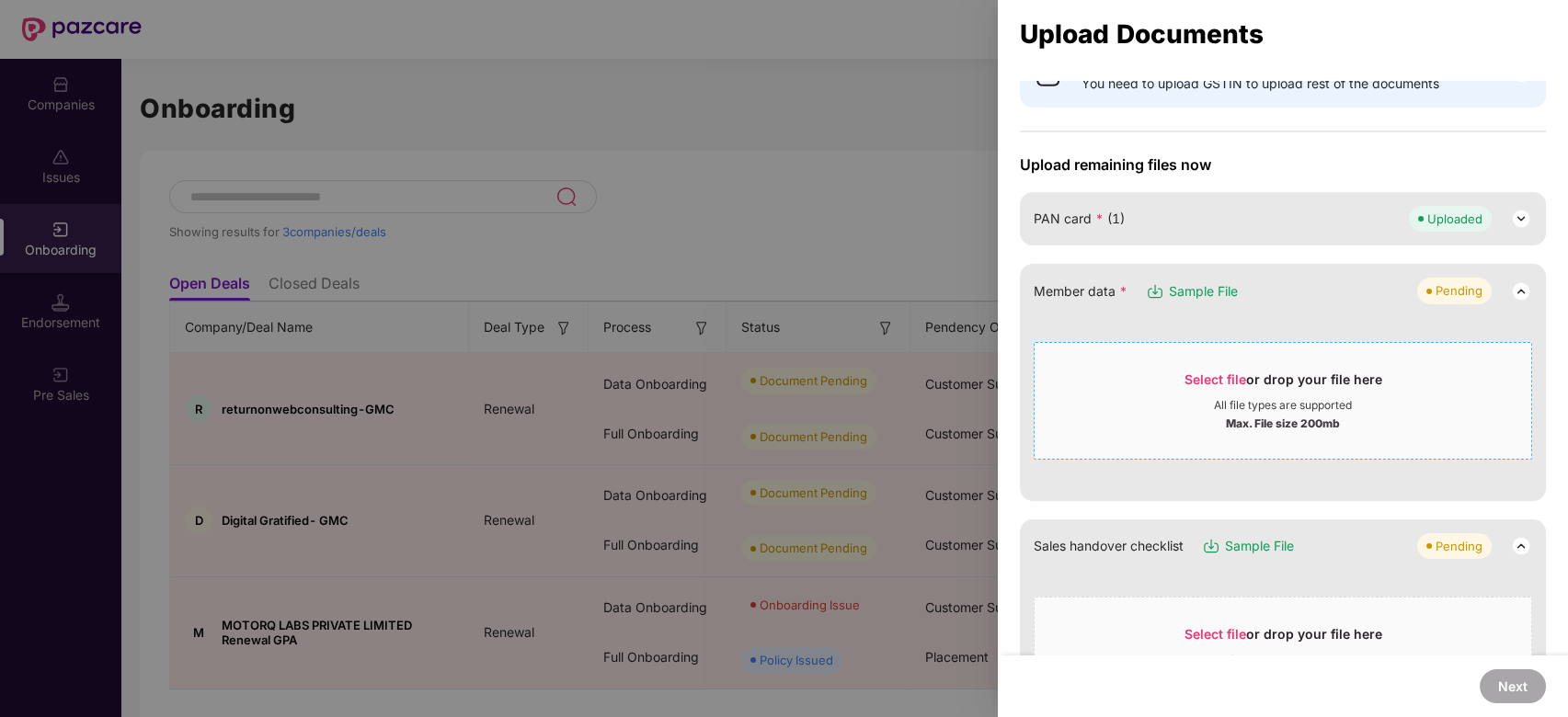
scroll to position [105, 0]
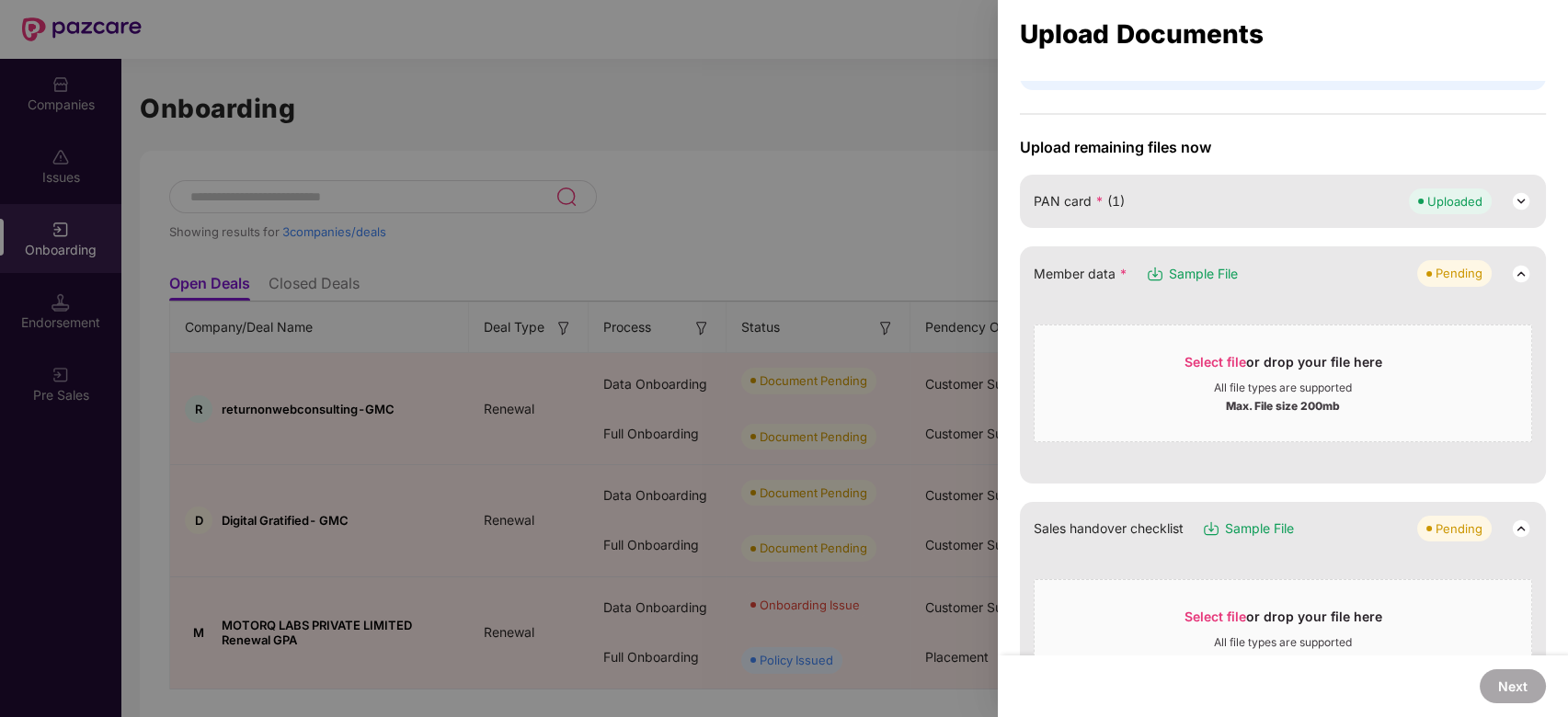
click at [1191, 268] on span "Sample File" at bounding box center [1203, 274] width 69 height 20
click at [1255, 359] on div "Select file or drop your file here" at bounding box center [1283, 367] width 198 height 28
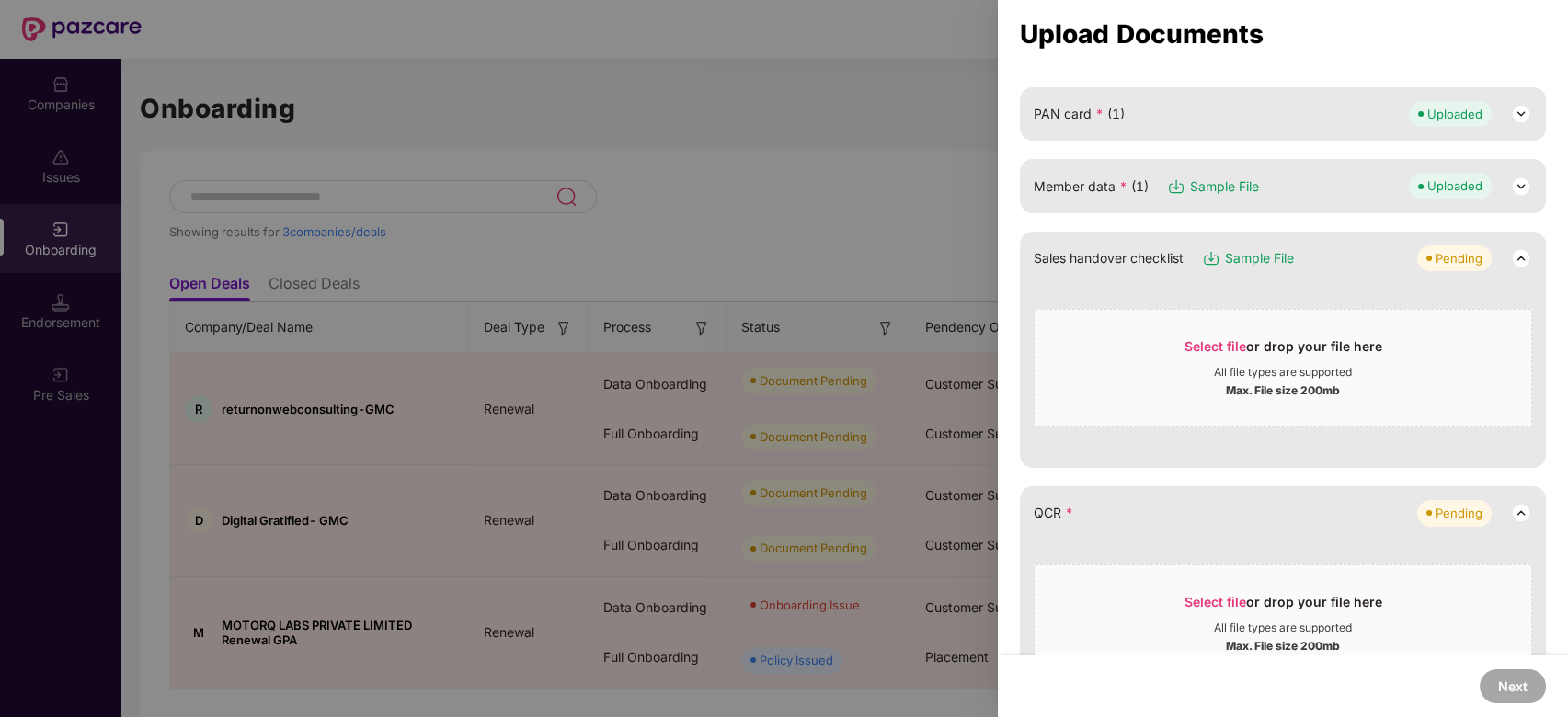
scroll to position [343, 0]
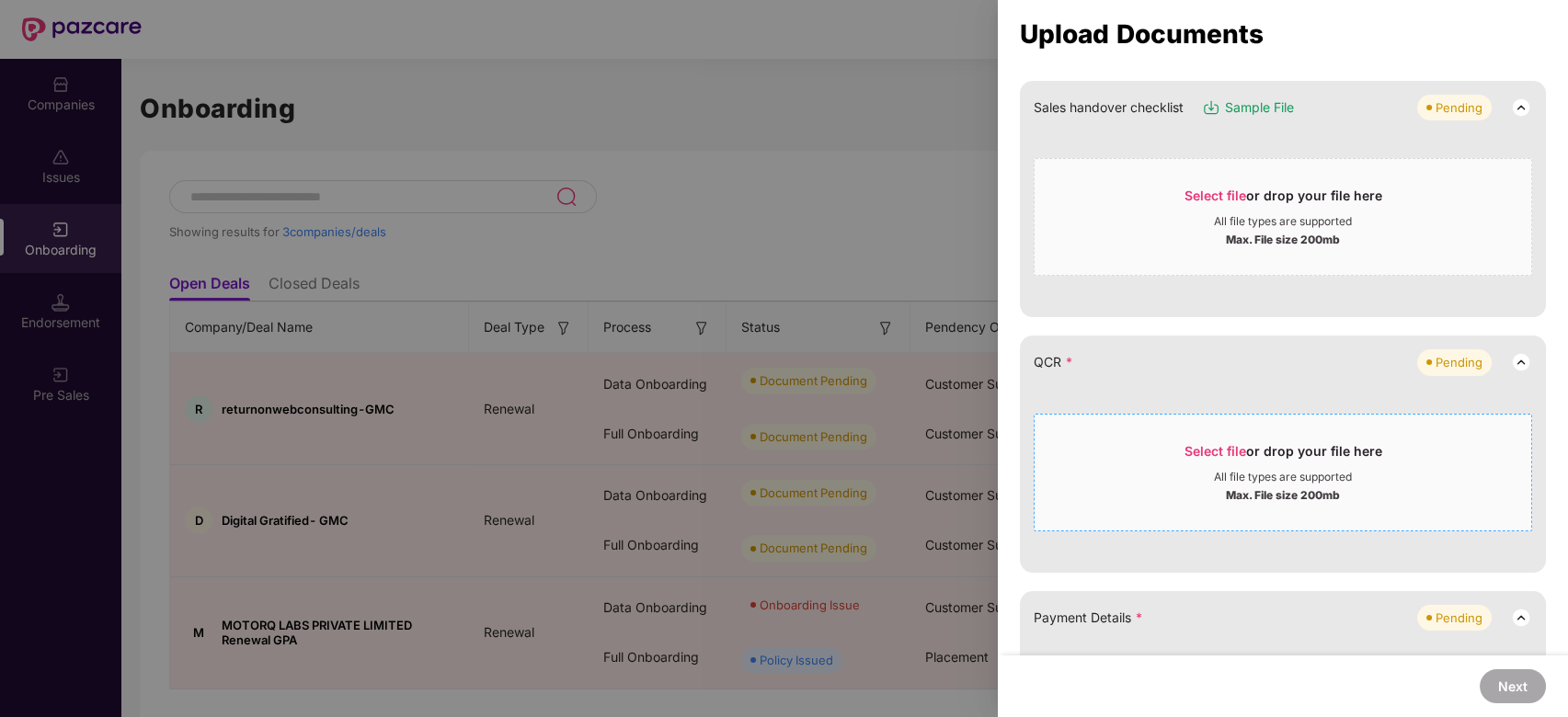
click at [1234, 446] on span "Select file" at bounding box center [1215, 450] width 62 height 16
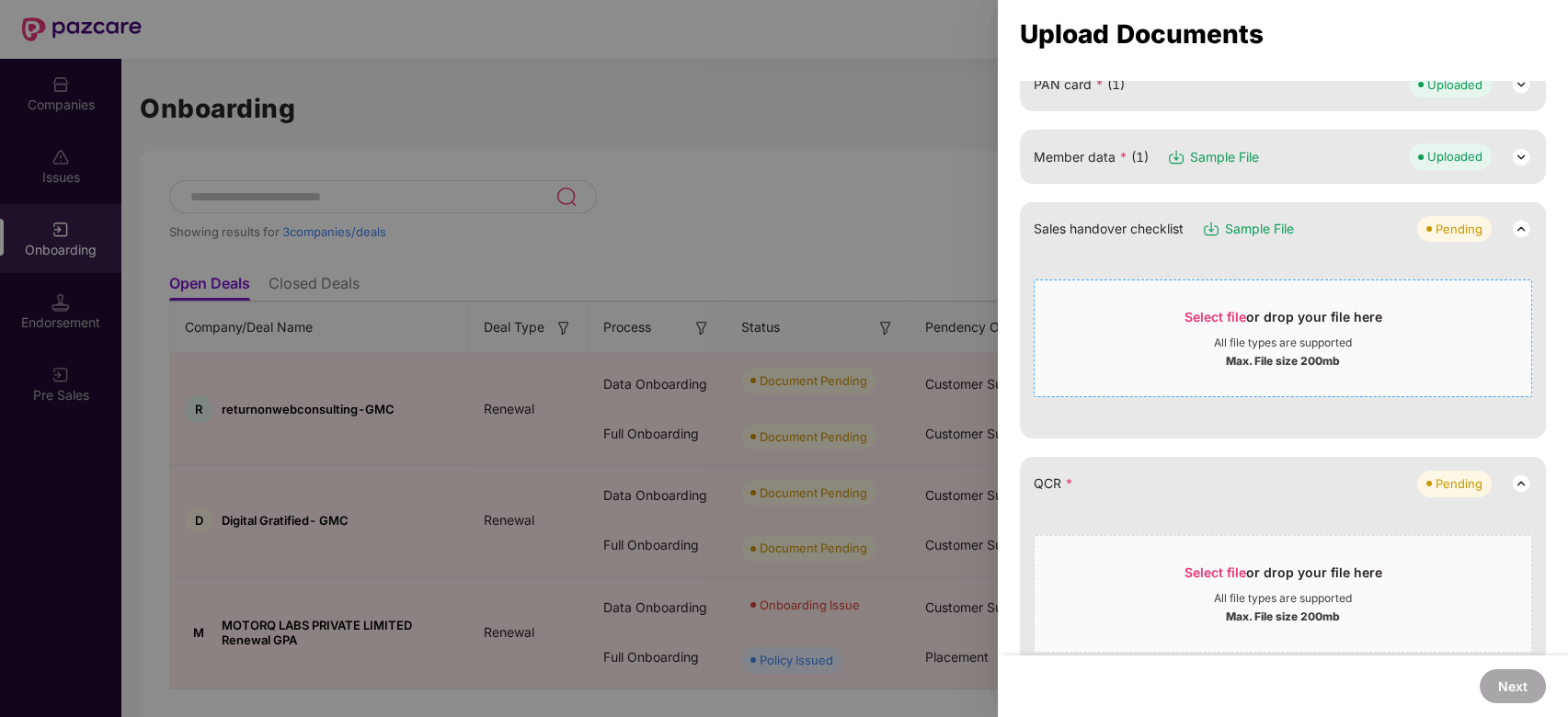
click at [1223, 315] on span "Select file" at bounding box center [1215, 316] width 62 height 16
click at [1221, 564] on span "Select file" at bounding box center [1215, 572] width 62 height 16
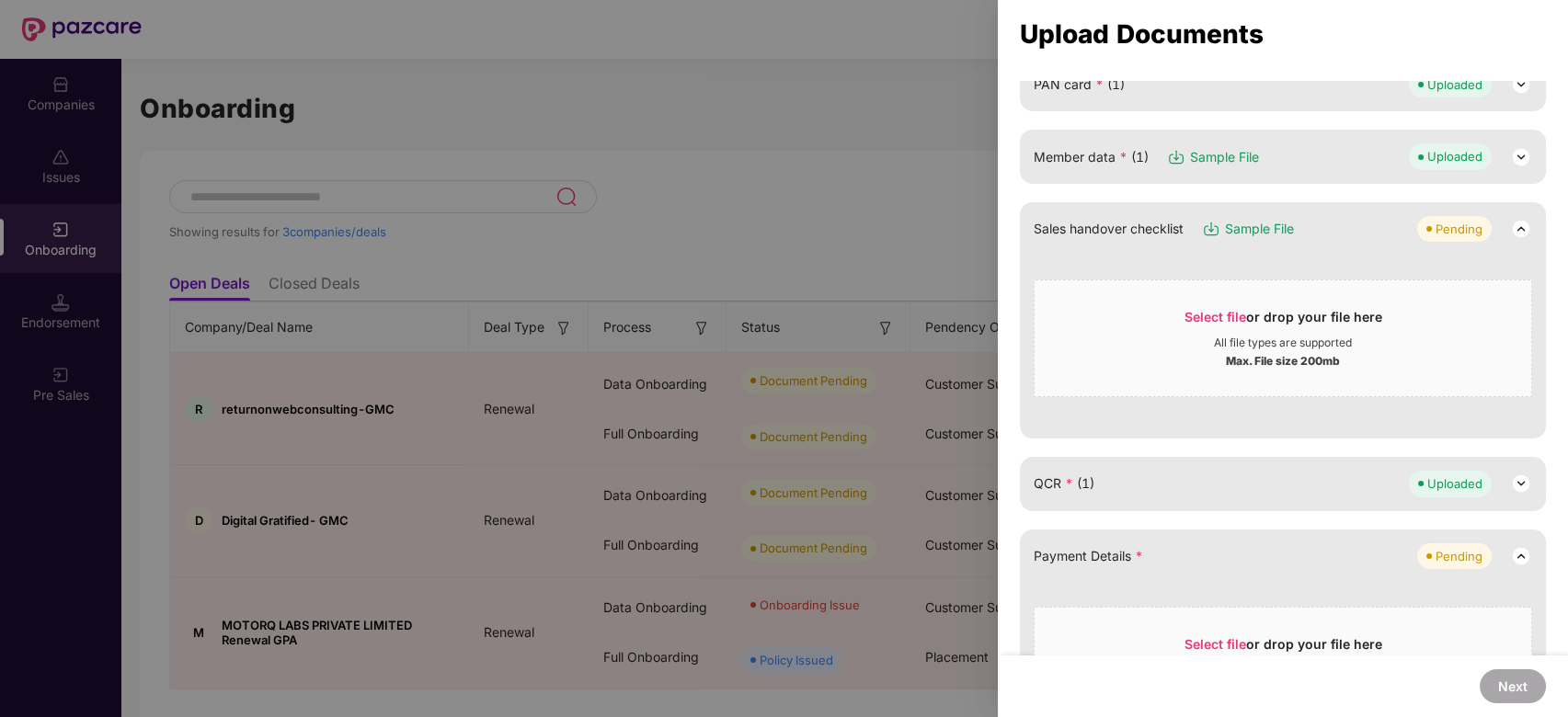
click at [1376, 217] on div "Sales handover checklist Sample File Pending" at bounding box center [1283, 229] width 498 height 26
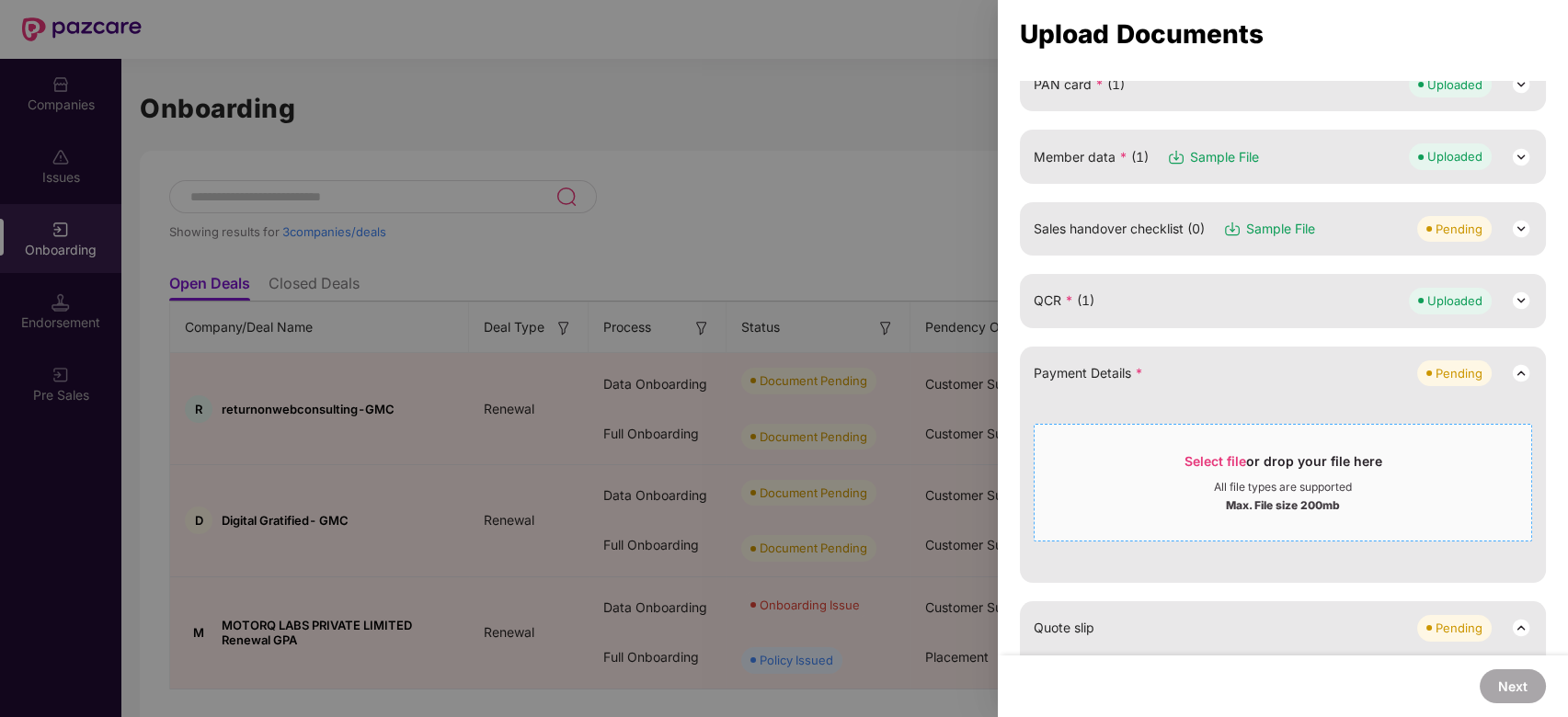
click at [1192, 460] on span "Select file" at bounding box center [1215, 461] width 62 height 16
click at [1151, 438] on span "Select file or drop your file here All file types are supported Max. File size …" at bounding box center [1283, 483] width 497 height 88
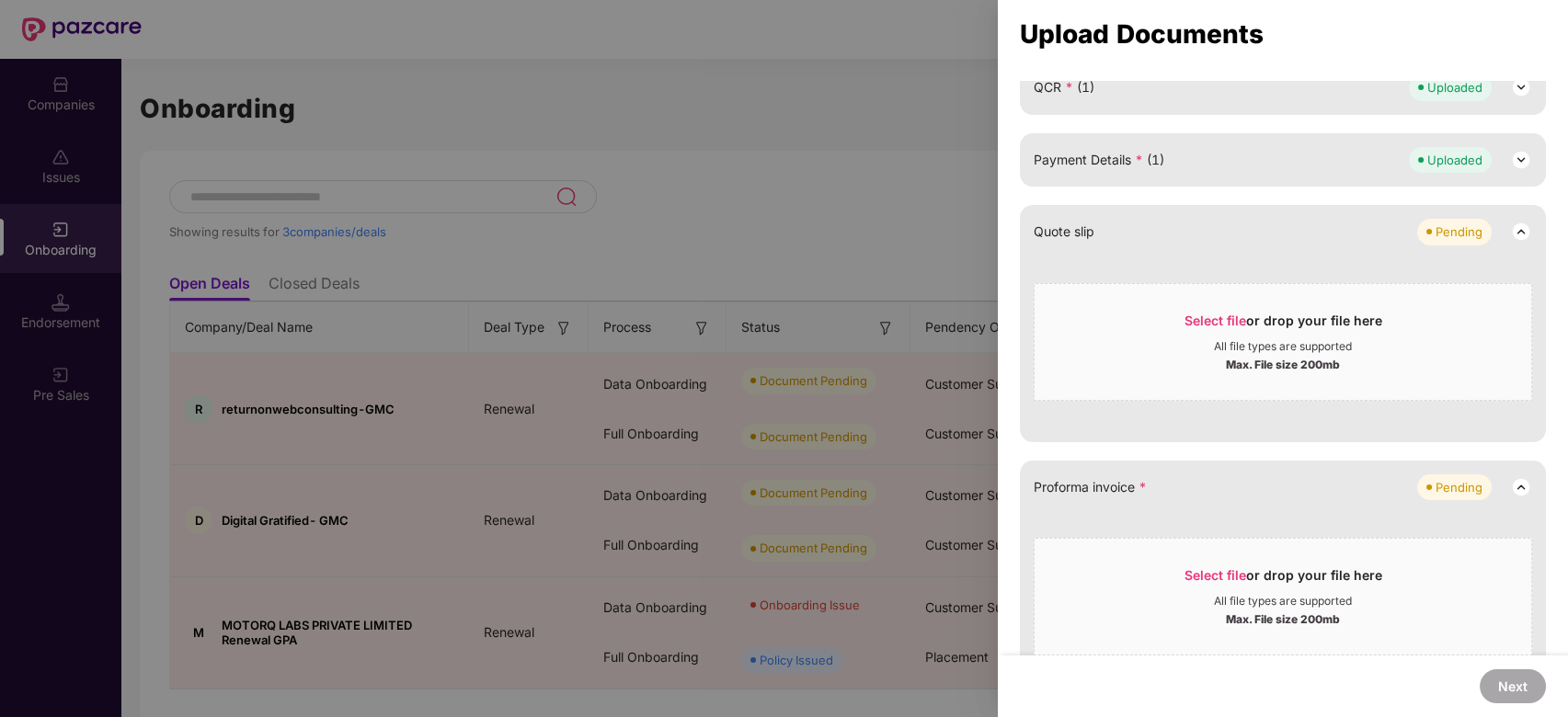
scroll to position [467, 0]
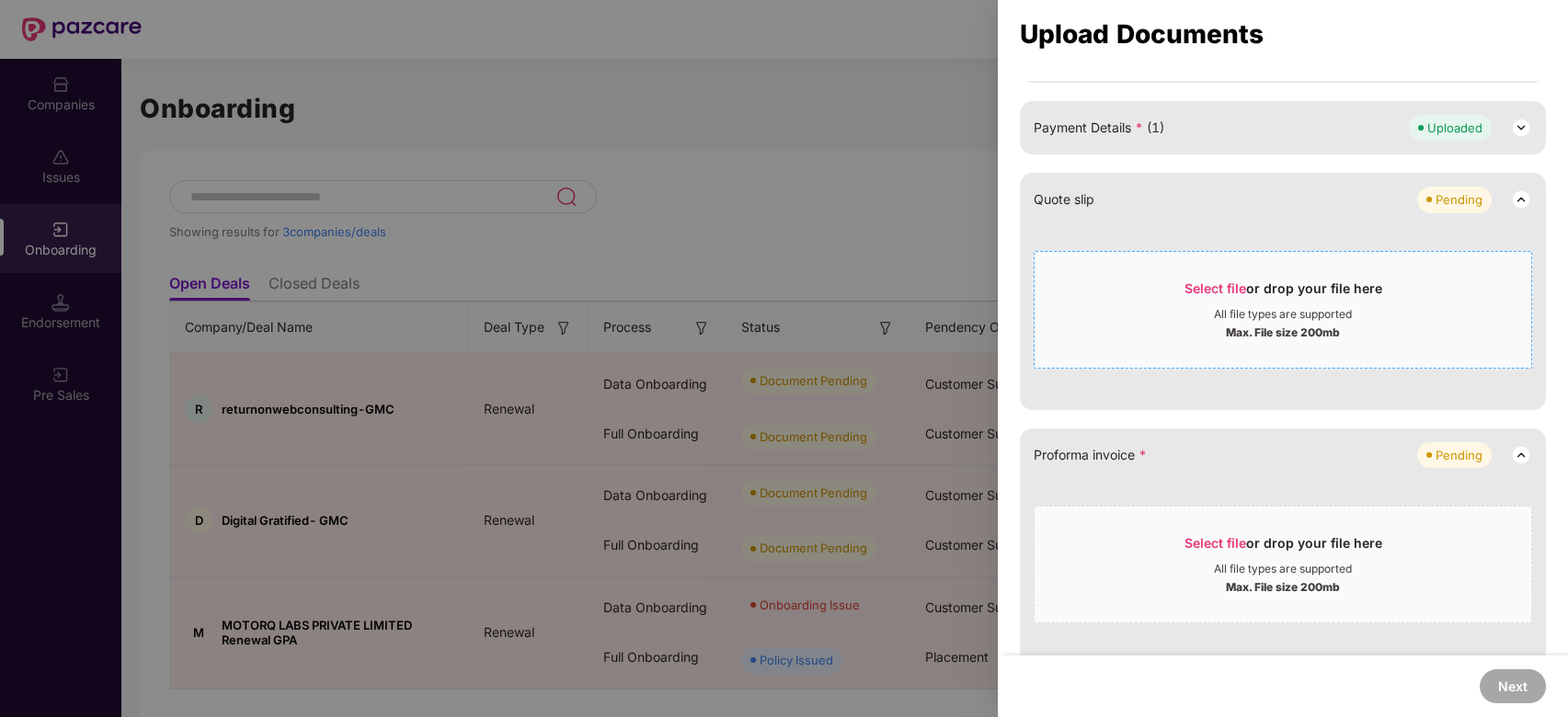
click at [1188, 279] on div "Select file or drop your file here" at bounding box center [1283, 293] width 198 height 28
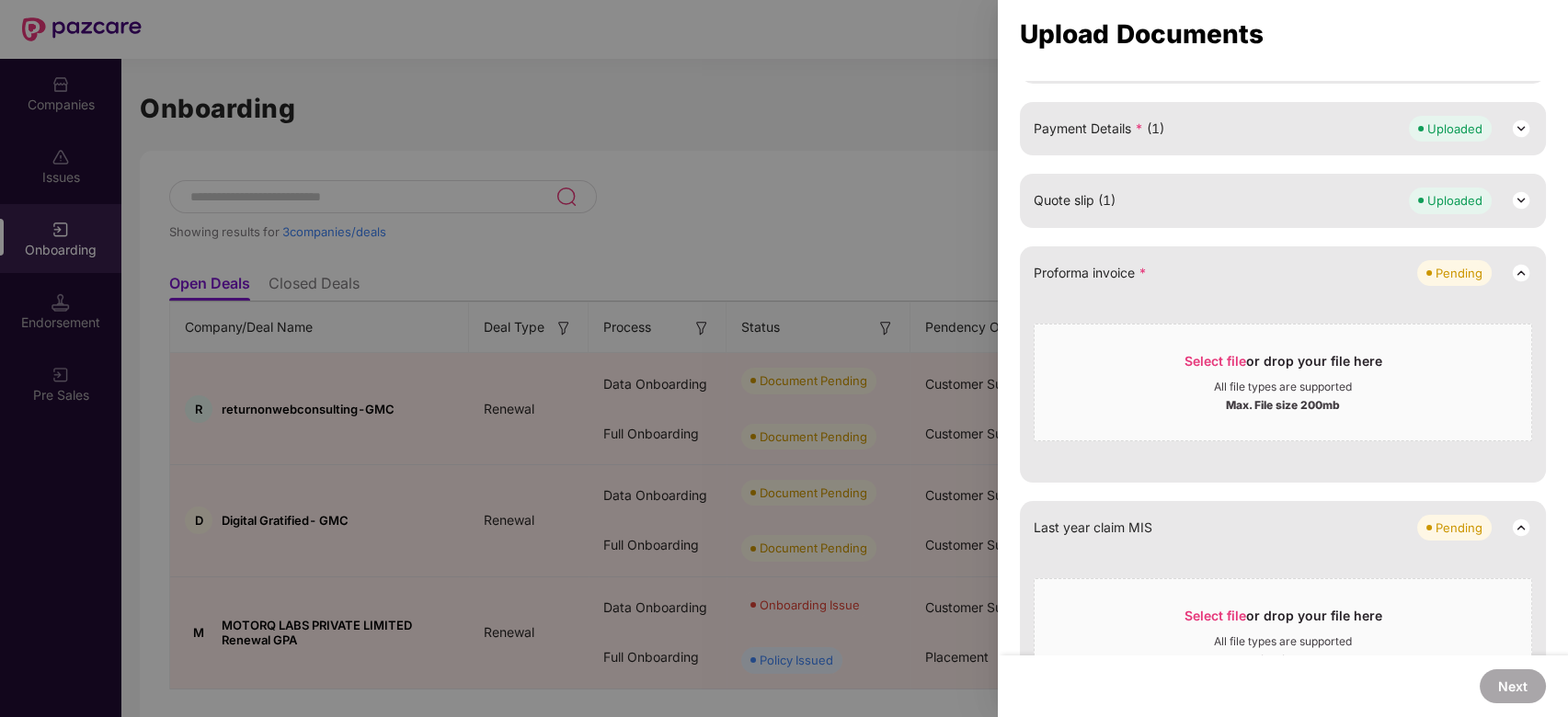
scroll to position [810, 0]
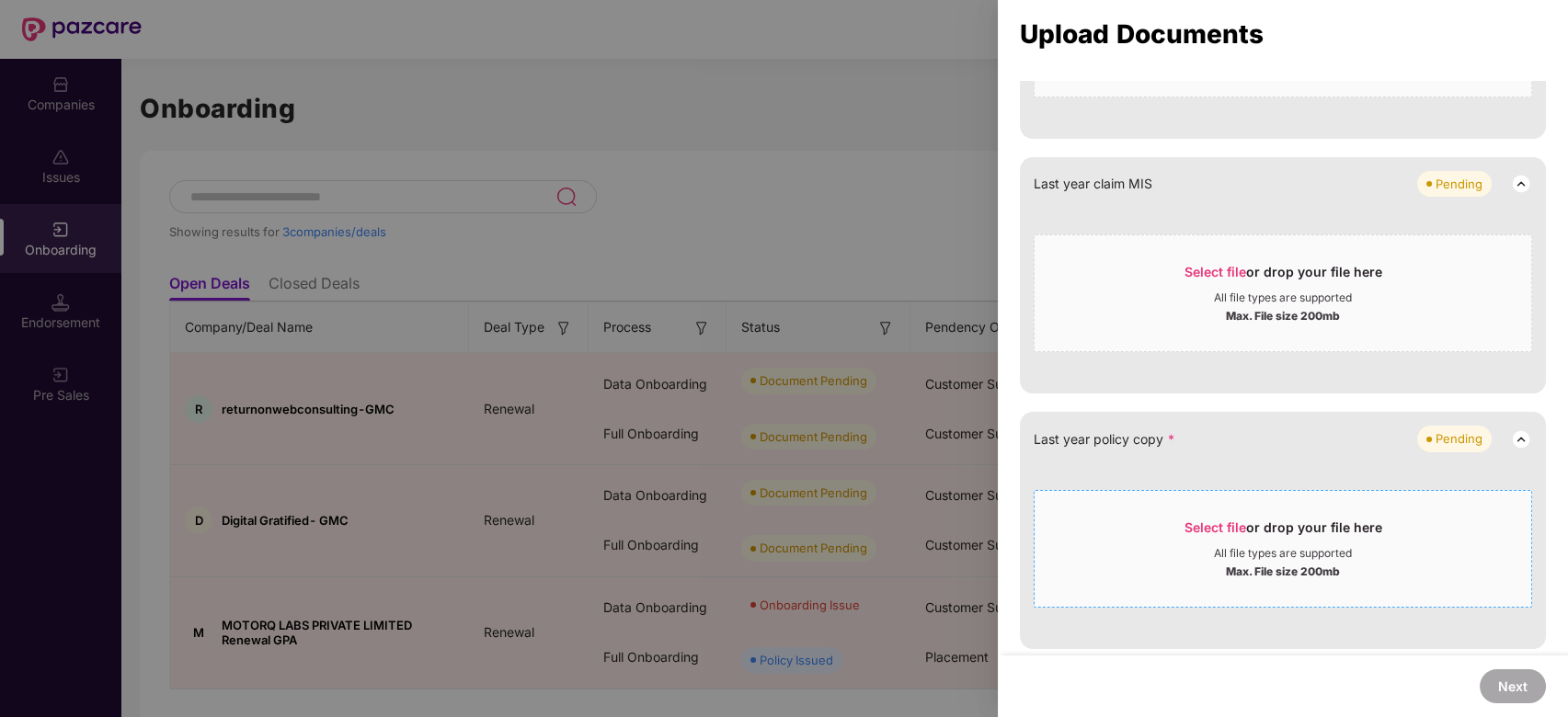
click at [1220, 525] on span "Select file" at bounding box center [1215, 527] width 62 height 16
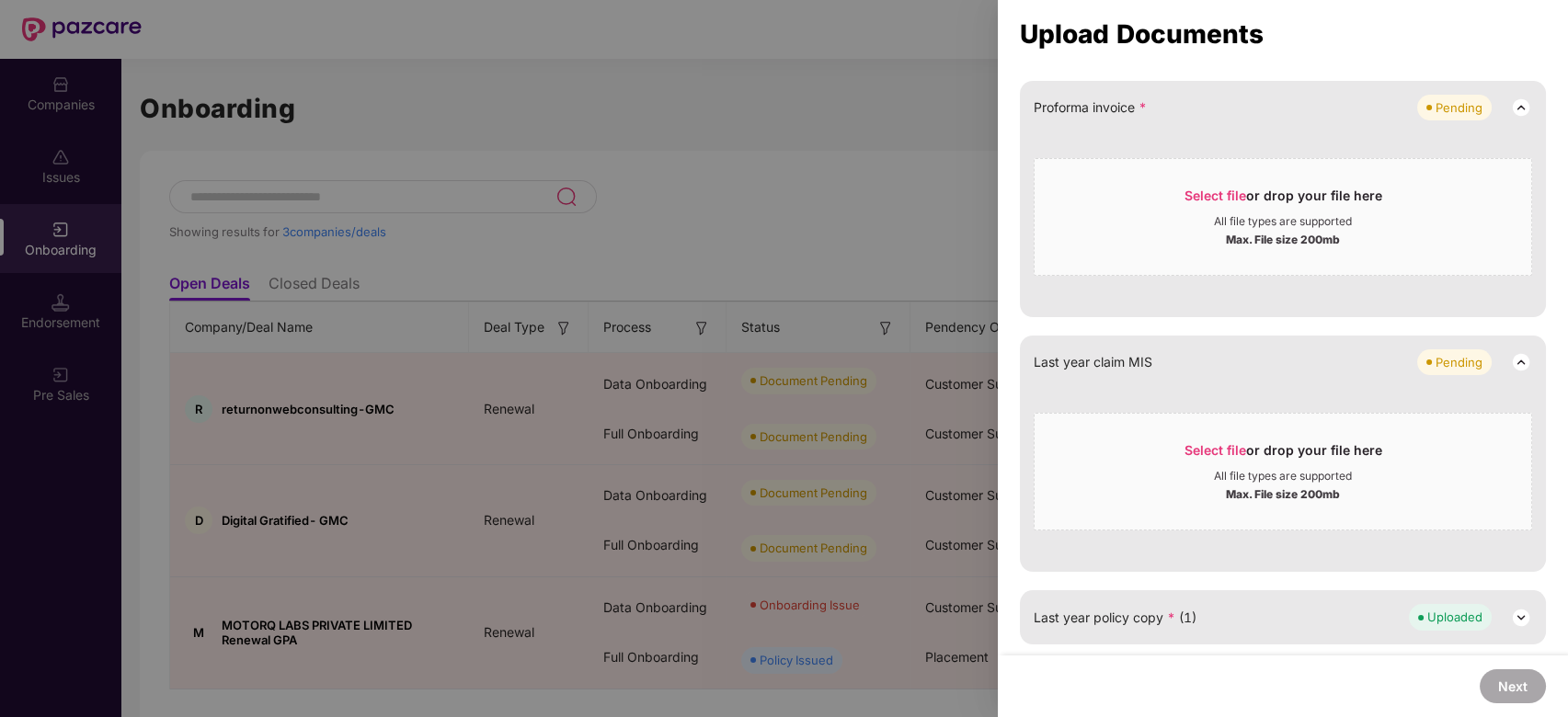
scroll to position [627, 0]
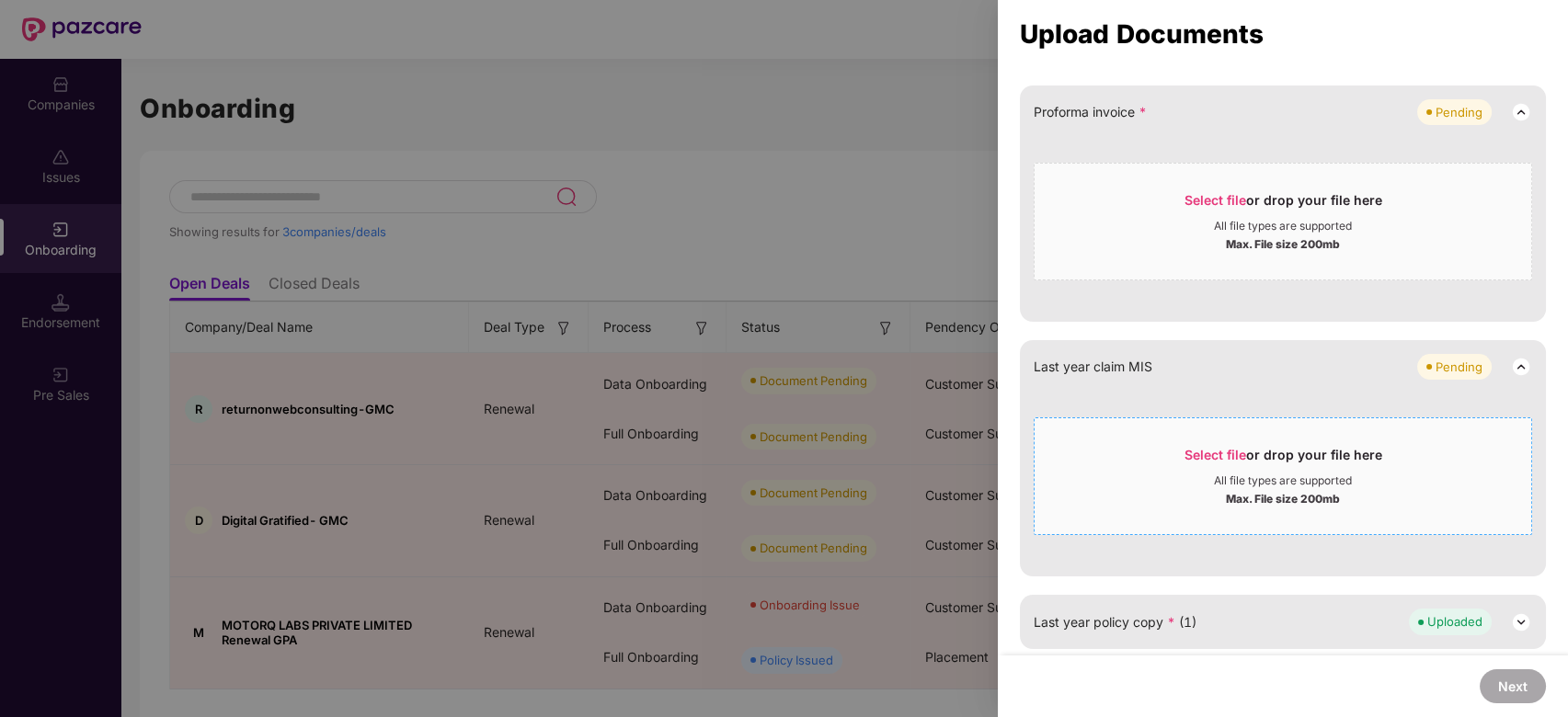
click at [1222, 450] on span "Select file" at bounding box center [1215, 454] width 62 height 16
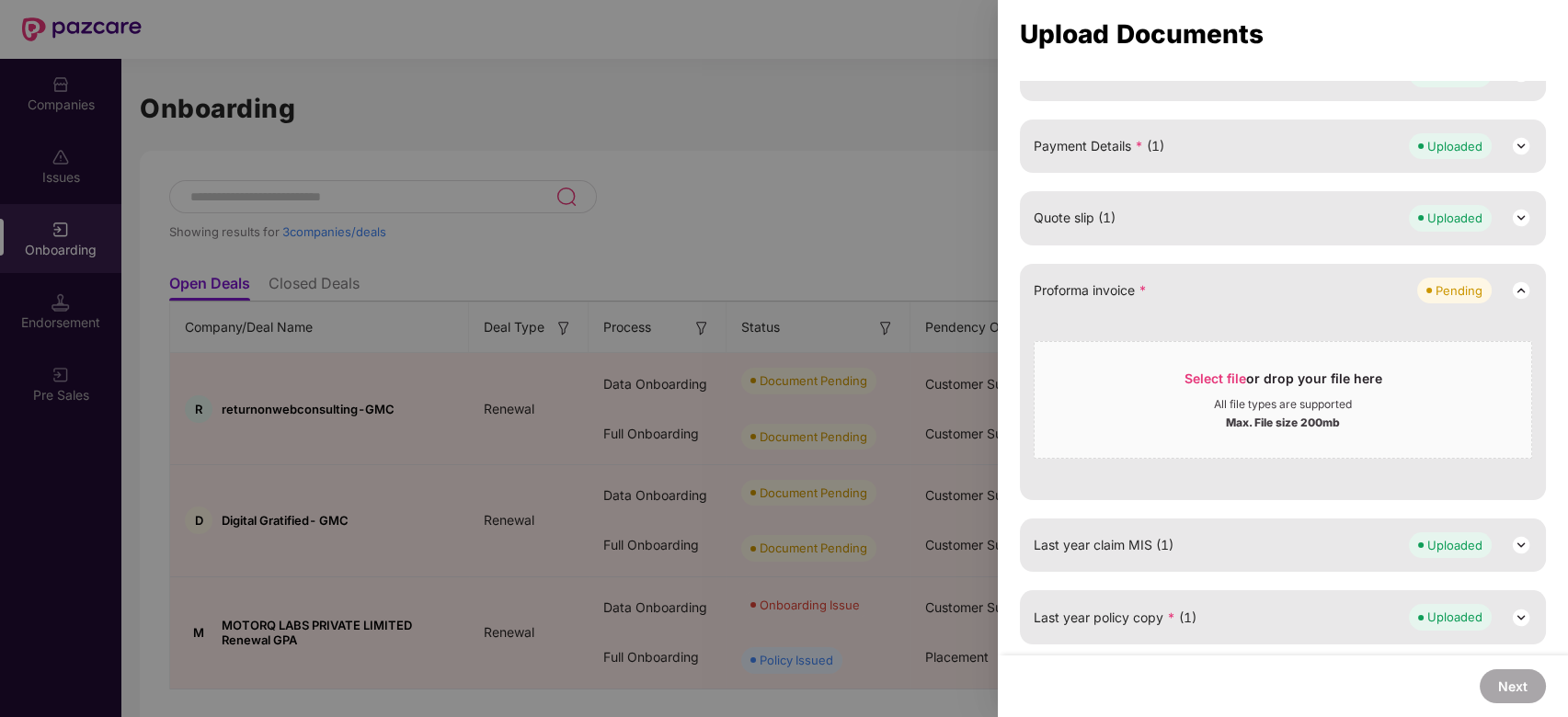
scroll to position [444, 0]
click at [1203, 381] on span "Select file" at bounding box center [1215, 382] width 62 height 16
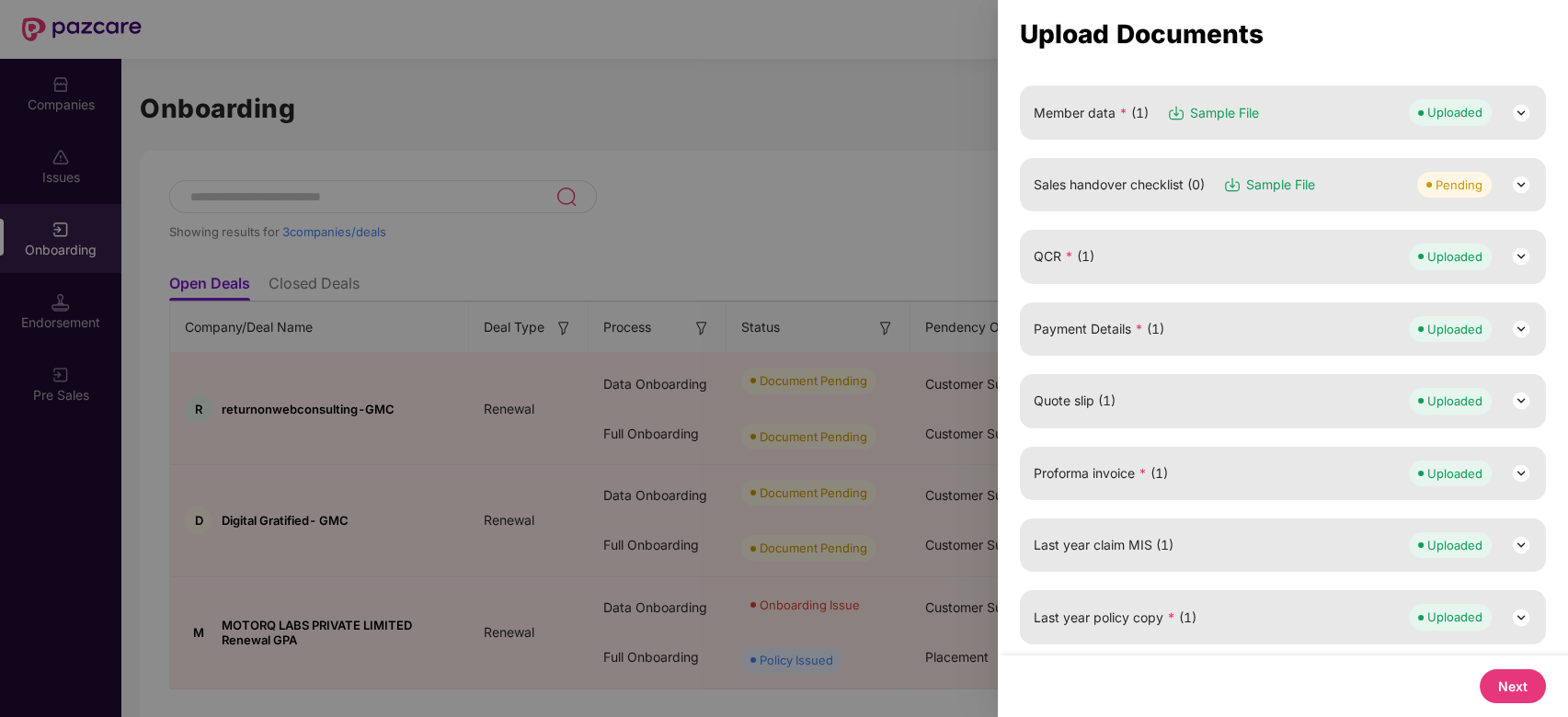
scroll to position [262, 0]
click at [1516, 685] on button "Next" at bounding box center [1513, 686] width 66 height 34
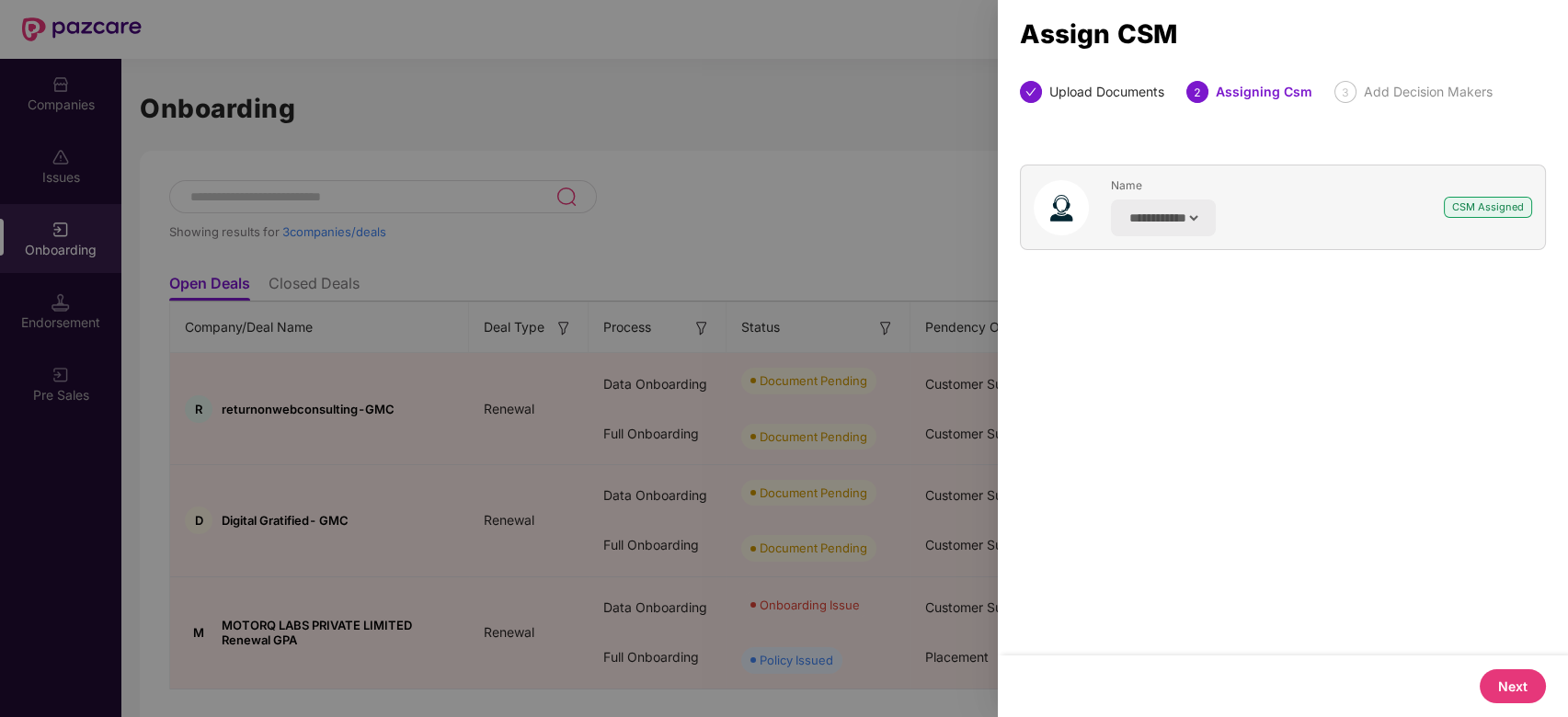
scroll to position [0, 0]
click at [1508, 688] on button "Next" at bounding box center [1513, 686] width 66 height 34
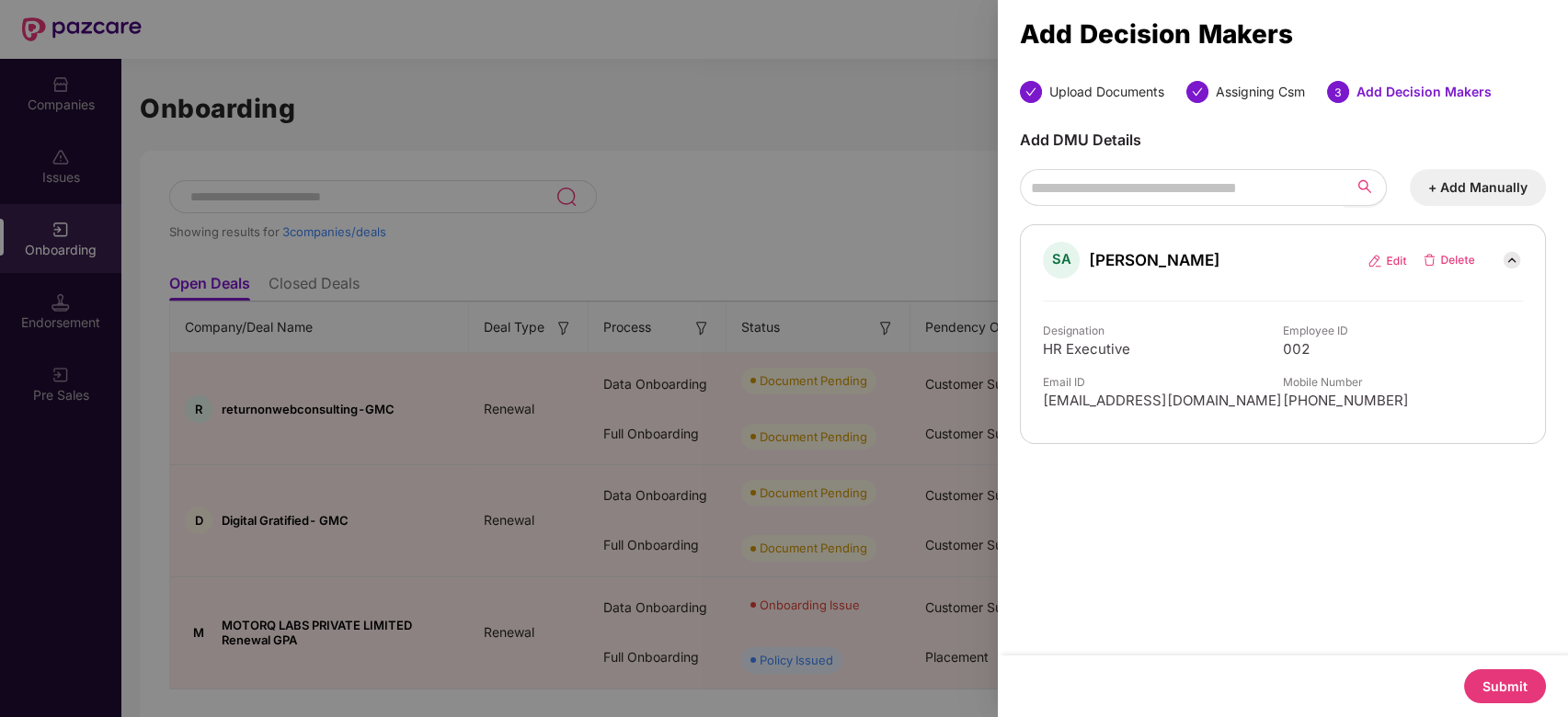
click at [1521, 688] on button "Submit" at bounding box center [1505, 686] width 82 height 34
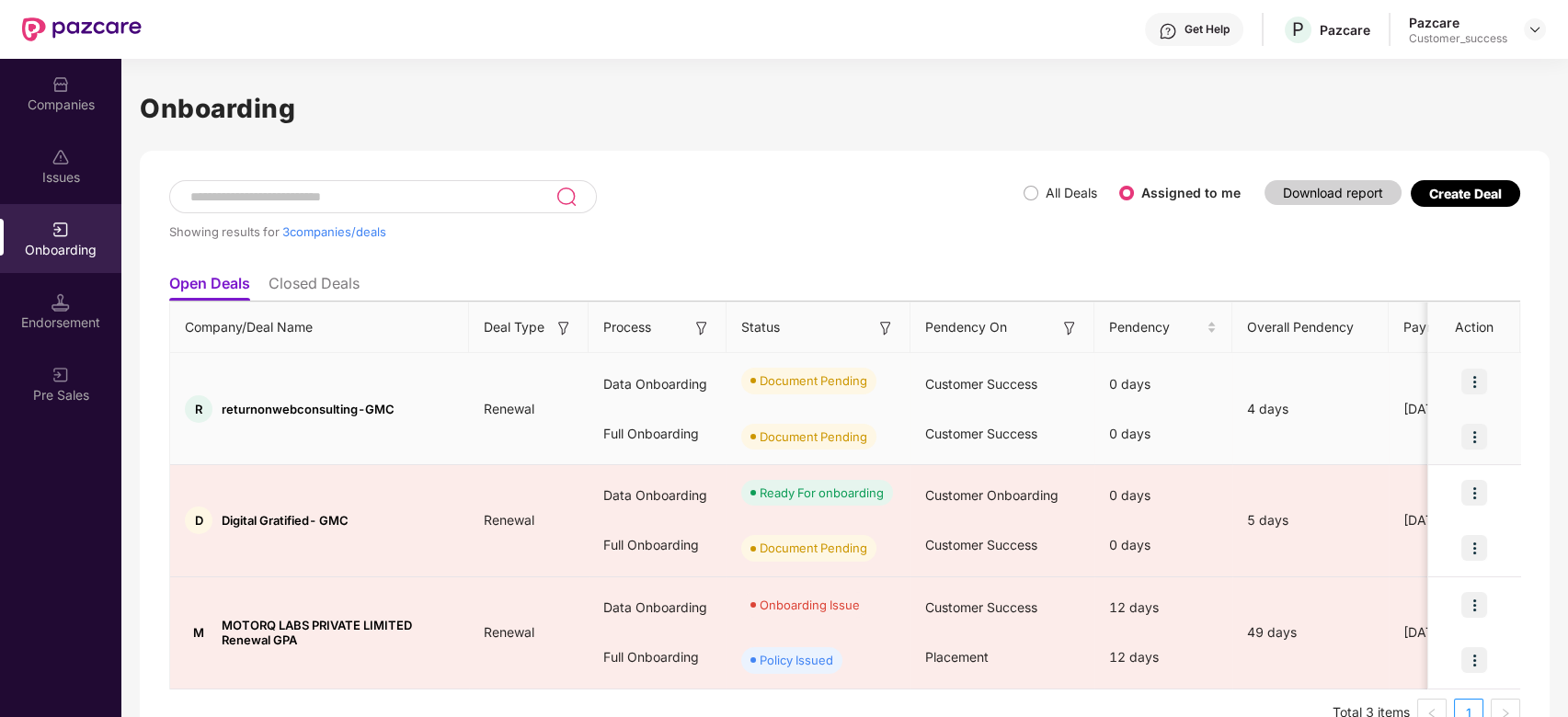
click at [1480, 376] on img at bounding box center [1474, 381] width 26 height 26
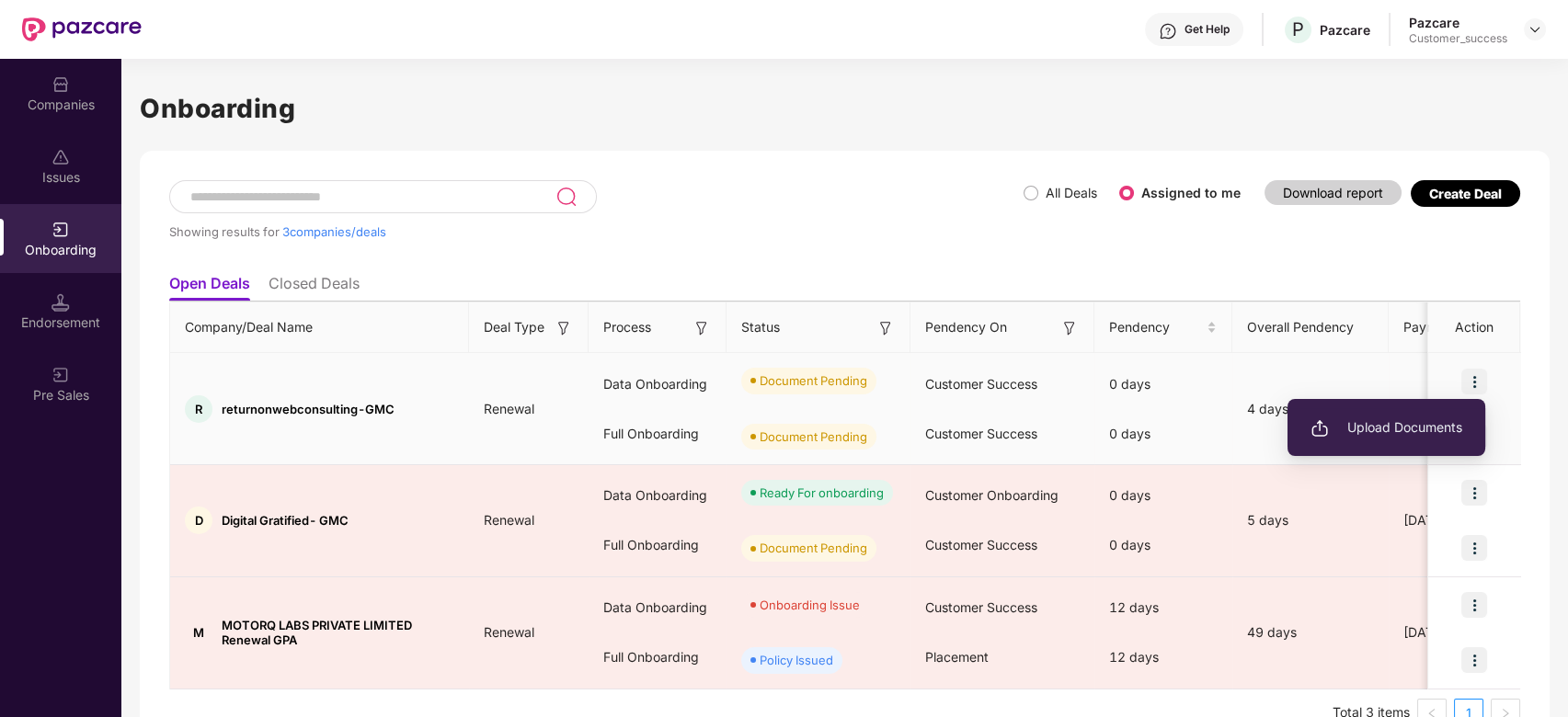
click at [1369, 427] on span "Upload Documents" at bounding box center [1386, 427] width 152 height 20
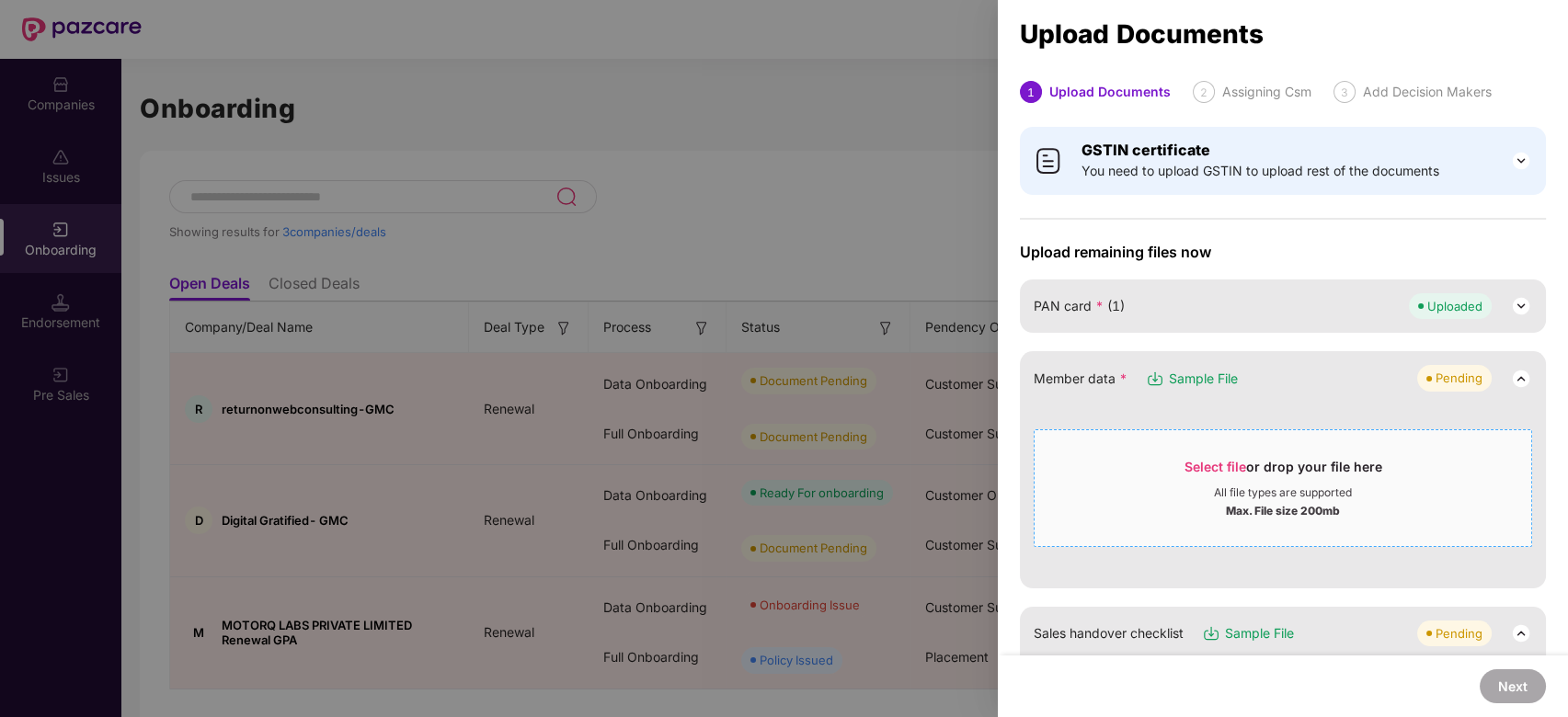
click at [1202, 463] on span "Select file" at bounding box center [1215, 466] width 62 height 16
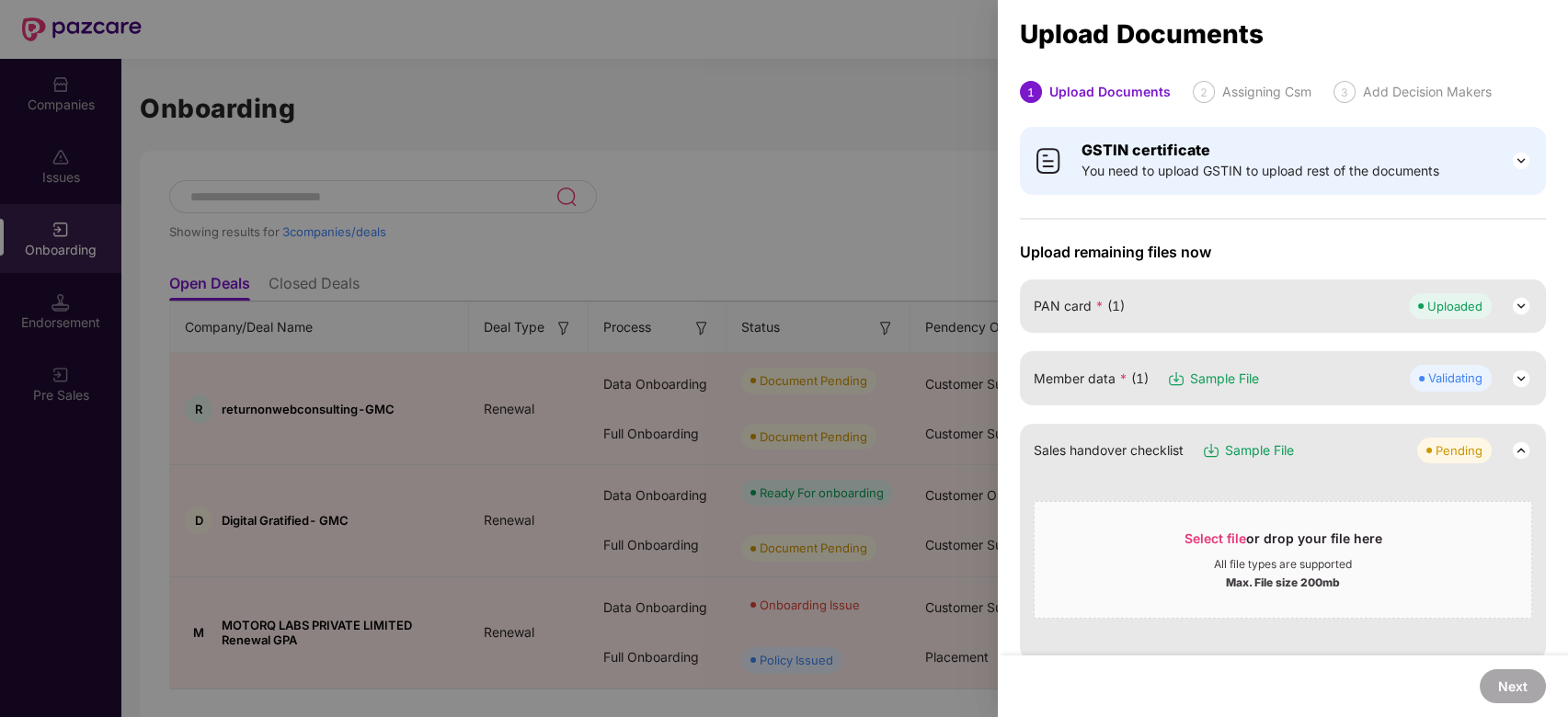
scroll to position [81, 0]
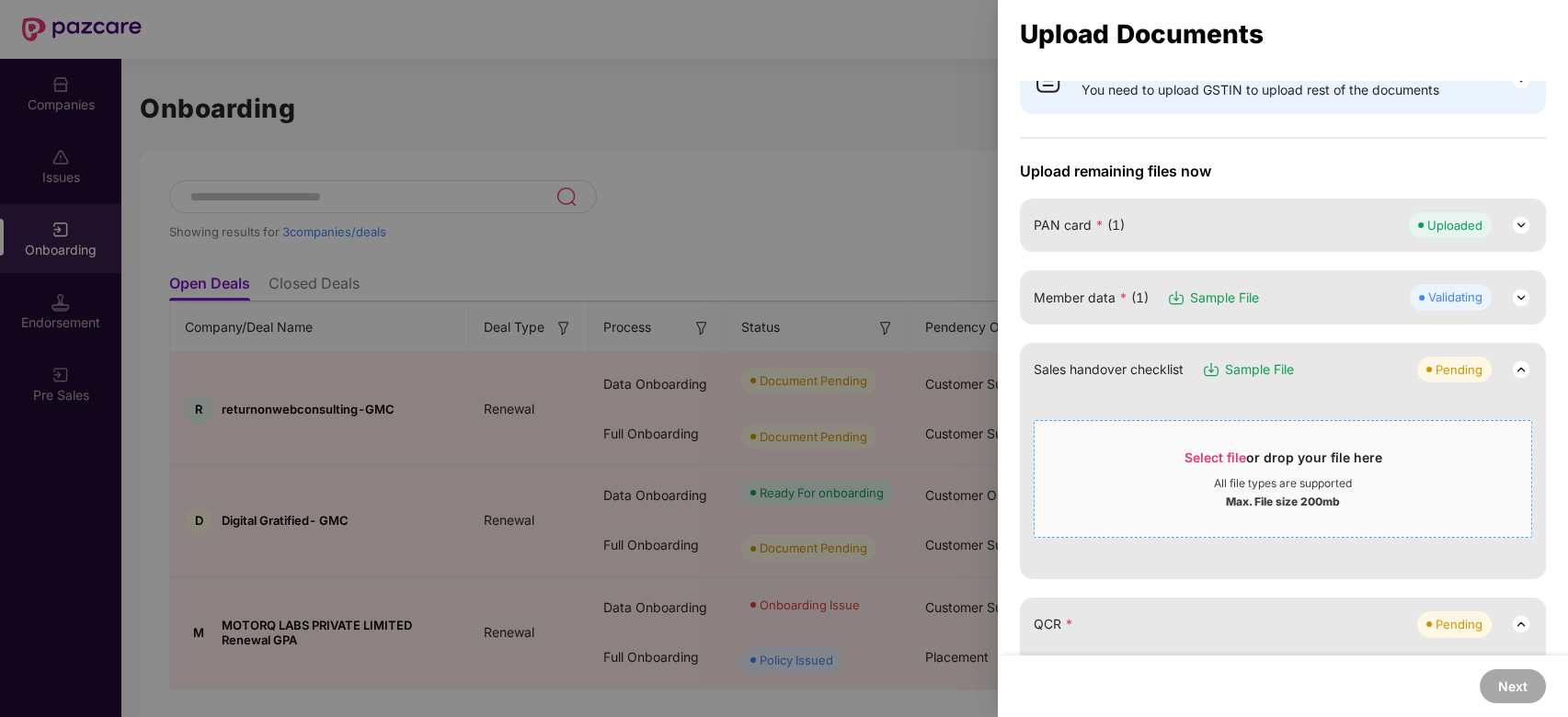
click at [1201, 460] on span "Select file" at bounding box center [1215, 457] width 62 height 16
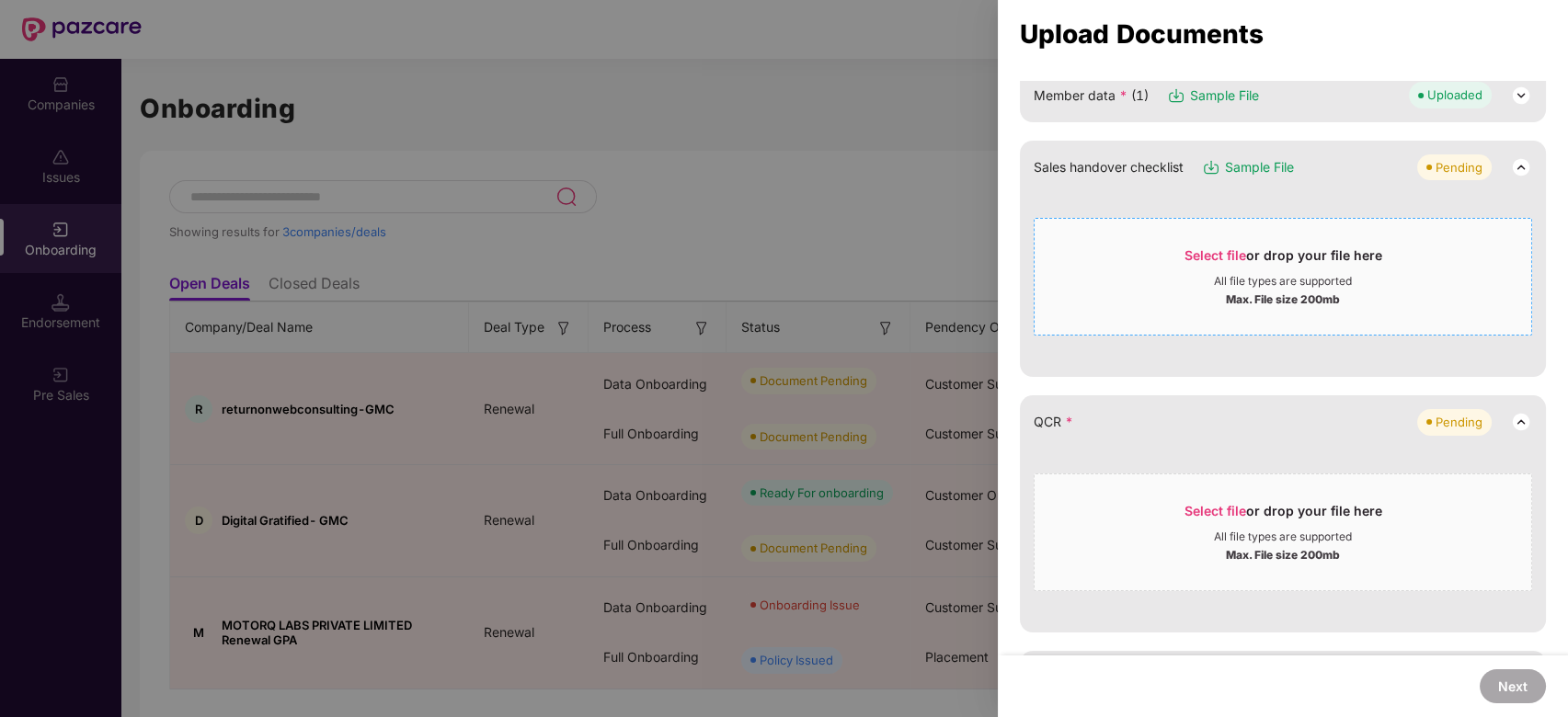
scroll to position [474, 0]
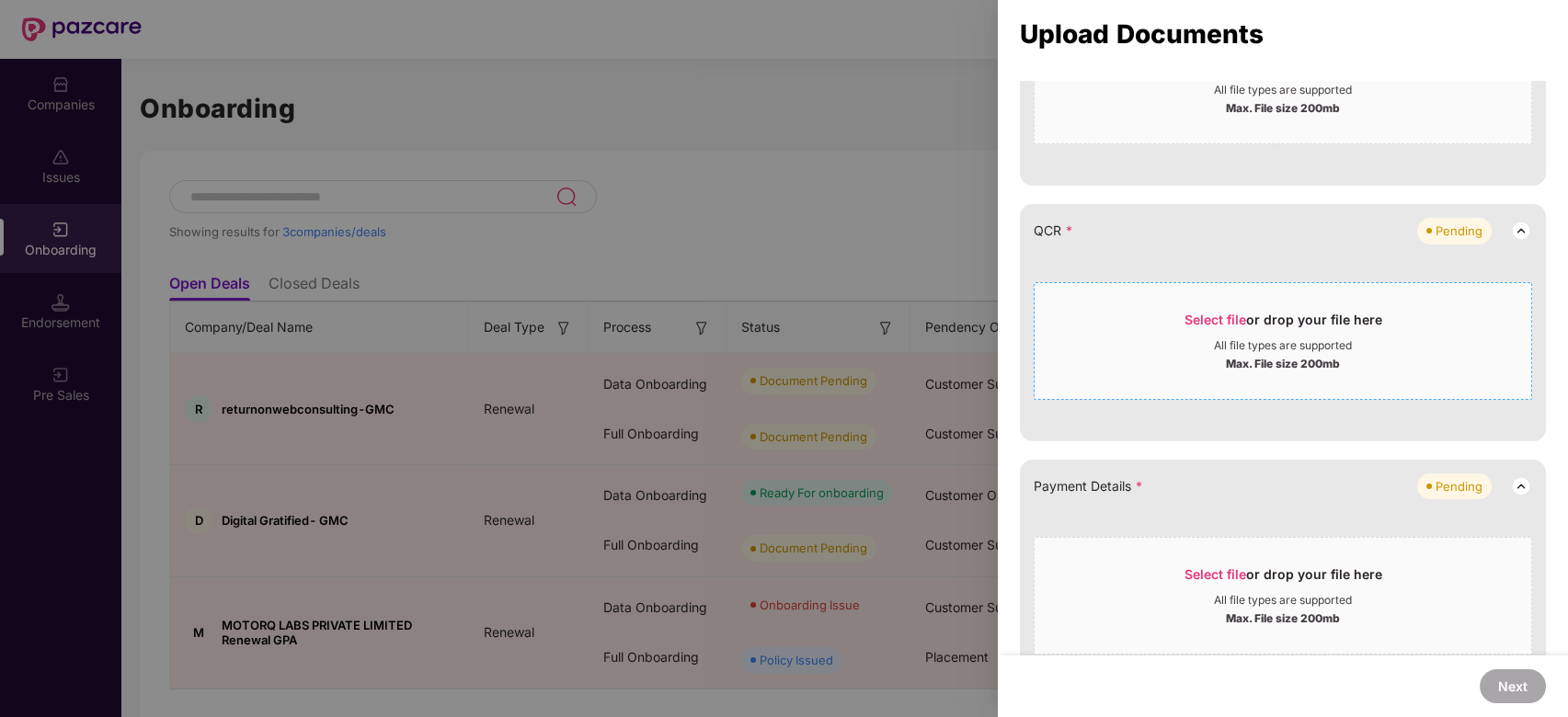
click at [1218, 312] on span "Select file" at bounding box center [1215, 319] width 62 height 16
click at [1221, 314] on span "Select file" at bounding box center [1215, 319] width 62 height 16
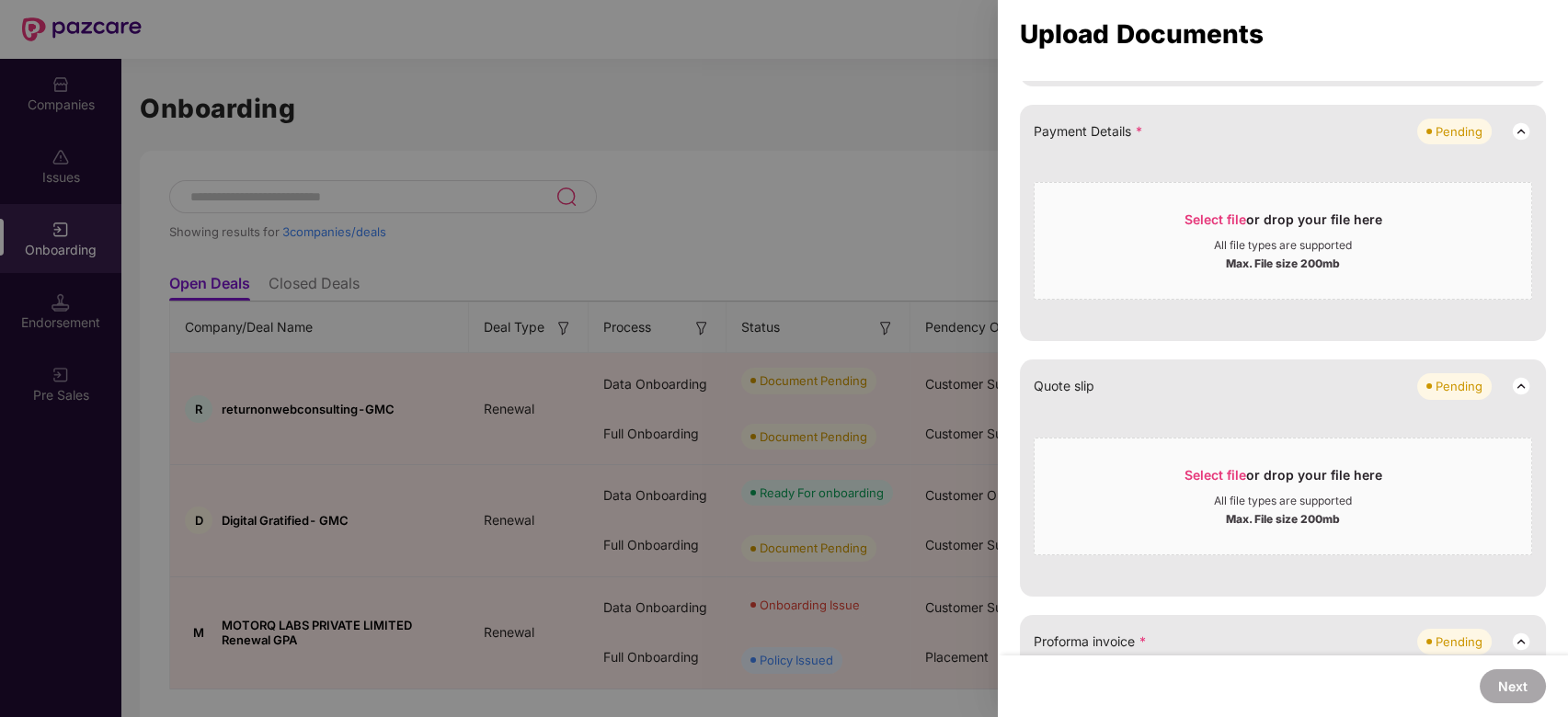
scroll to position [648, 0]
click at [1209, 472] on span "Select file" at bounding box center [1215, 472] width 62 height 16
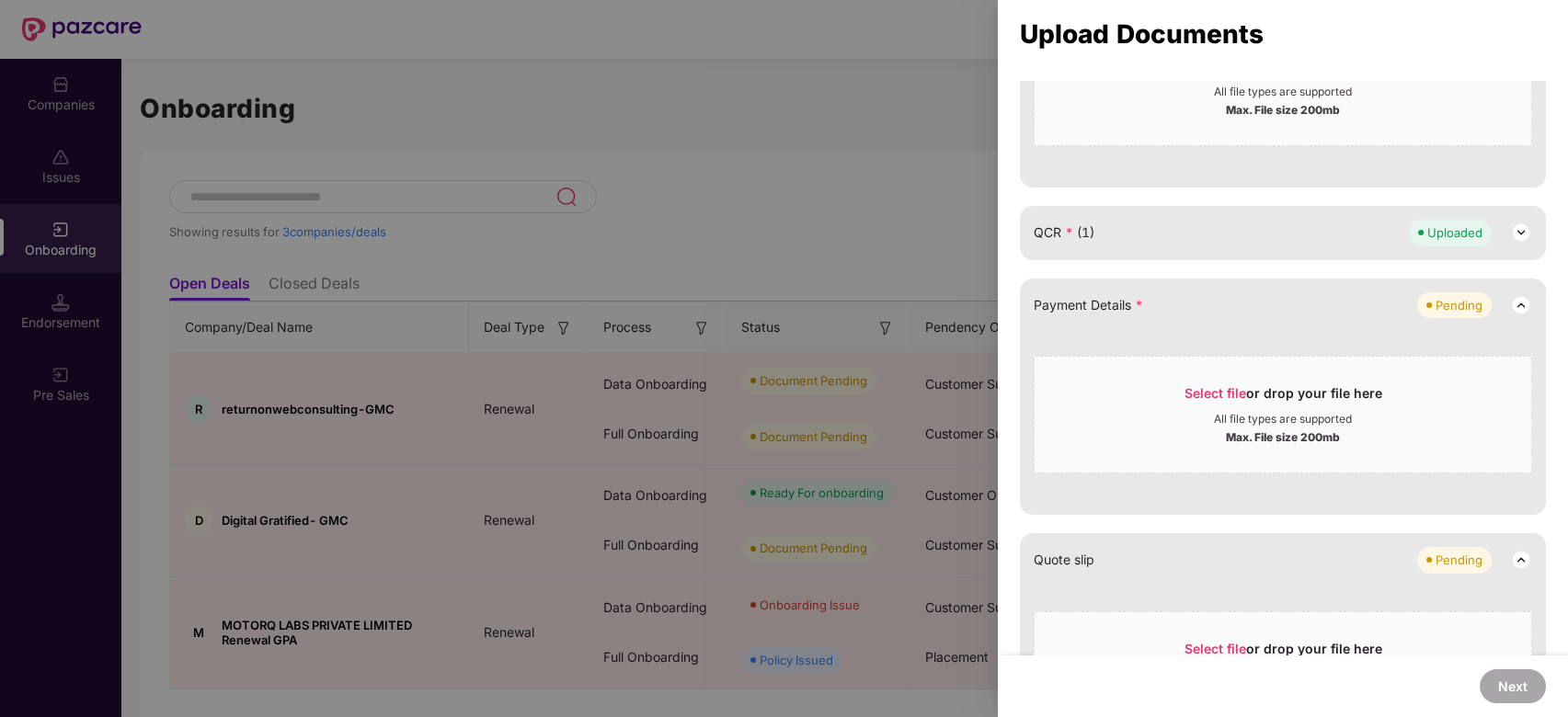
scroll to position [478, 0]
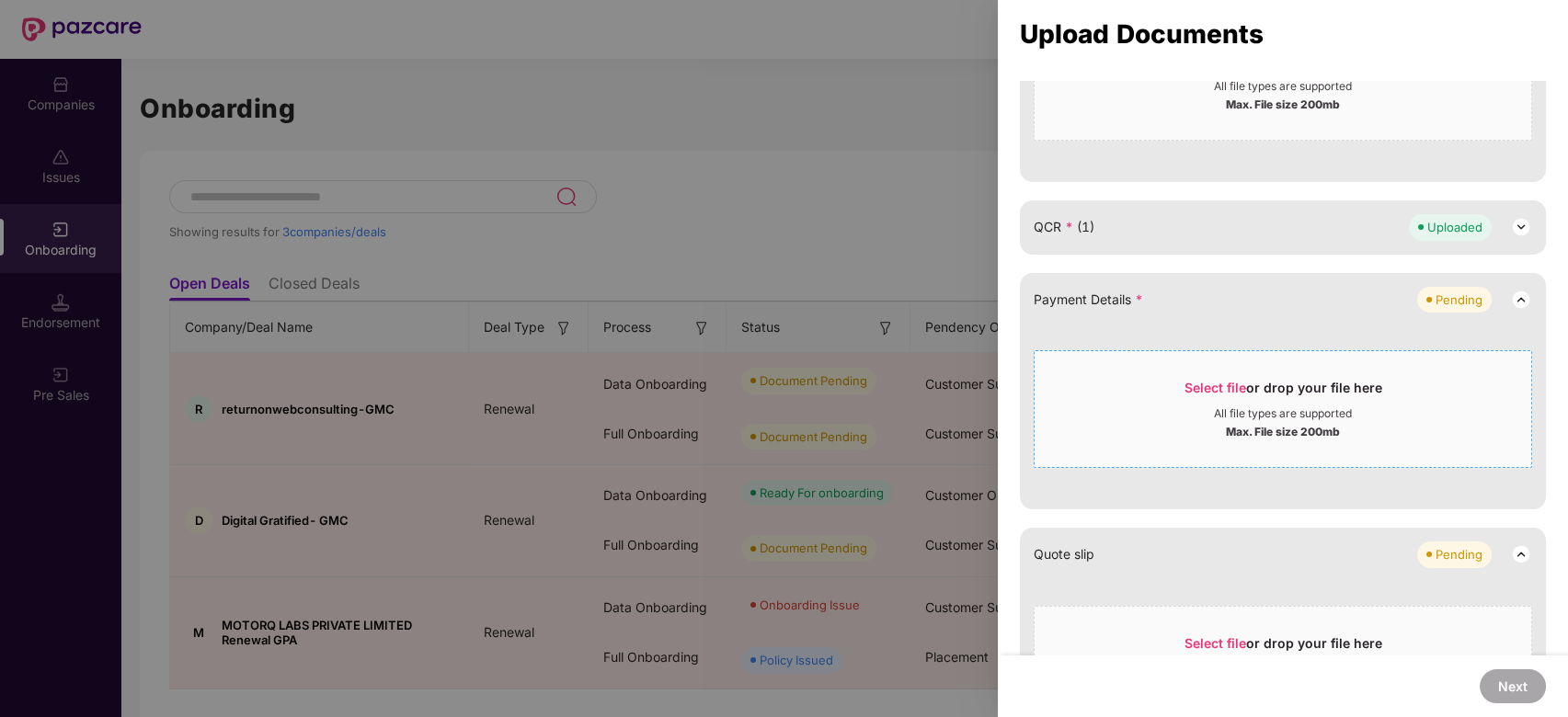
click at [1215, 386] on span "Select file" at bounding box center [1215, 387] width 62 height 16
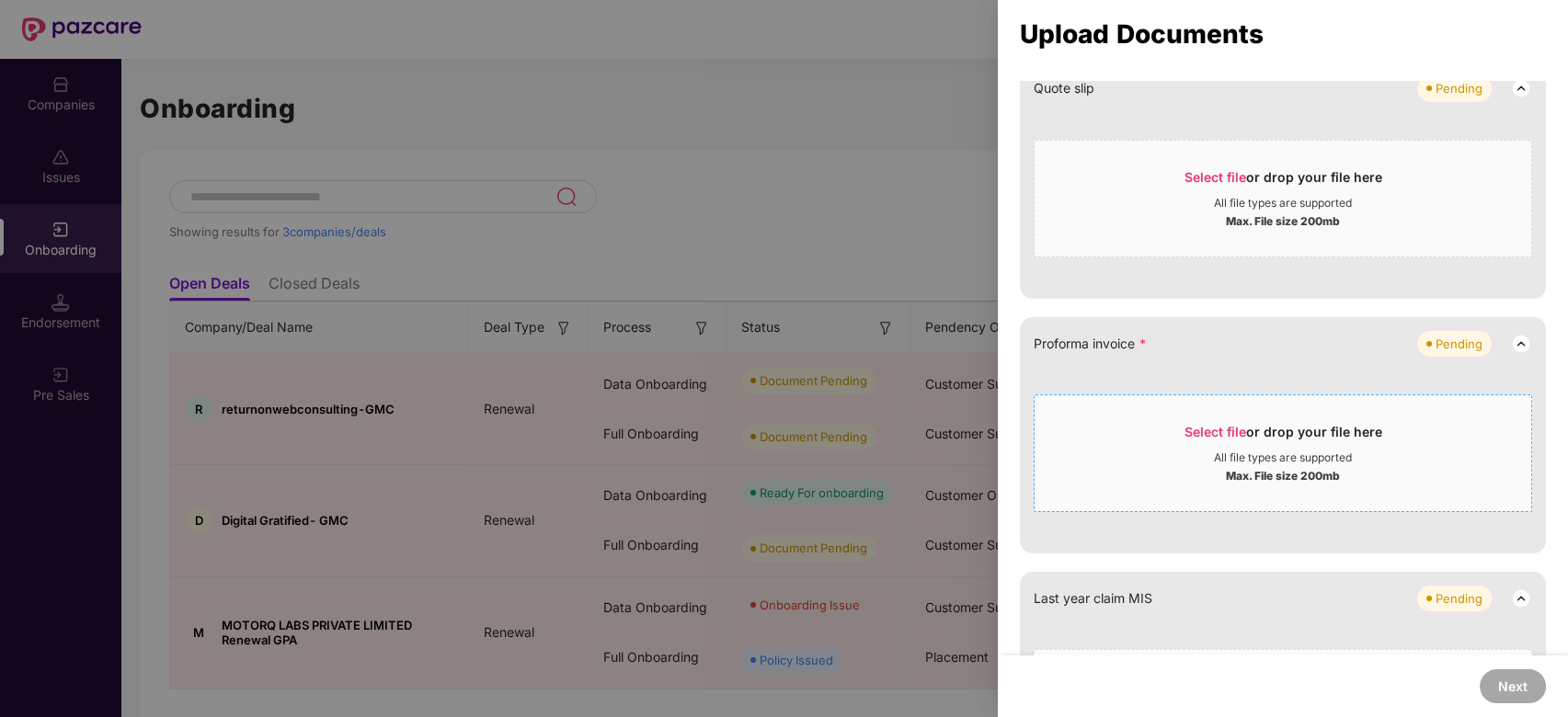
scroll to position [765, 0]
click at [1213, 422] on span "Select file" at bounding box center [1215, 427] width 62 height 16
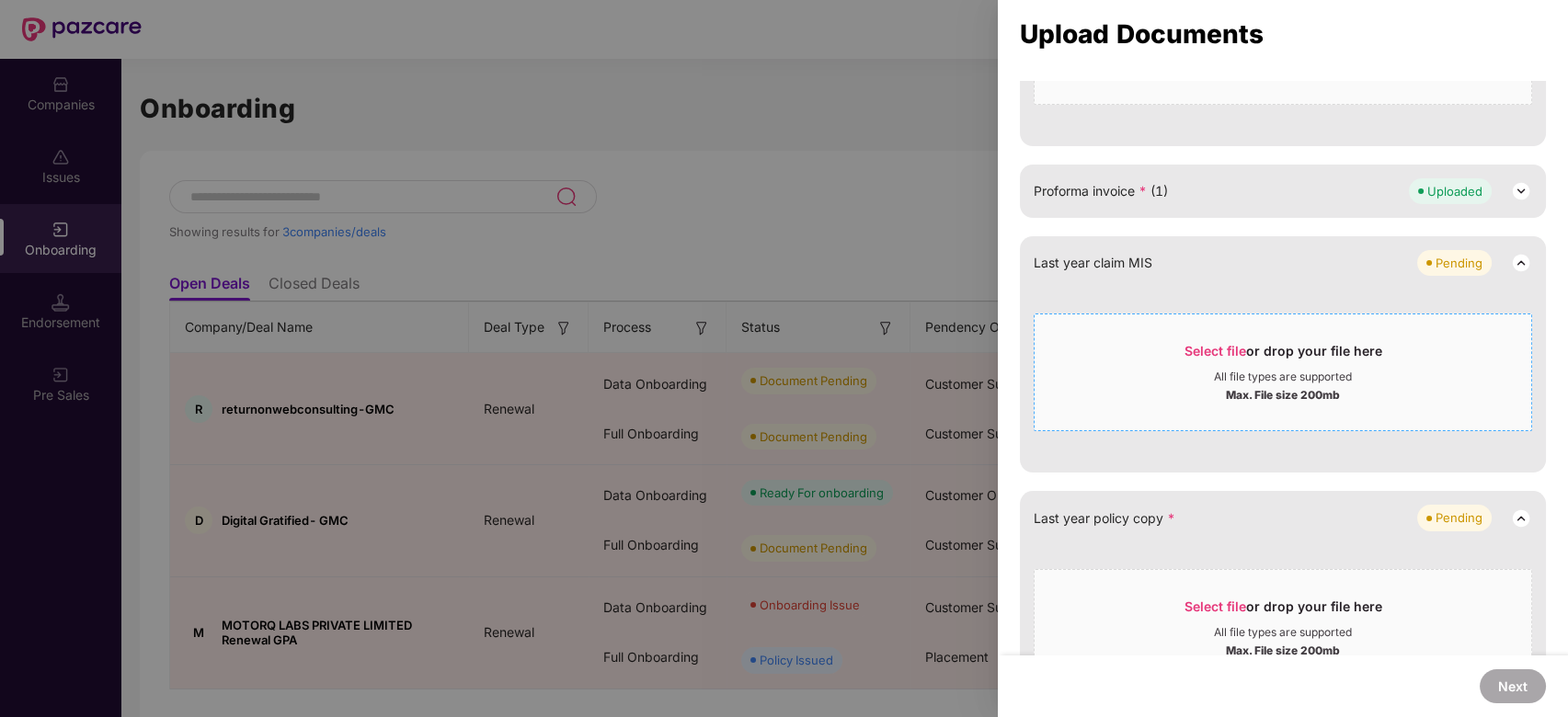
scroll to position [993, 0]
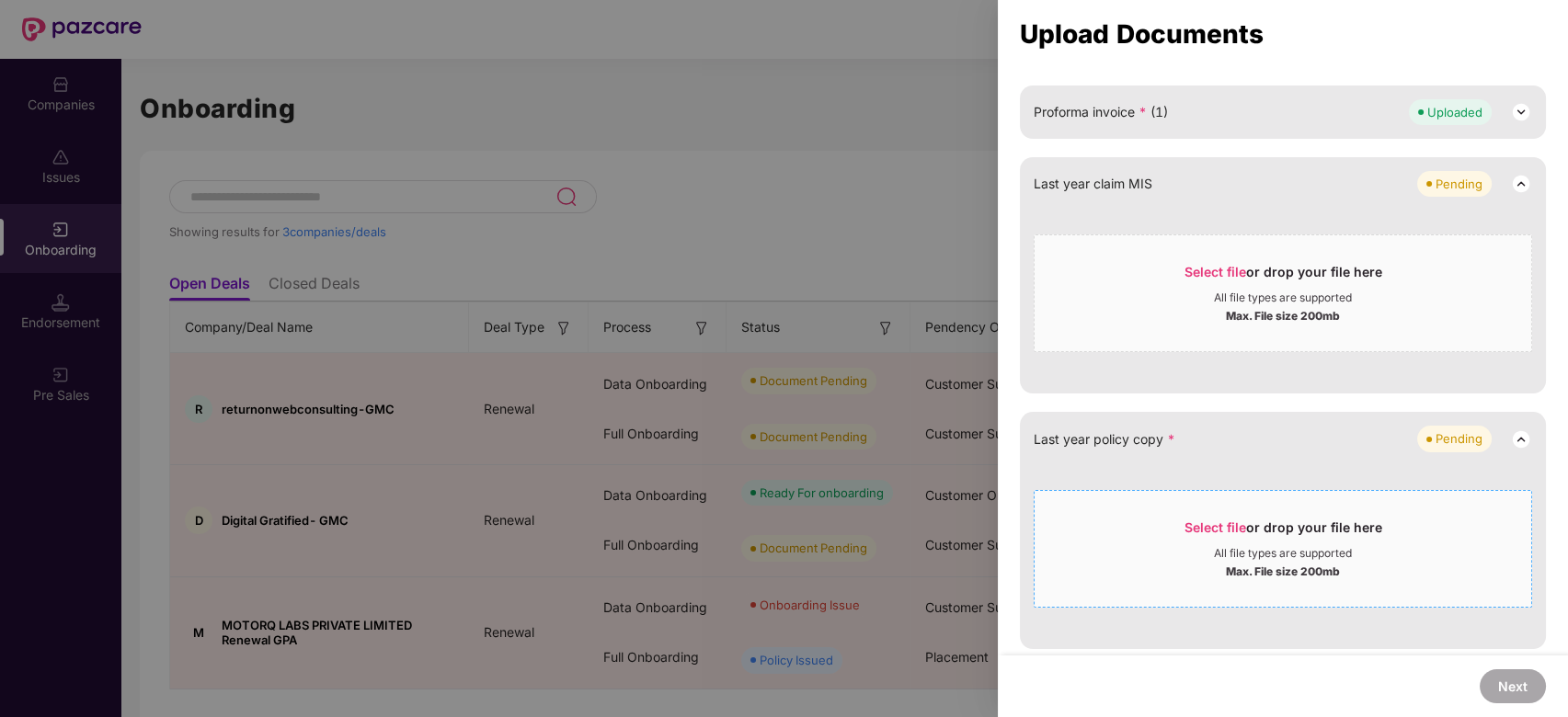
click at [1236, 526] on span "Select file" at bounding box center [1215, 527] width 62 height 16
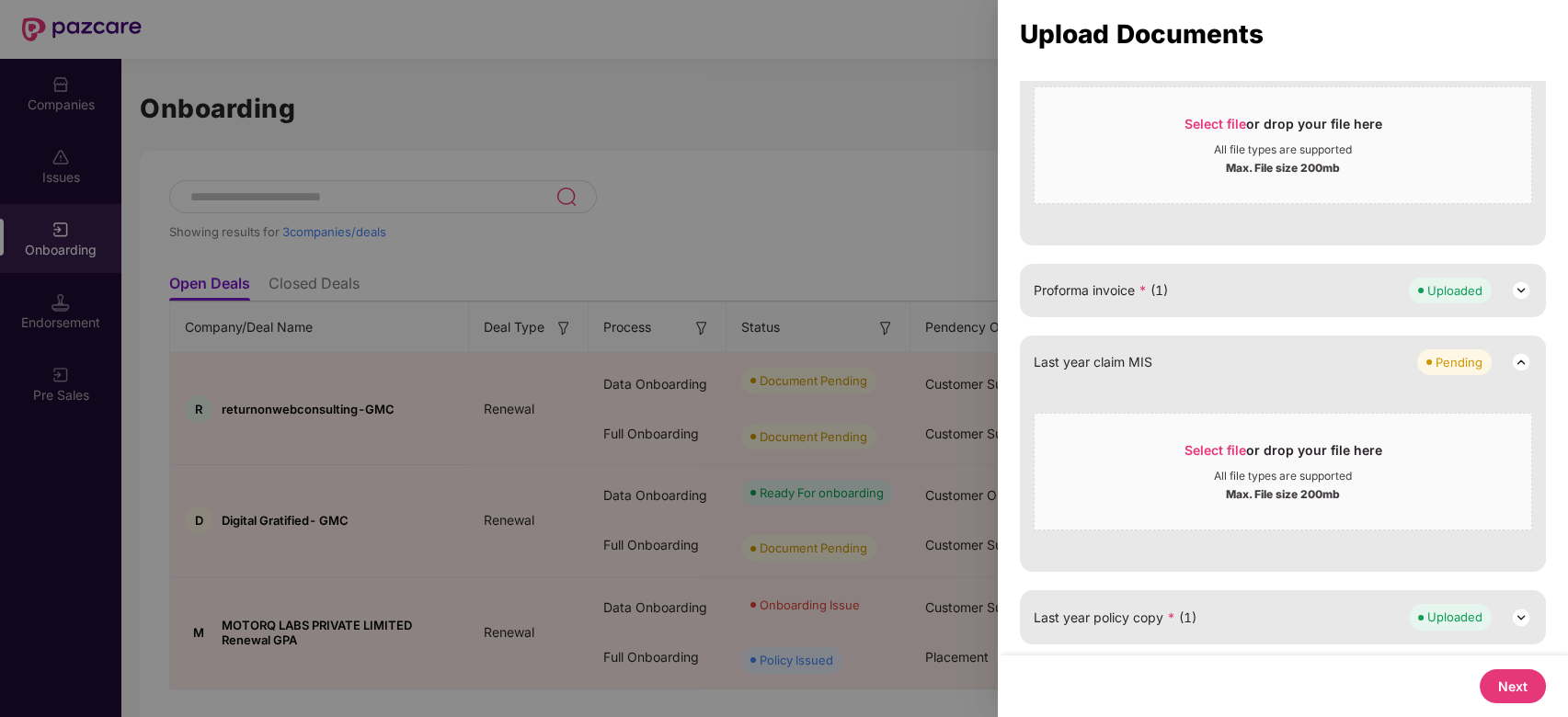
scroll to position [810, 0]
click at [1509, 687] on button "Next" at bounding box center [1513, 686] width 66 height 34
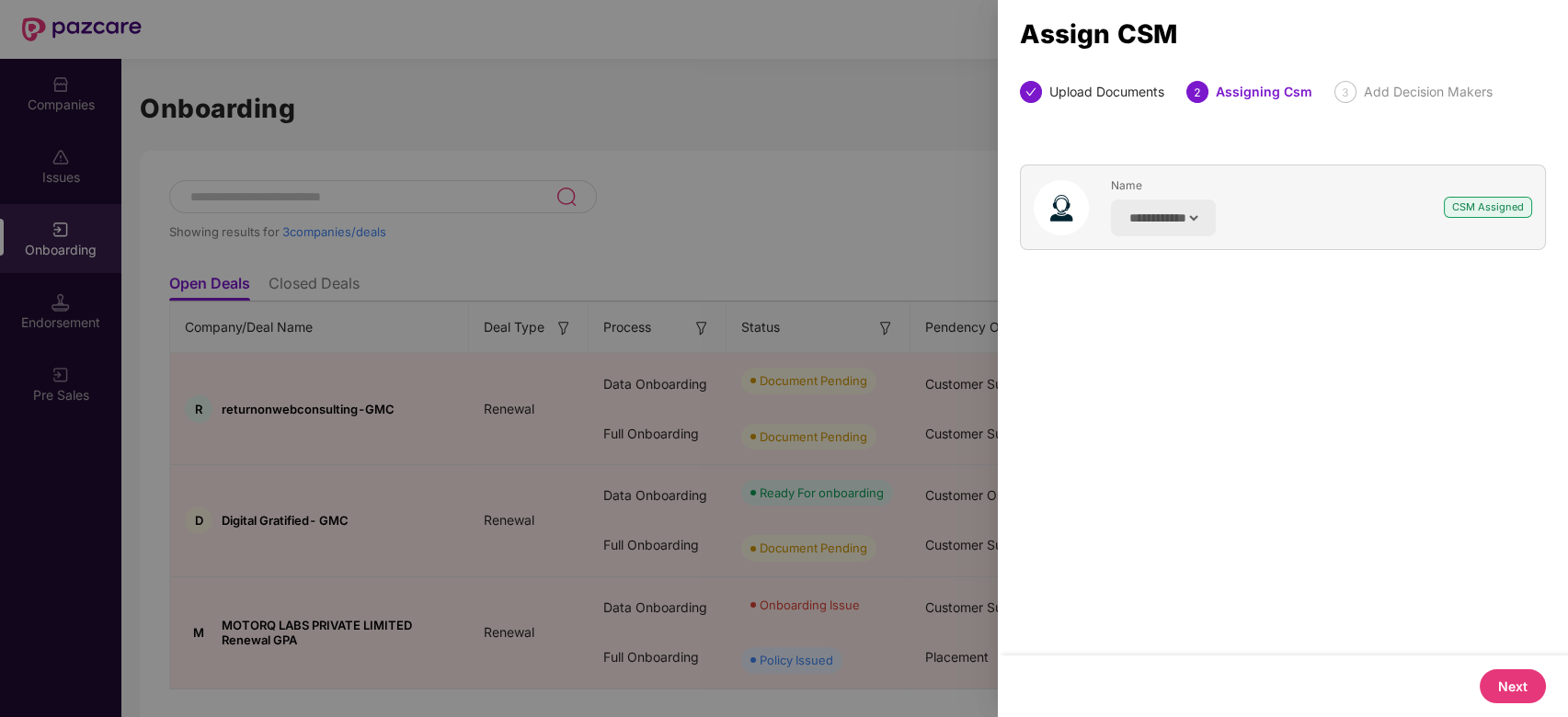
click at [1520, 689] on button "Next" at bounding box center [1513, 686] width 66 height 34
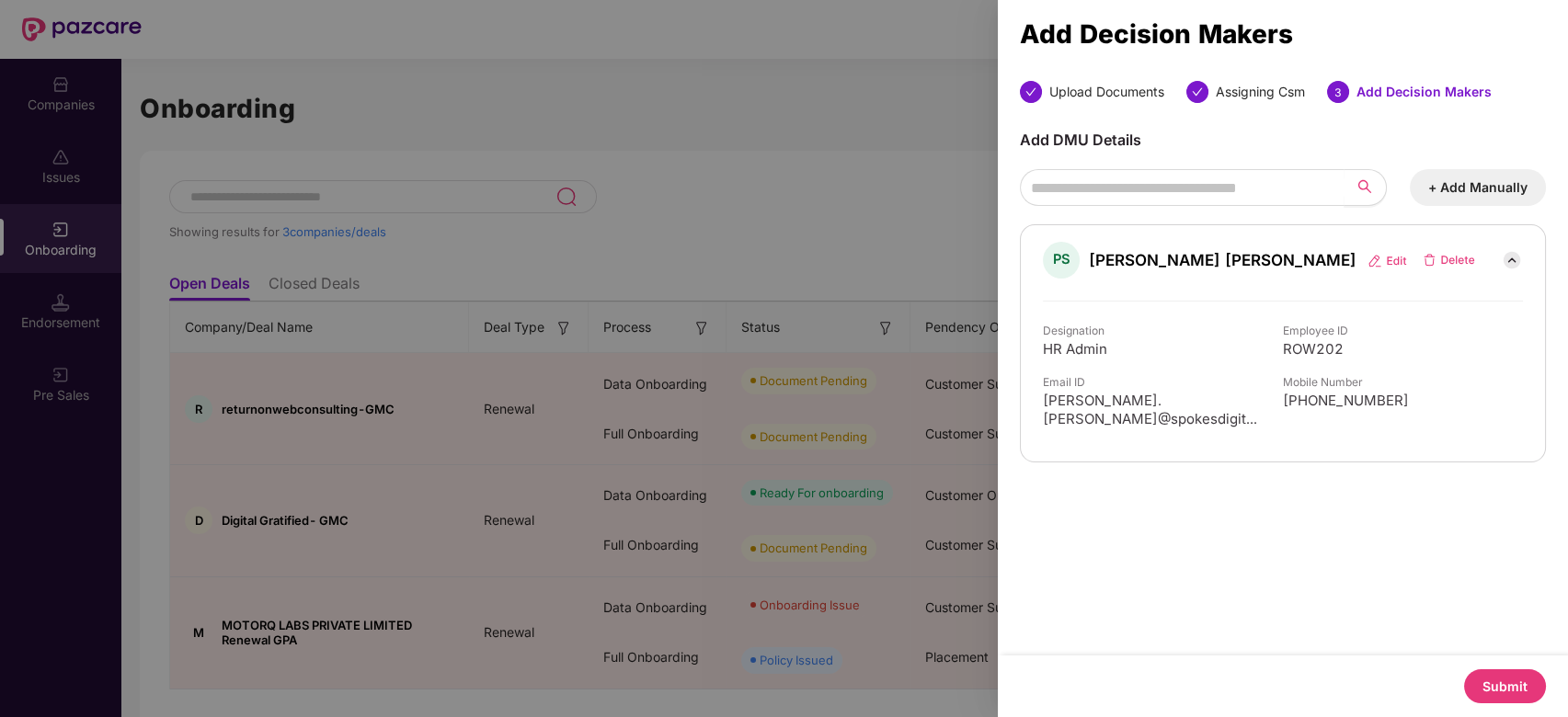
click at [1520, 689] on button "Submit" at bounding box center [1505, 686] width 82 height 34
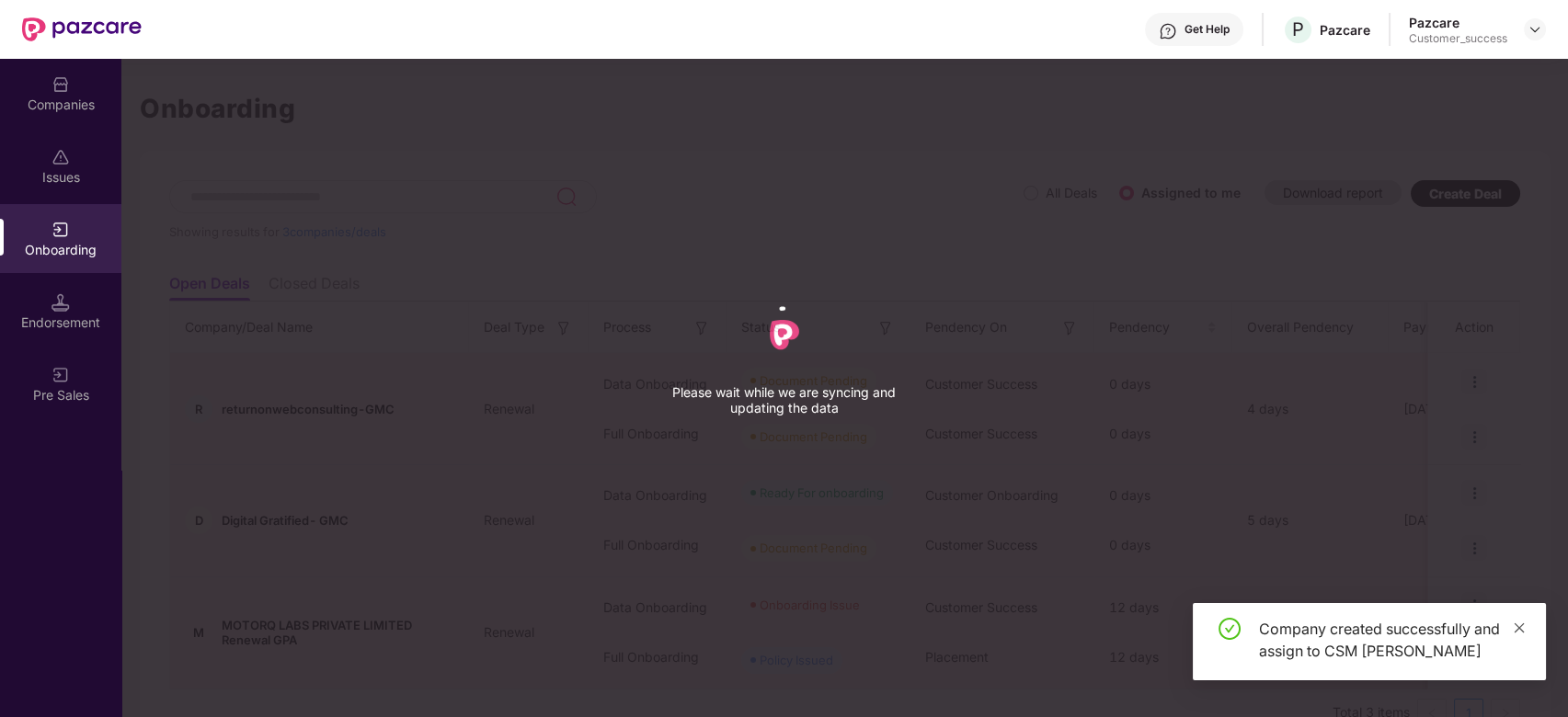
click at [1519, 624] on icon "close" at bounding box center [1519, 628] width 13 height 13
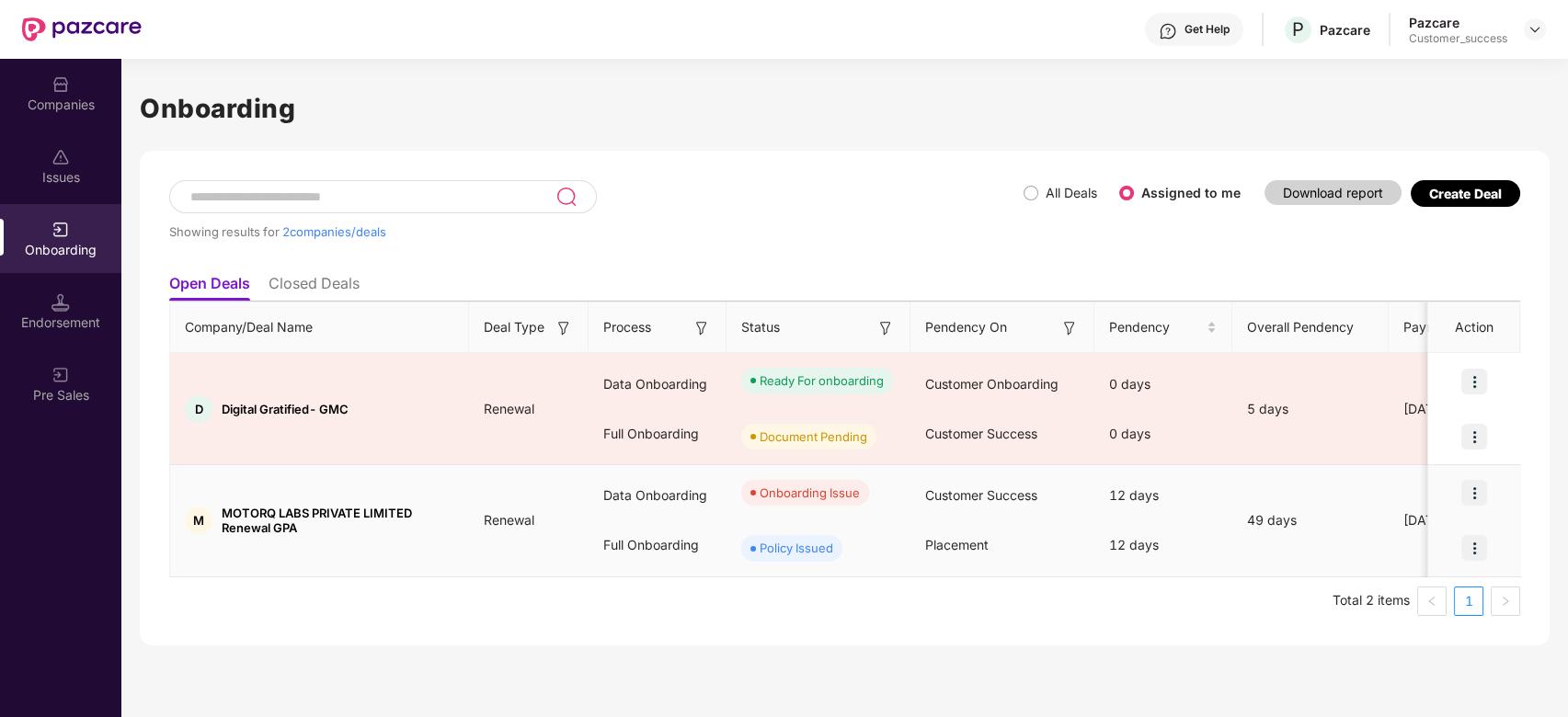
click at [1479, 491] on img at bounding box center [1474, 493] width 26 height 26
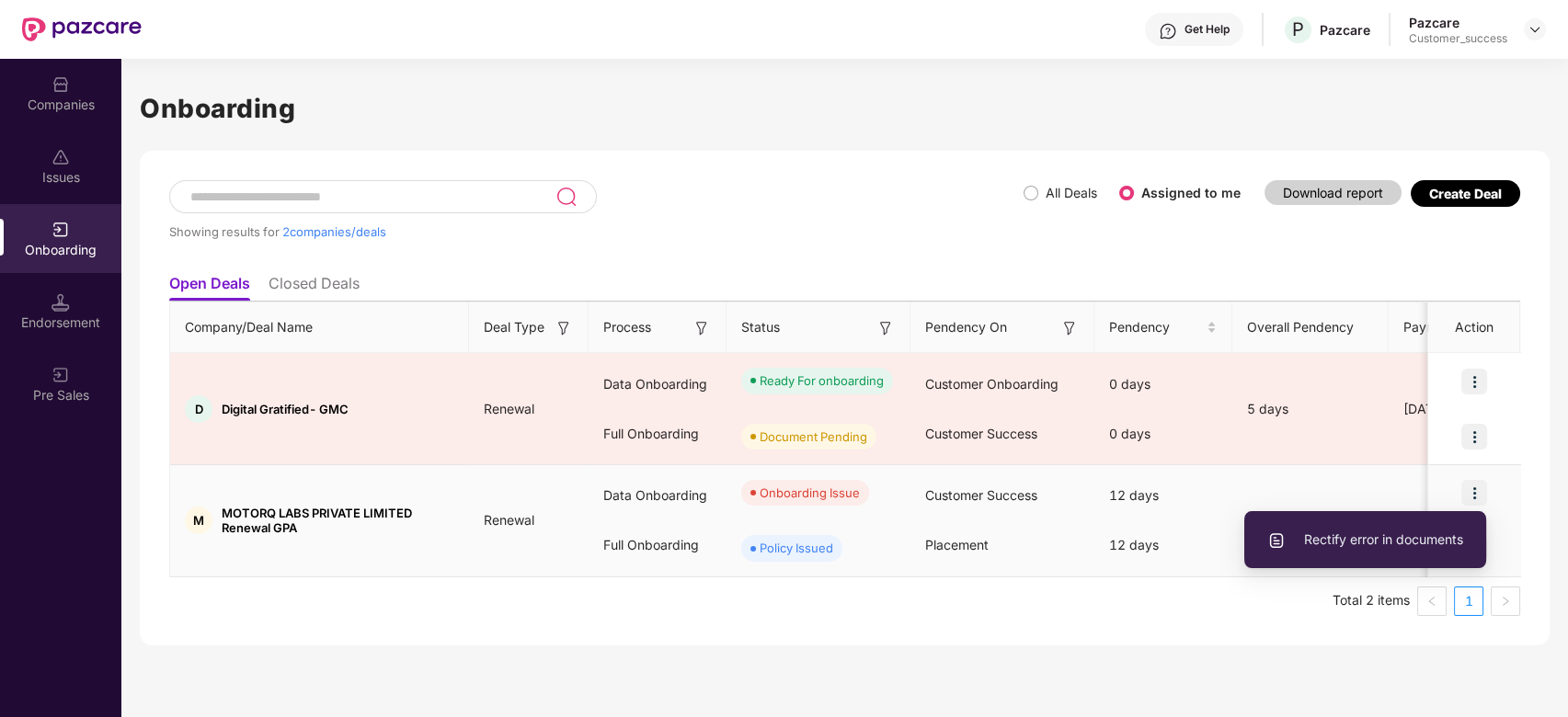
click at [1424, 539] on span "Rectify error in documents" at bounding box center [1365, 540] width 196 height 20
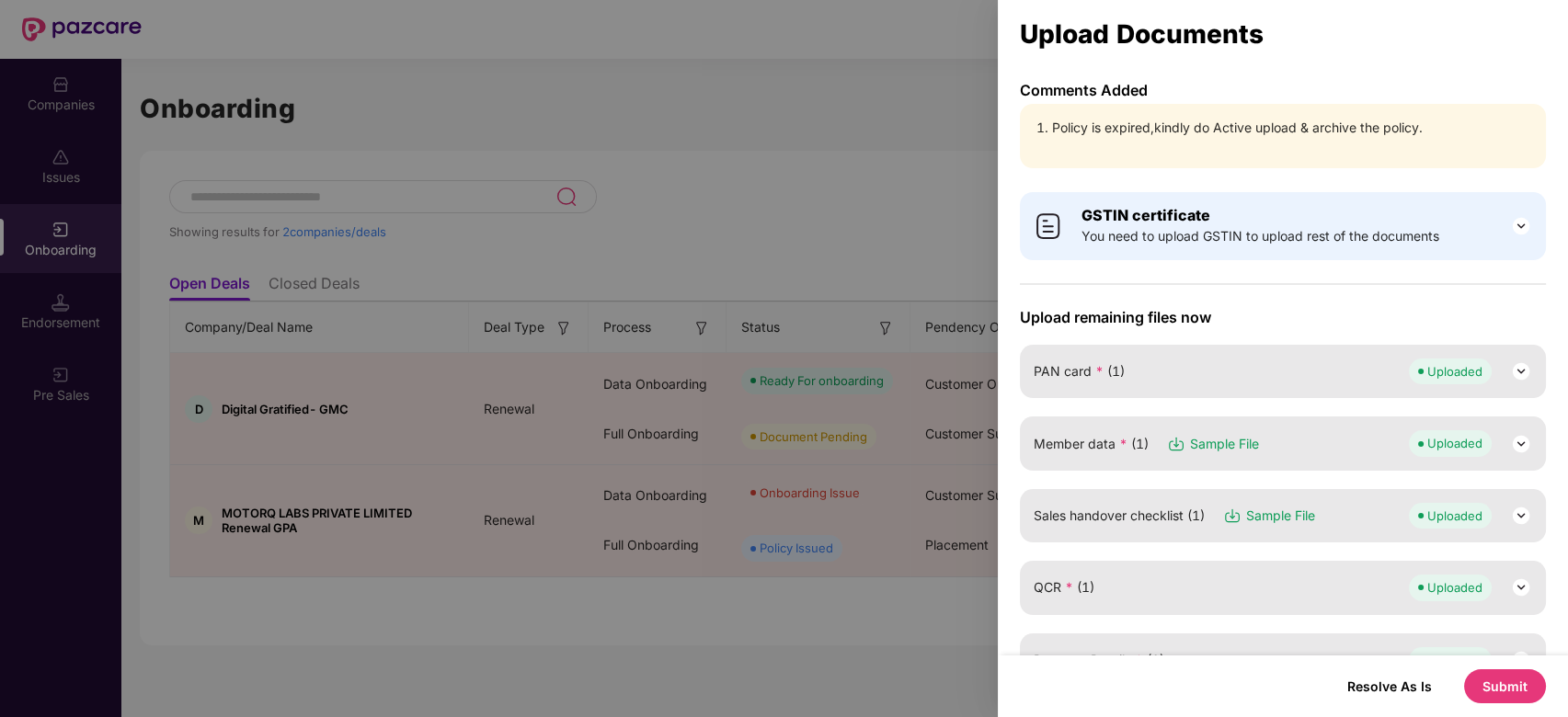
click at [299, 140] on div at bounding box center [784, 358] width 1568 height 717
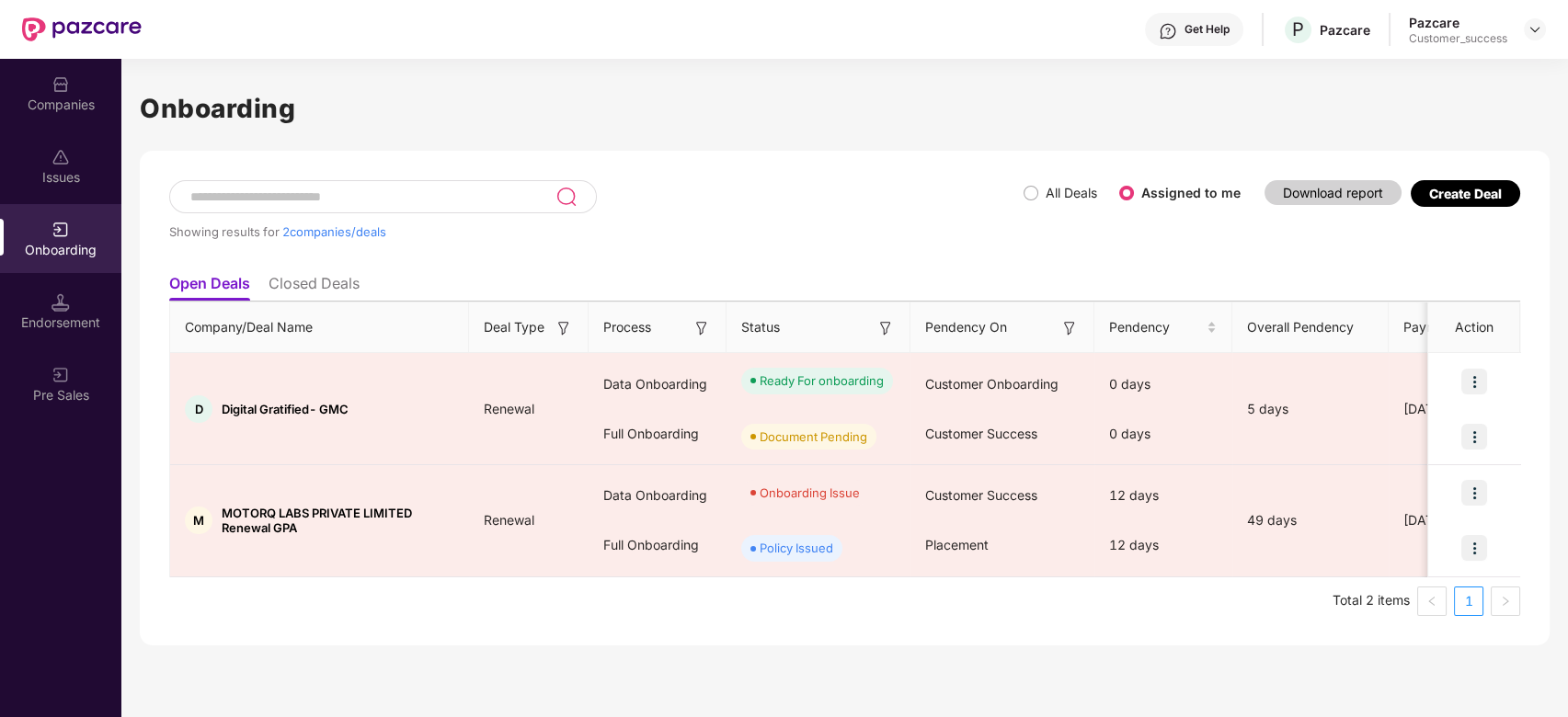
click at [63, 146] on div at bounding box center [61, 155] width 18 height 18
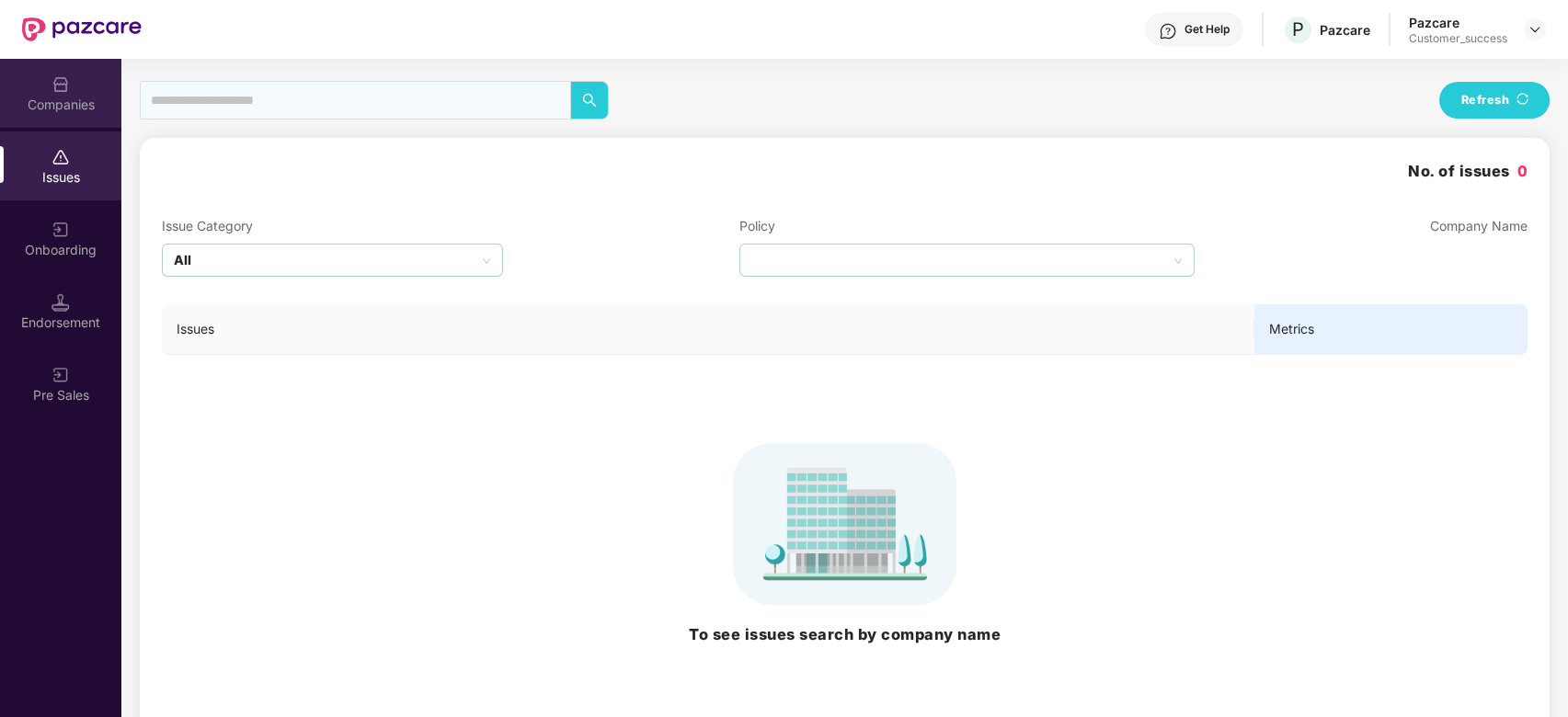
click at [64, 99] on div "Companies" at bounding box center [61, 105] width 121 height 18
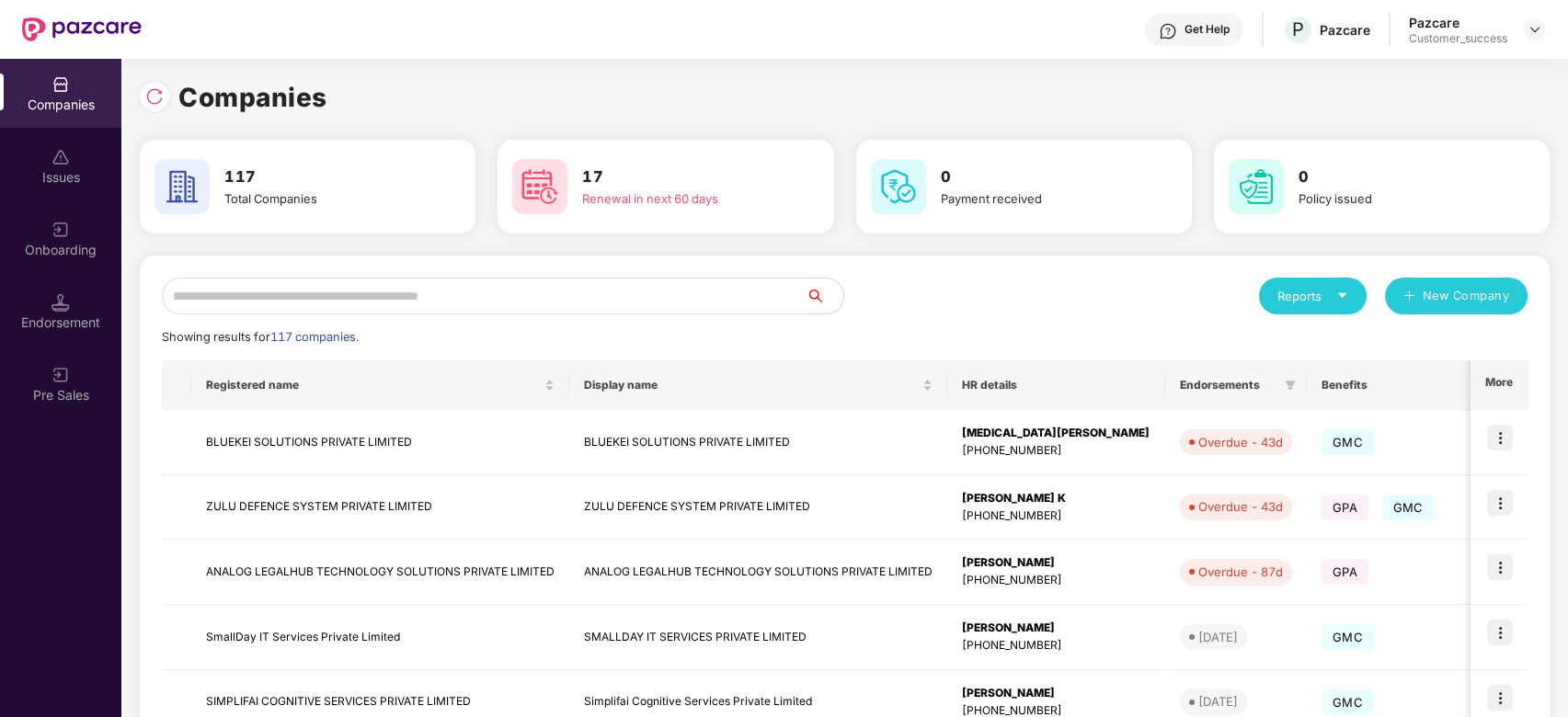
click at [273, 291] on input "text" at bounding box center [484, 296] width 645 height 37
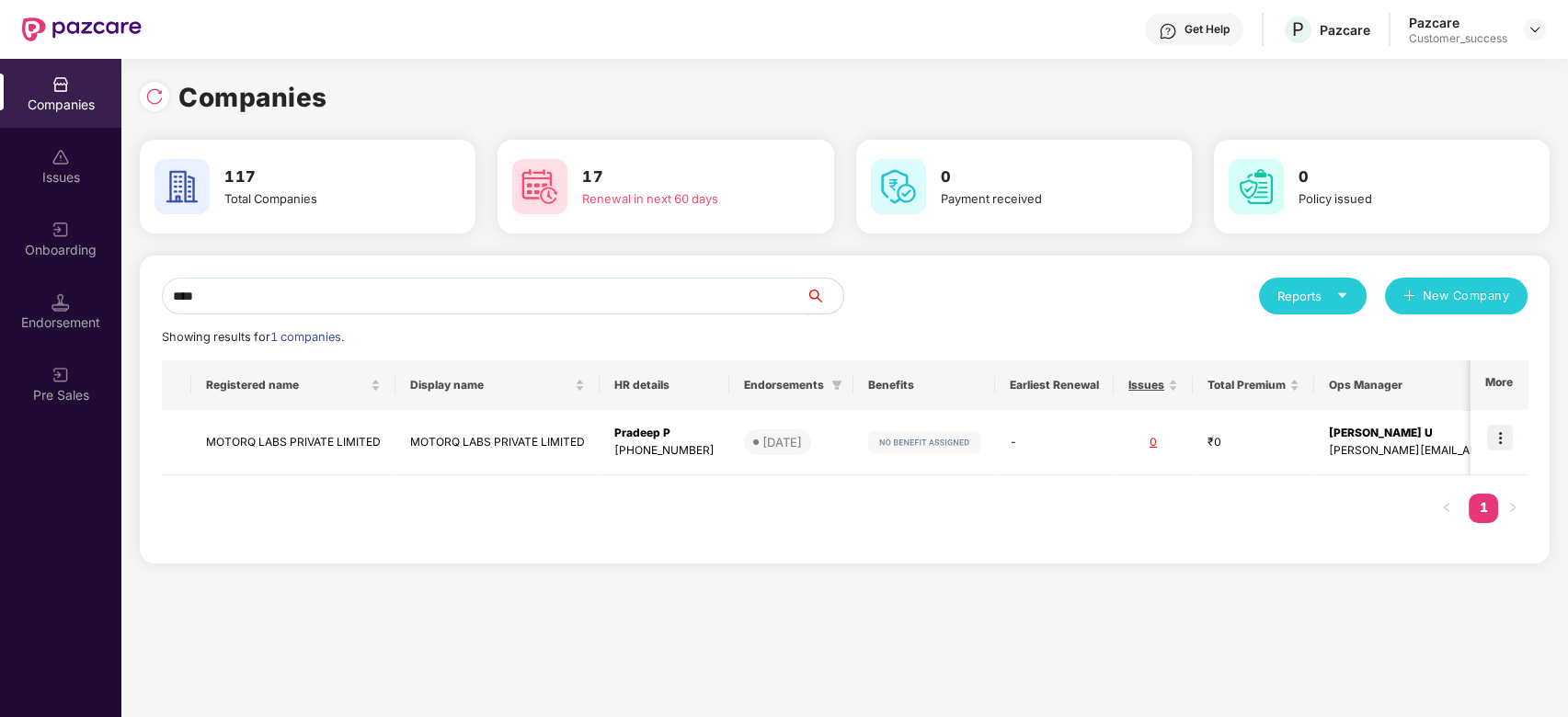
type input "****"
click at [61, 229] on img at bounding box center [61, 230] width 18 height 18
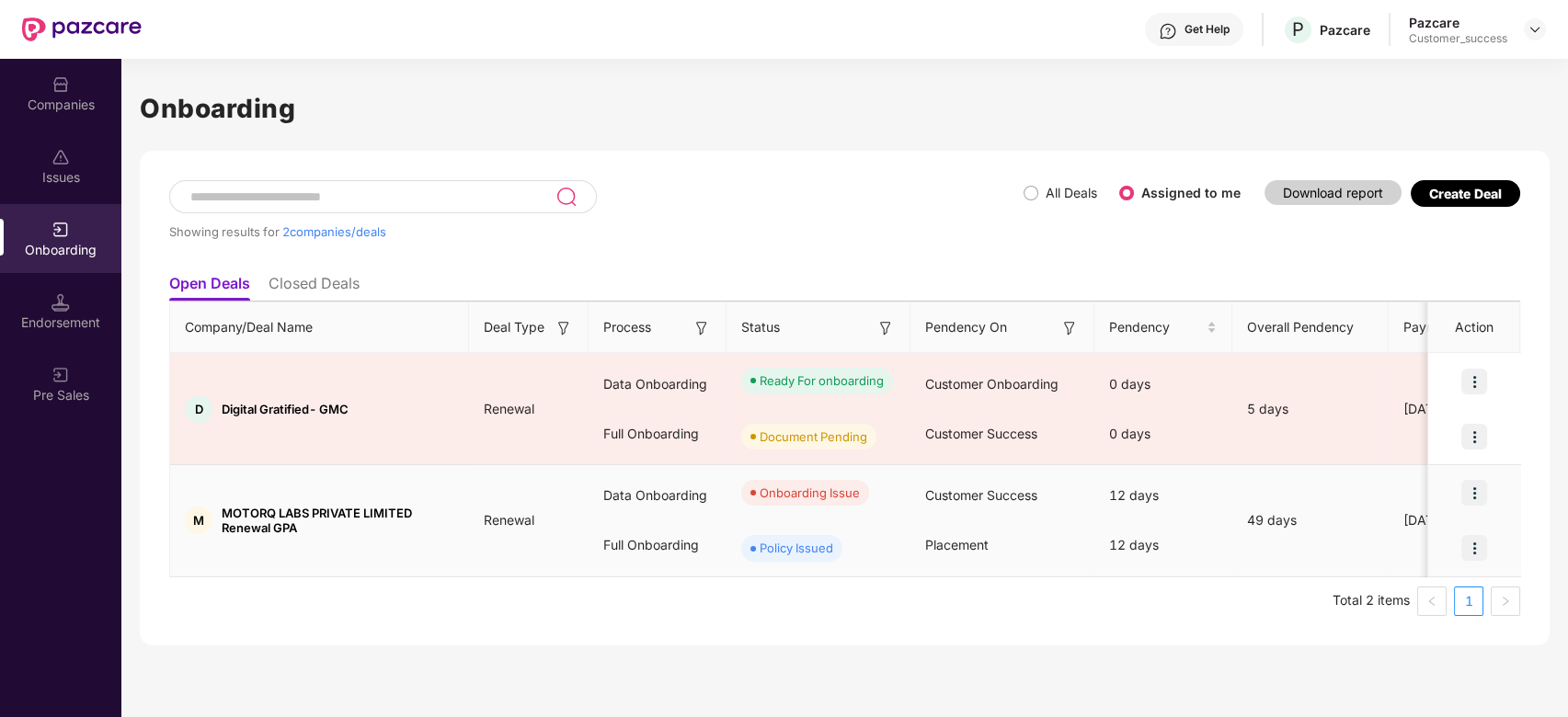
click at [1482, 489] on img at bounding box center [1474, 493] width 26 height 26
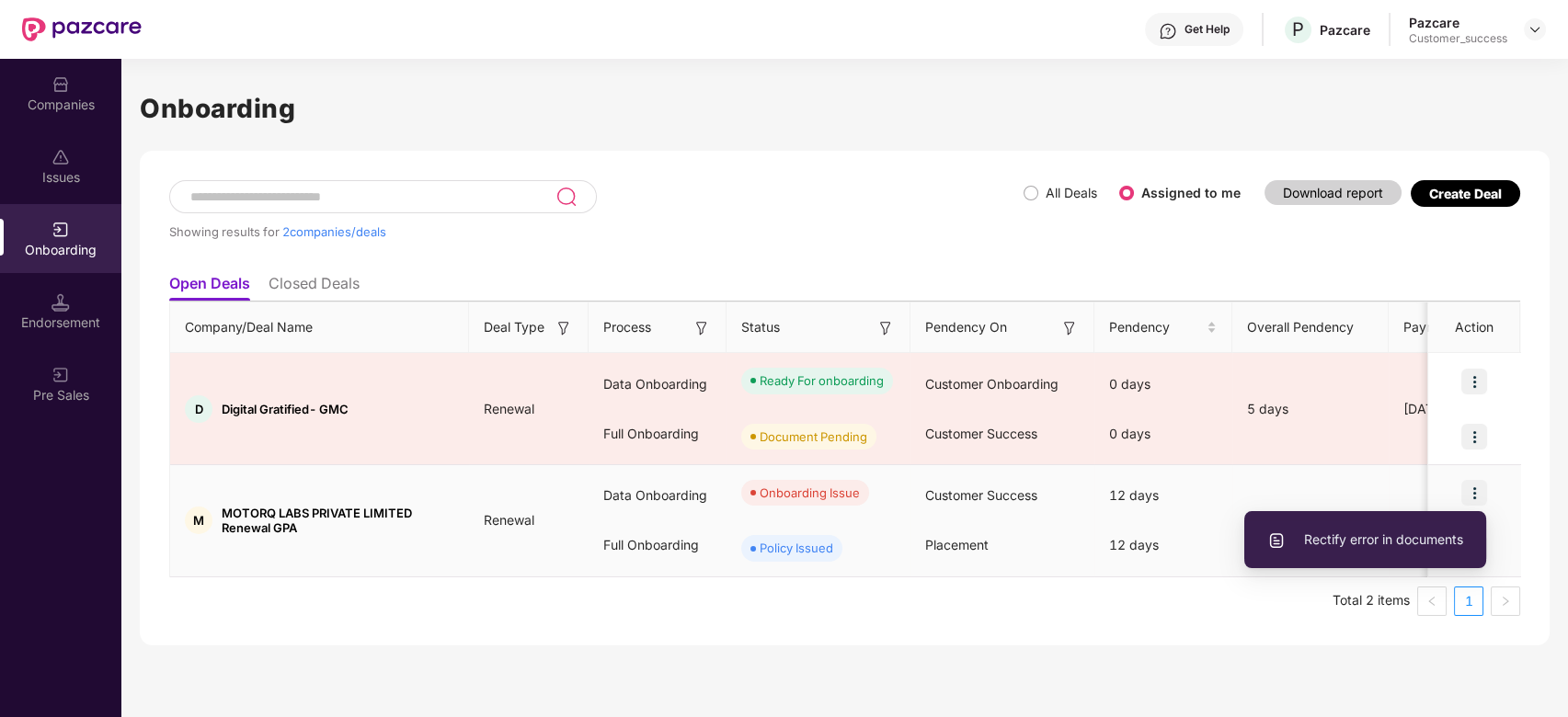
click at [1367, 546] on span "Rectify error in documents" at bounding box center [1365, 540] width 196 height 20
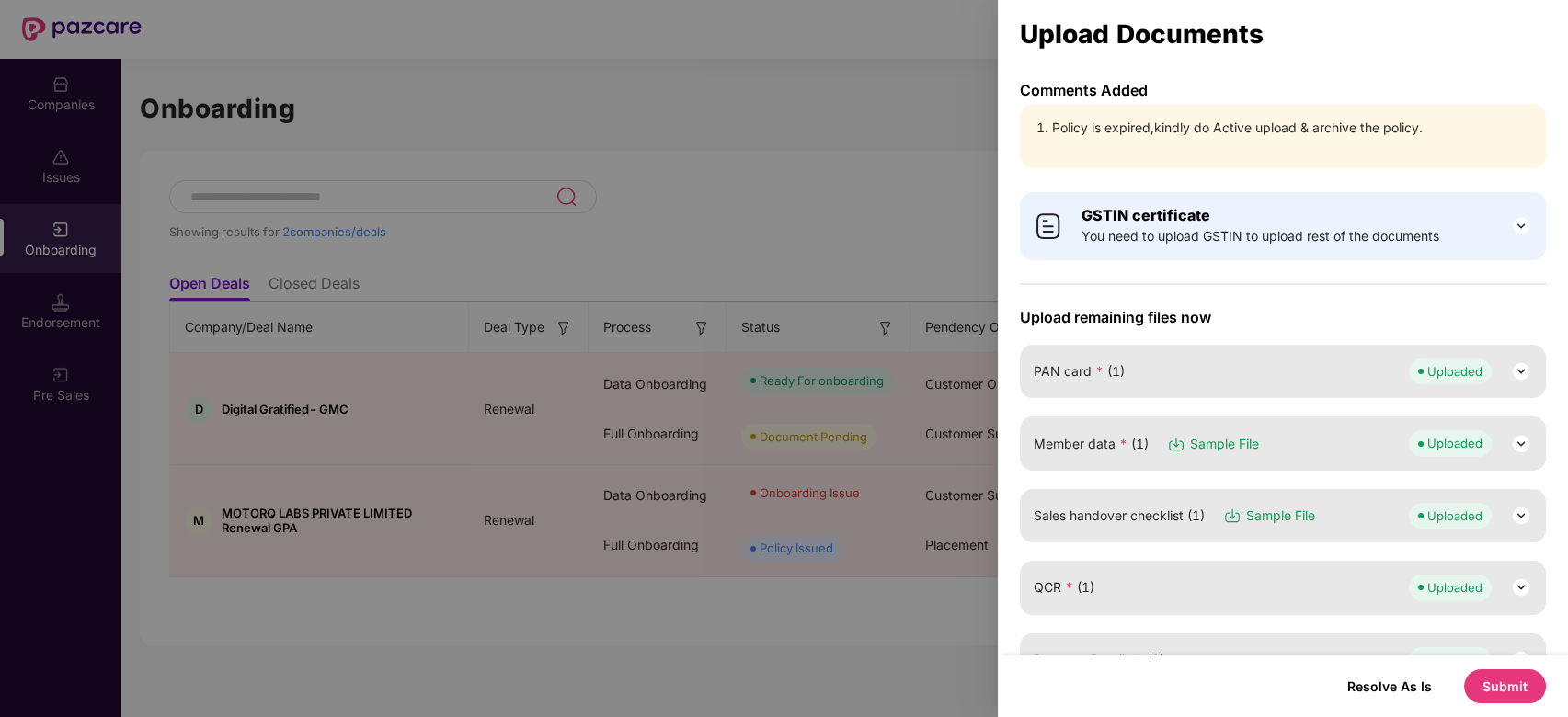
click at [1508, 686] on button "Submit" at bounding box center [1505, 686] width 82 height 34
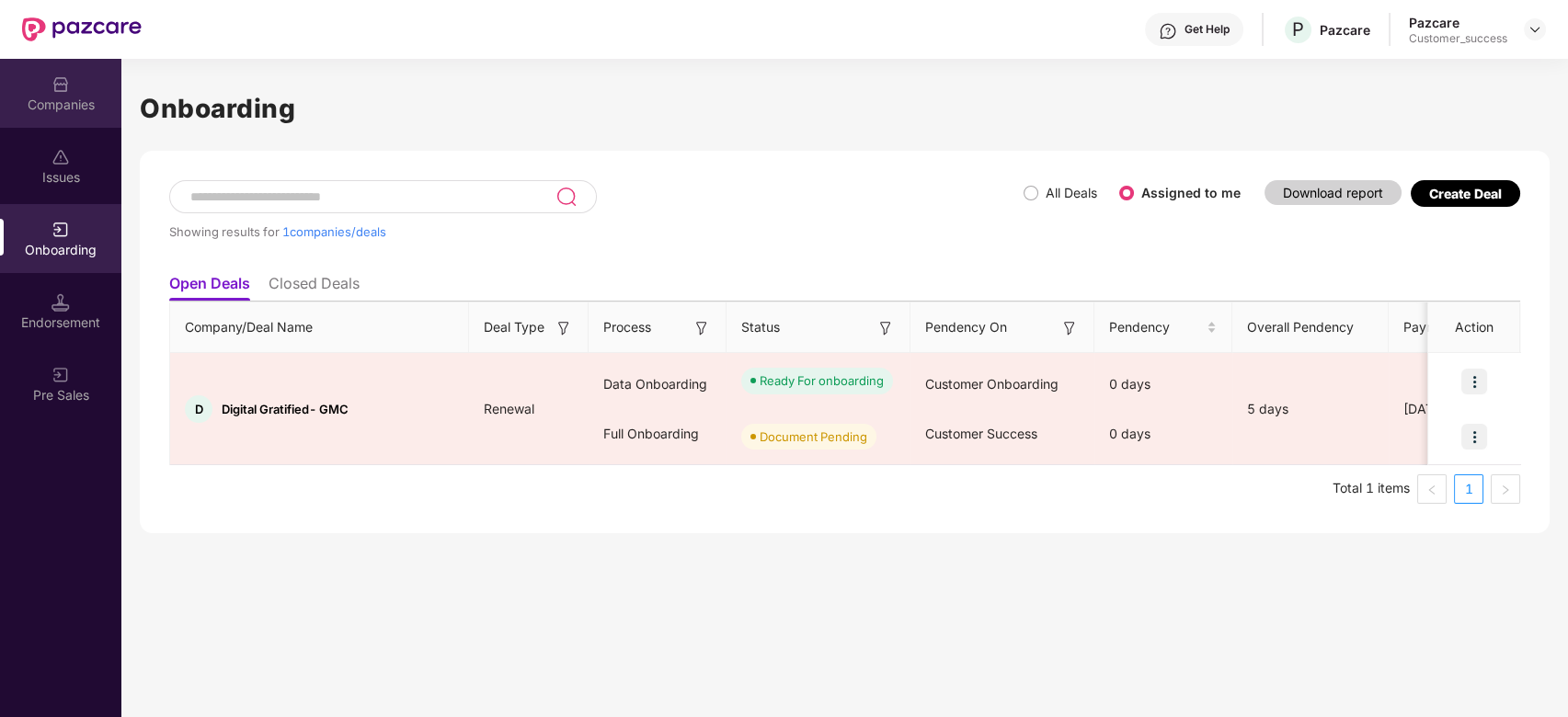
click at [61, 89] on img at bounding box center [61, 85] width 18 height 18
